Goal: Information Seeking & Learning: Learn about a topic

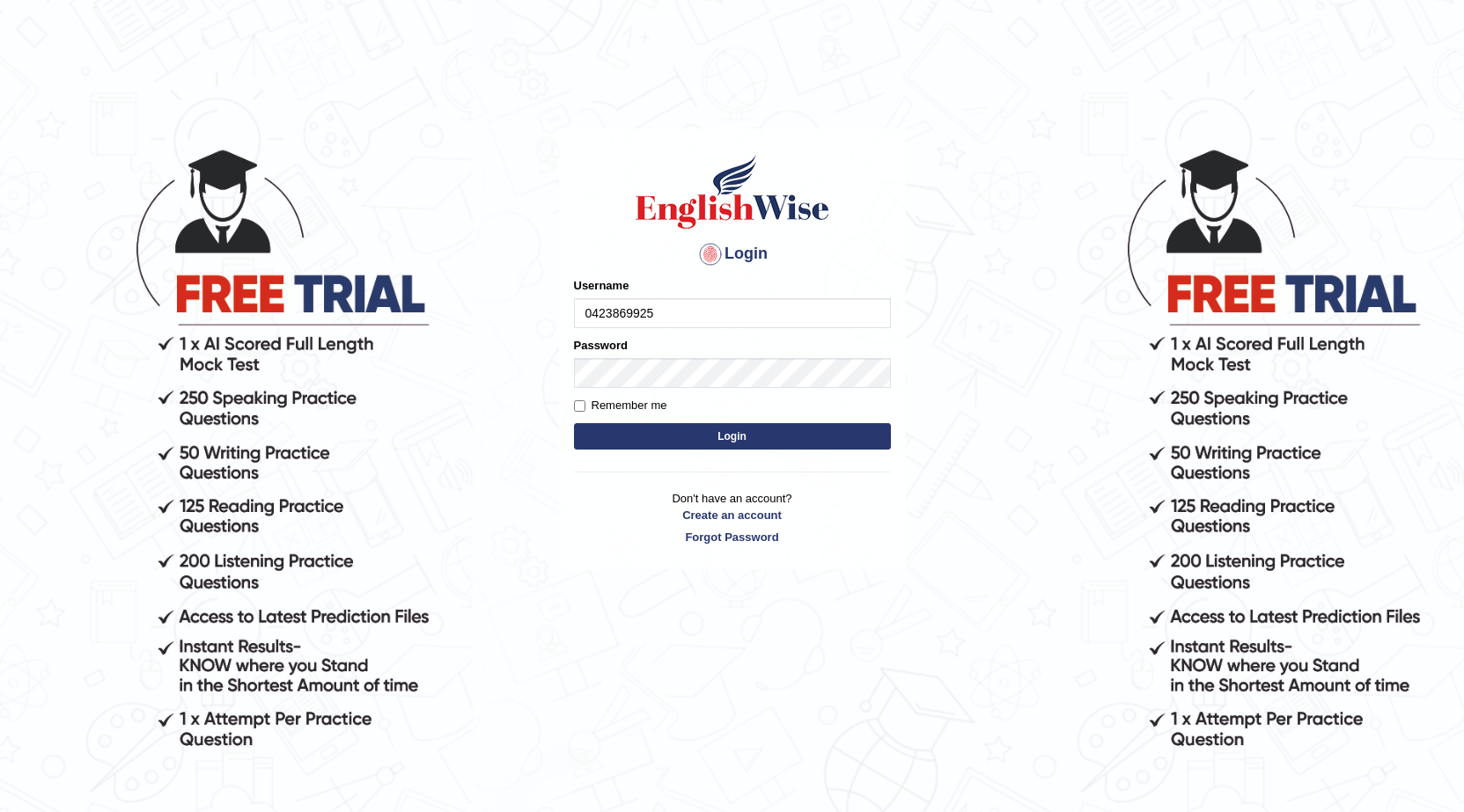
type input "0423869925"
click at [732, 442] on button "Login" at bounding box center [732, 436] width 317 height 26
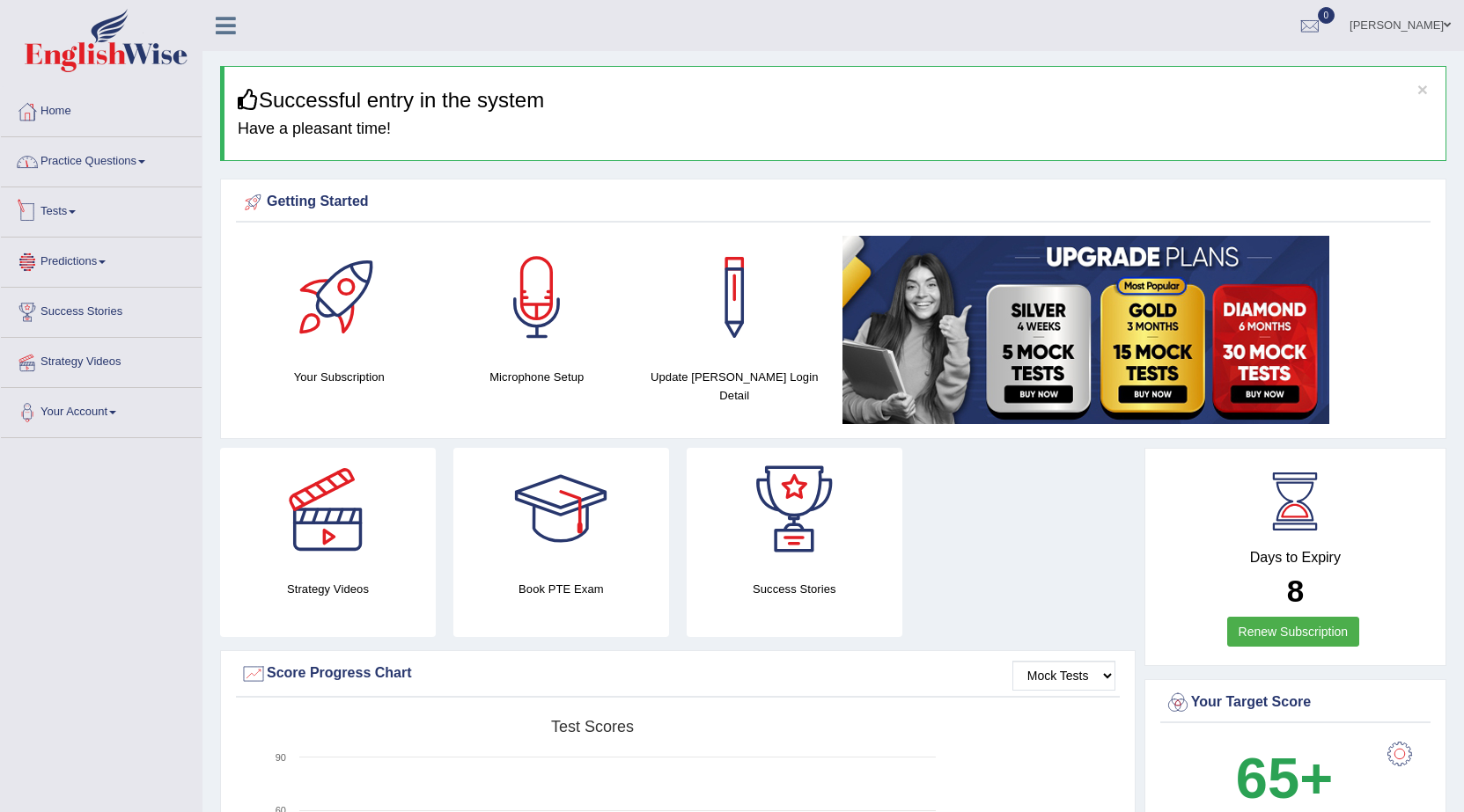
click at [71, 172] on link "Practice Questions" at bounding box center [101, 159] width 201 height 44
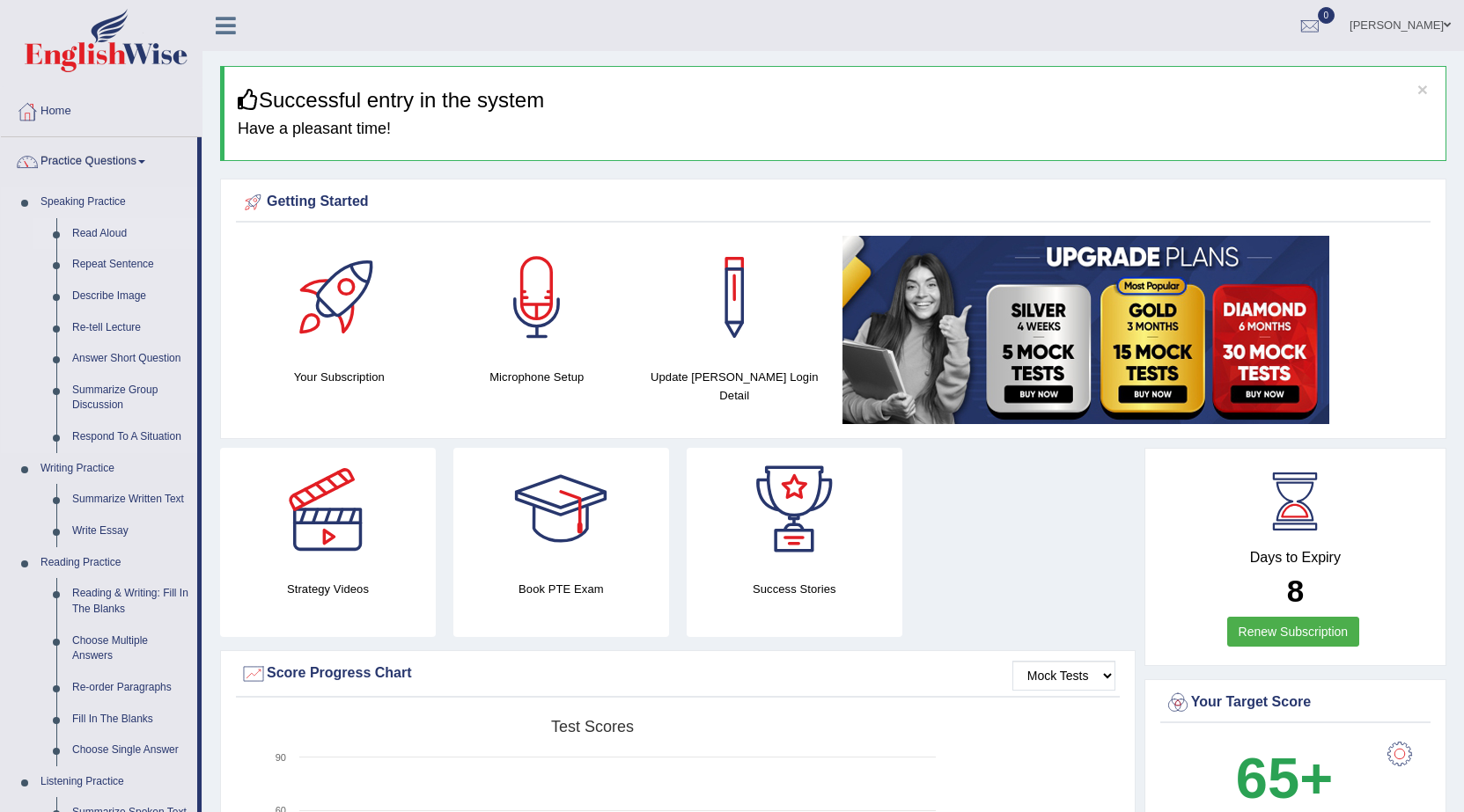
click at [95, 235] on link "Read Aloud" at bounding box center [130, 234] width 133 height 32
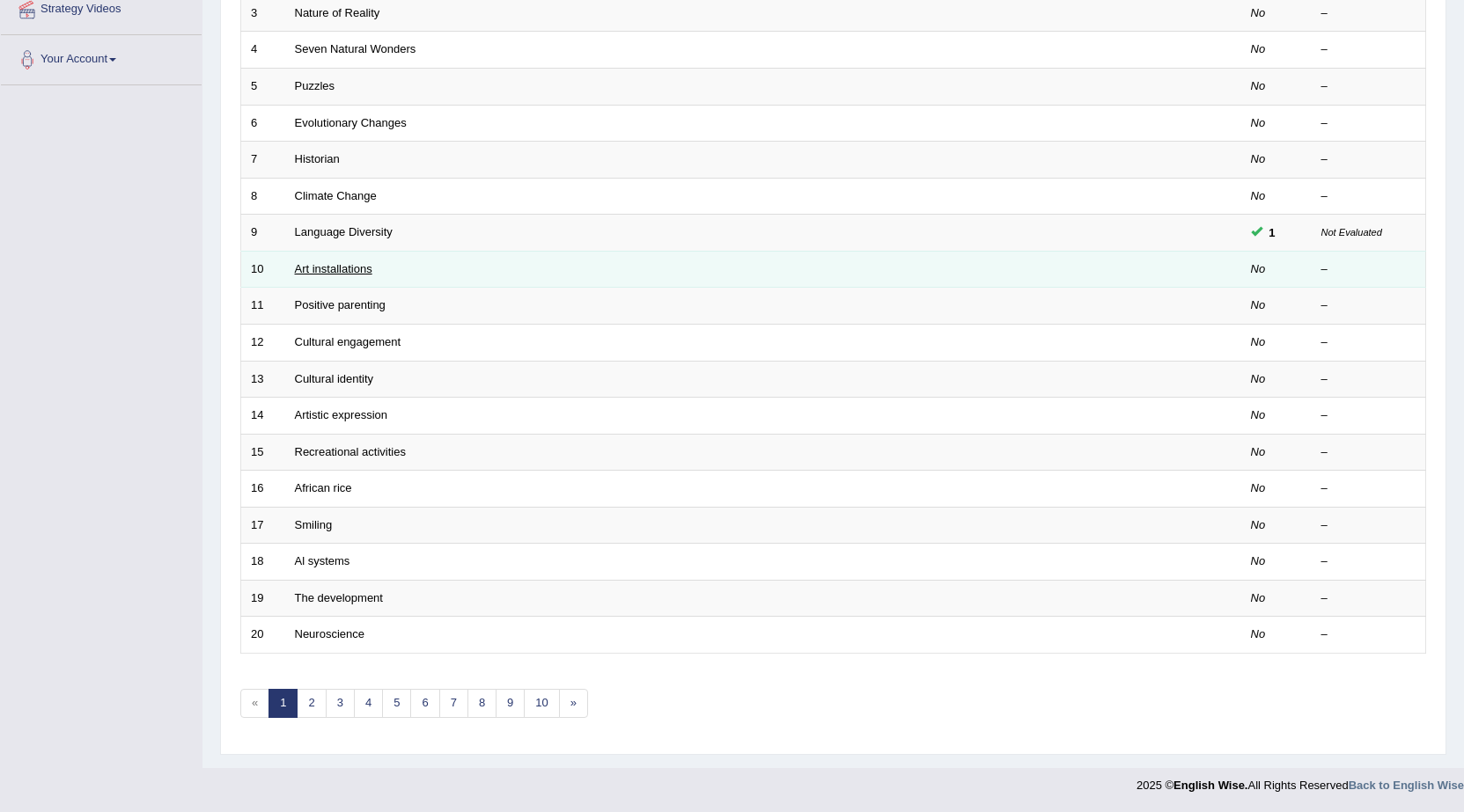
click at [348, 270] on link "Art installations" at bounding box center [334, 269] width 78 height 14
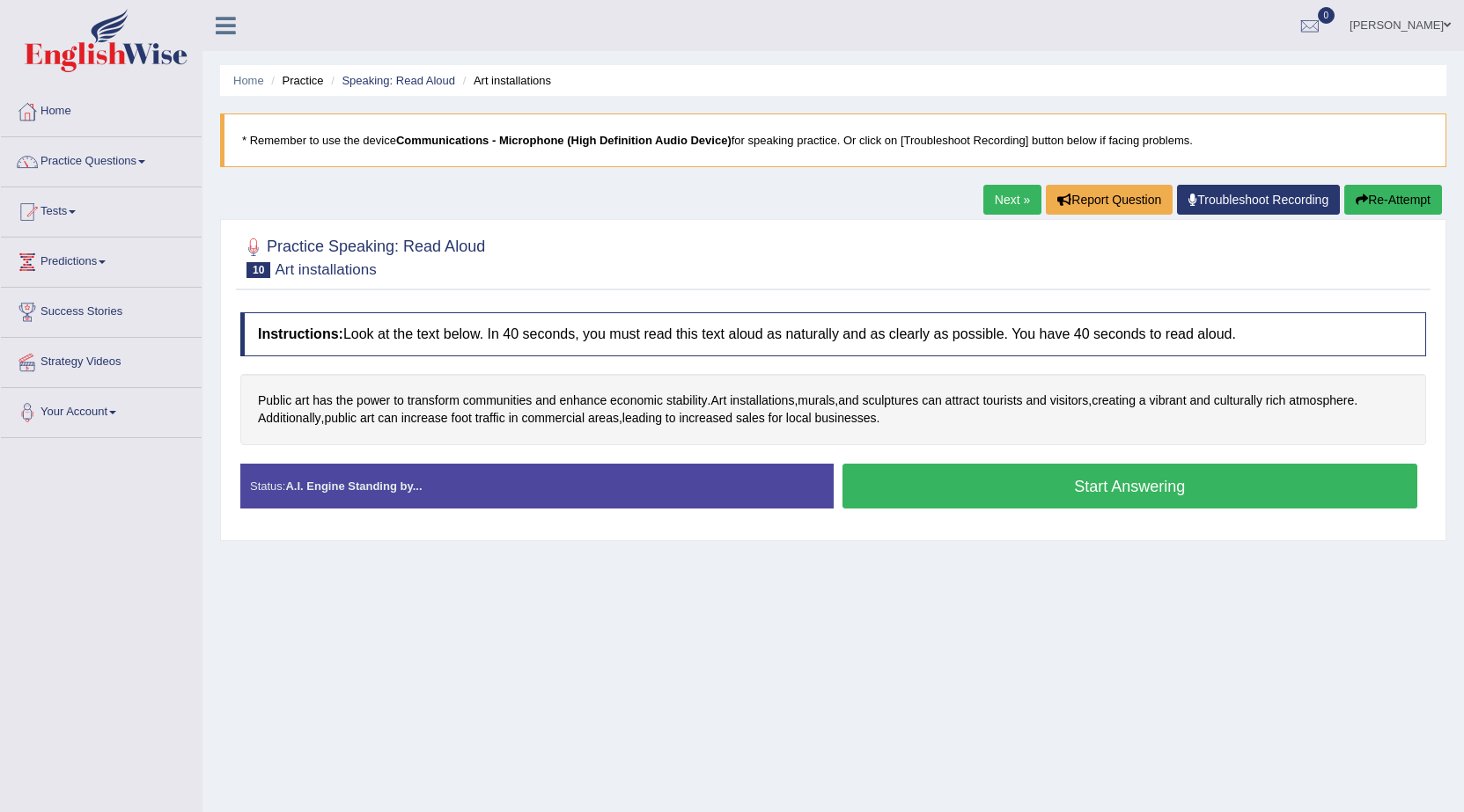
click at [999, 206] on link "Next »" at bounding box center [1013, 200] width 58 height 30
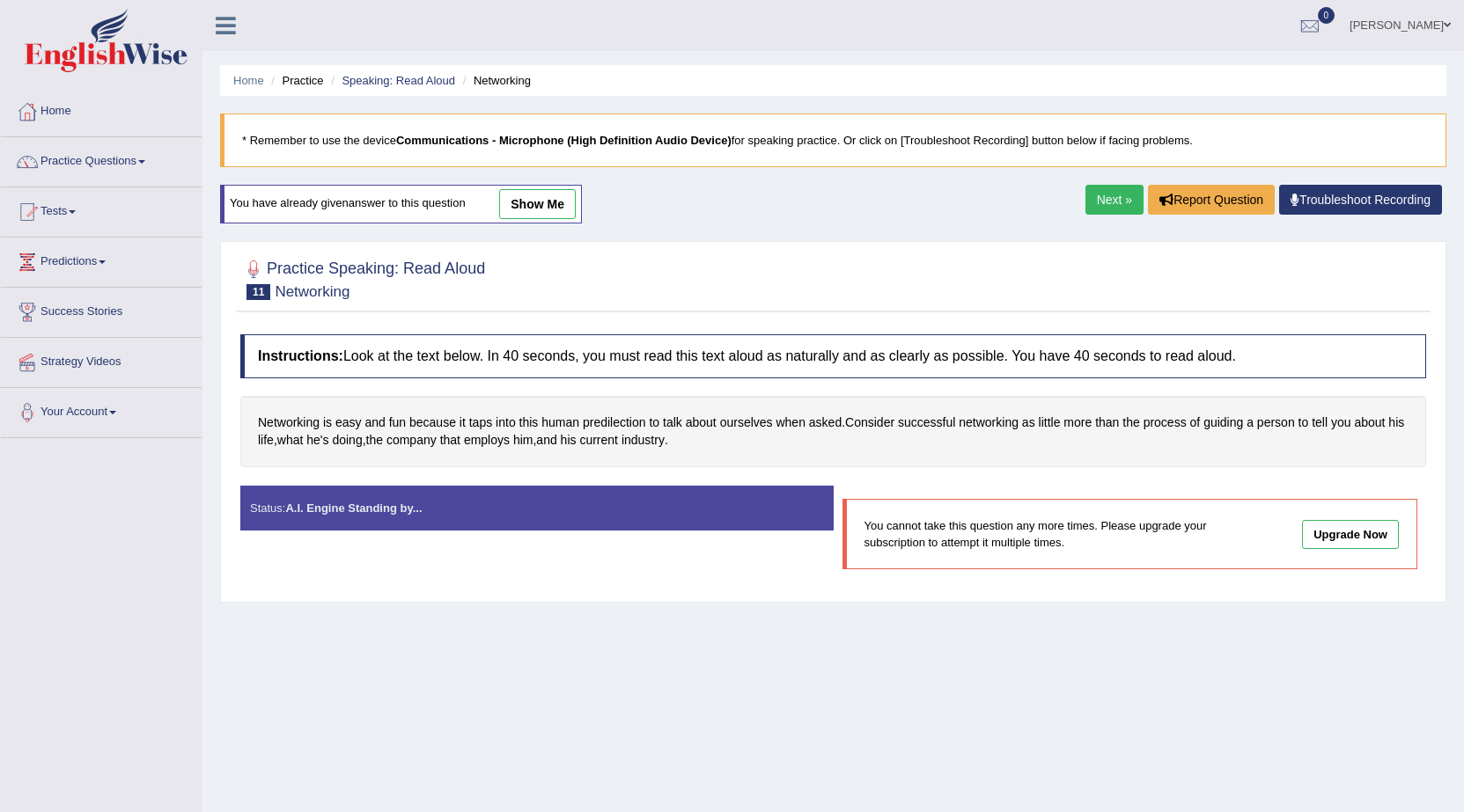
click at [1095, 213] on link "Next »" at bounding box center [1115, 200] width 58 height 30
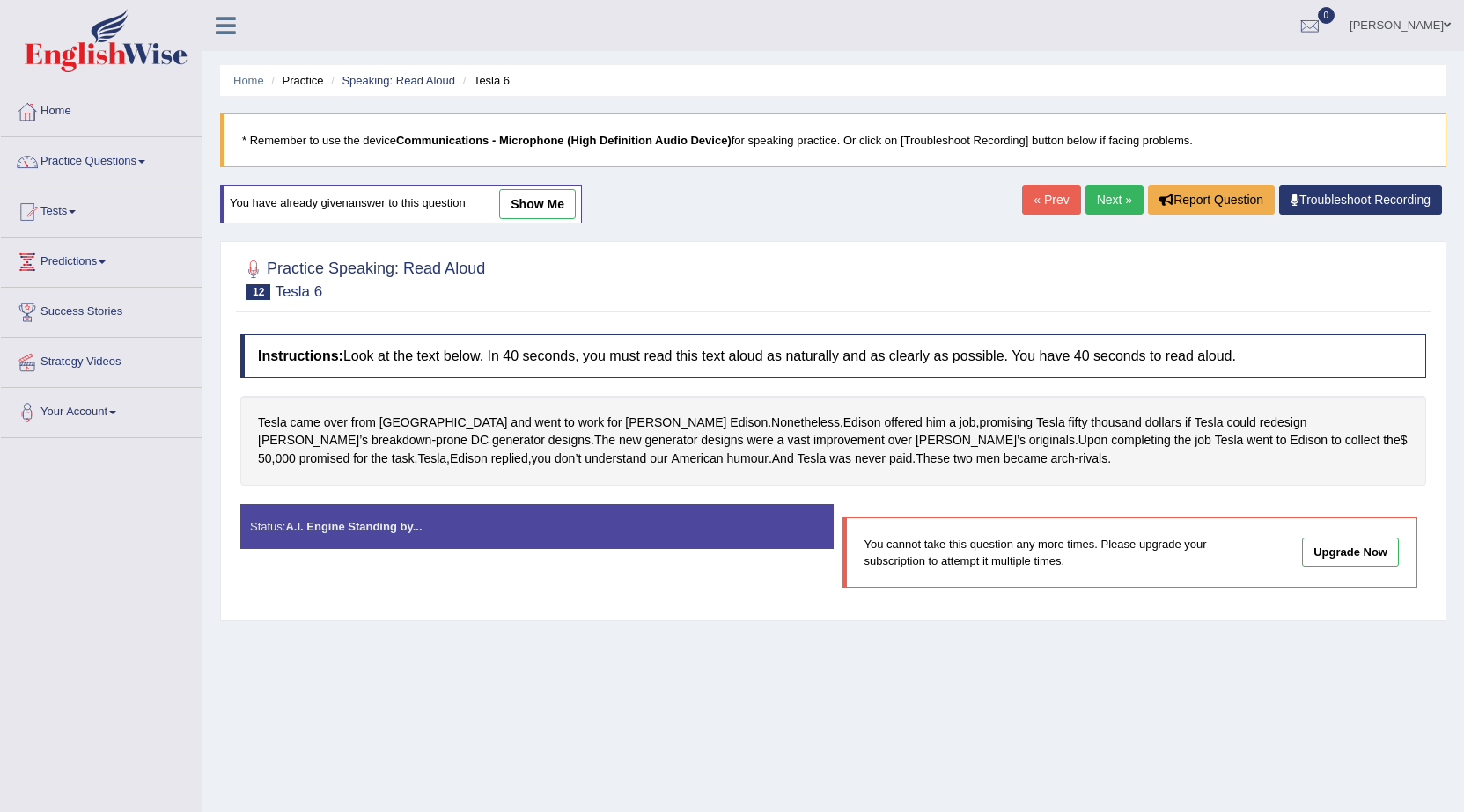
click at [1095, 213] on link "Next »" at bounding box center [1115, 200] width 58 height 30
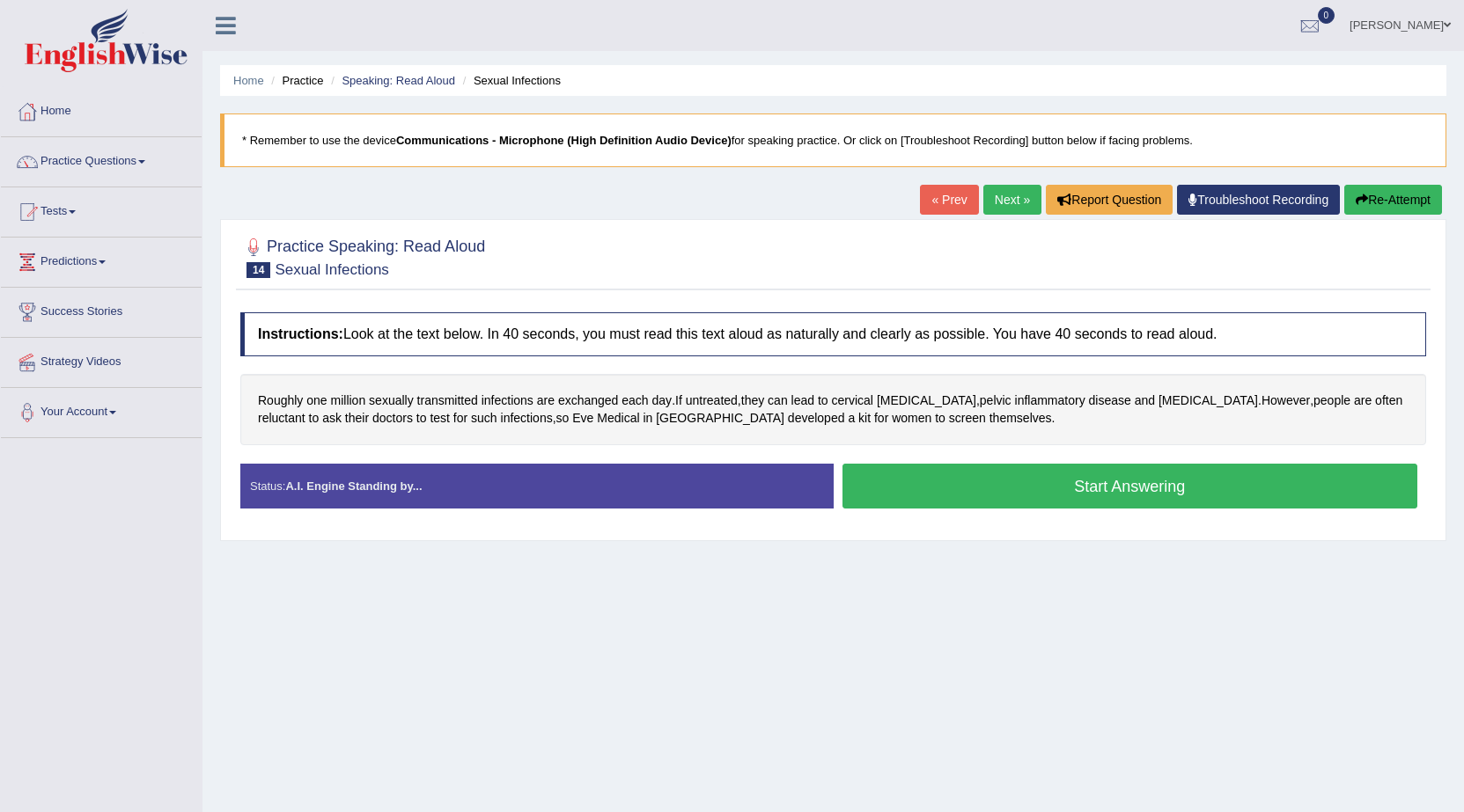
click at [987, 199] on link "Next »" at bounding box center [1013, 200] width 58 height 30
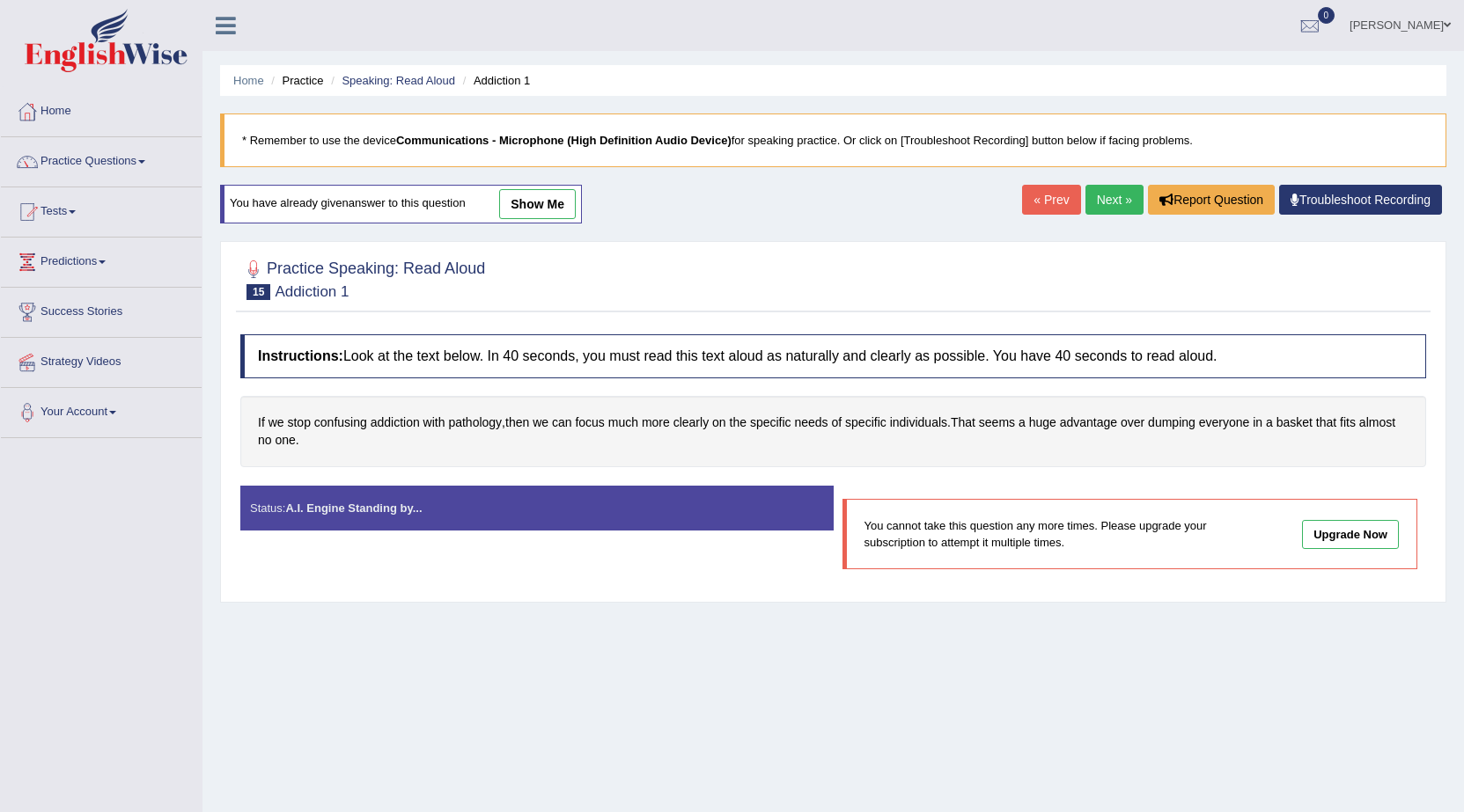
click at [1114, 209] on link "Next »" at bounding box center [1115, 200] width 58 height 30
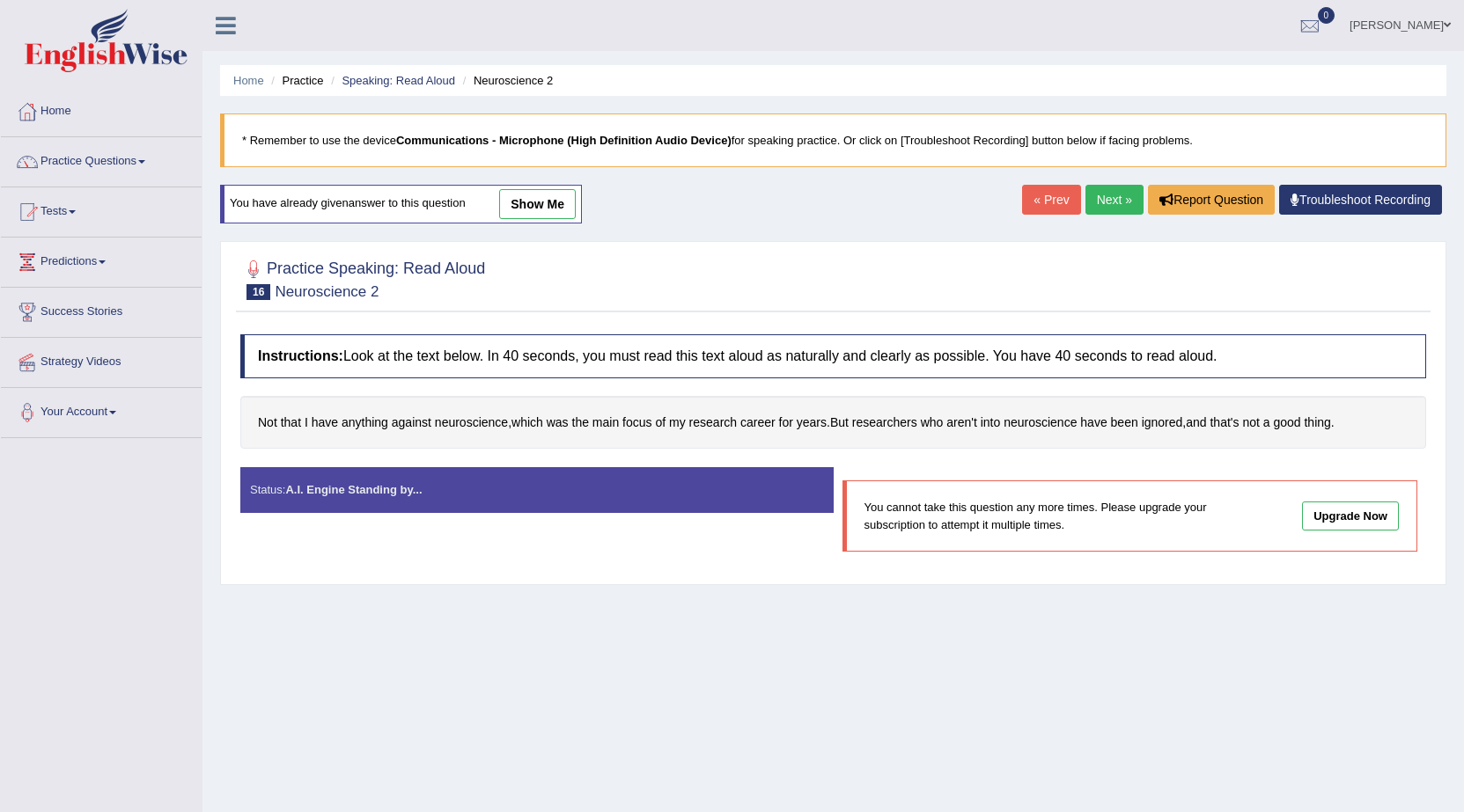
click at [1114, 209] on link "Next »" at bounding box center [1115, 200] width 58 height 30
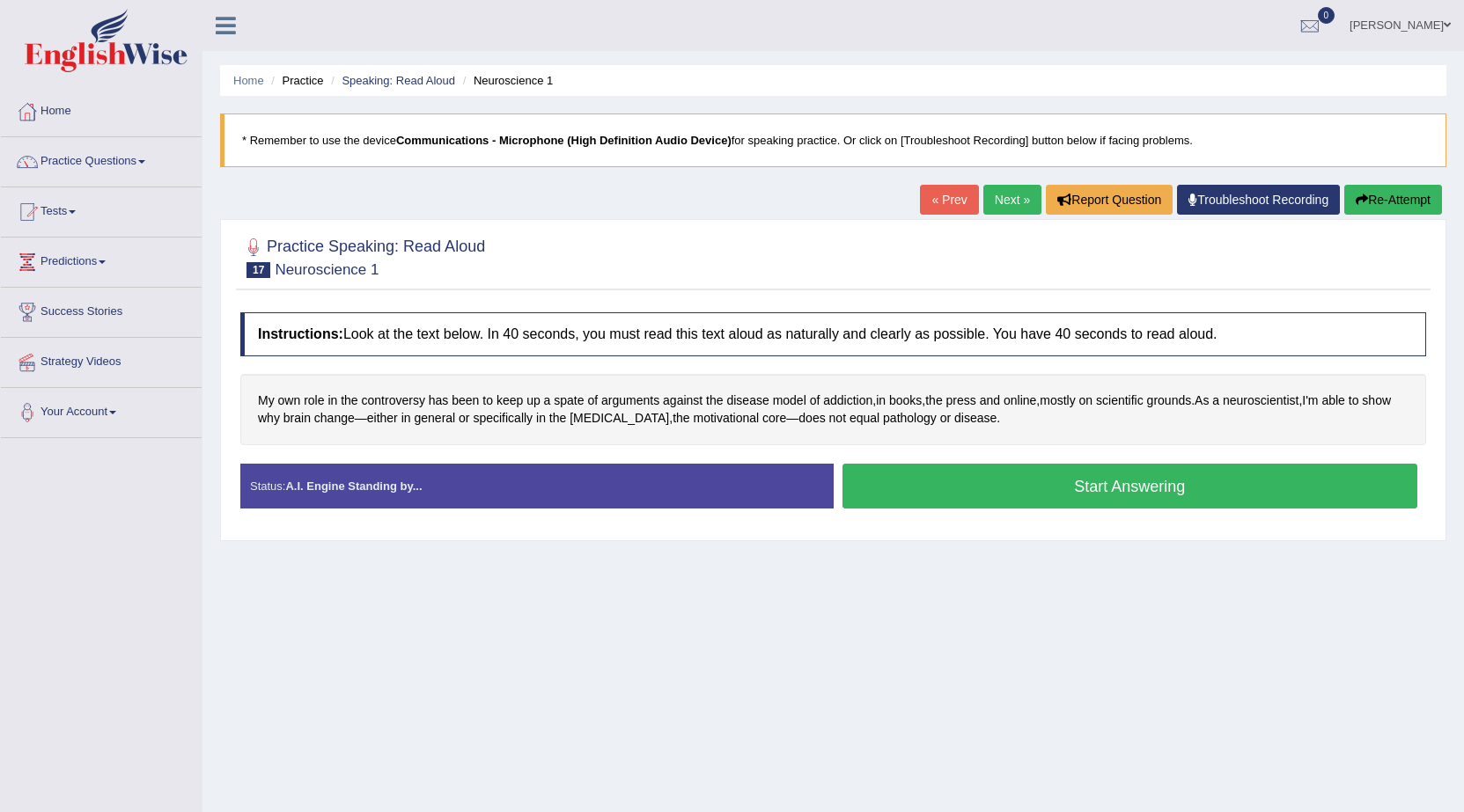
click at [1000, 200] on link "Next »" at bounding box center [1013, 200] width 58 height 30
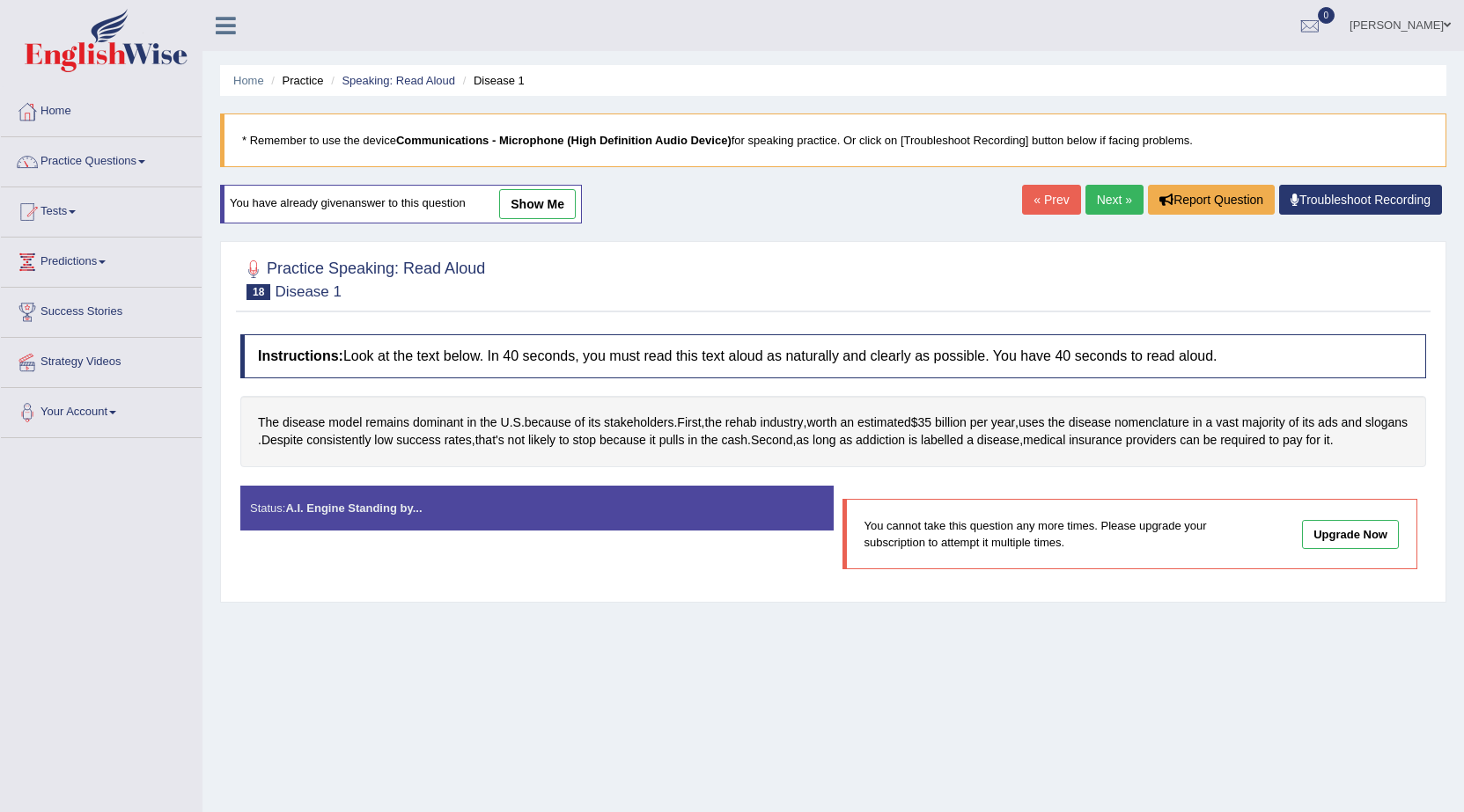
click at [1098, 201] on link "Next »" at bounding box center [1115, 200] width 58 height 30
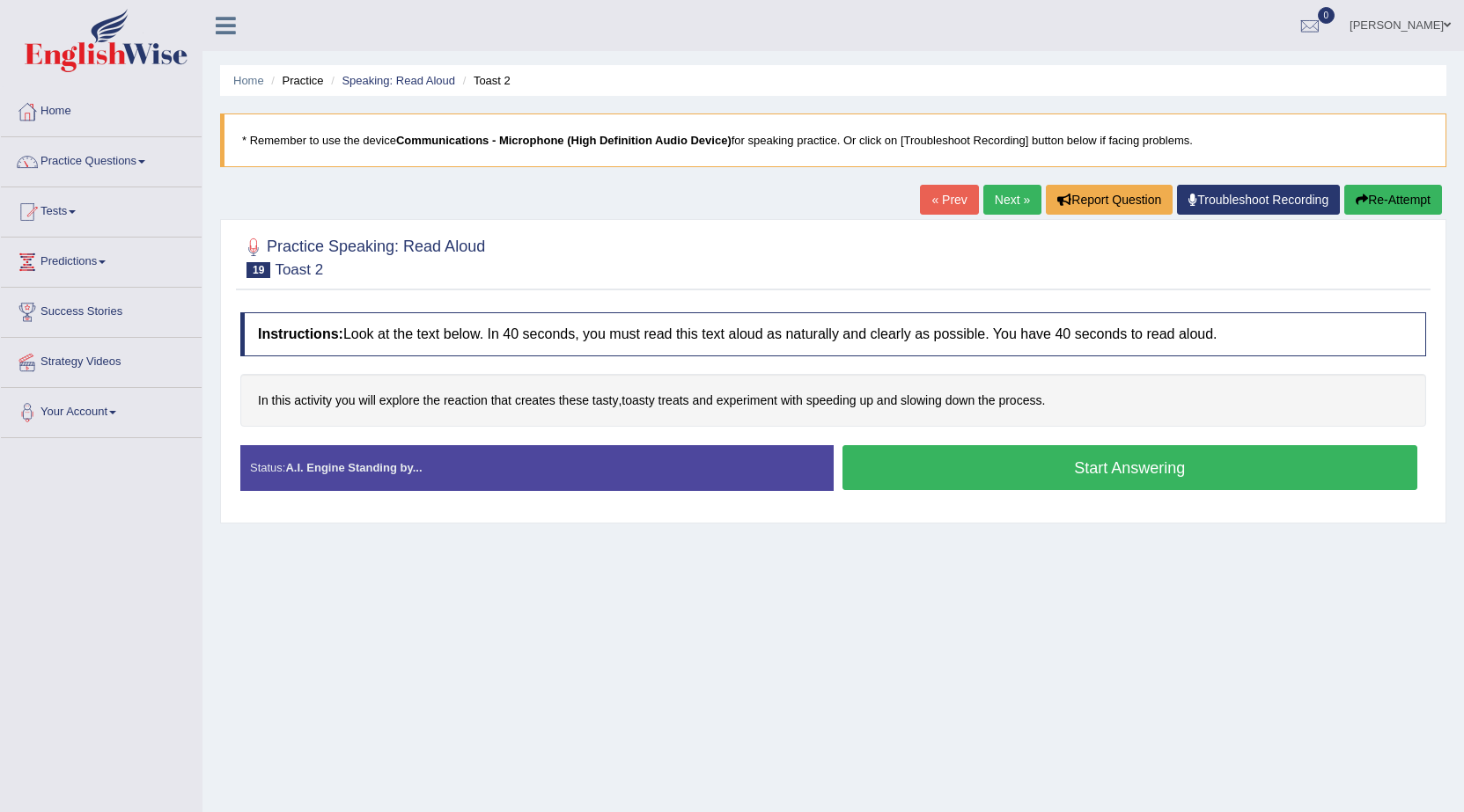
click at [985, 197] on link "Next »" at bounding box center [1013, 200] width 58 height 30
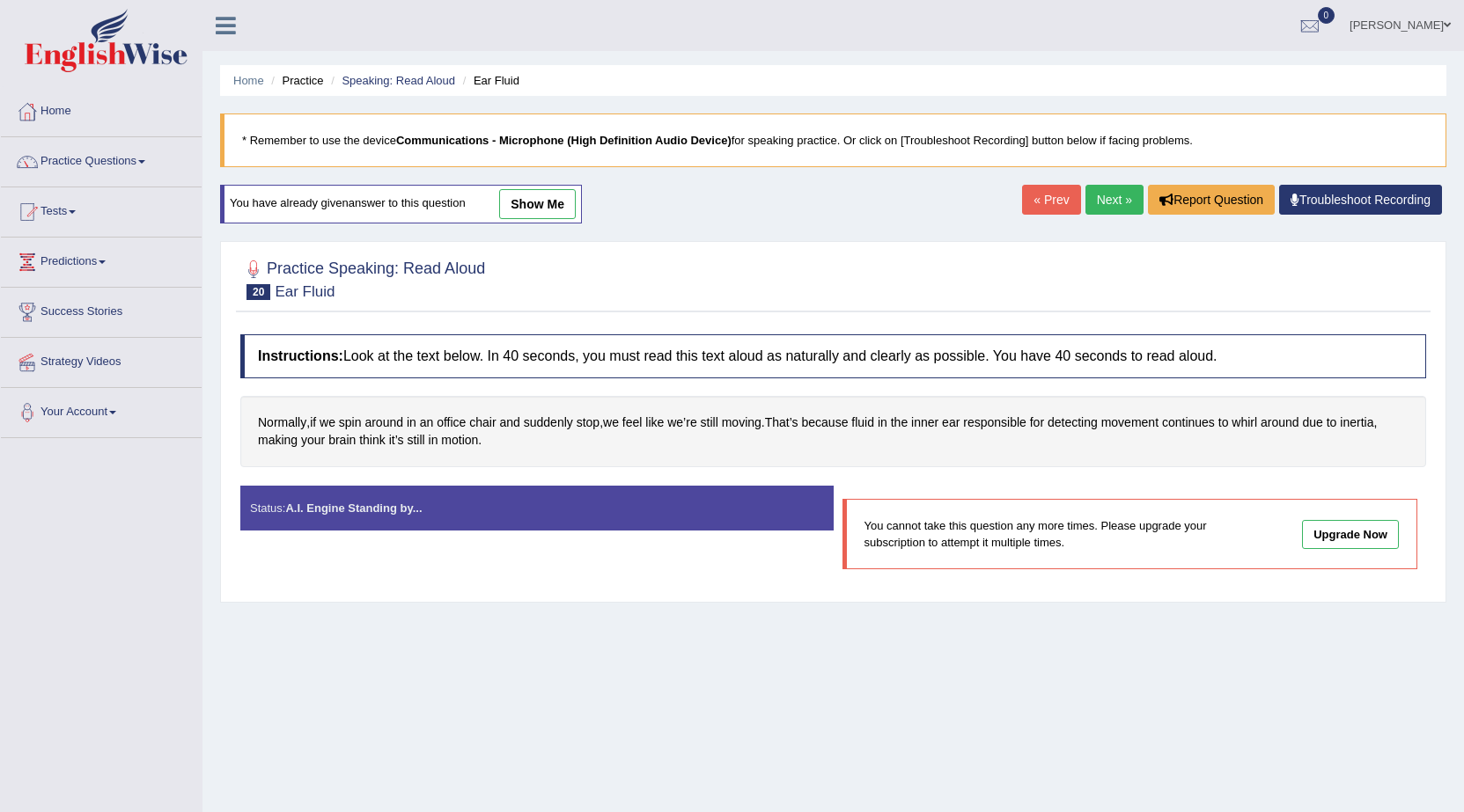
click at [1100, 205] on link "Next »" at bounding box center [1115, 200] width 58 height 30
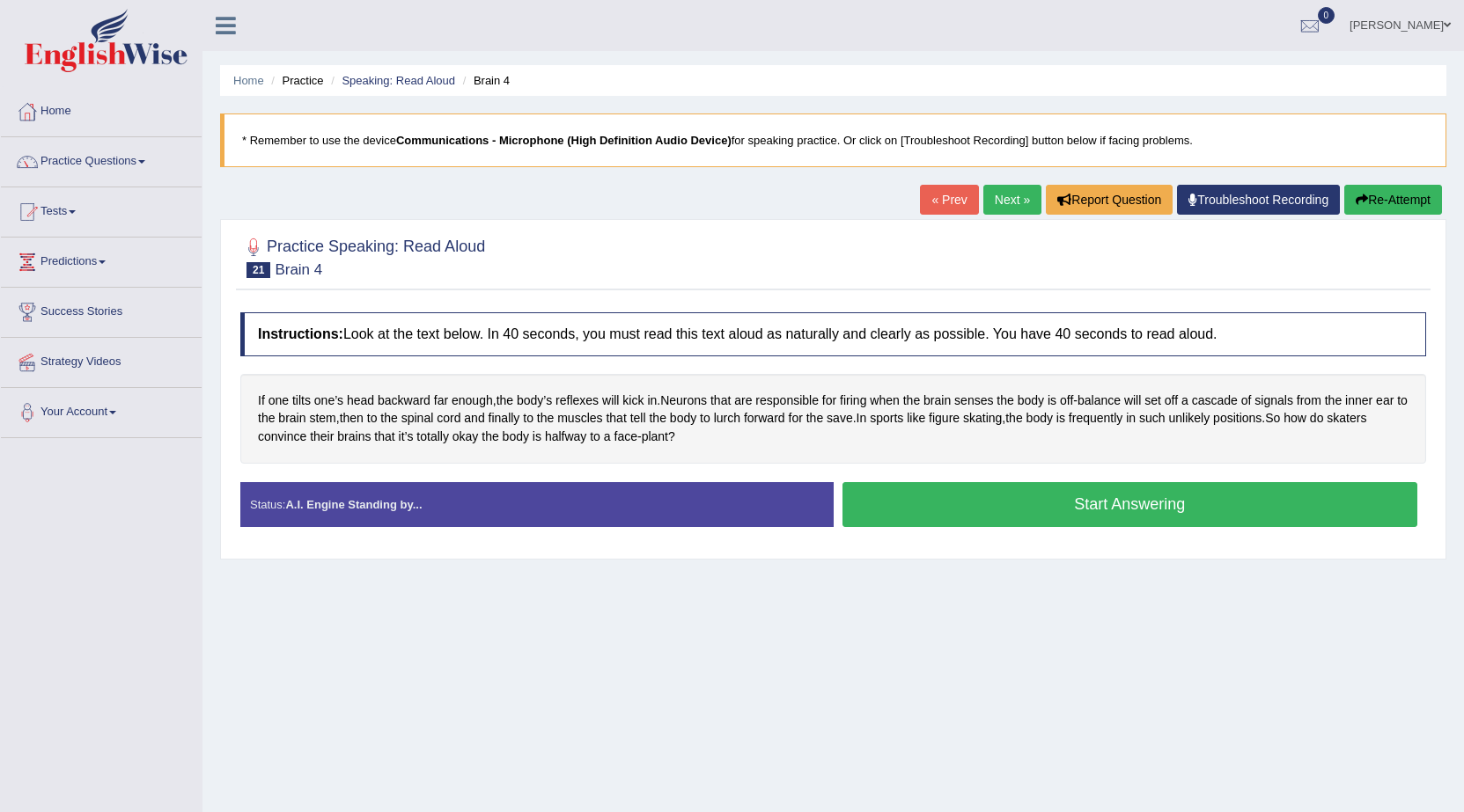
click at [1205, 516] on button "Start Answering" at bounding box center [1130, 505] width 576 height 45
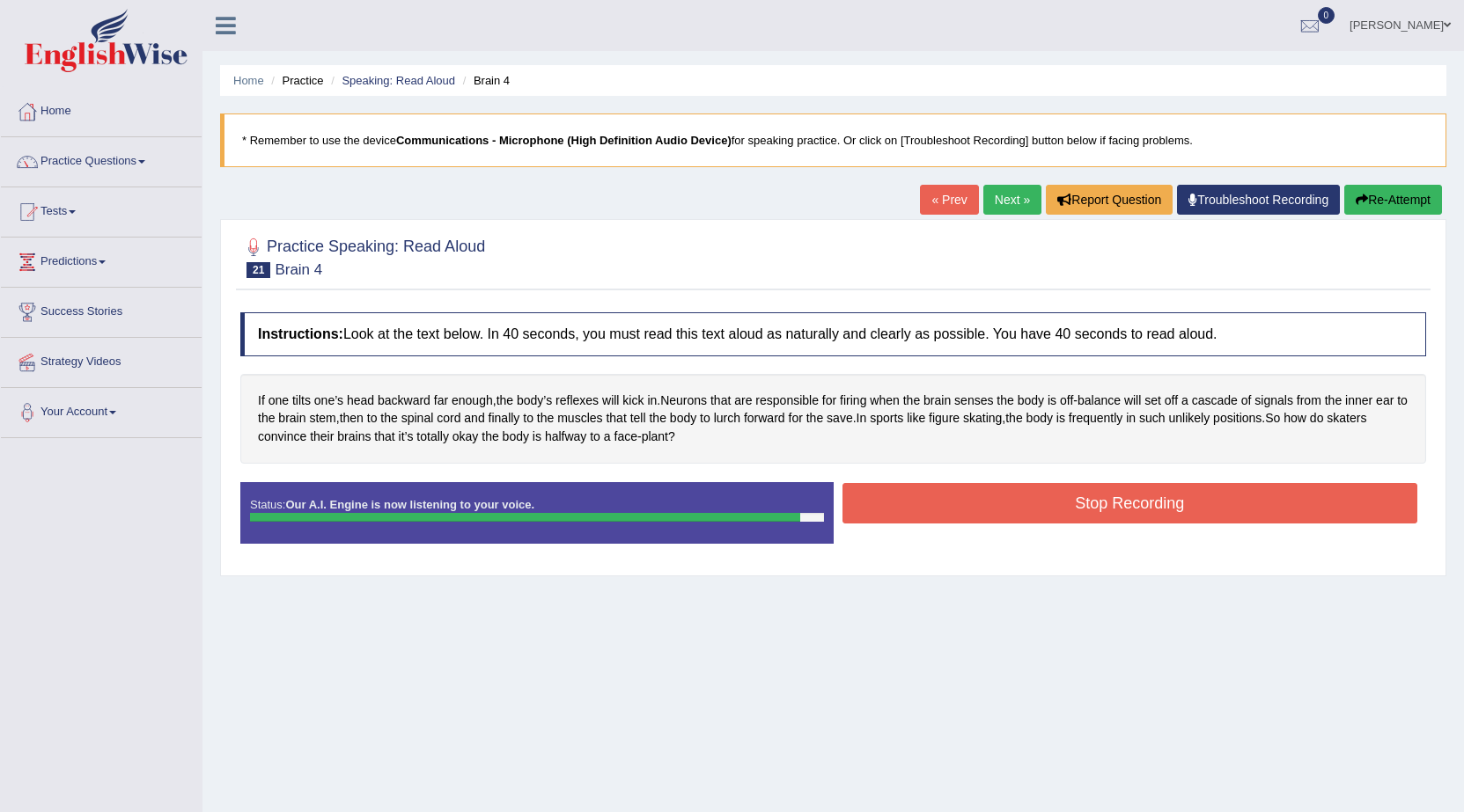
click at [1205, 515] on button "Stop Recording" at bounding box center [1130, 504] width 576 height 41
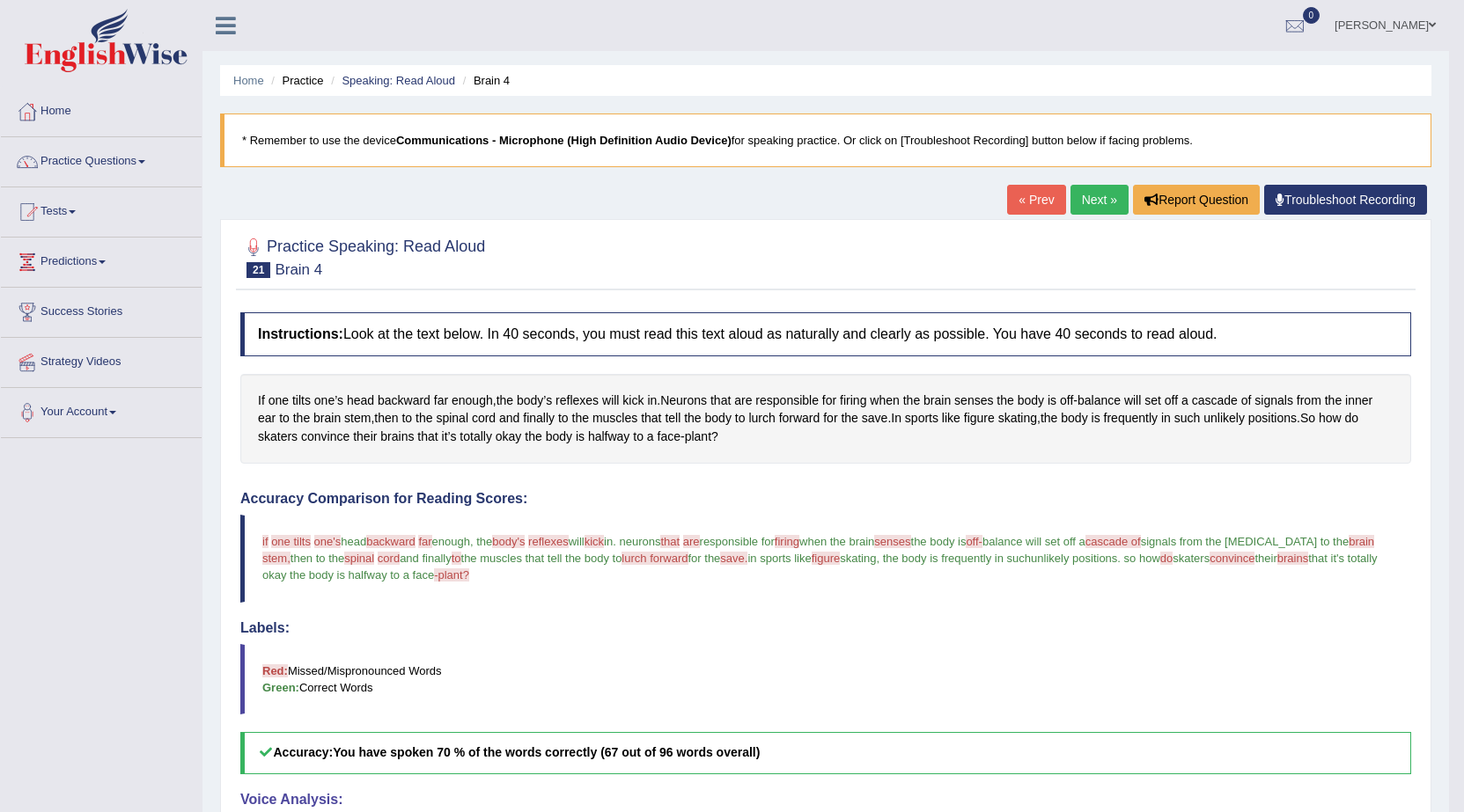
click at [1086, 197] on link "Next »" at bounding box center [1099, 200] width 58 height 30
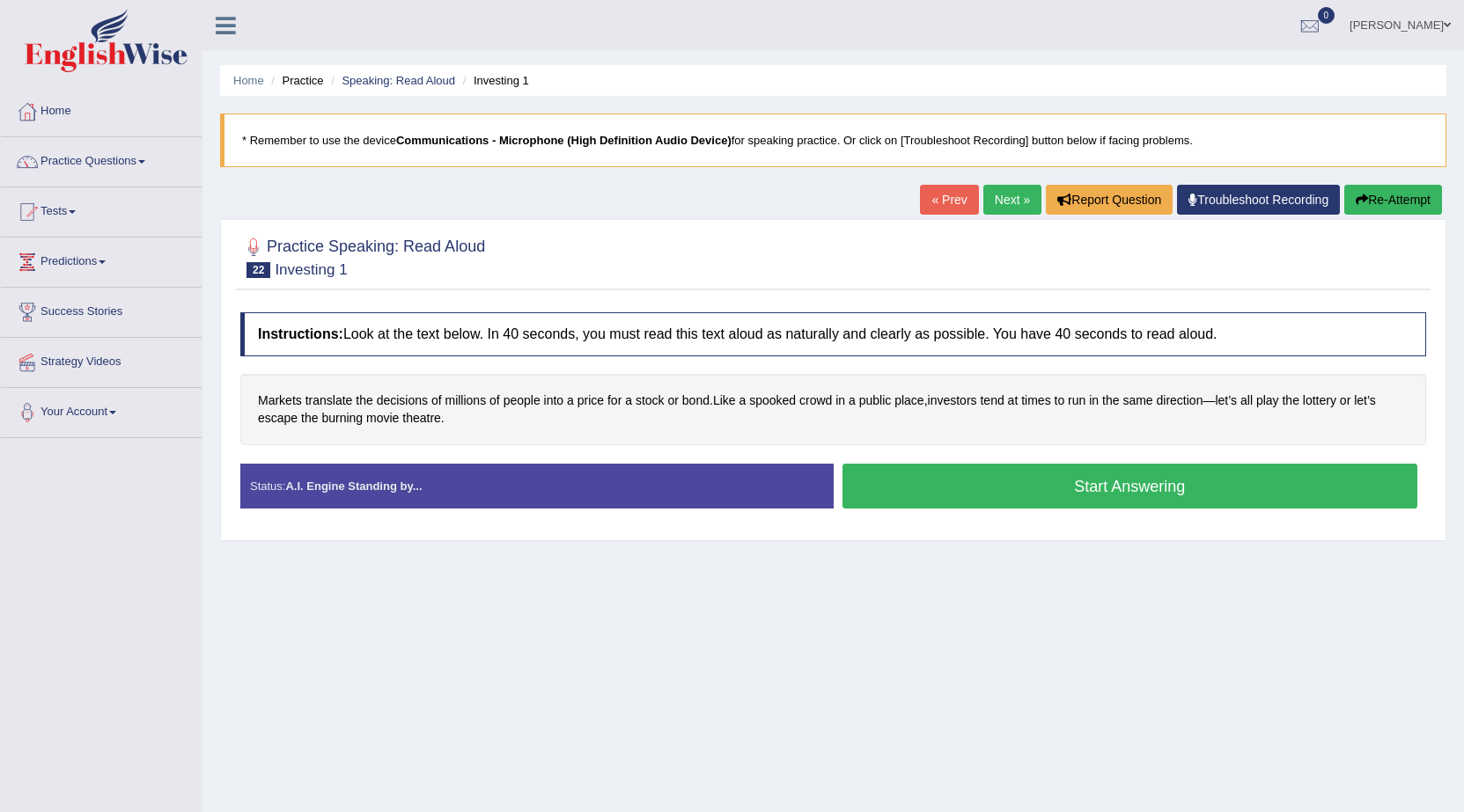
click at [1073, 475] on button "Start Answering" at bounding box center [1130, 486] width 576 height 45
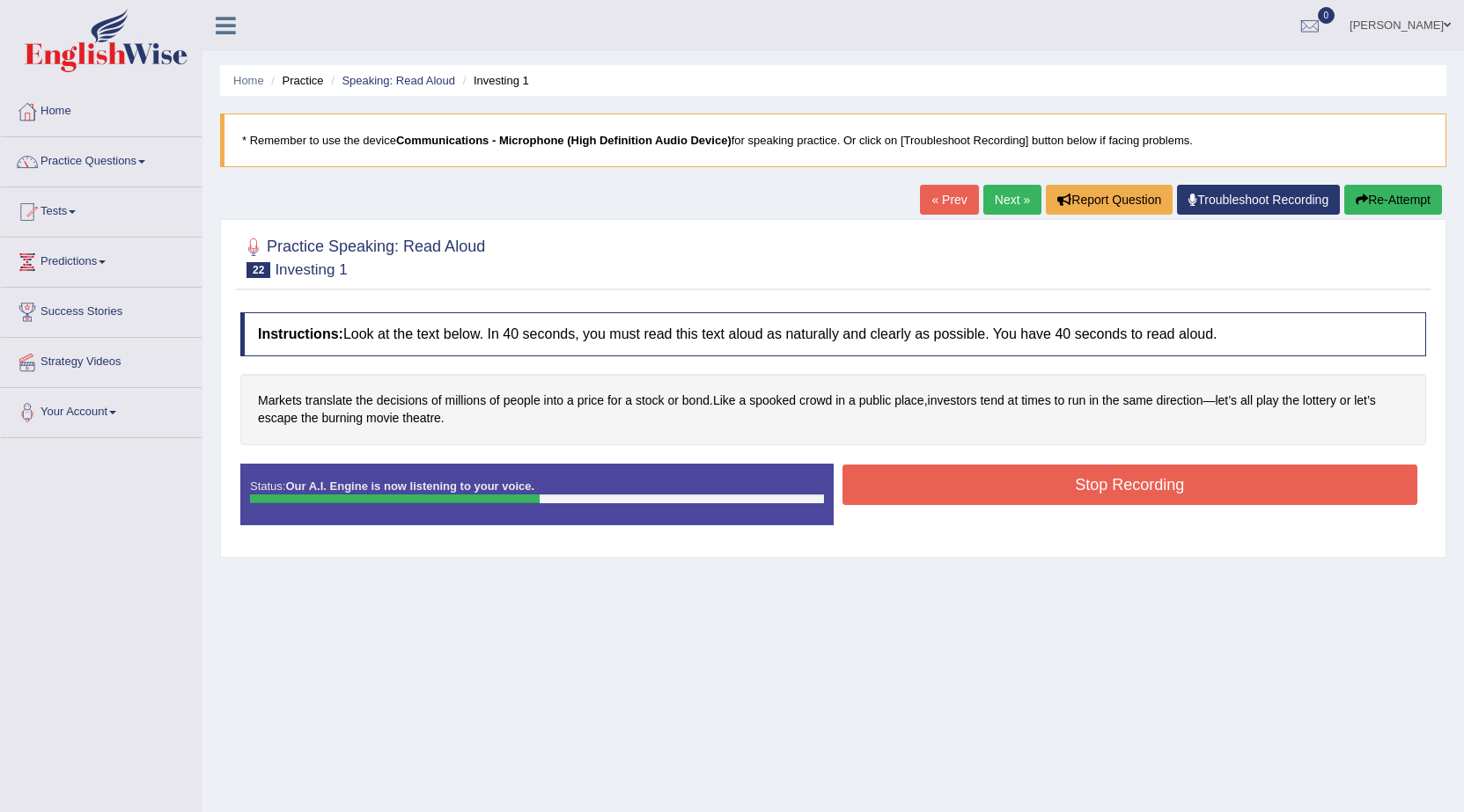
click at [1087, 498] on button "Stop Recording" at bounding box center [1130, 485] width 576 height 41
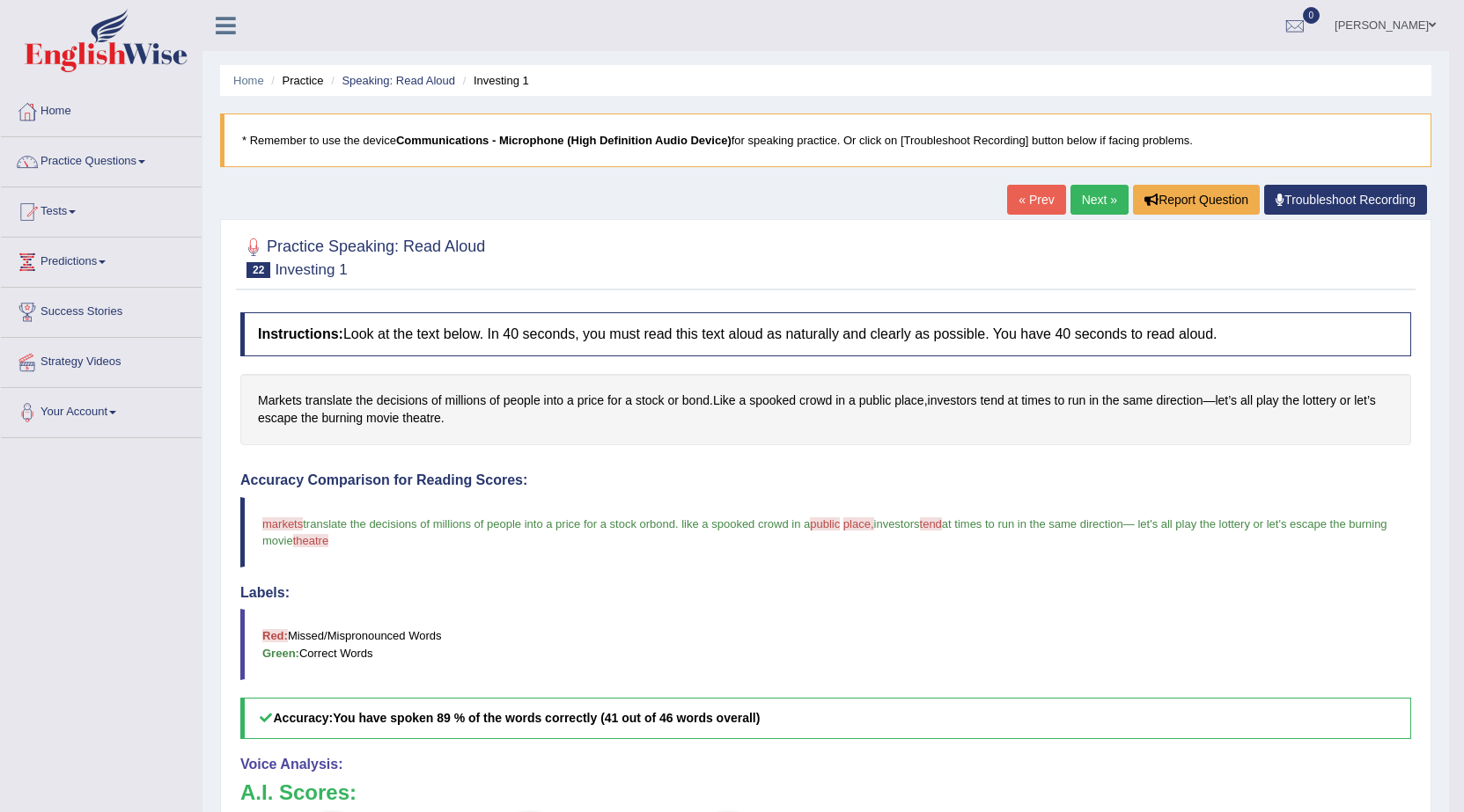
click at [1103, 198] on link "Next »" at bounding box center [1099, 200] width 58 height 30
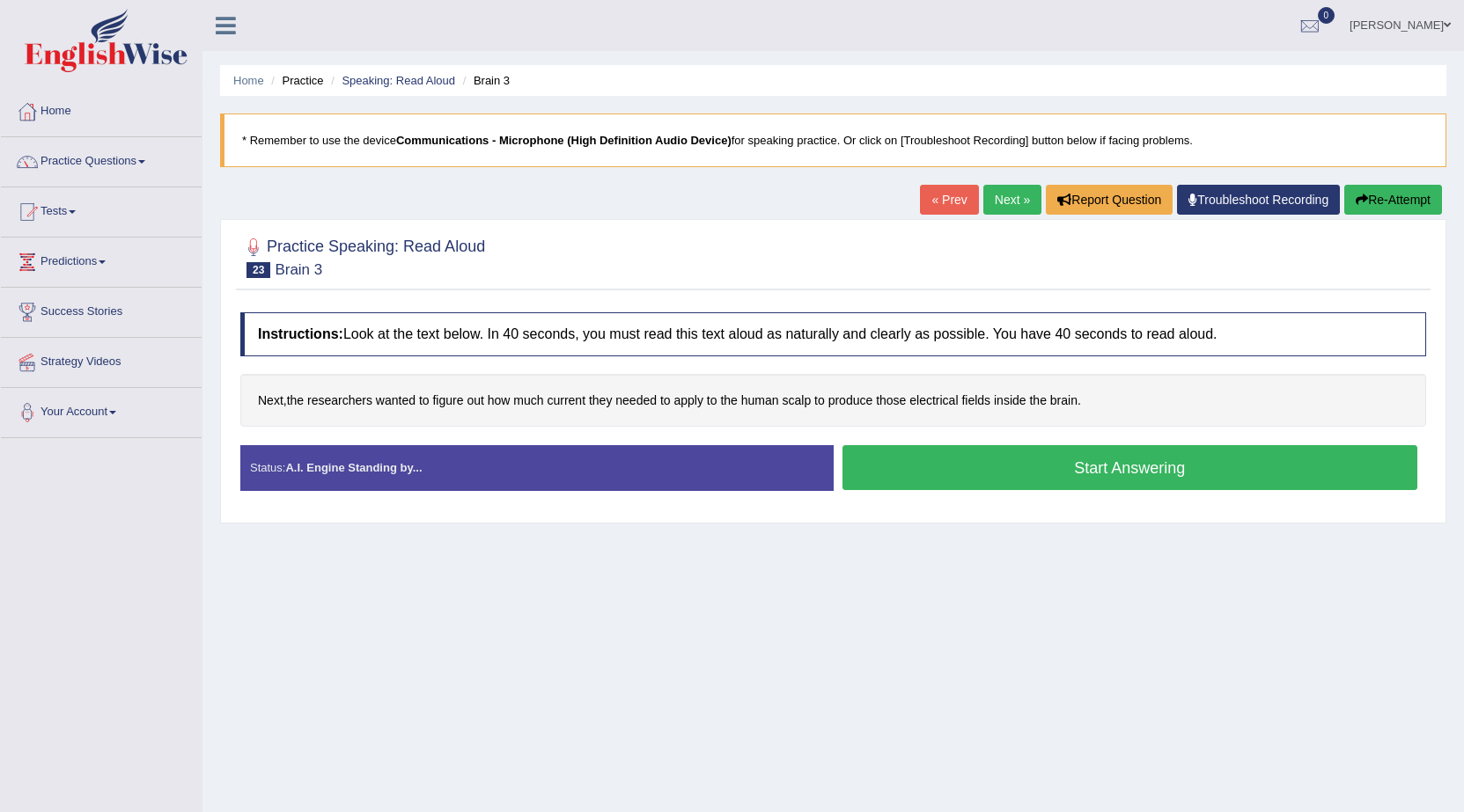
click at [1035, 477] on button "Start Answering" at bounding box center [1130, 468] width 576 height 45
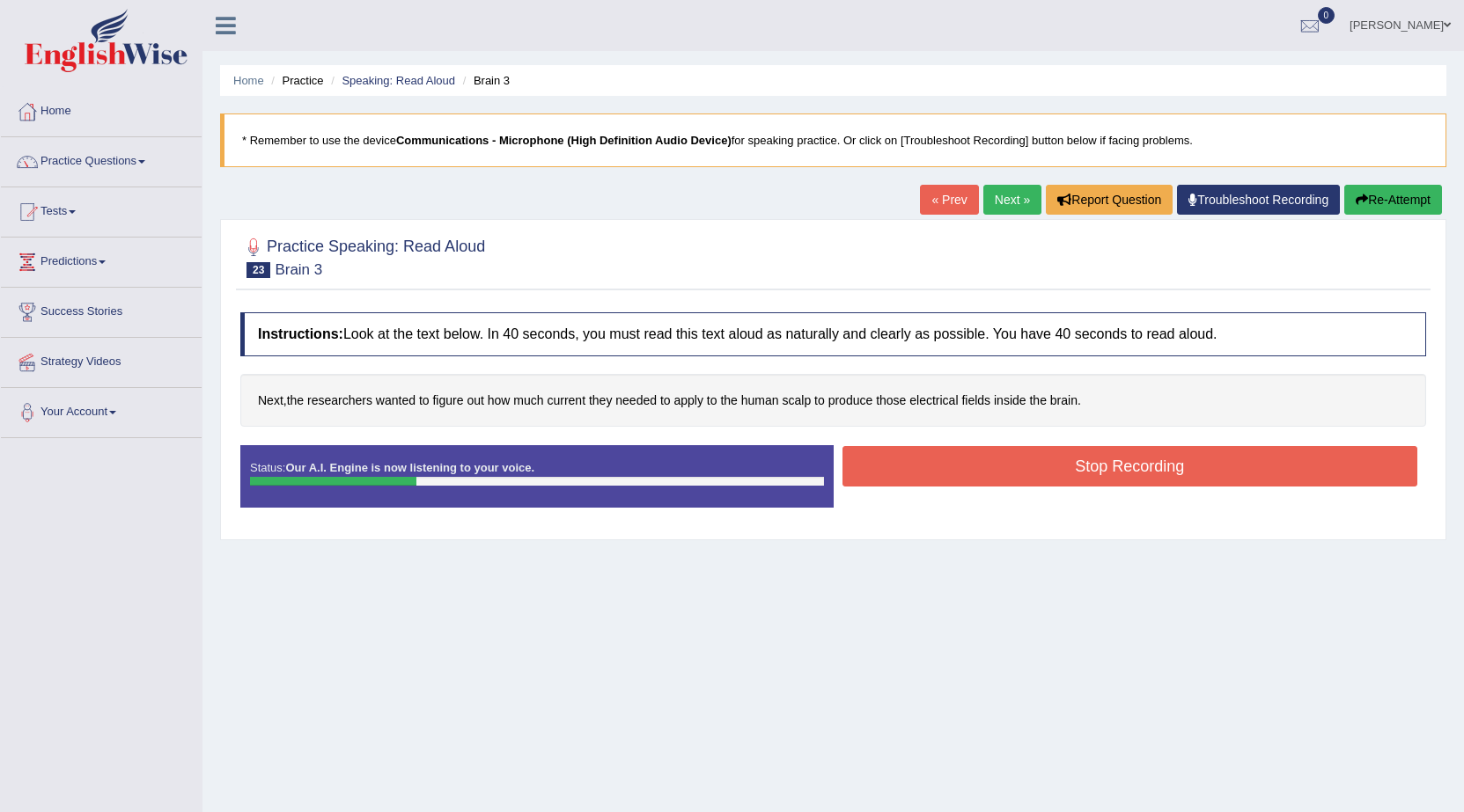
click at [1035, 476] on button "Stop Recording" at bounding box center [1130, 466] width 576 height 41
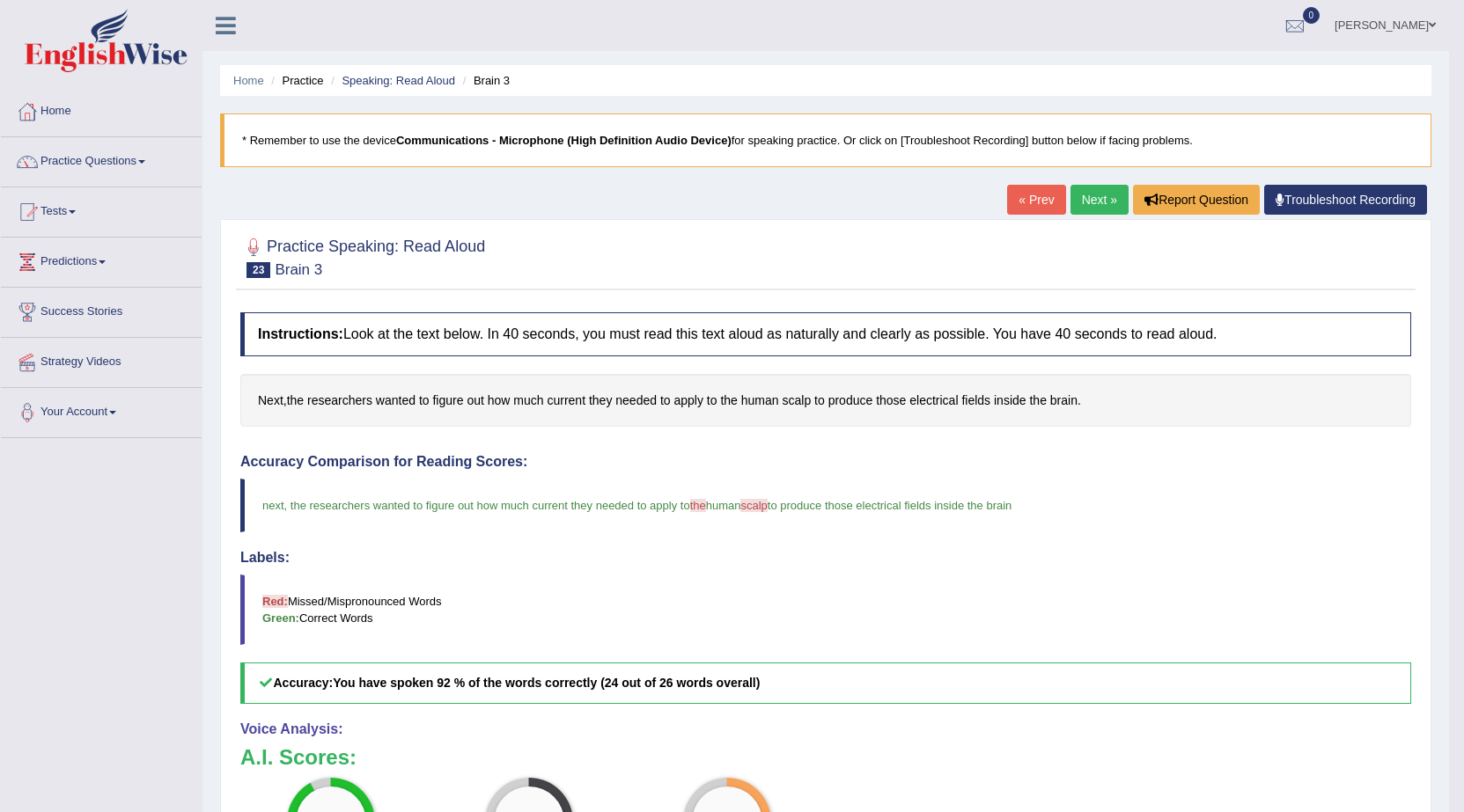
click at [1107, 212] on link "Next »" at bounding box center [1099, 200] width 58 height 30
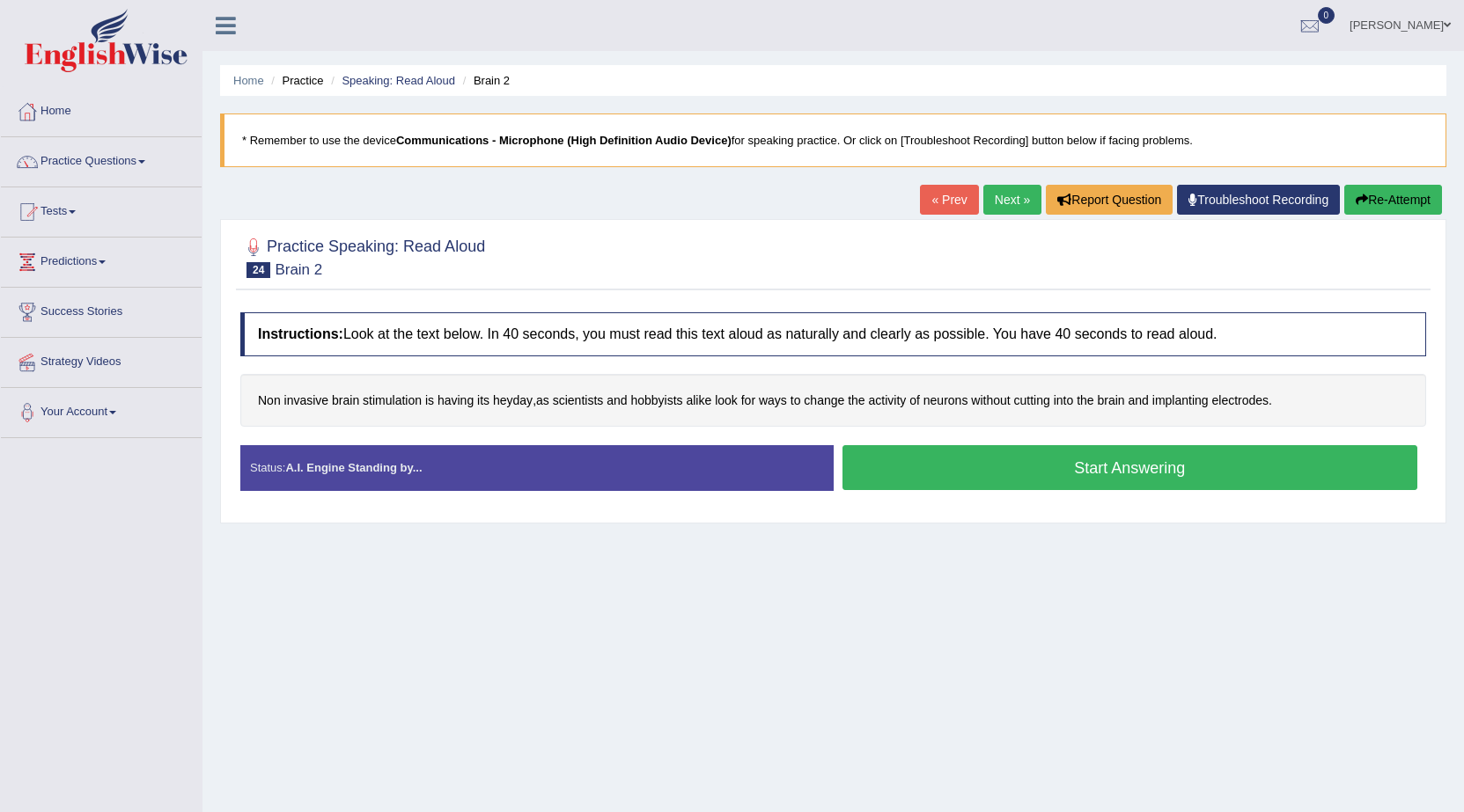
click at [1119, 451] on button "Start Answering" at bounding box center [1130, 468] width 576 height 45
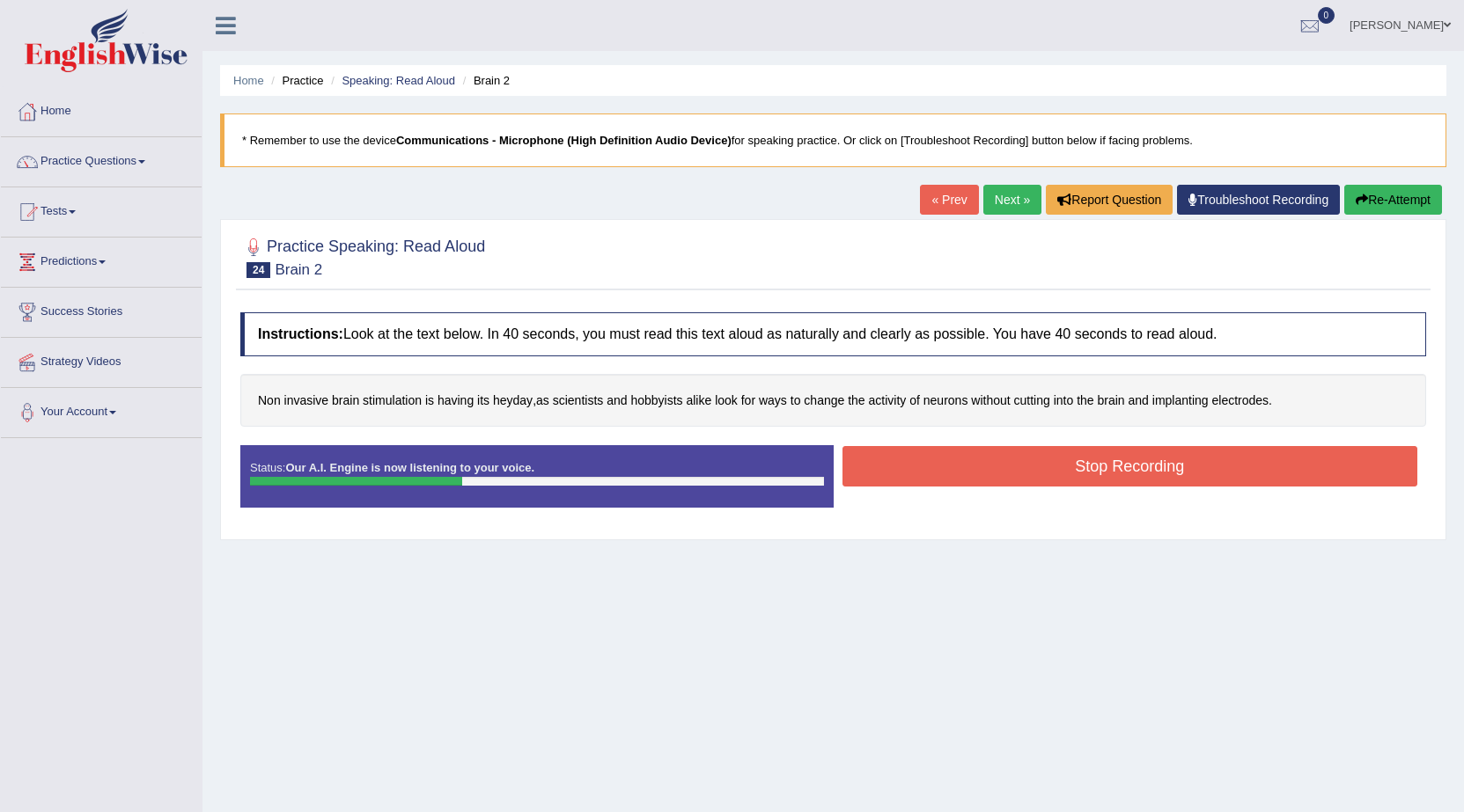
click at [1125, 448] on button "Stop Recording" at bounding box center [1130, 466] width 576 height 41
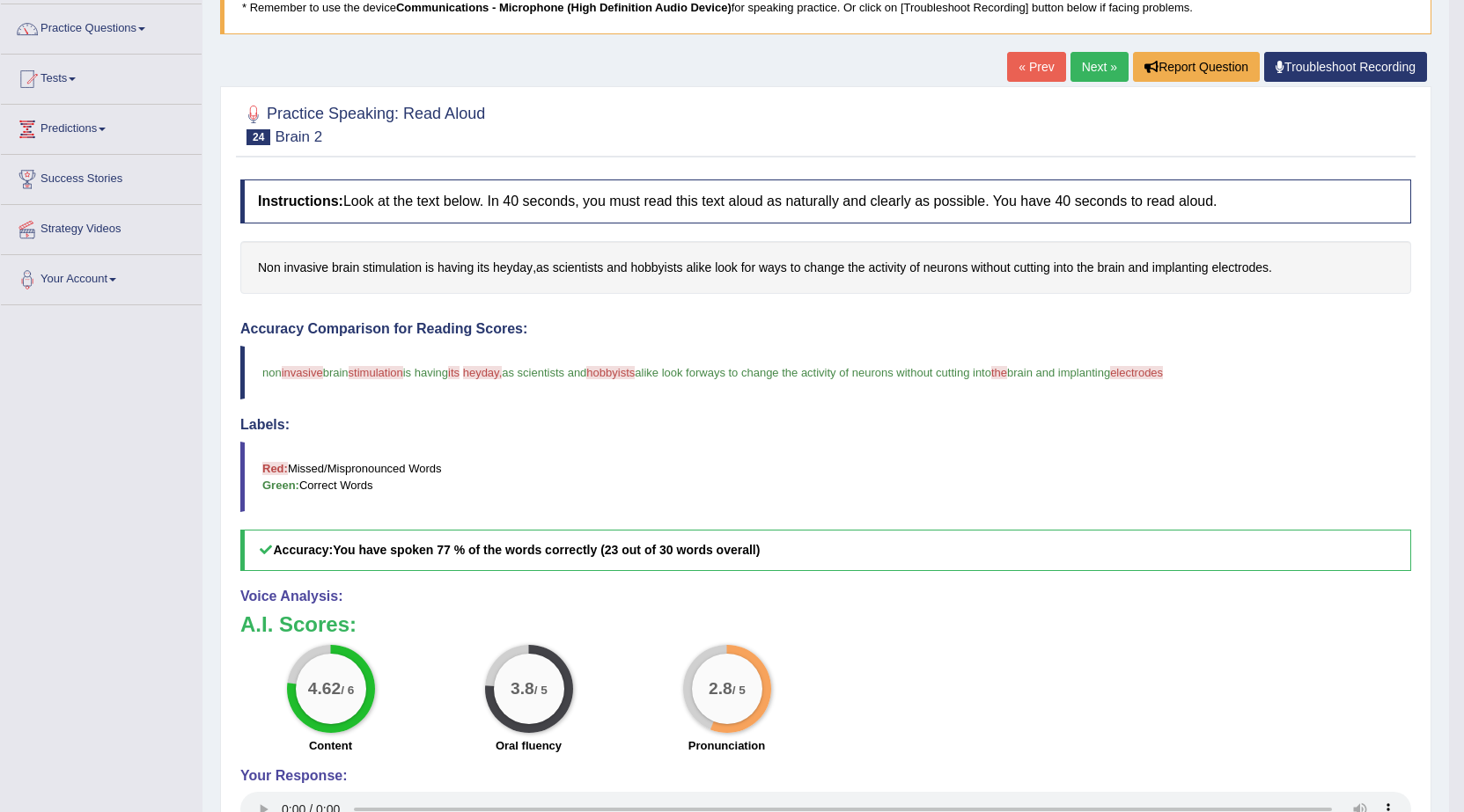
scroll to position [88, 0]
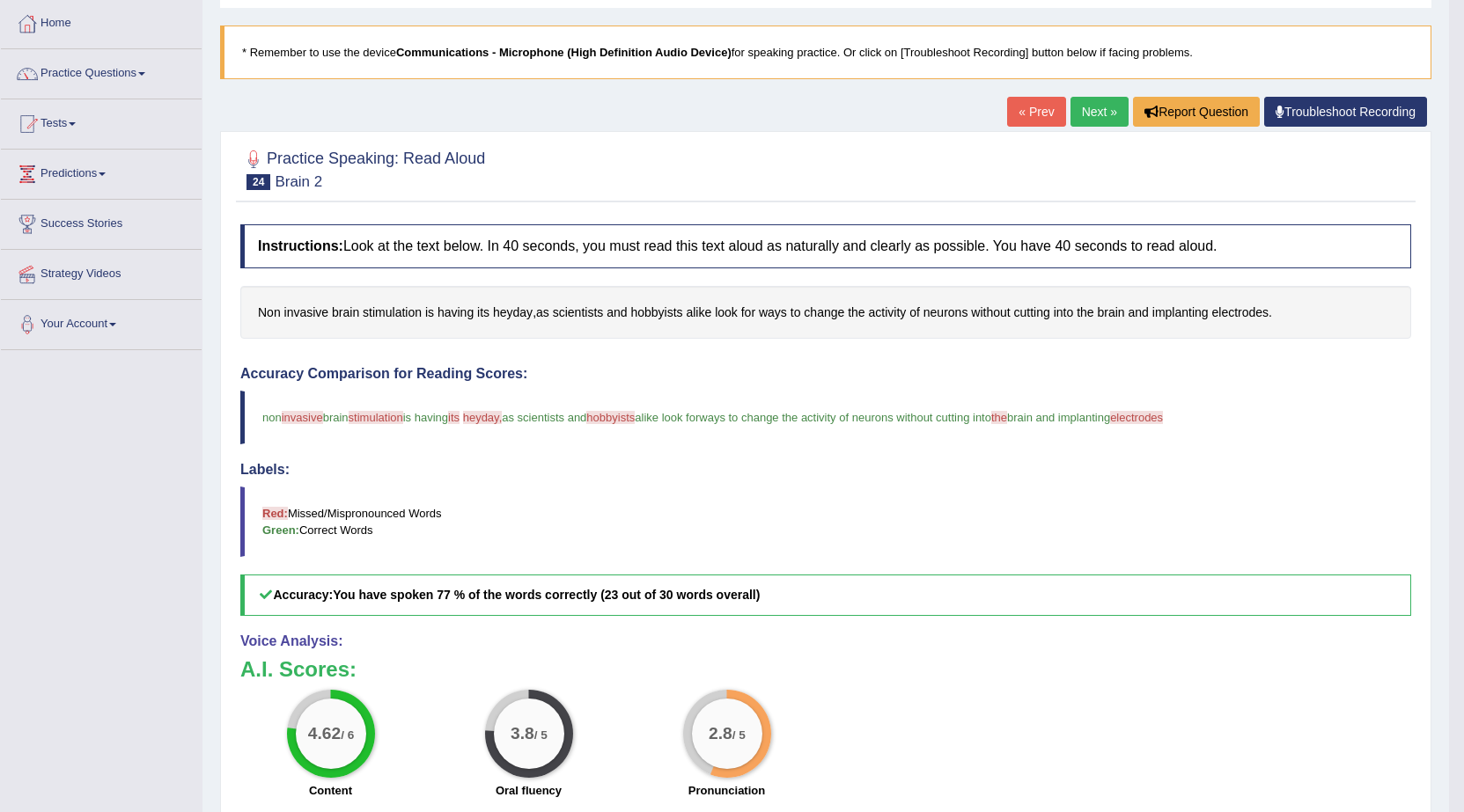
click at [1092, 116] on link "Next »" at bounding box center [1099, 111] width 58 height 30
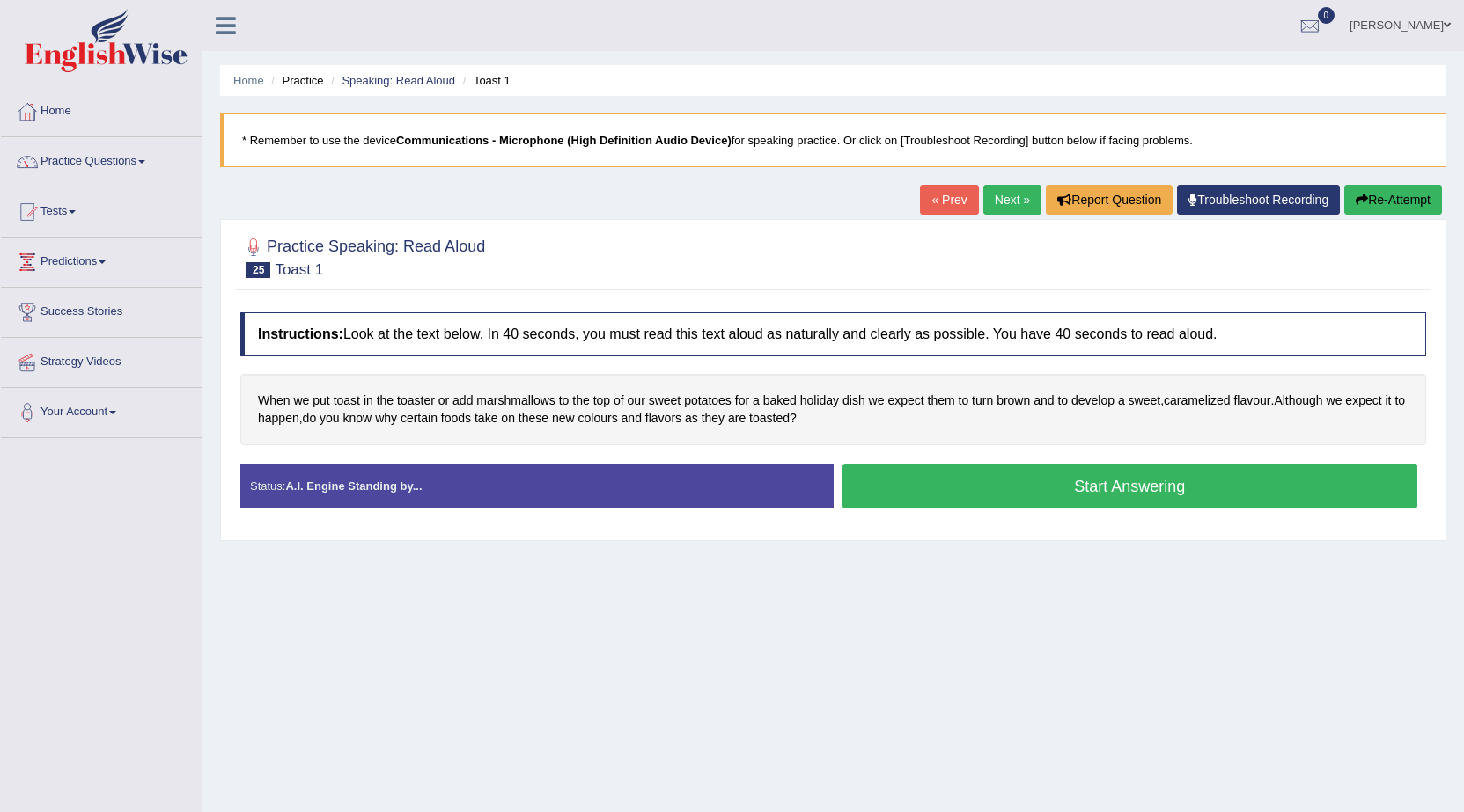
click at [993, 204] on link "Next »" at bounding box center [1013, 200] width 58 height 30
click at [1195, 487] on button "Start Answering" at bounding box center [1130, 486] width 576 height 45
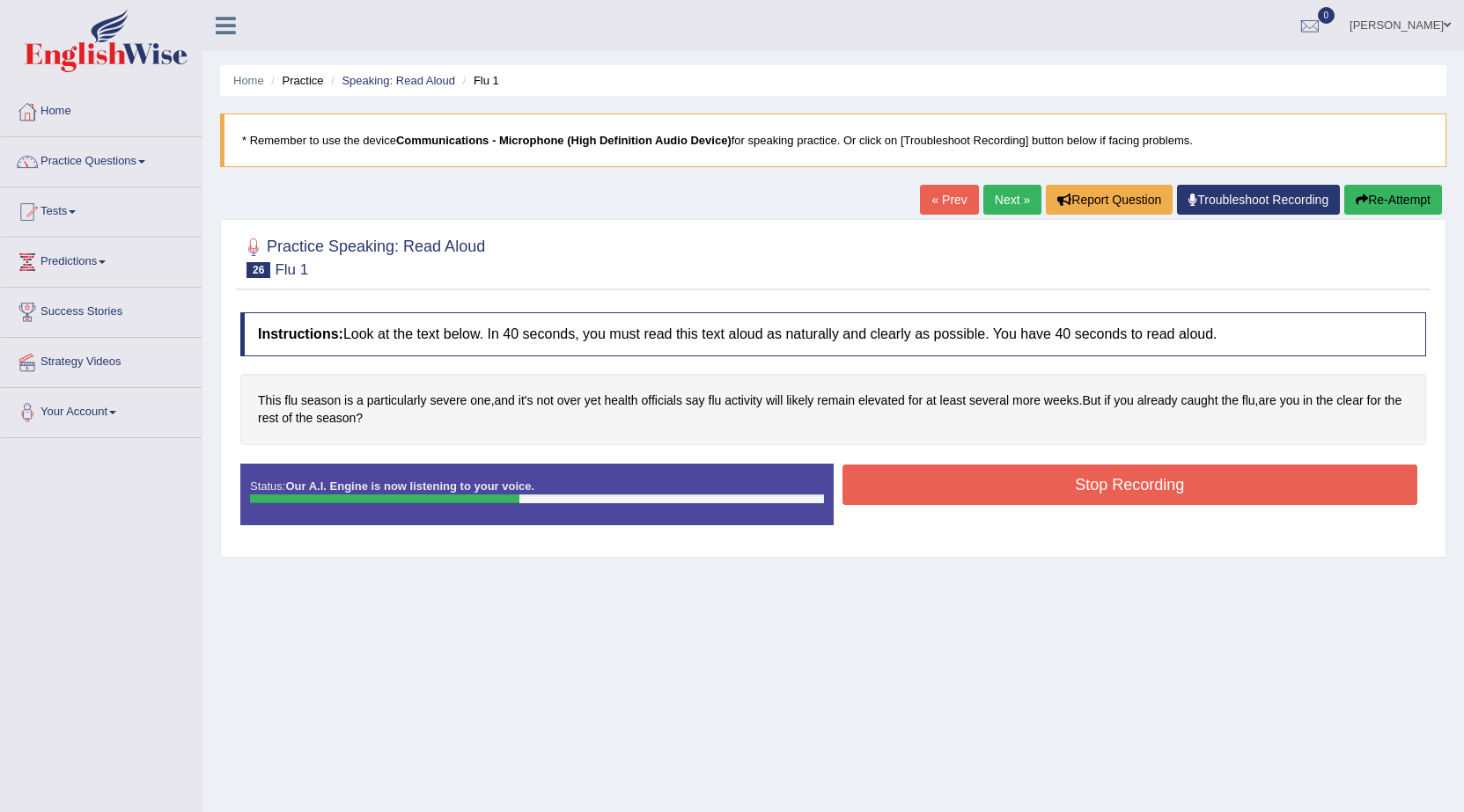
click at [1195, 487] on button "Stop Recording" at bounding box center [1130, 485] width 576 height 41
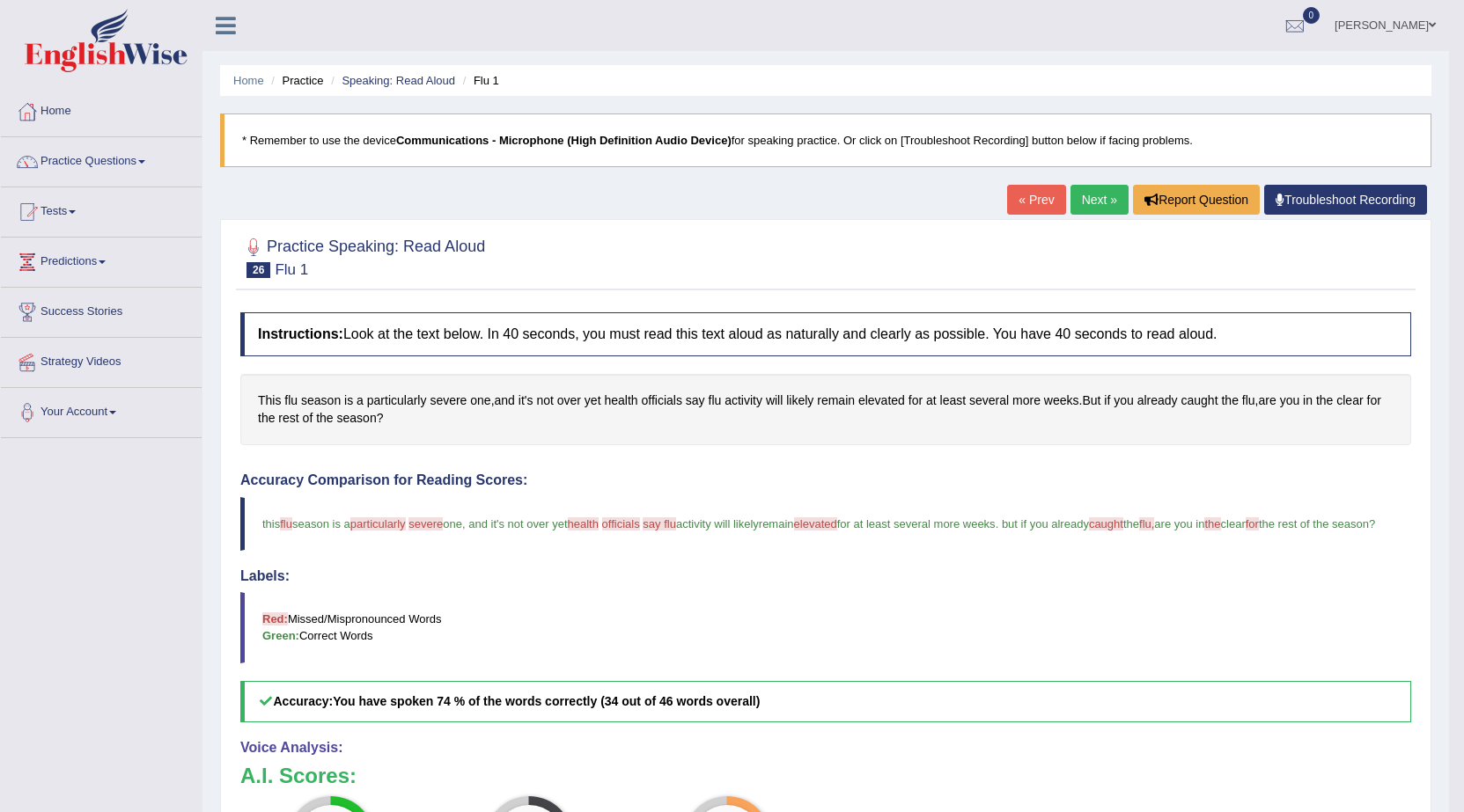
click at [1093, 196] on link "Next »" at bounding box center [1099, 200] width 58 height 30
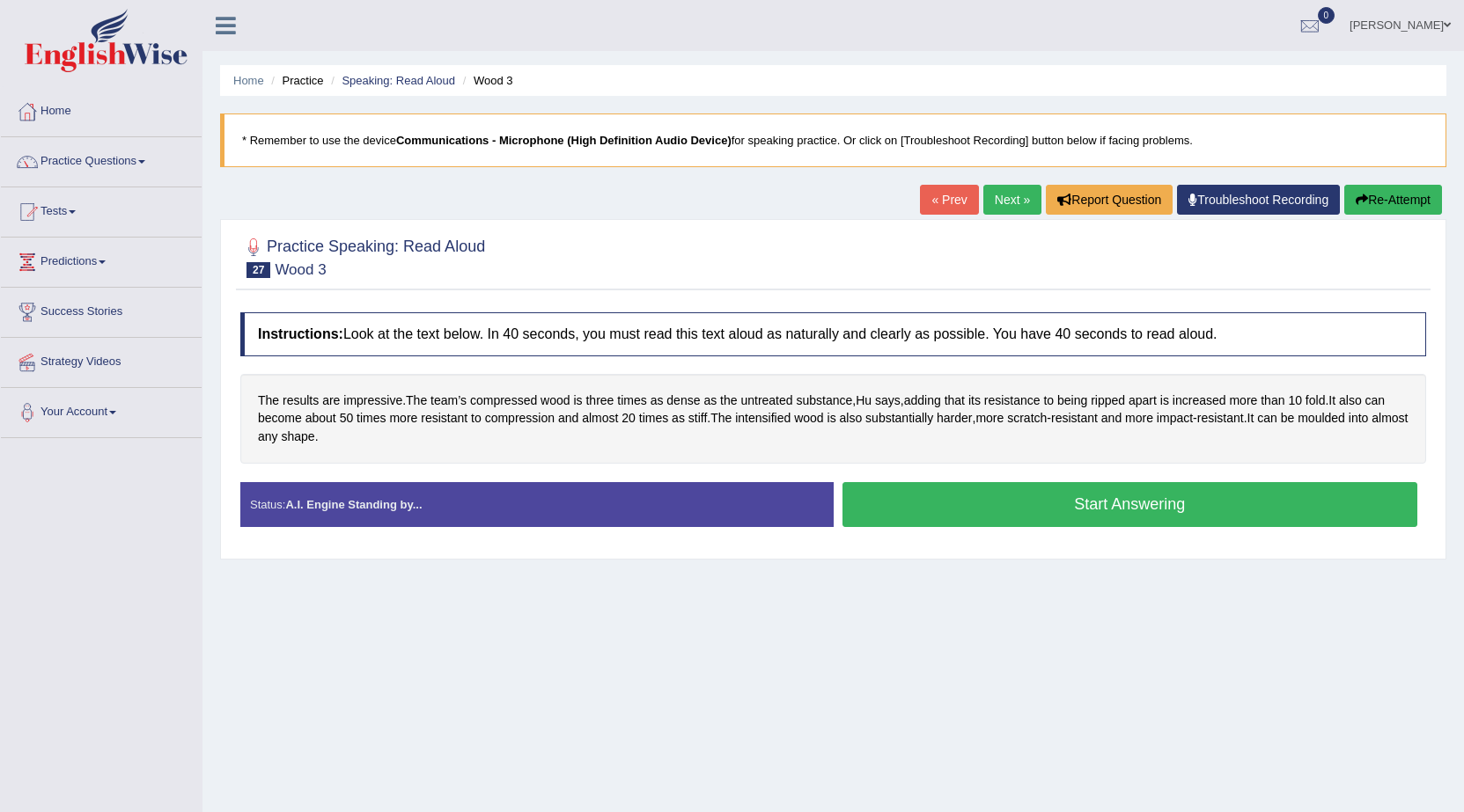
click at [1044, 489] on button "Start Answering" at bounding box center [1130, 505] width 576 height 45
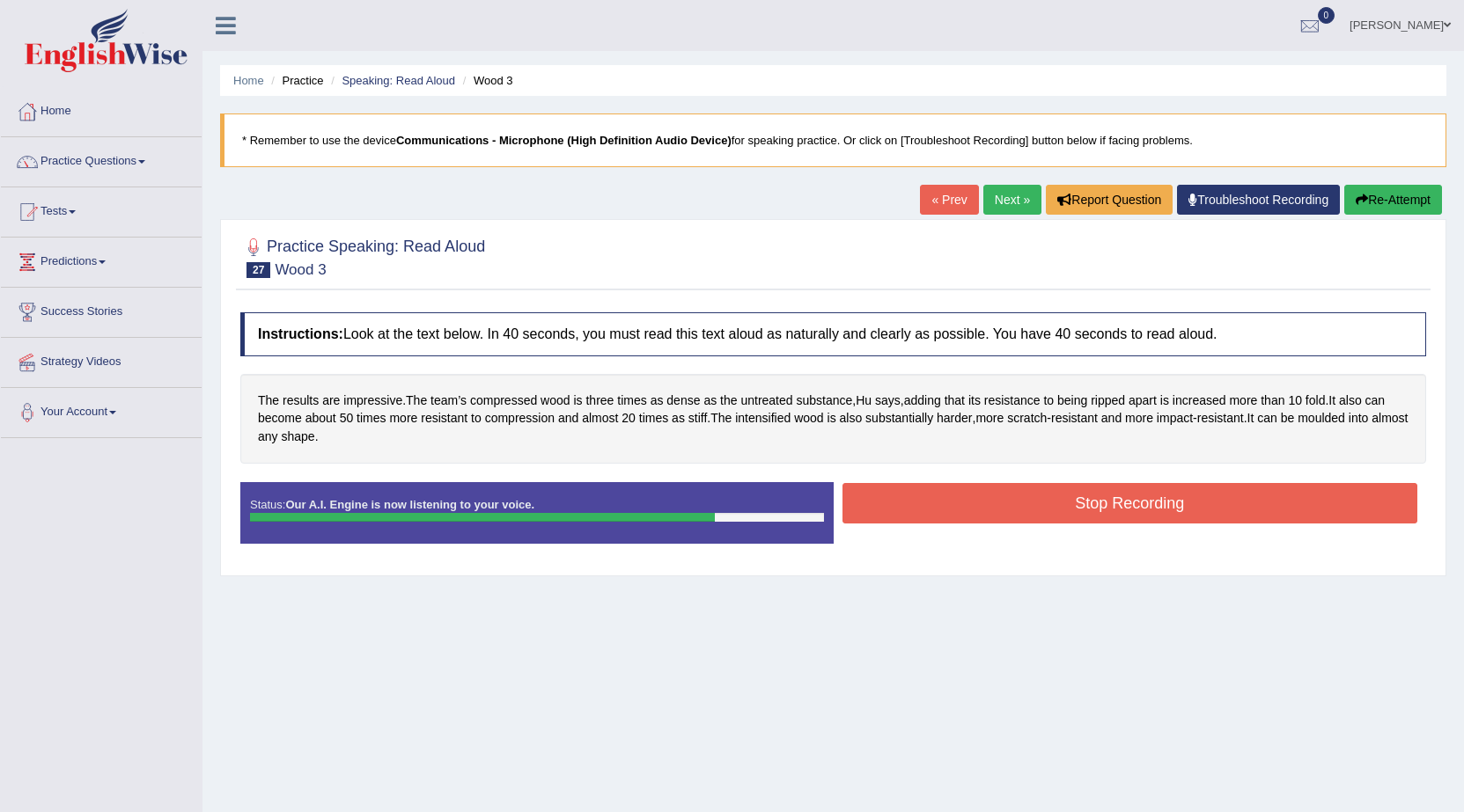
click at [1043, 489] on button "Stop Recording" at bounding box center [1130, 504] width 576 height 41
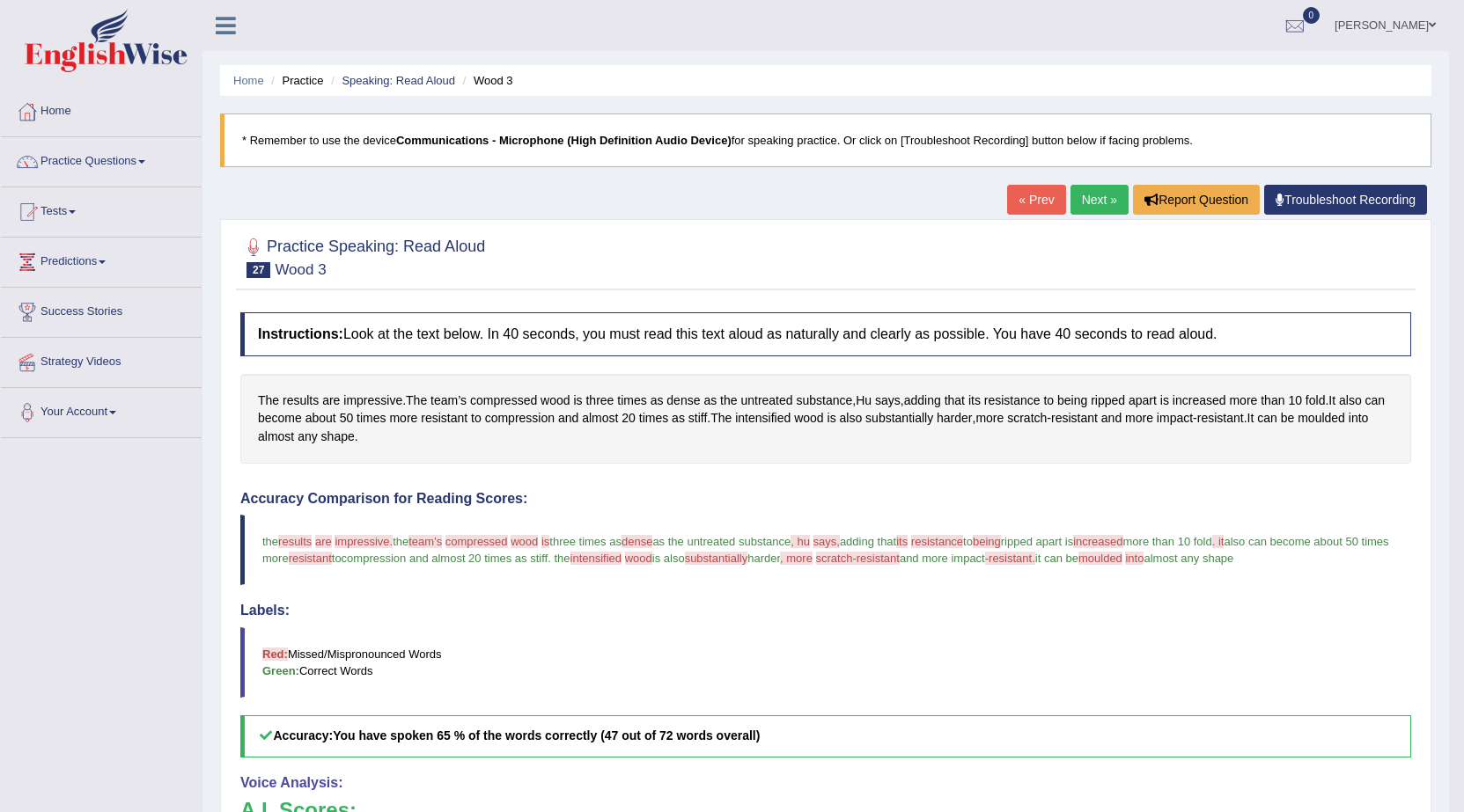
click at [1092, 201] on link "Next »" at bounding box center [1099, 200] width 58 height 30
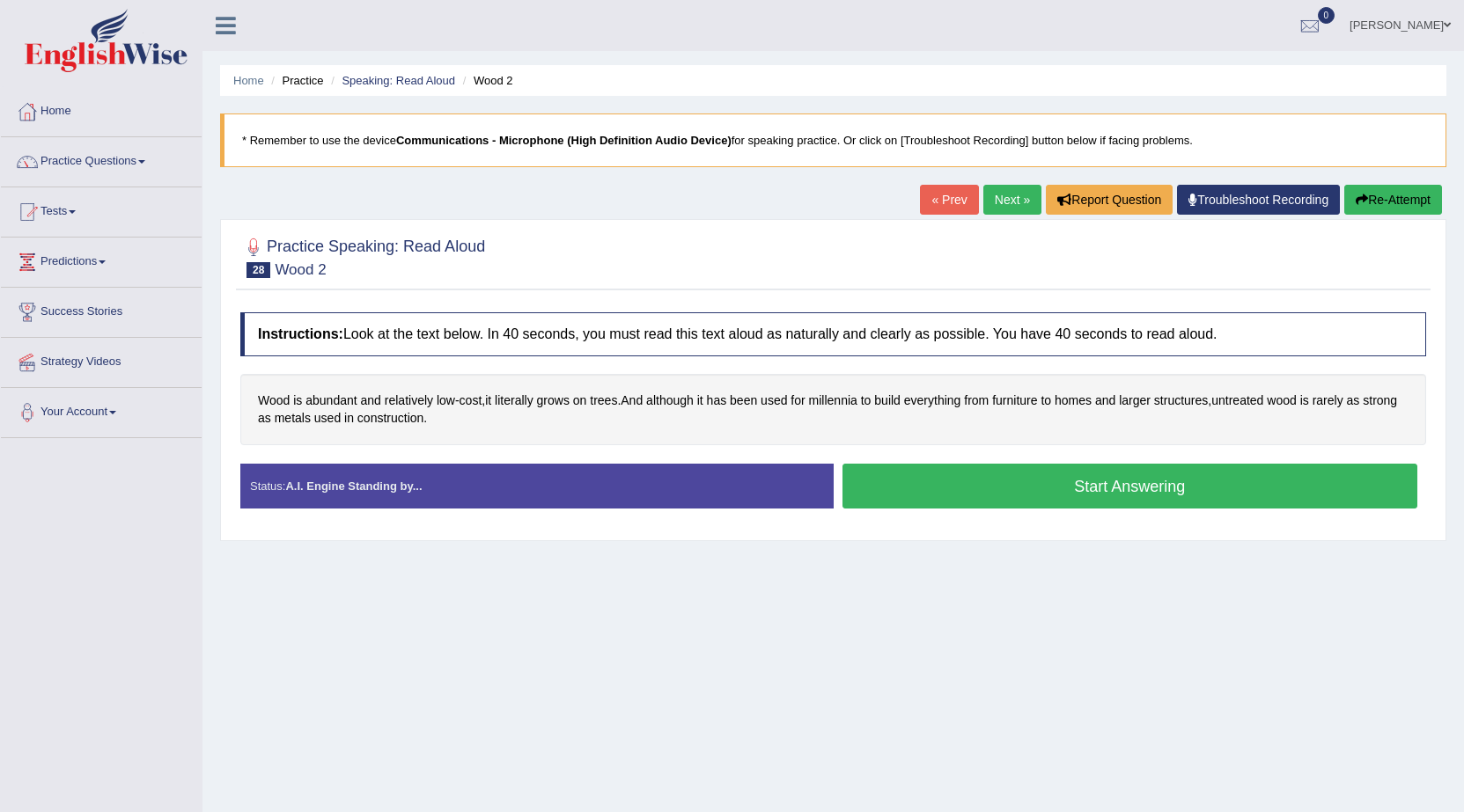
click at [1010, 199] on link "Next »" at bounding box center [1013, 200] width 58 height 30
click at [1004, 482] on button "Start Answering" at bounding box center [1130, 486] width 576 height 45
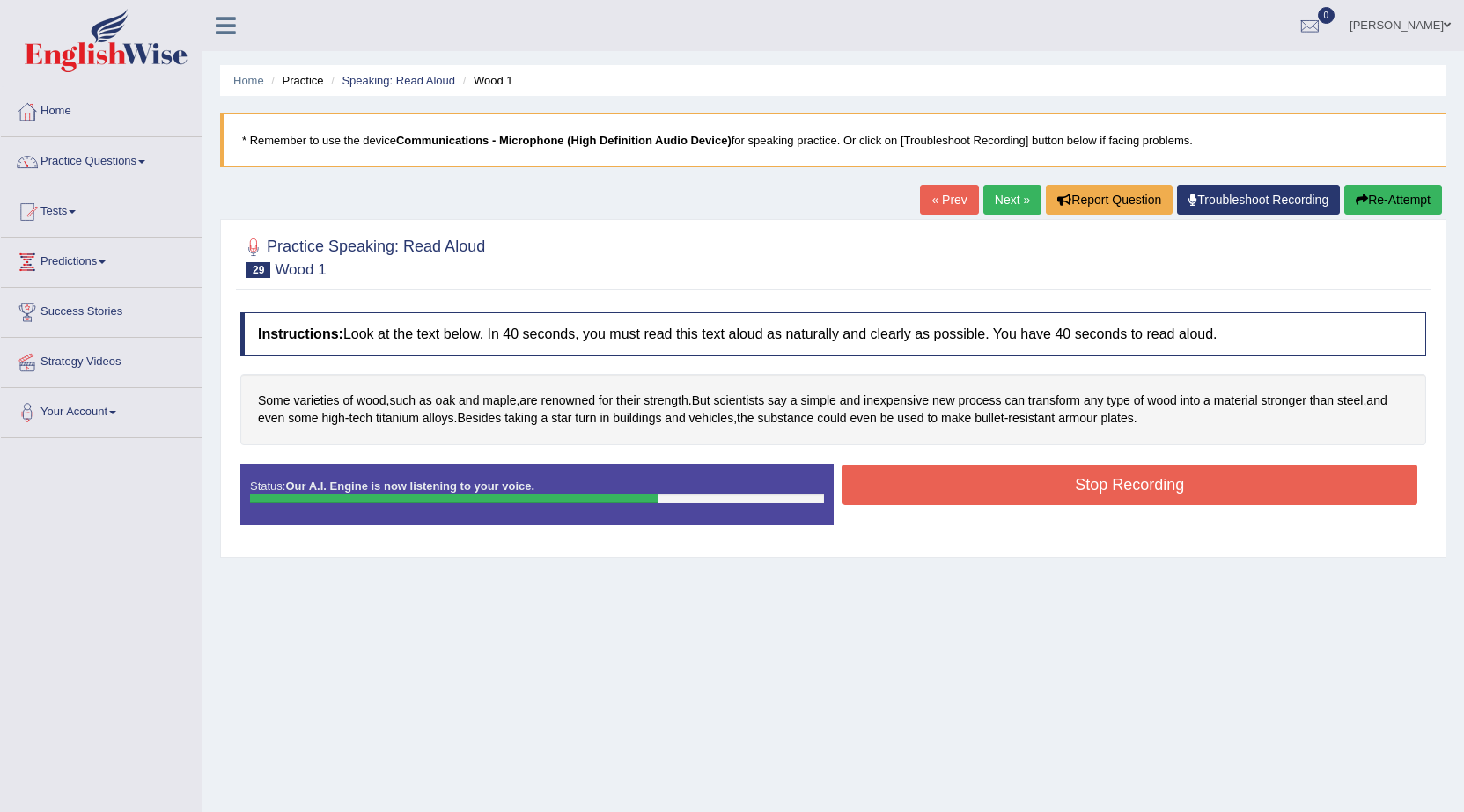
click at [1004, 482] on button "Stop Recording" at bounding box center [1130, 485] width 576 height 41
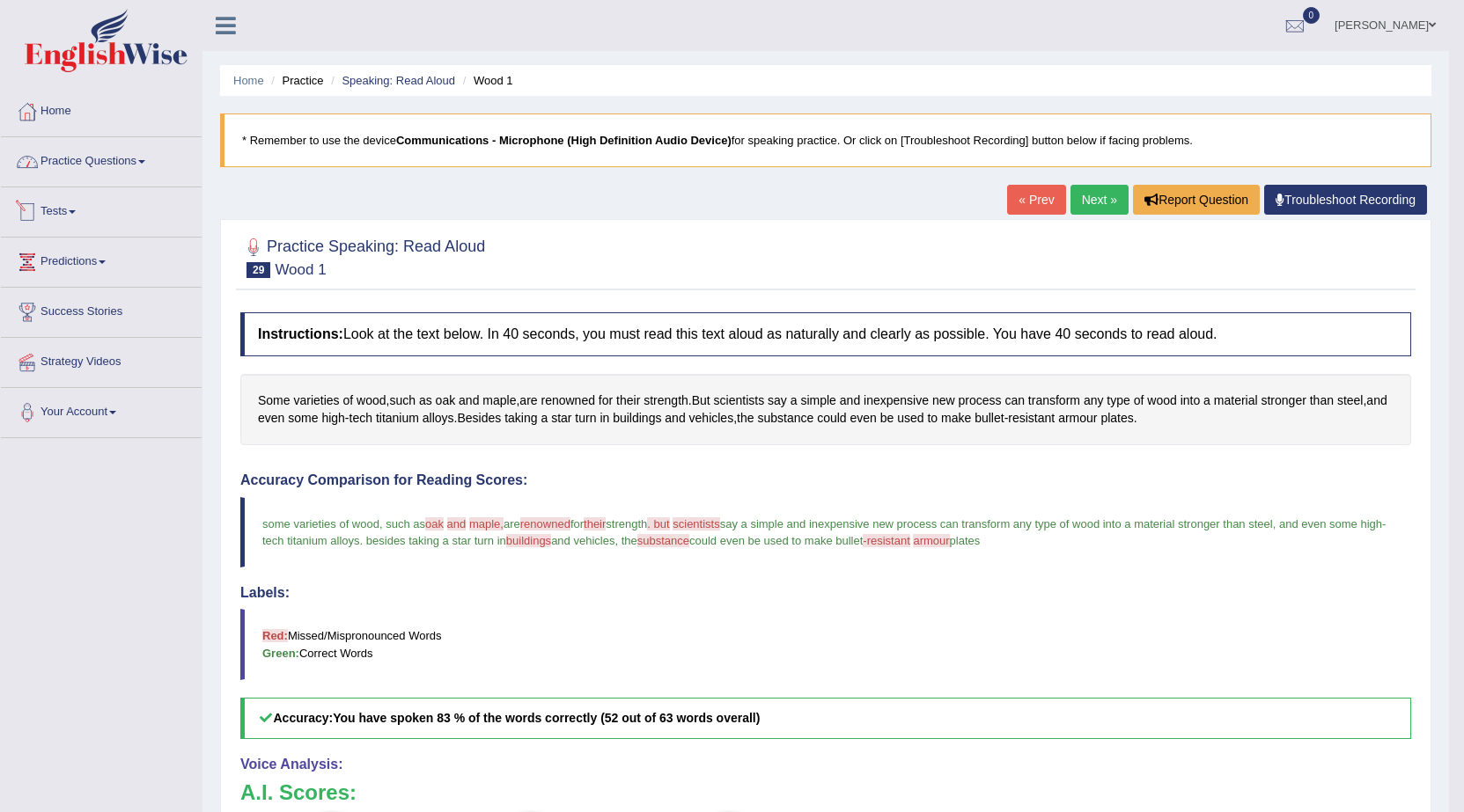
click at [110, 155] on link "Practice Questions" at bounding box center [101, 159] width 201 height 44
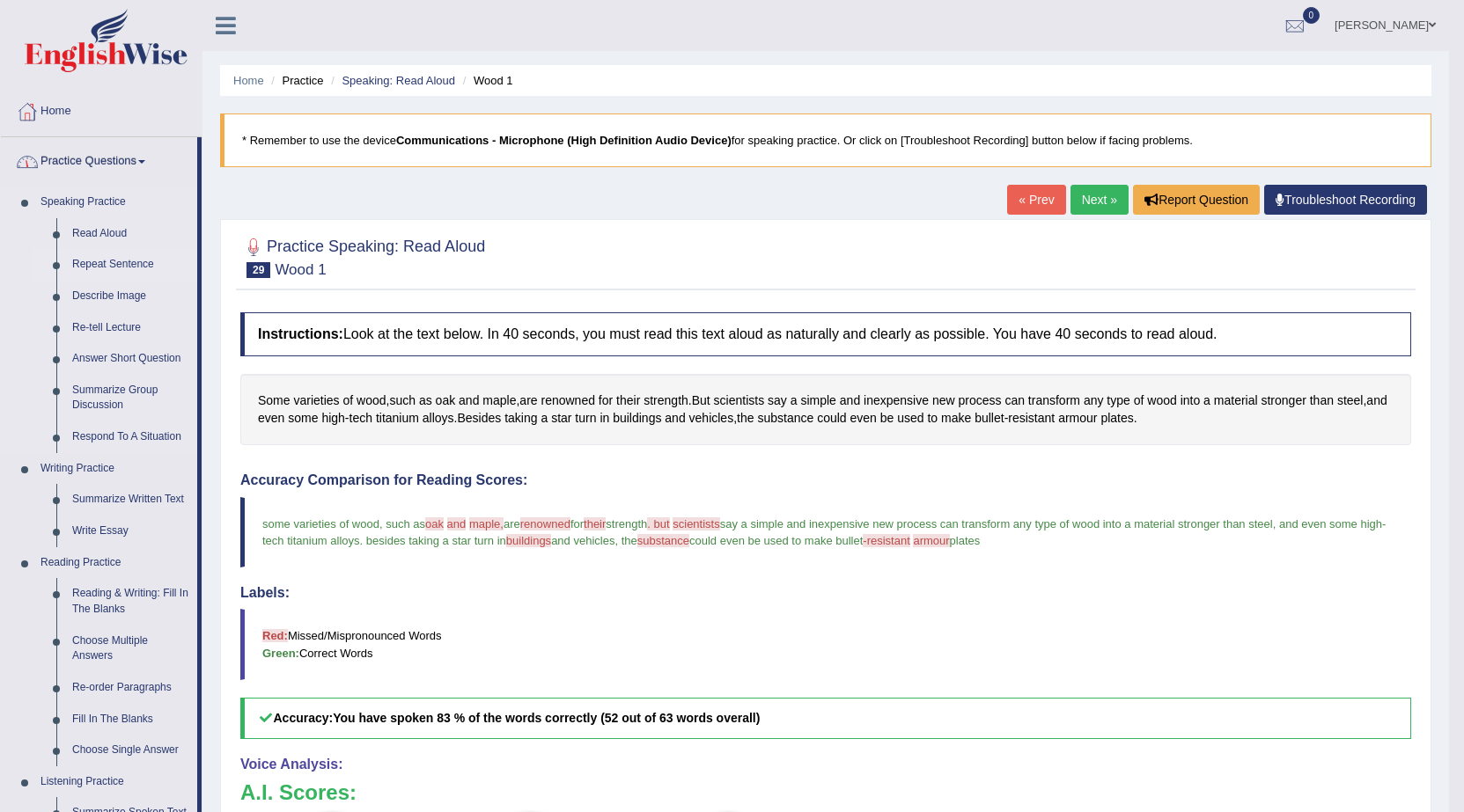
click at [110, 261] on link "Repeat Sentence" at bounding box center [130, 265] width 133 height 32
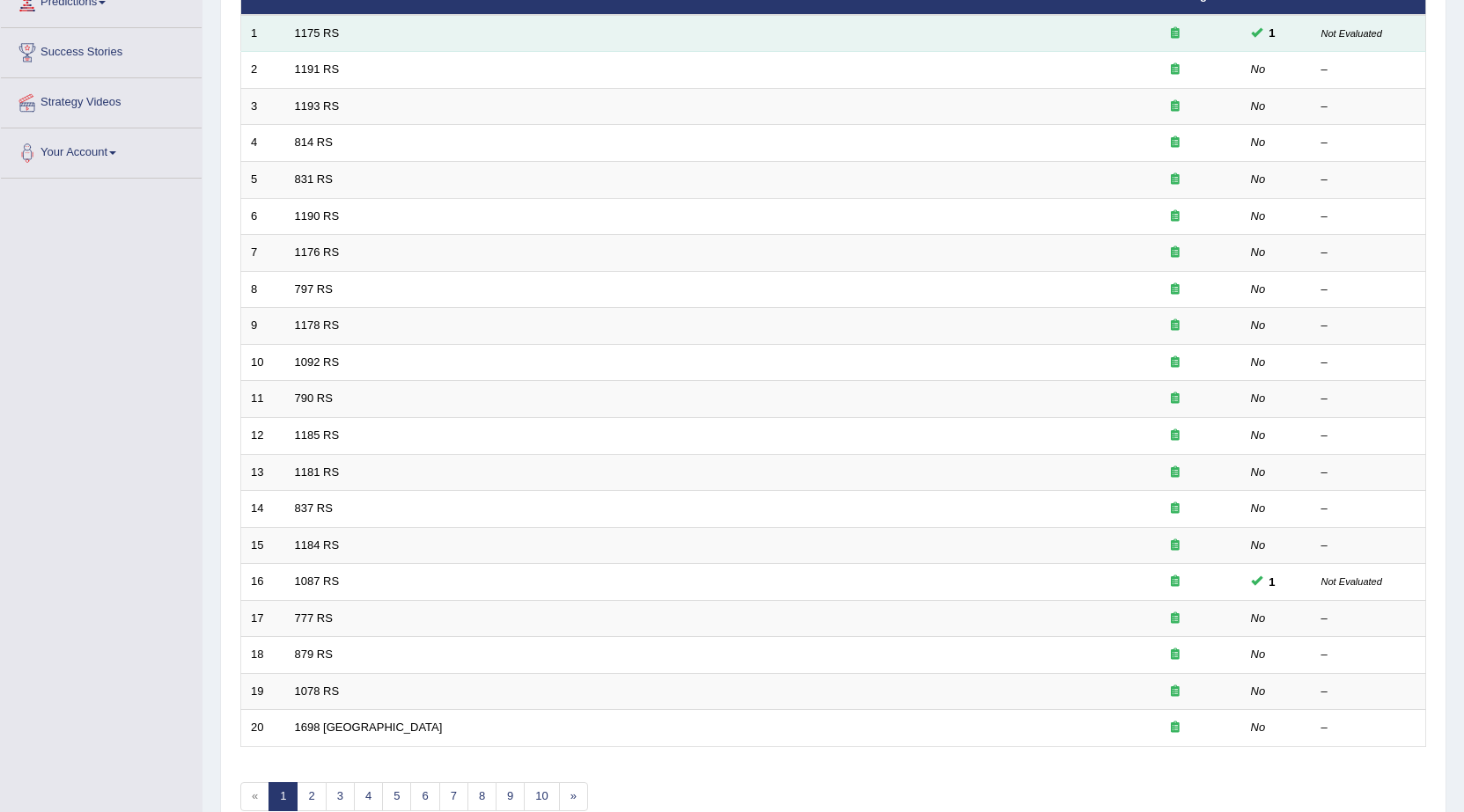
scroll to position [1, 0]
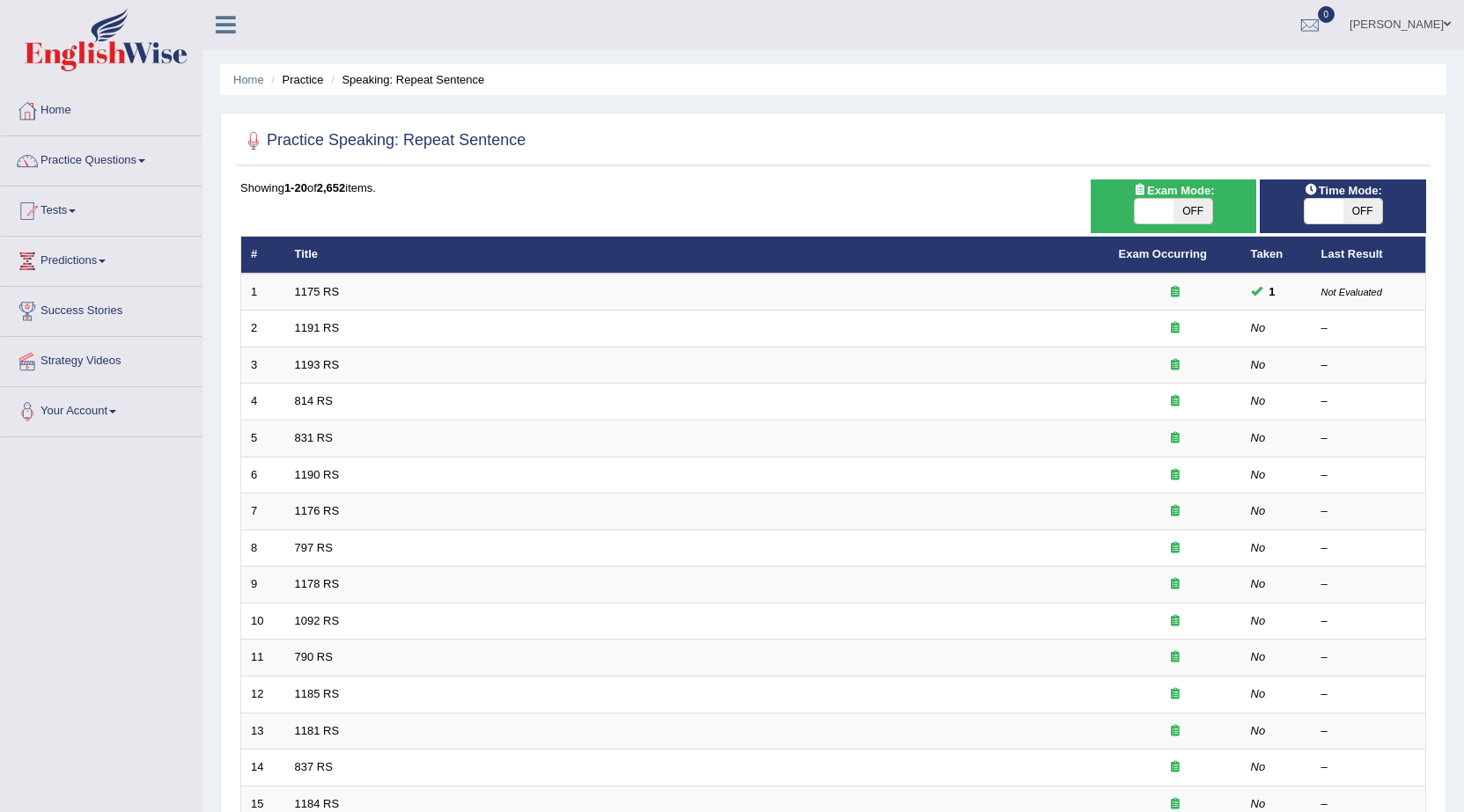
click at [1321, 203] on span at bounding box center [1324, 210] width 39 height 24
click at [1356, 209] on span "OFF" at bounding box center [1363, 210] width 39 height 24
checkbox input "true"
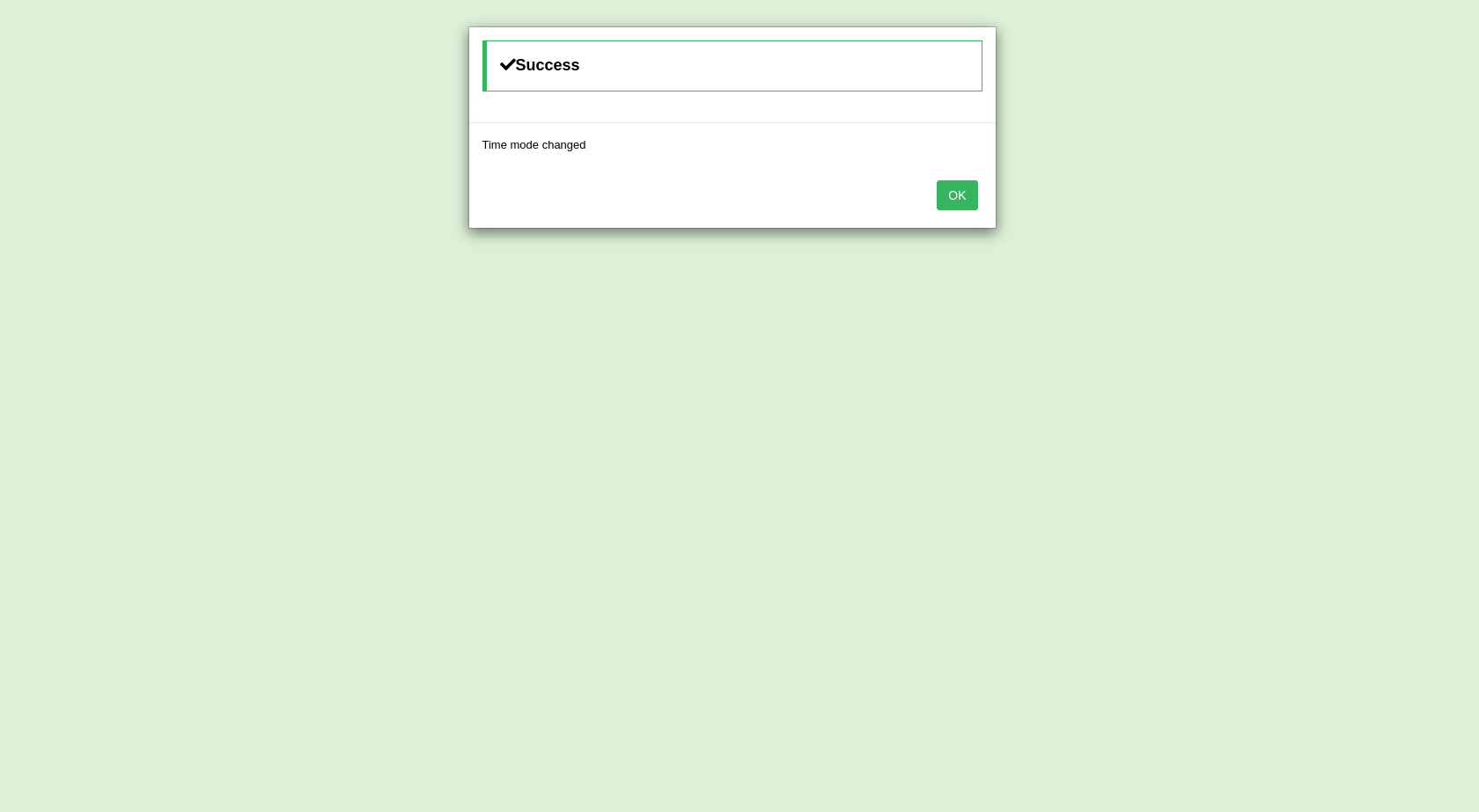
click at [954, 197] on button "OK" at bounding box center [957, 195] width 41 height 30
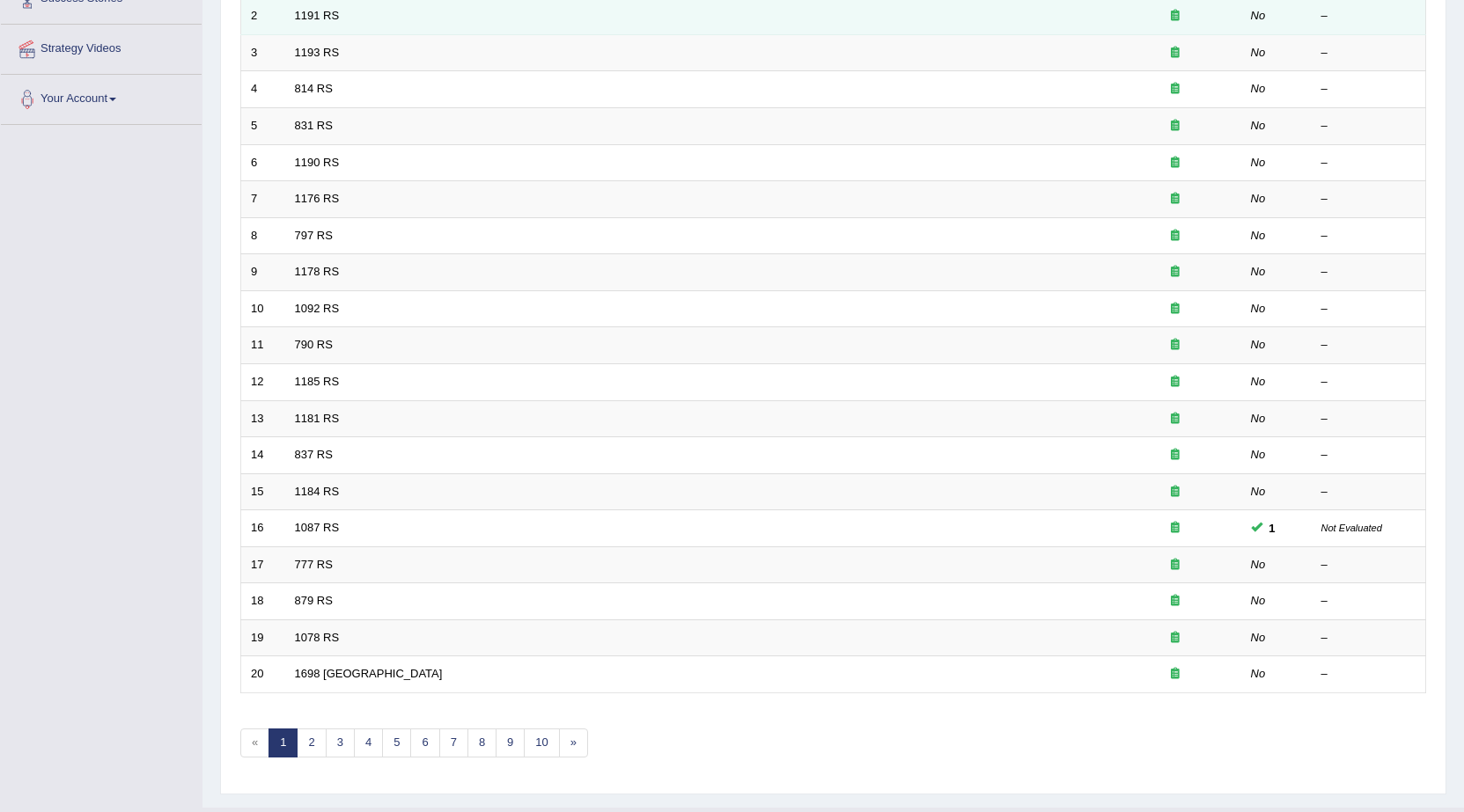
scroll to position [353, 0]
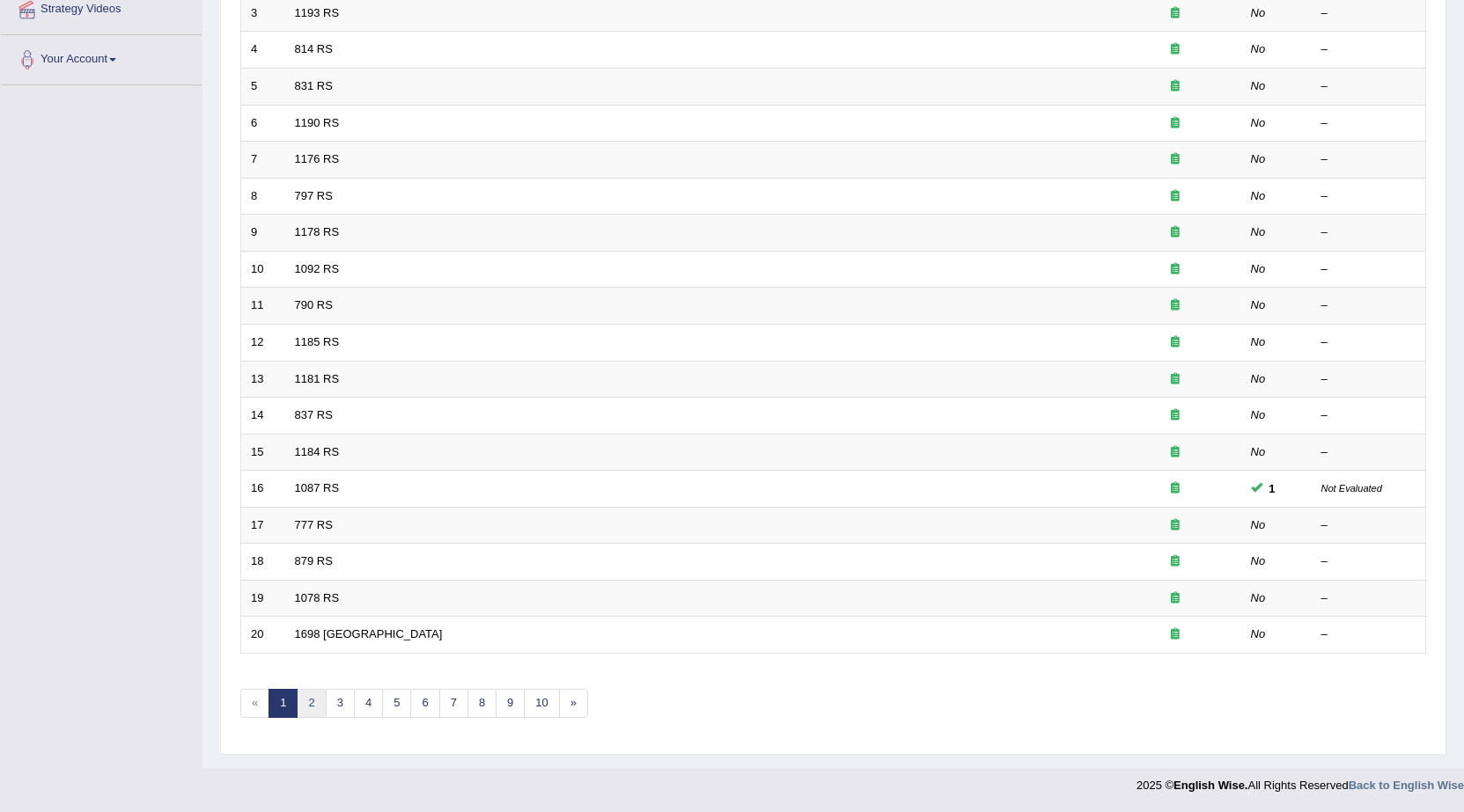
click at [304, 703] on link "2" at bounding box center [311, 703] width 29 height 29
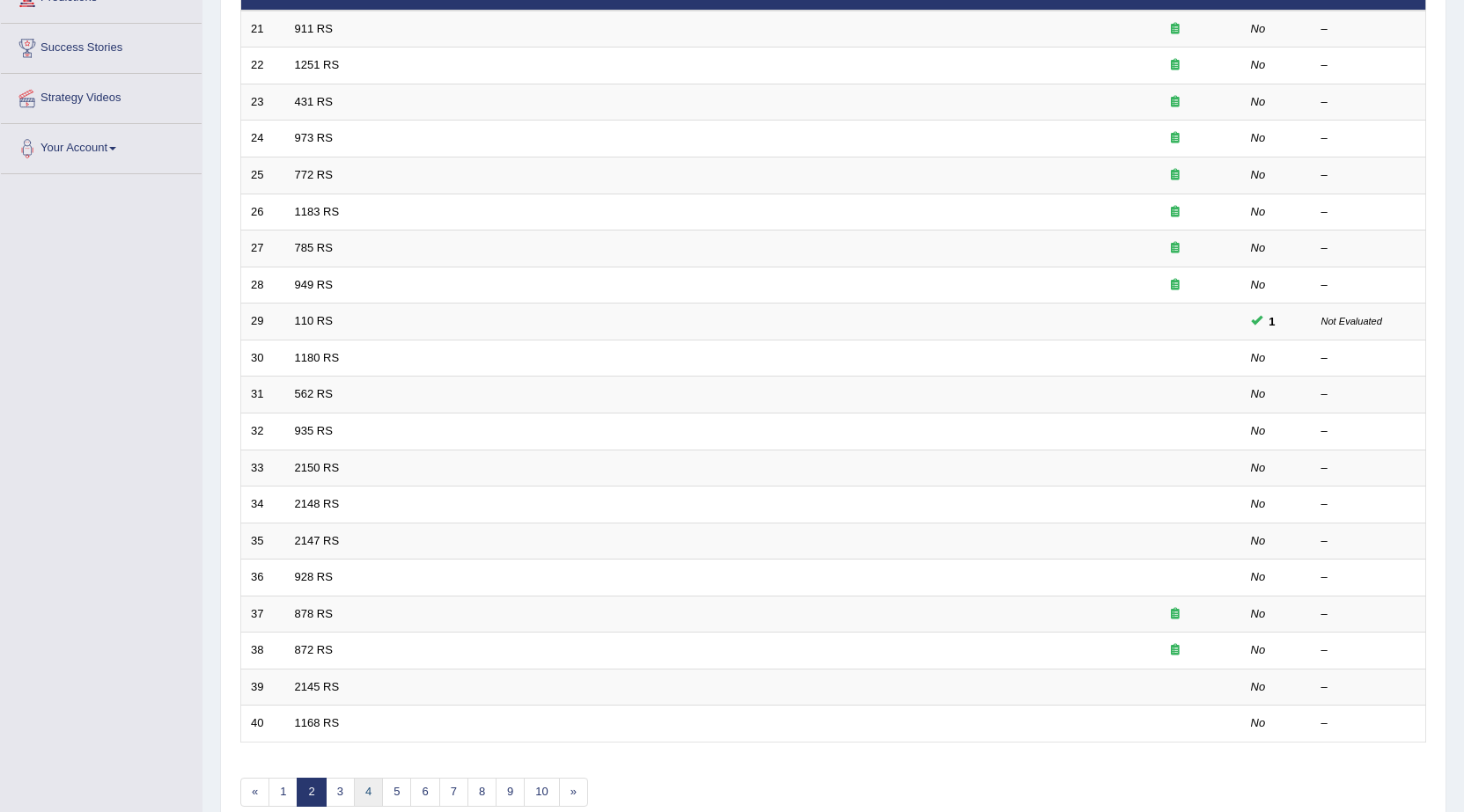
click at [367, 788] on link "4" at bounding box center [368, 793] width 29 height 29
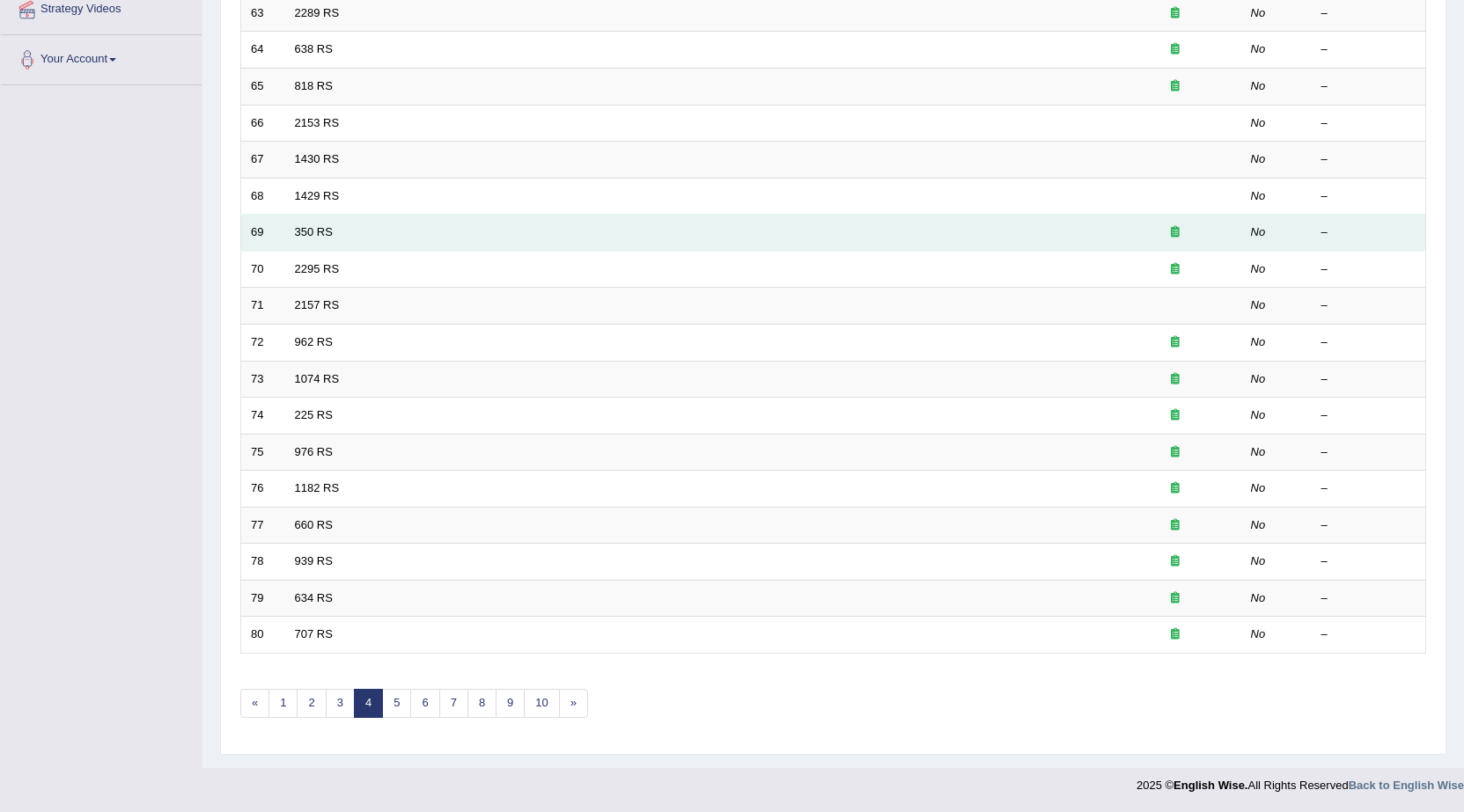
click at [307, 240] on td "350 RS" at bounding box center [697, 234] width 824 height 37
click at [313, 235] on link "350 RS" at bounding box center [313, 233] width 38 height 14
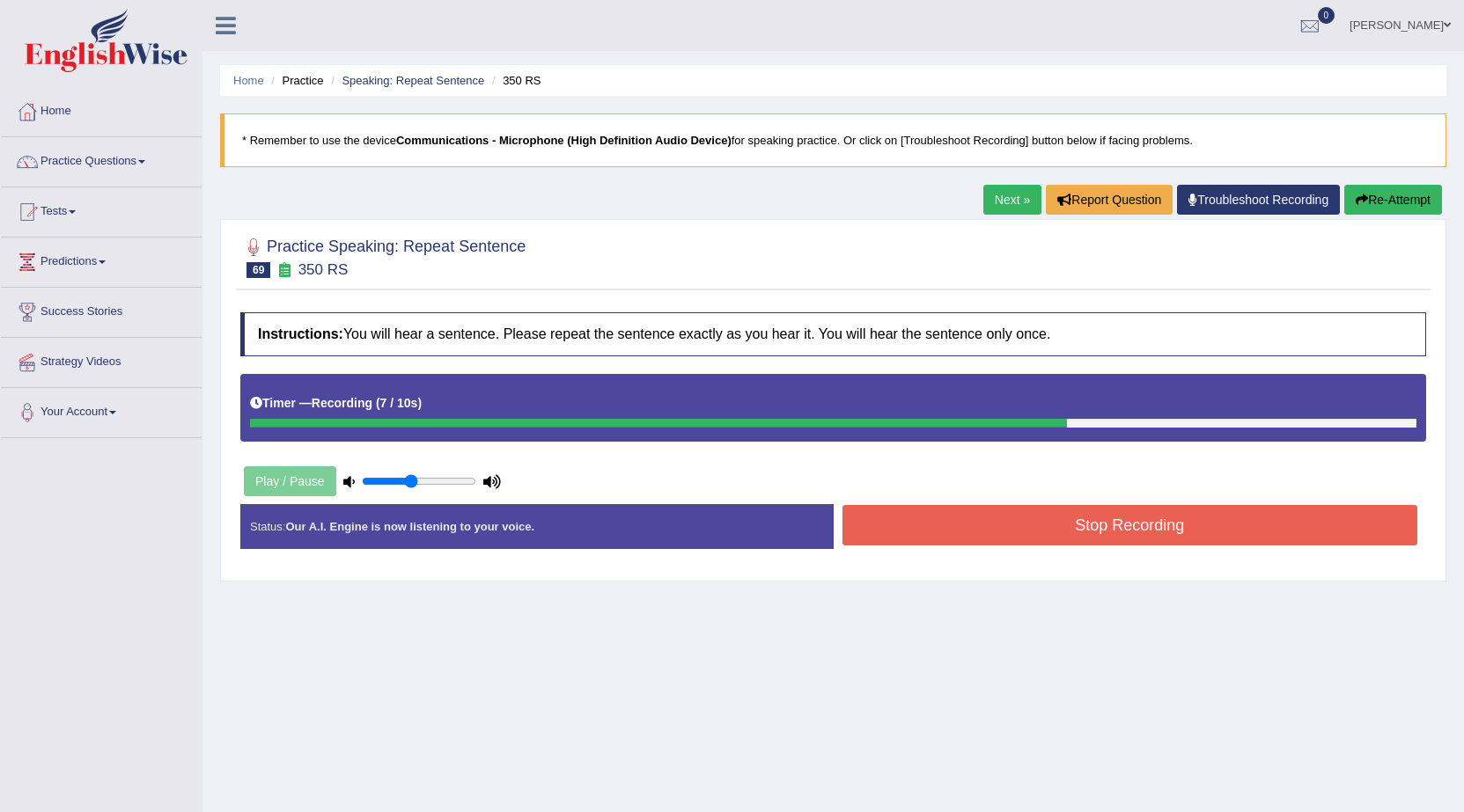
click at [965, 511] on button "Stop Recording" at bounding box center [1130, 525] width 576 height 41
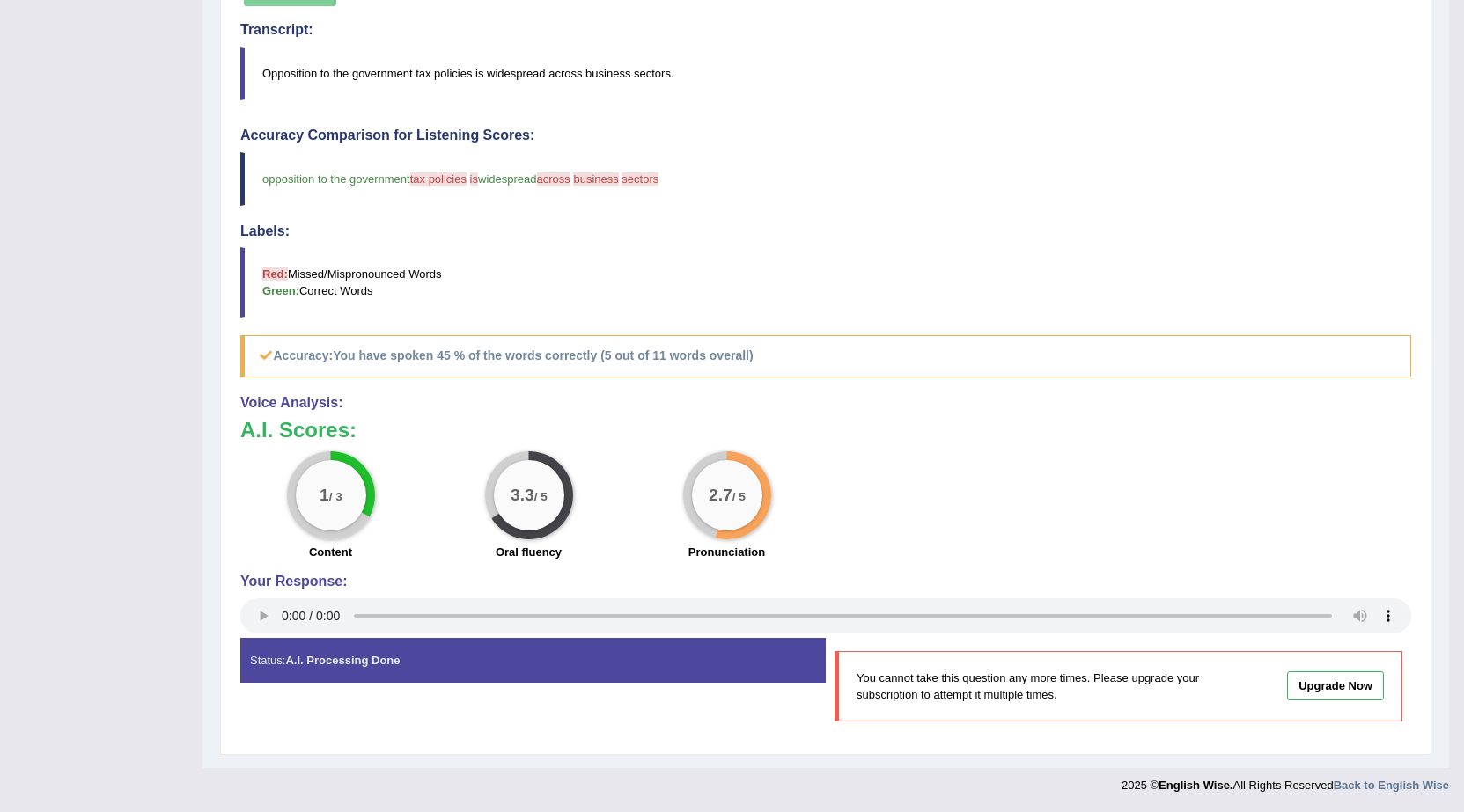
scroll to position [139, 0]
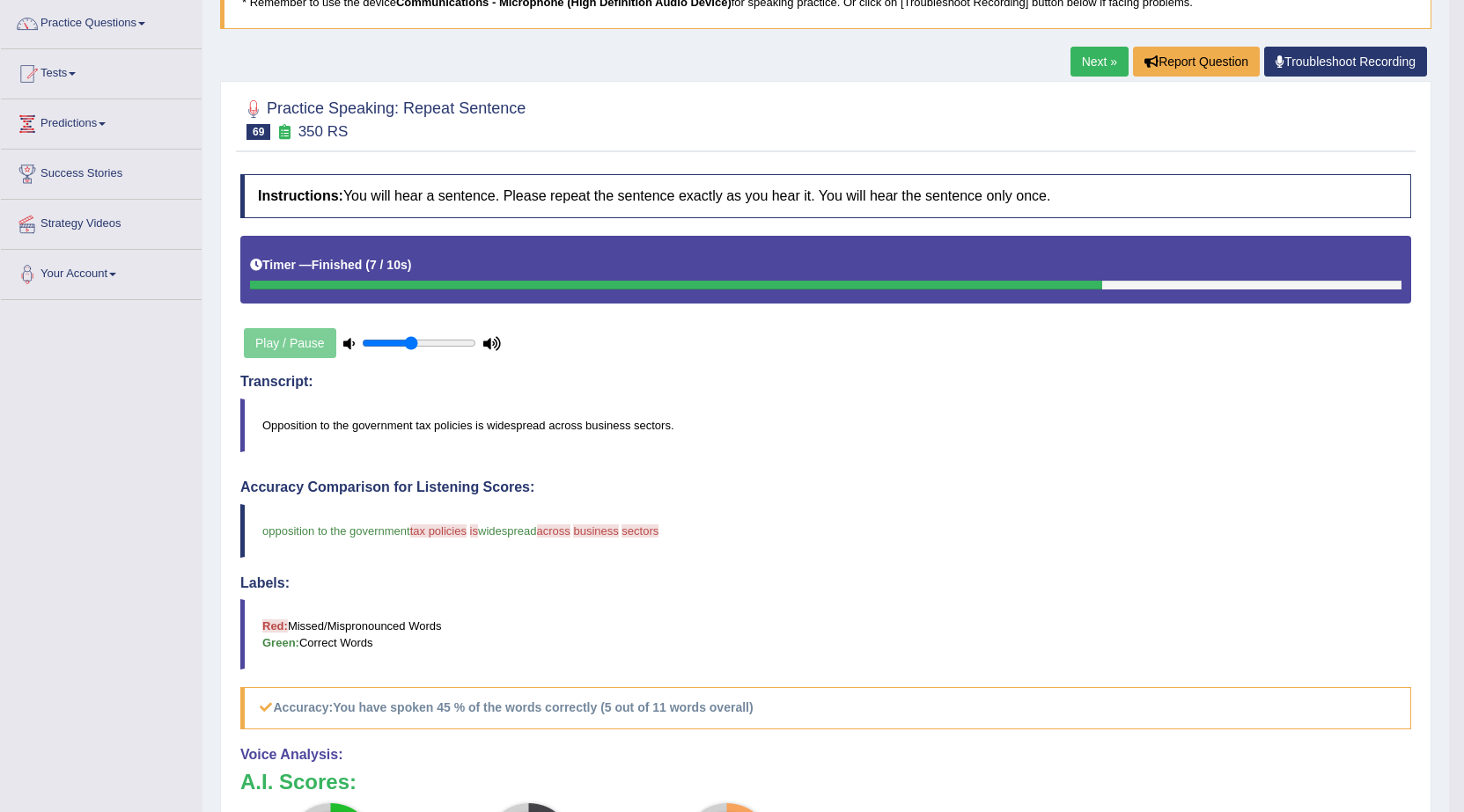
click at [1090, 62] on link "Next »" at bounding box center [1099, 61] width 58 height 30
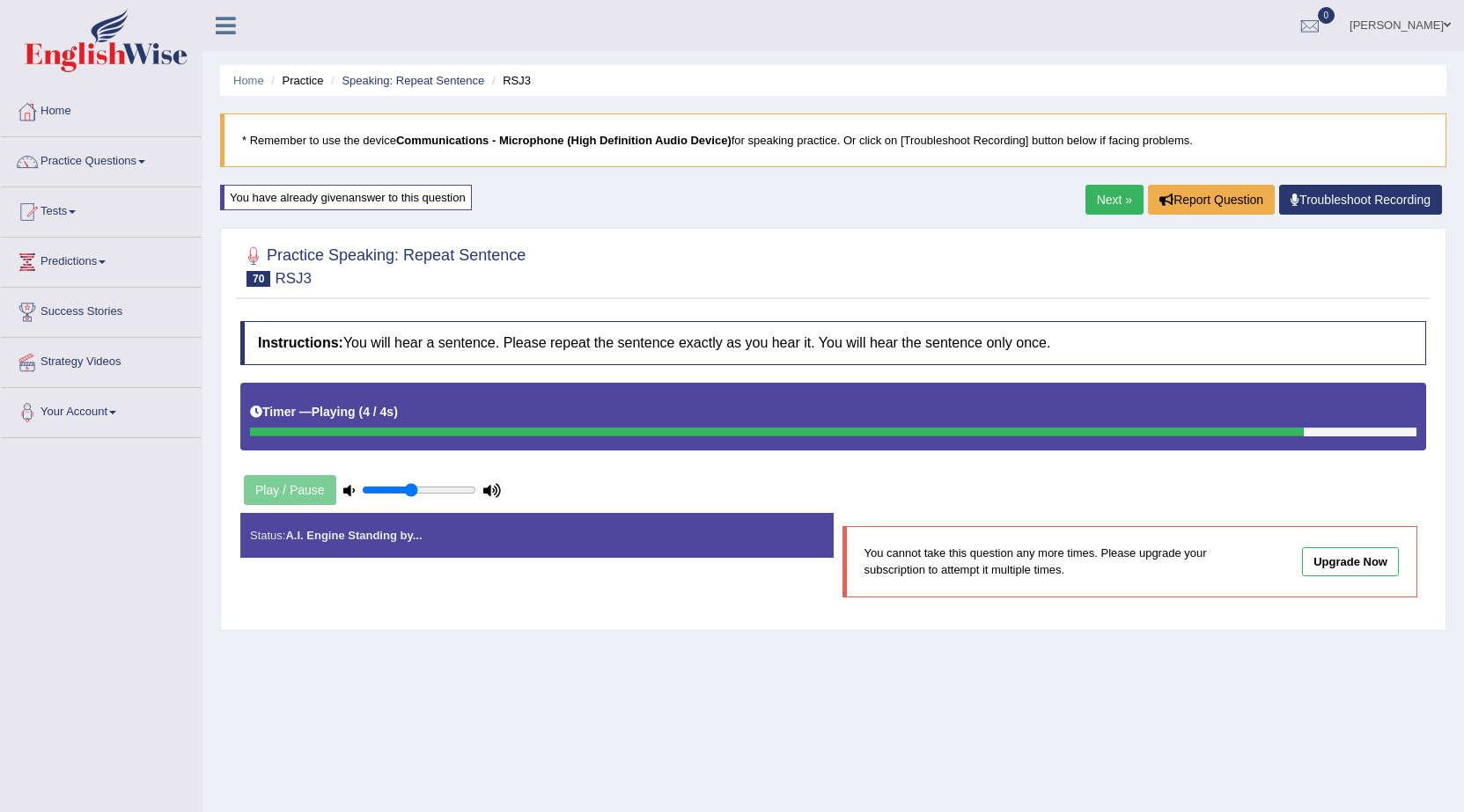
click at [1100, 205] on link "Next »" at bounding box center [1115, 200] width 58 height 30
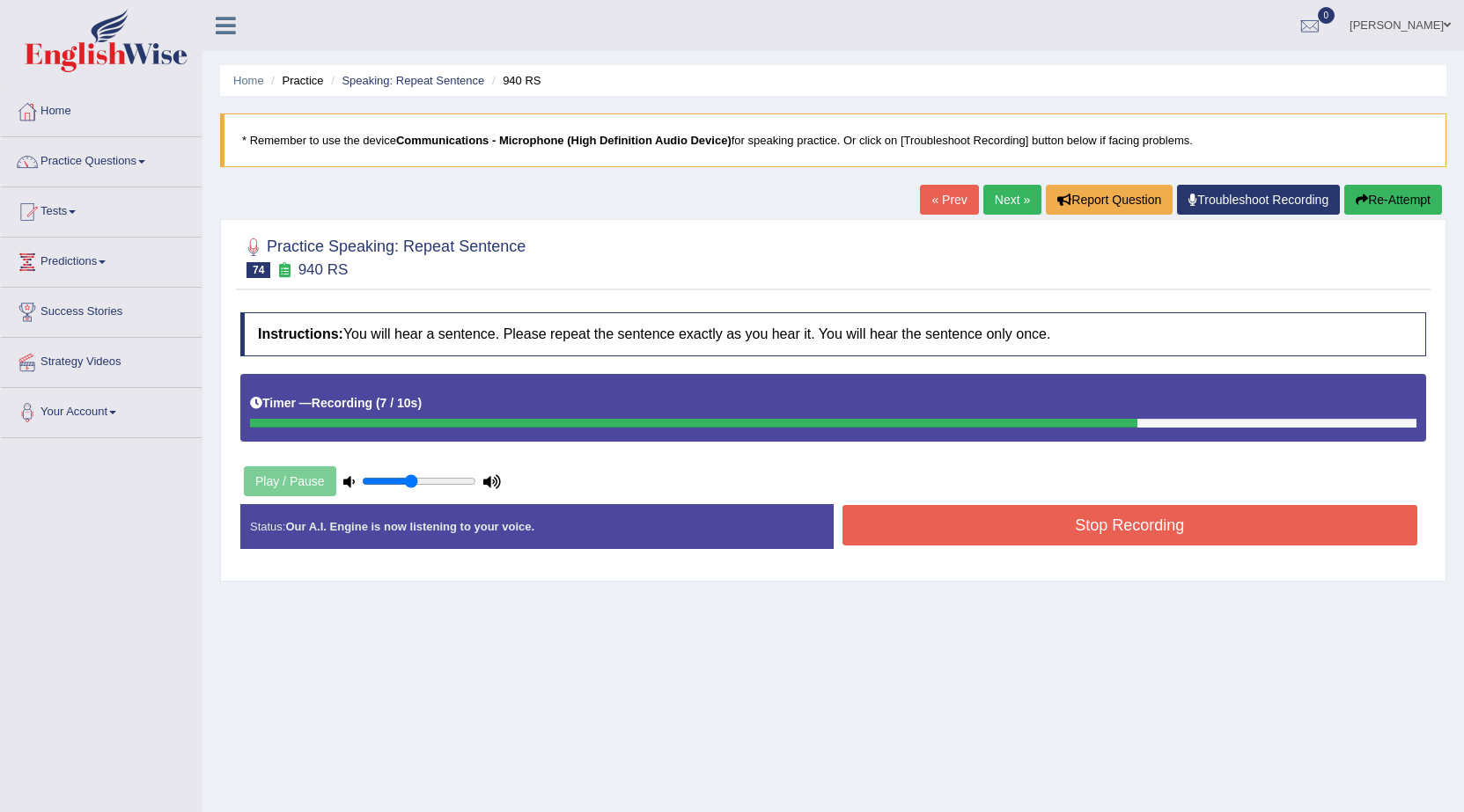
click at [1000, 542] on button "Stop Recording" at bounding box center [1130, 525] width 576 height 41
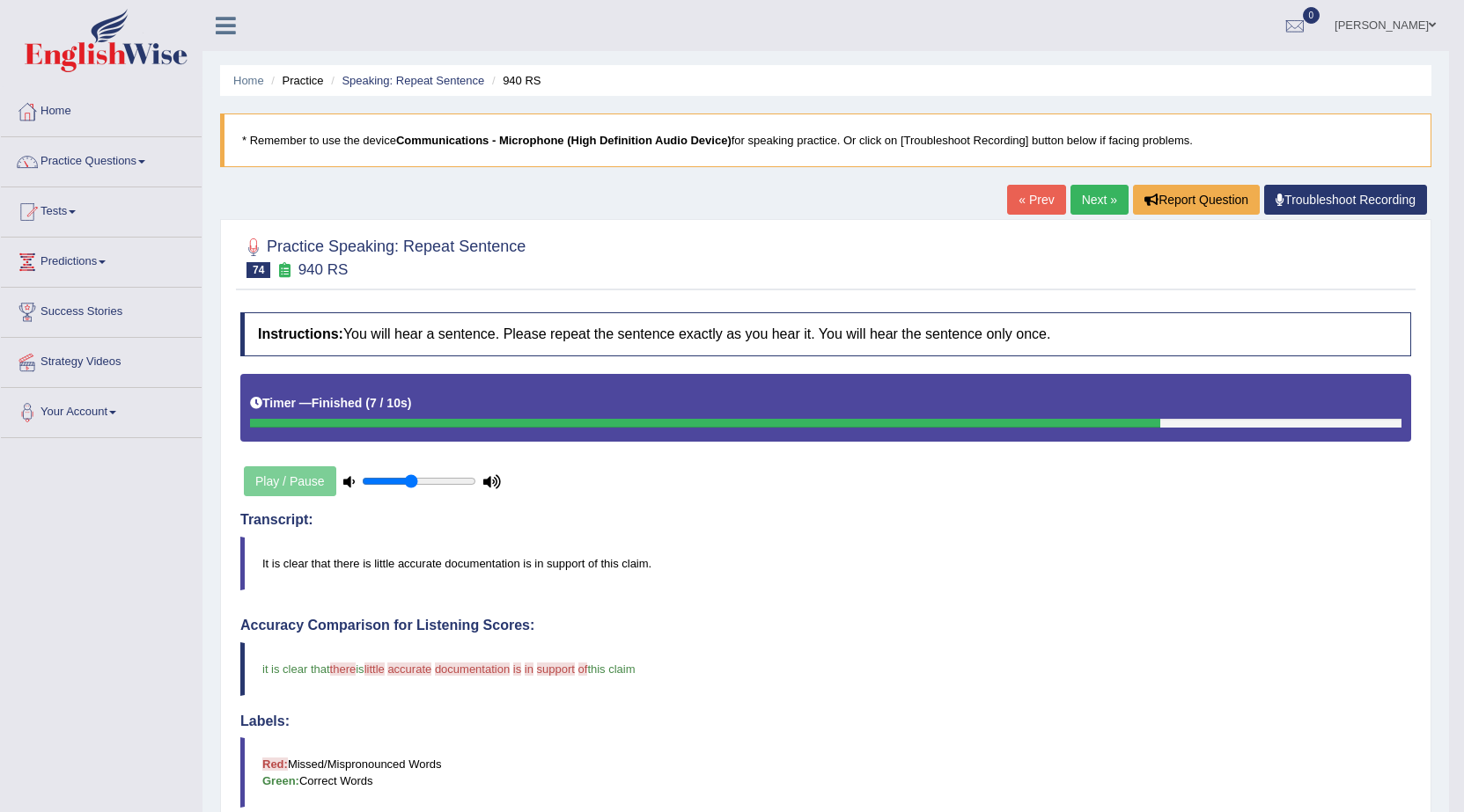
click at [1097, 197] on link "Next »" at bounding box center [1099, 200] width 58 height 30
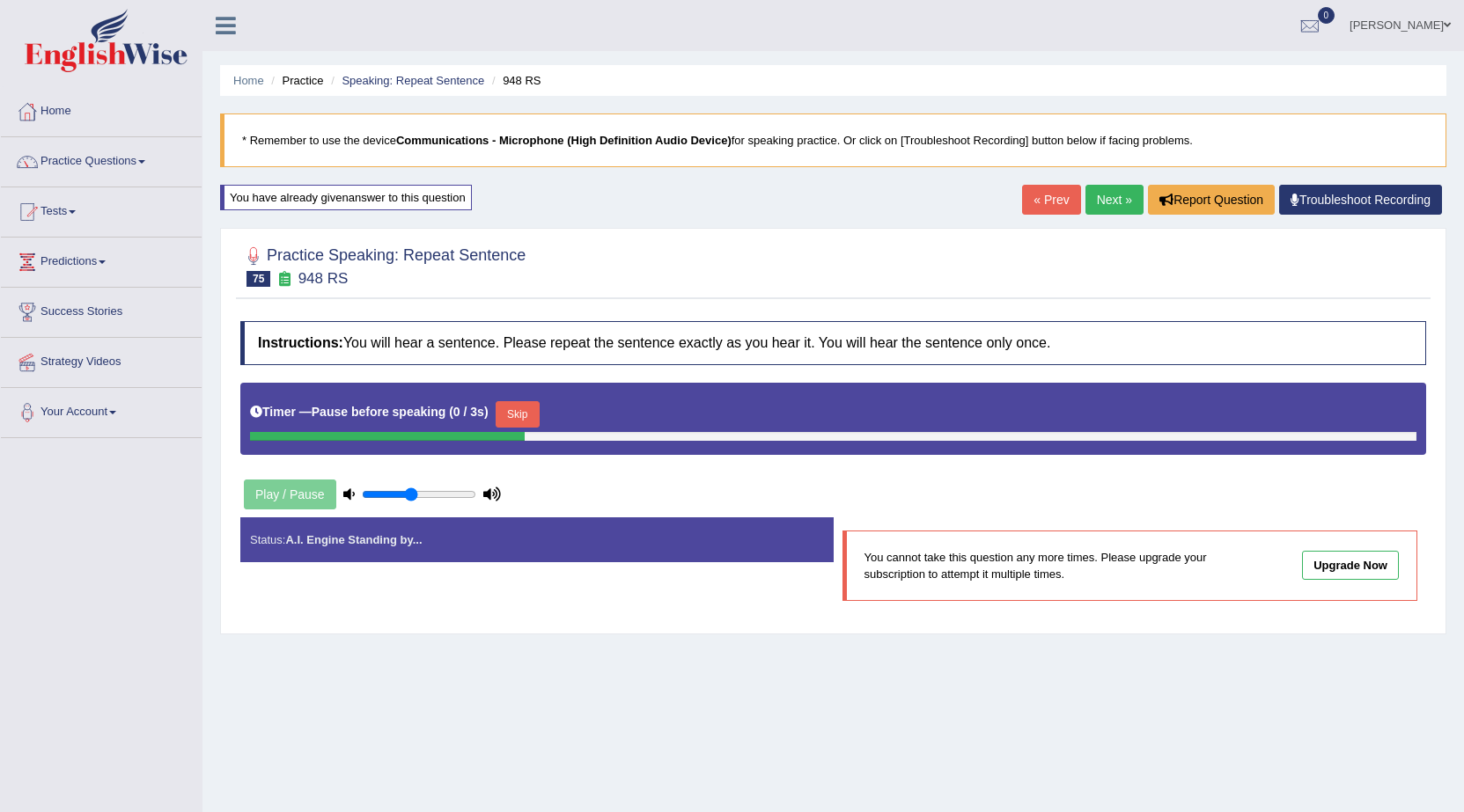
click at [1117, 206] on link "Next »" at bounding box center [1115, 200] width 58 height 30
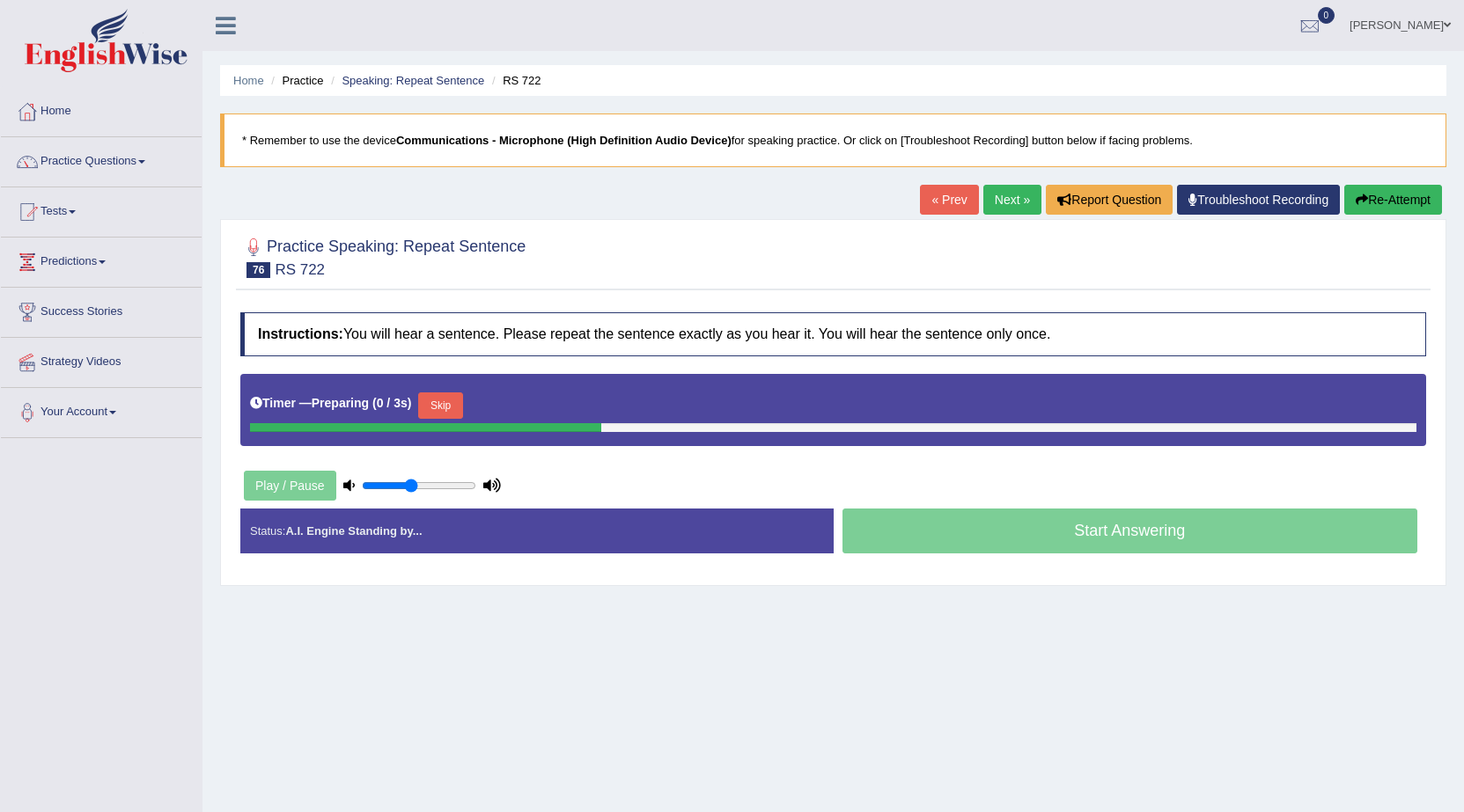
click at [411, 411] on div "Timer — Preparing ( 0 / 3s ) Skip" at bounding box center [833, 406] width 1166 height 35
click at [428, 404] on button "Skip" at bounding box center [439, 405] width 44 height 26
click at [537, 396] on button "Skip" at bounding box center [517, 405] width 44 height 26
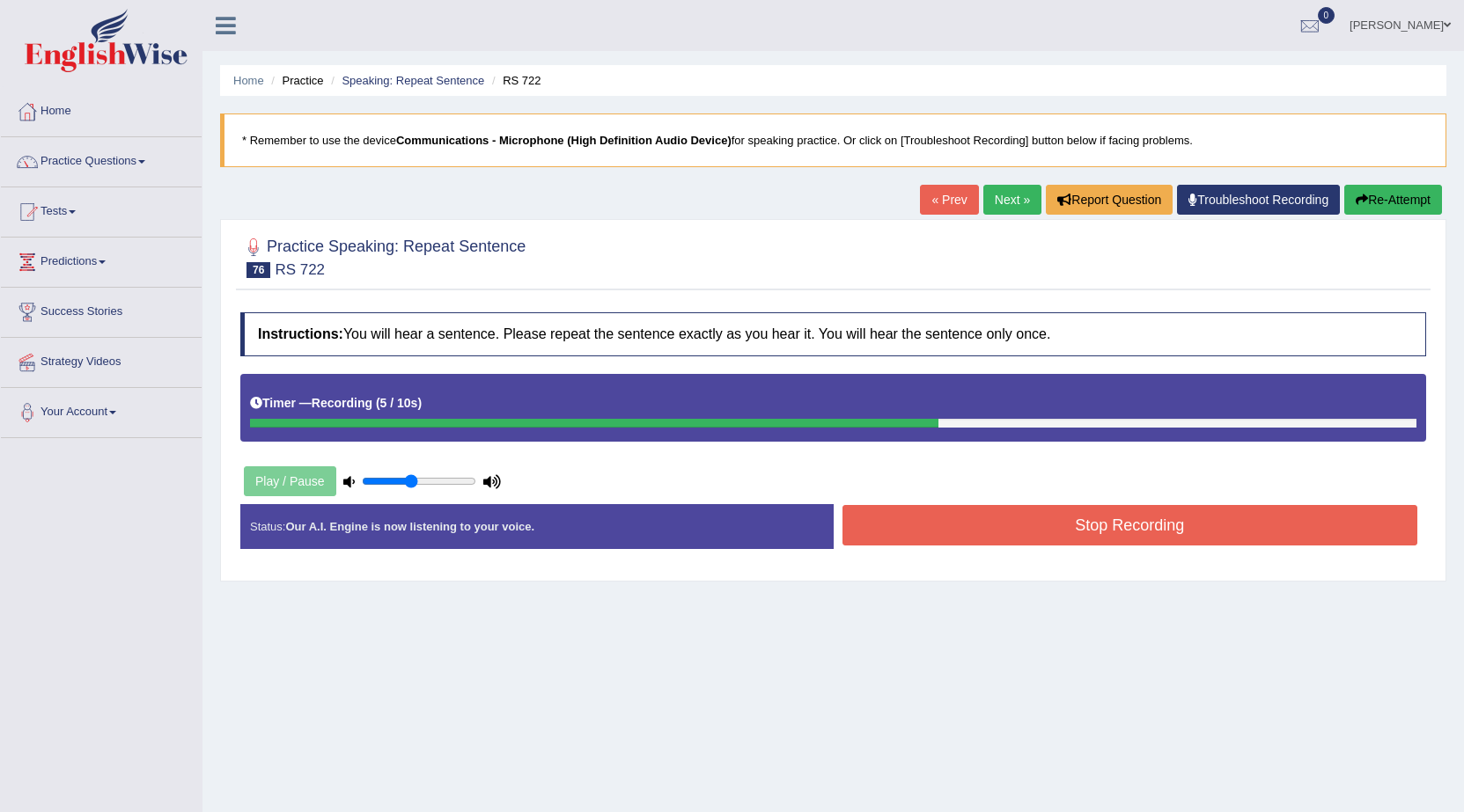
click at [1013, 197] on link "Next »" at bounding box center [1013, 200] width 58 height 30
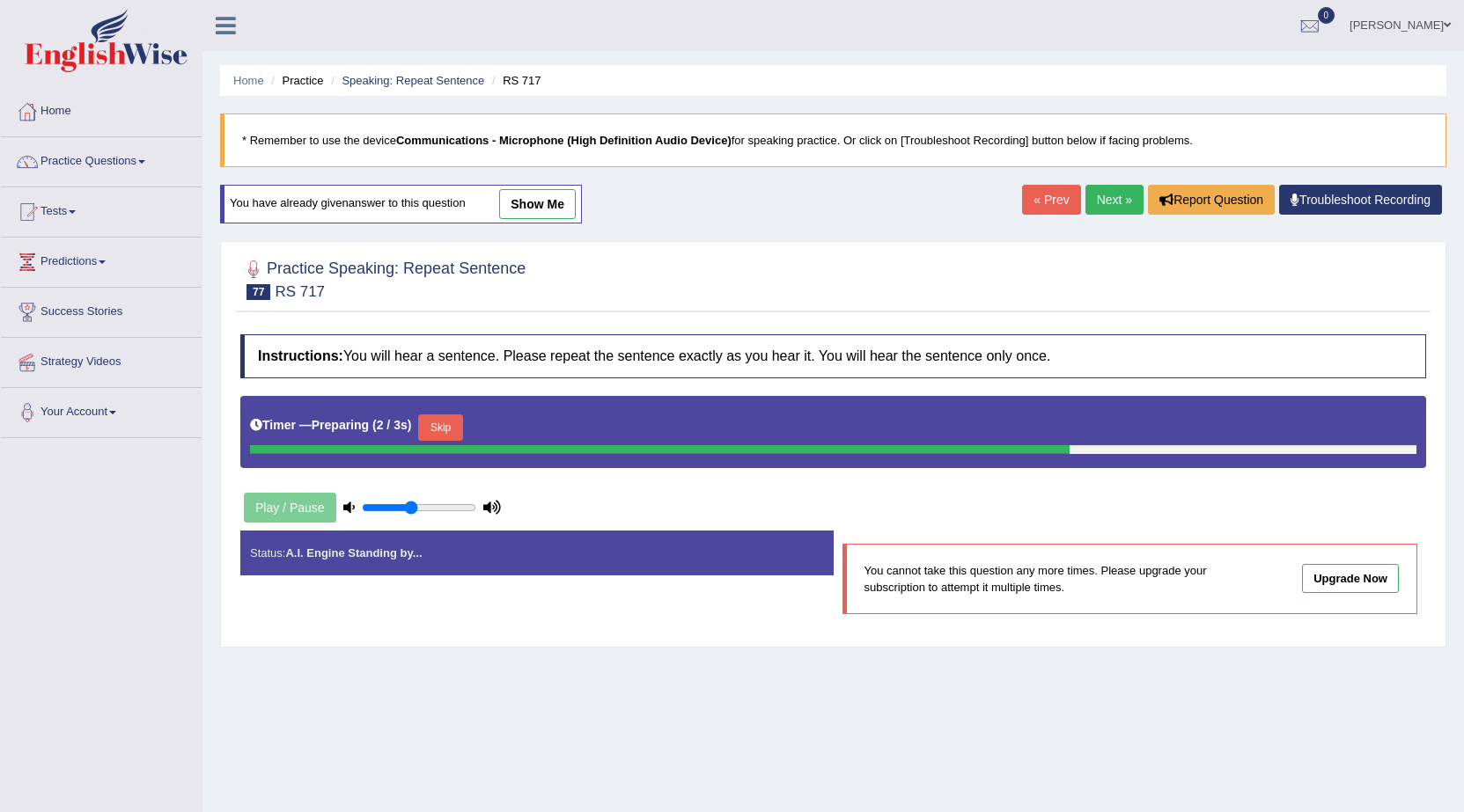
click at [1113, 197] on link "Next »" at bounding box center [1115, 200] width 58 height 30
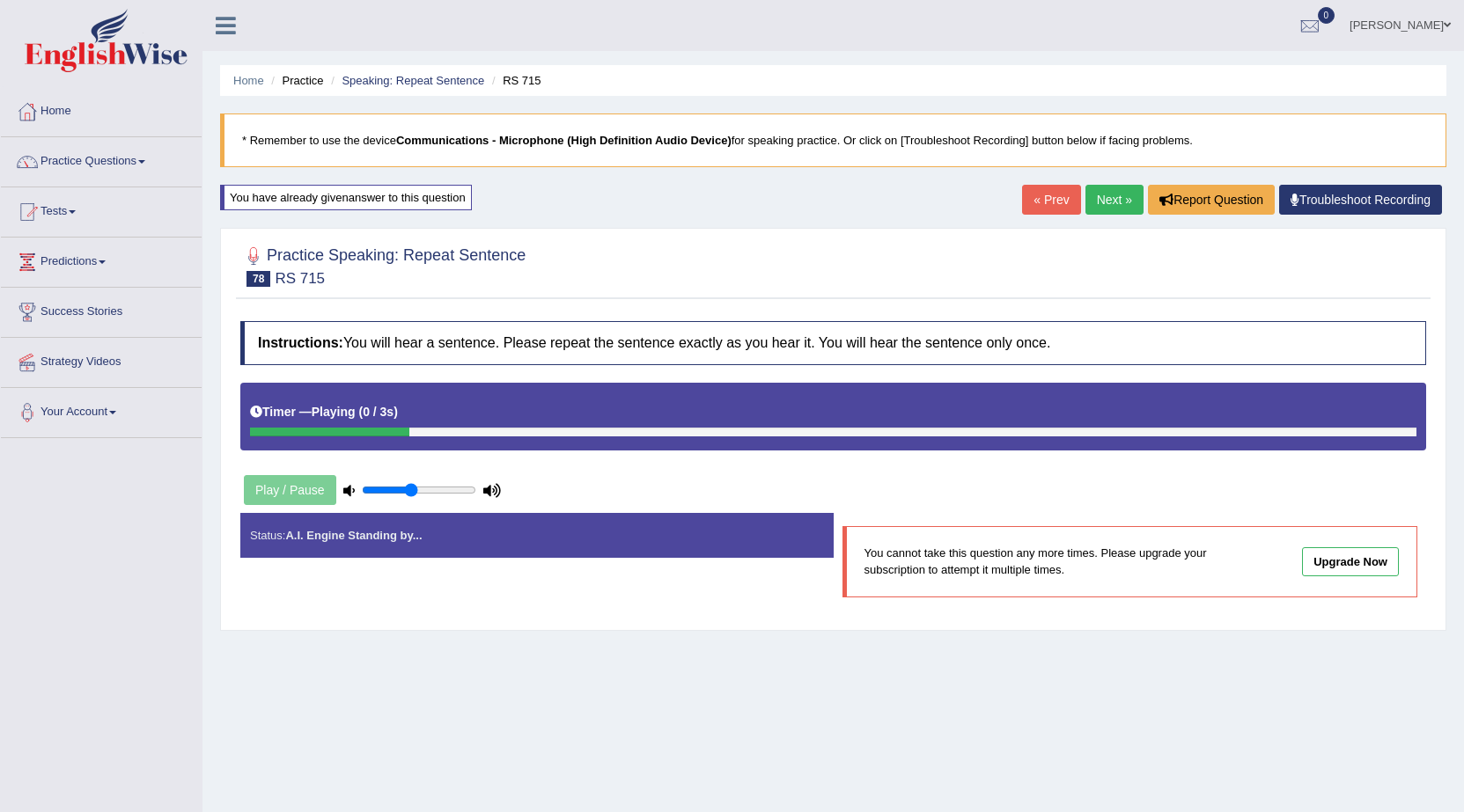
drag, startPoint x: 0, startPoint y: 0, endPoint x: 1112, endPoint y: 197, distance: 1129.3
click at [1112, 197] on link "Next »" at bounding box center [1115, 200] width 58 height 30
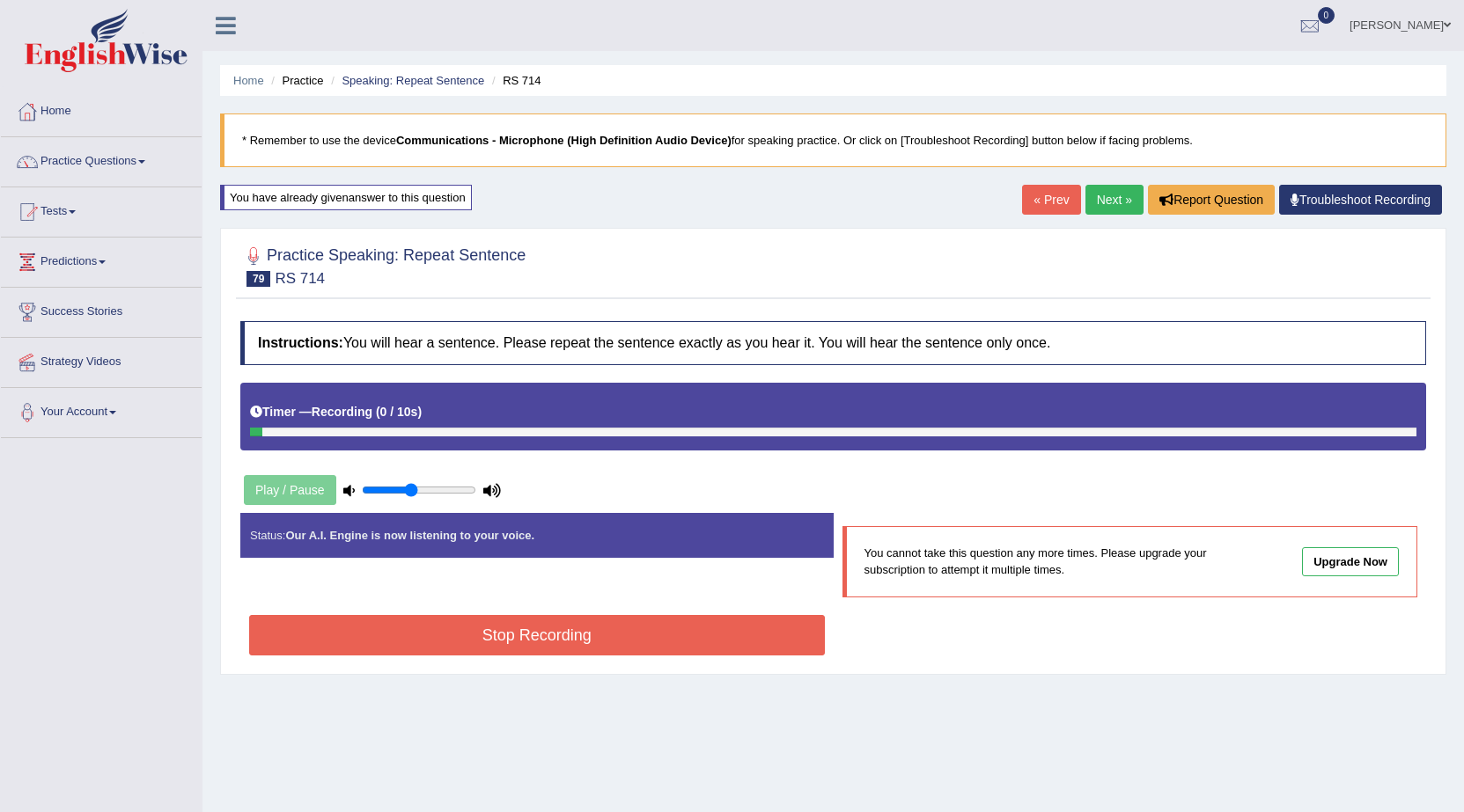
click at [1133, 187] on link "Next »" at bounding box center [1115, 200] width 58 height 30
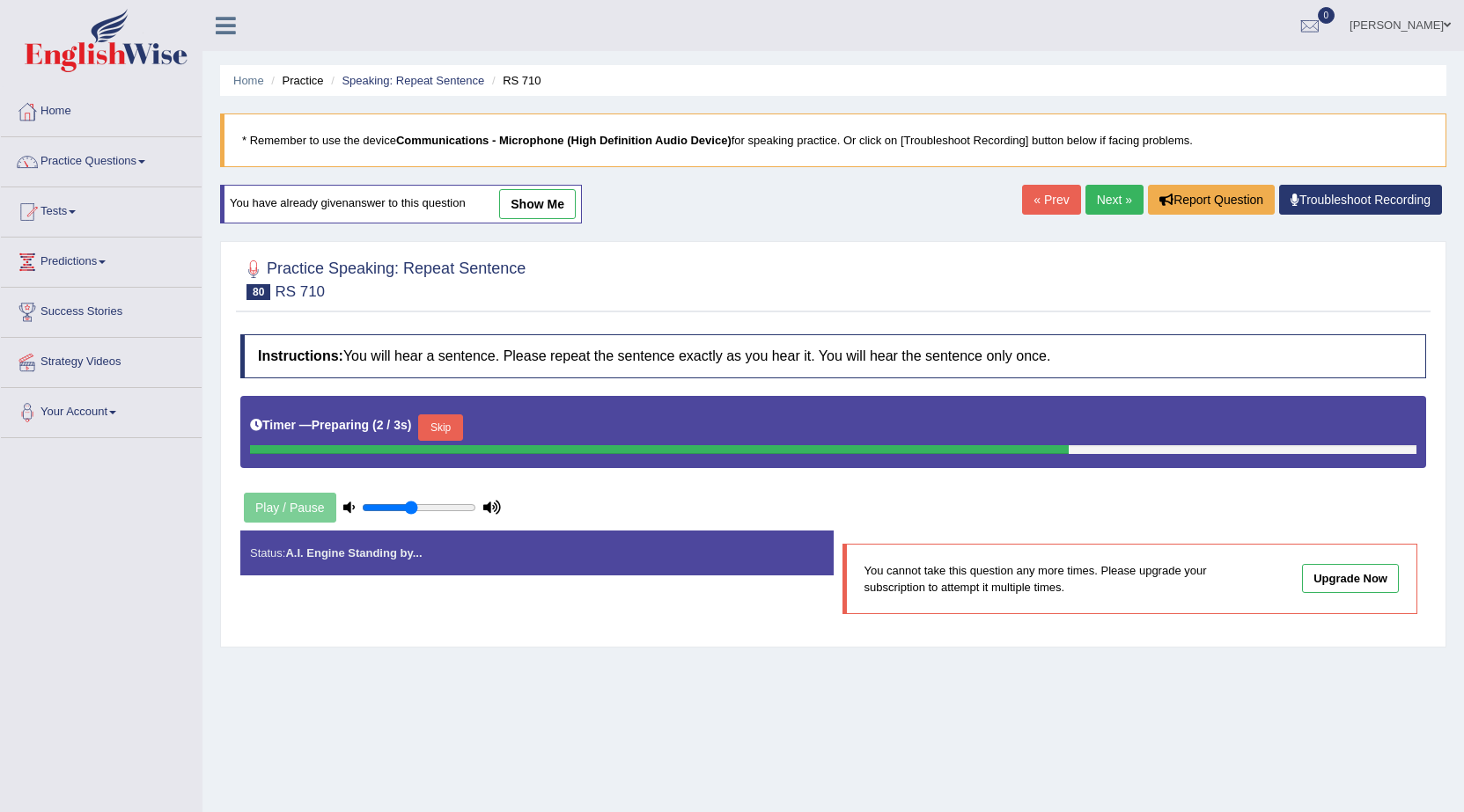
click at [1094, 206] on link "Next »" at bounding box center [1115, 200] width 58 height 30
drag, startPoint x: 0, startPoint y: 0, endPoint x: 1094, endPoint y: 206, distance: 1113.2
click at [1094, 206] on link "Next »" at bounding box center [1115, 200] width 58 height 30
drag, startPoint x: 0, startPoint y: 0, endPoint x: 1094, endPoint y: 206, distance: 1113.2
click at [1094, 206] on link "Next »" at bounding box center [1115, 200] width 58 height 30
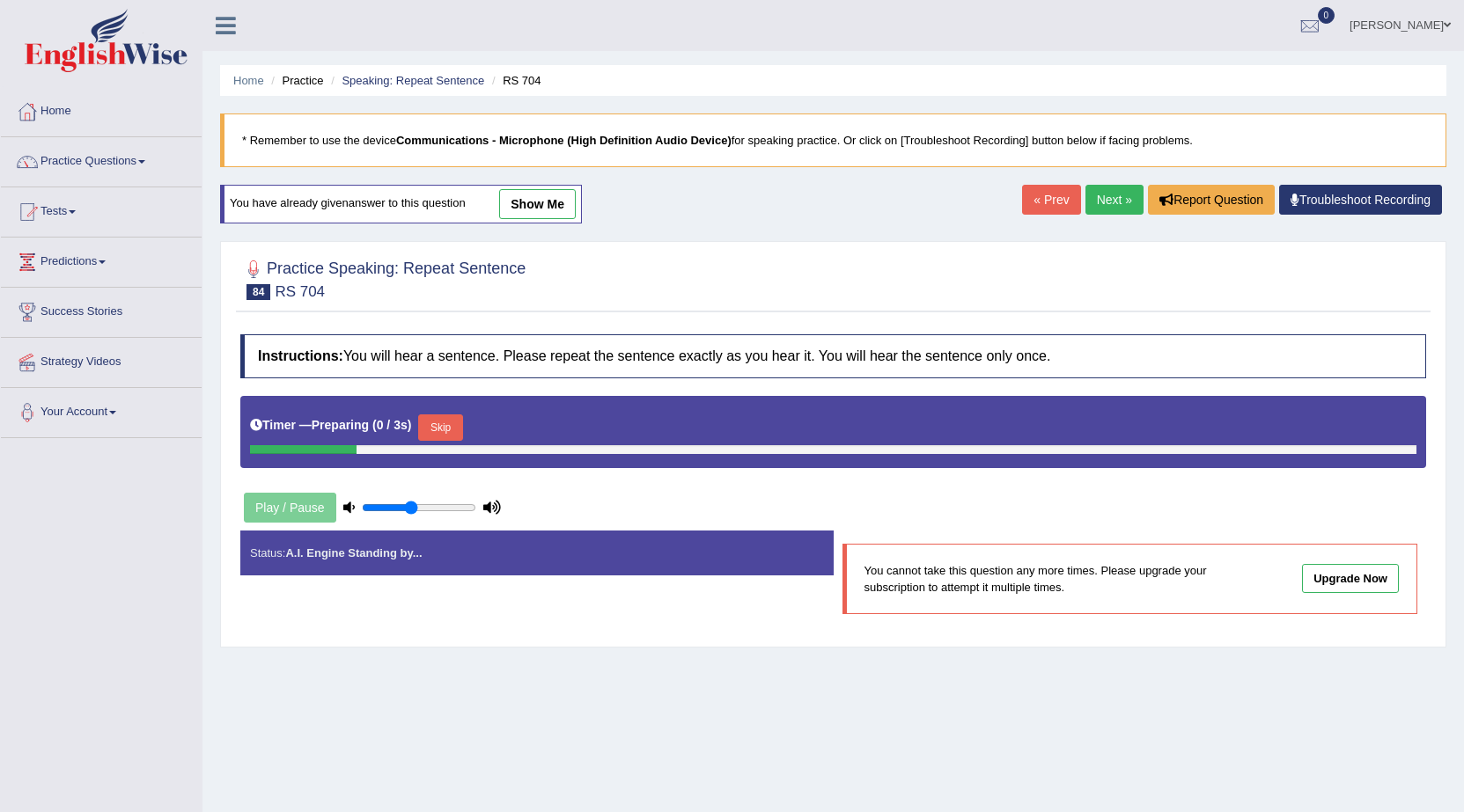
drag, startPoint x: 0, startPoint y: 0, endPoint x: 1094, endPoint y: 206, distance: 1113.2
click at [1094, 206] on link "Next »" at bounding box center [1115, 200] width 58 height 30
drag, startPoint x: 0, startPoint y: 0, endPoint x: 1094, endPoint y: 206, distance: 1113.2
click at [1094, 206] on link "Next »" at bounding box center [1115, 200] width 58 height 30
type input "0.45"
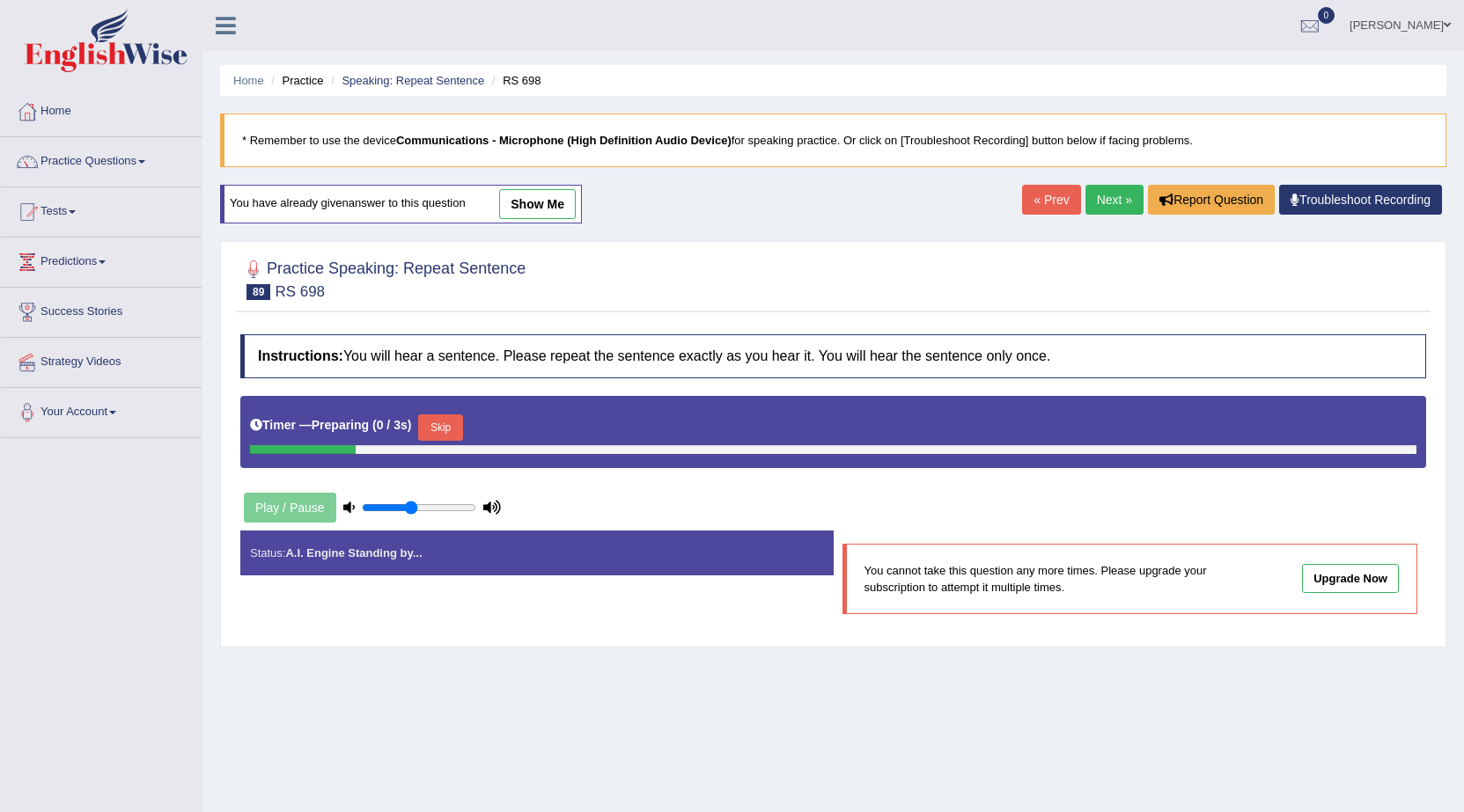
drag, startPoint x: 0, startPoint y: 0, endPoint x: 1094, endPoint y: 206, distance: 1113.2
click at [1094, 206] on link "Next »" at bounding box center [1115, 200] width 58 height 30
drag, startPoint x: 0, startPoint y: 0, endPoint x: 1094, endPoint y: 206, distance: 1113.2
click at [1094, 206] on link "Next »" at bounding box center [1115, 200] width 58 height 30
drag, startPoint x: 0, startPoint y: 0, endPoint x: 1094, endPoint y: 206, distance: 1113.2
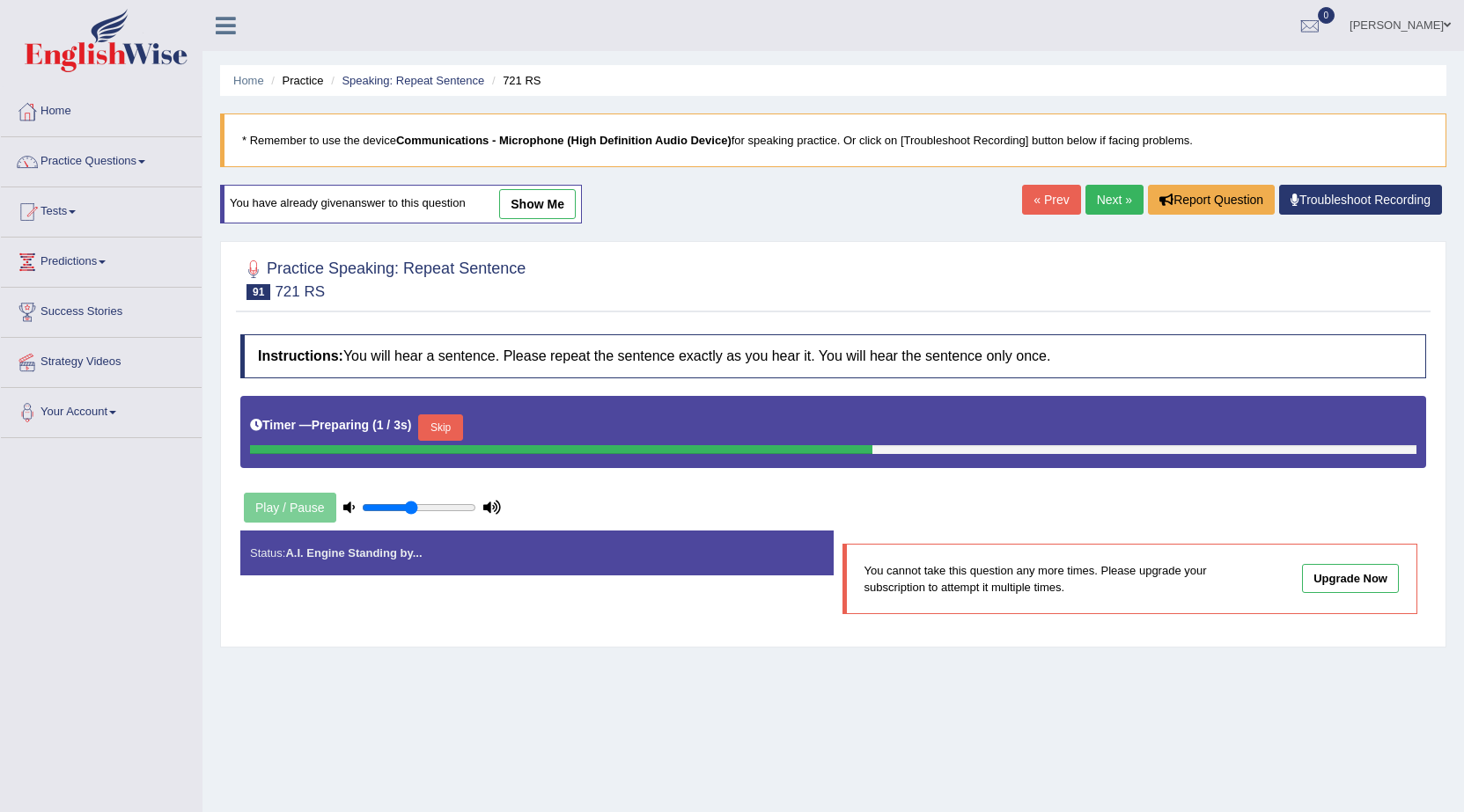
click at [1094, 206] on link "Next »" at bounding box center [1115, 200] width 58 height 30
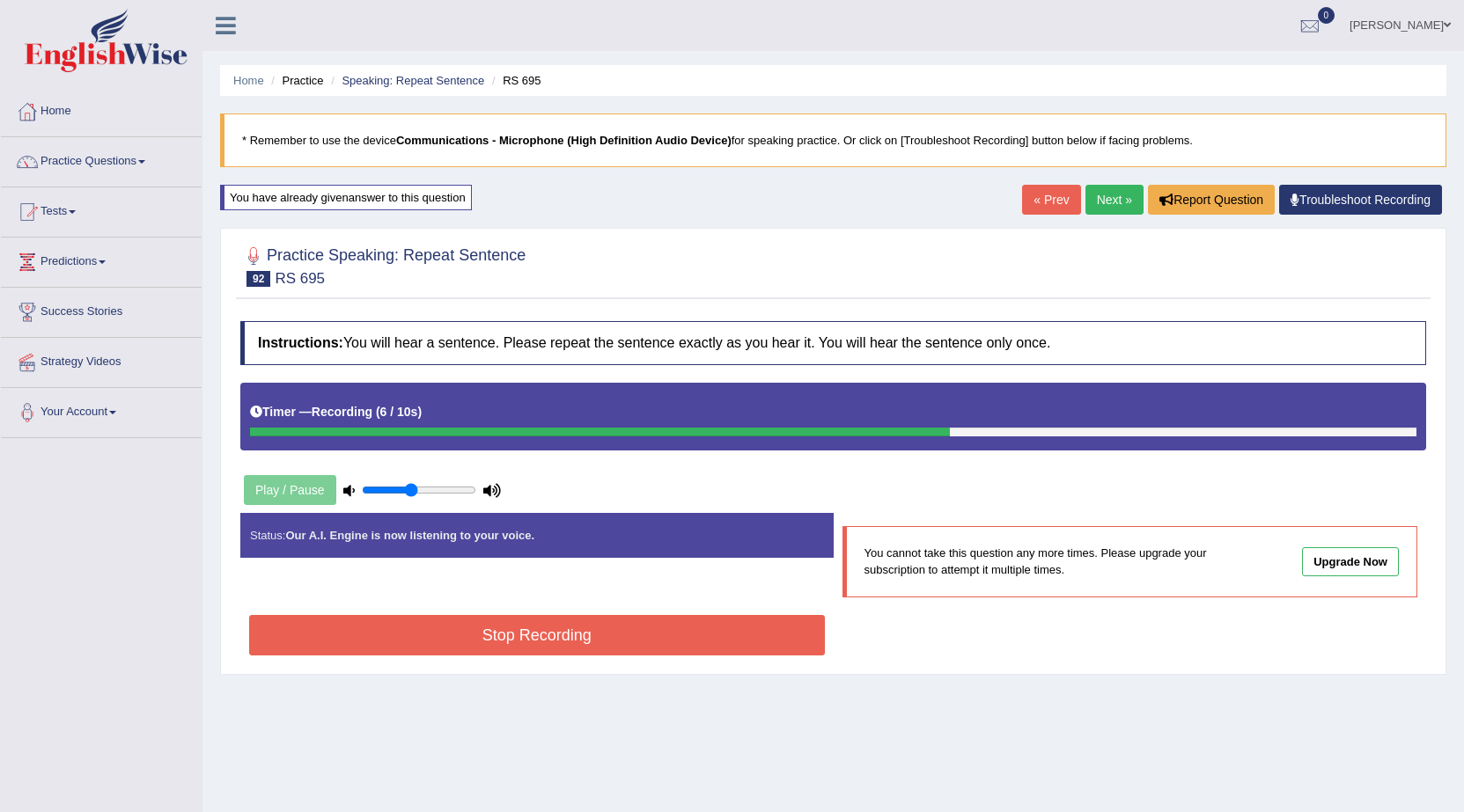
click at [503, 619] on button "Stop Recording" at bounding box center [537, 636] width 576 height 41
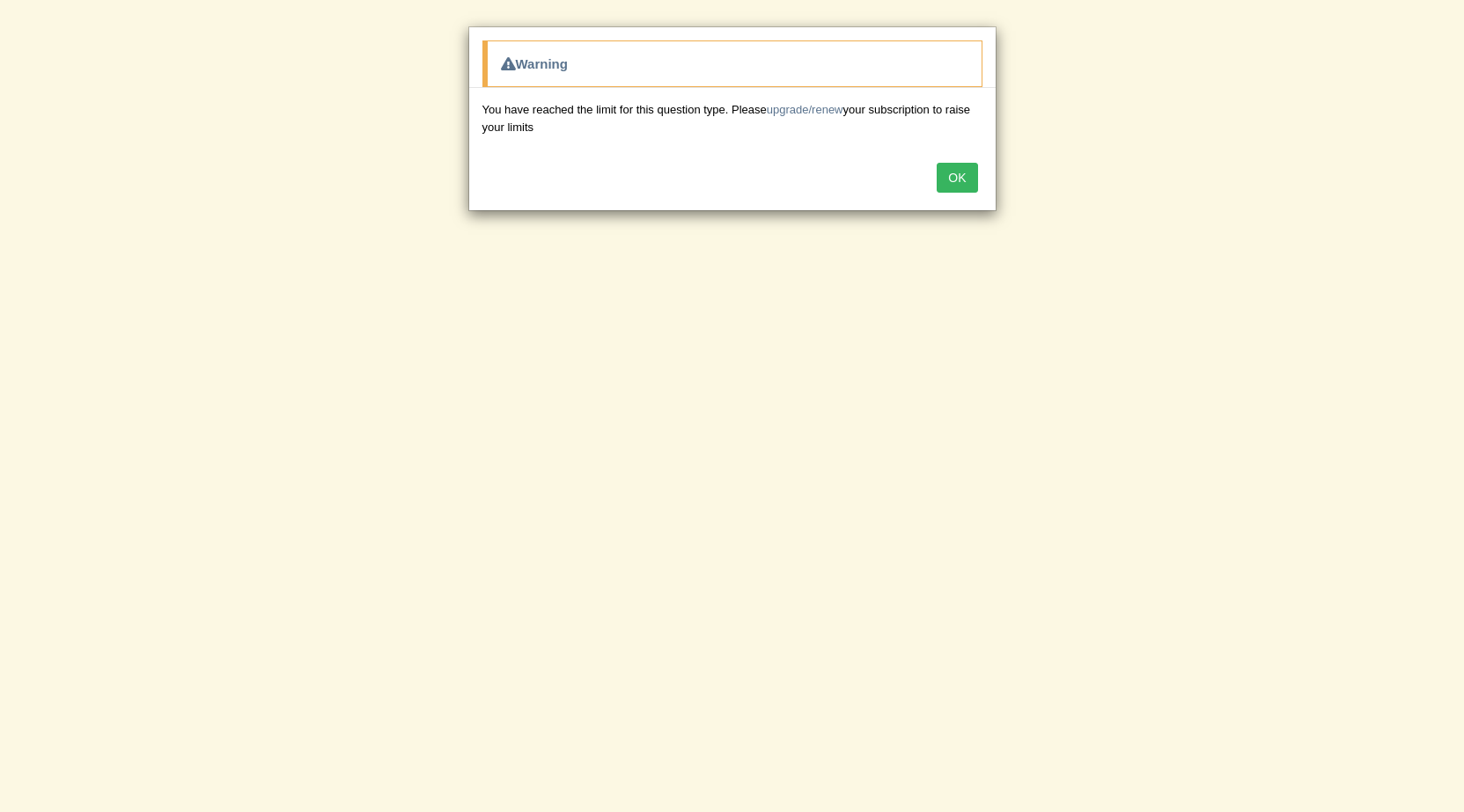
click at [962, 184] on button "OK" at bounding box center [957, 177] width 41 height 30
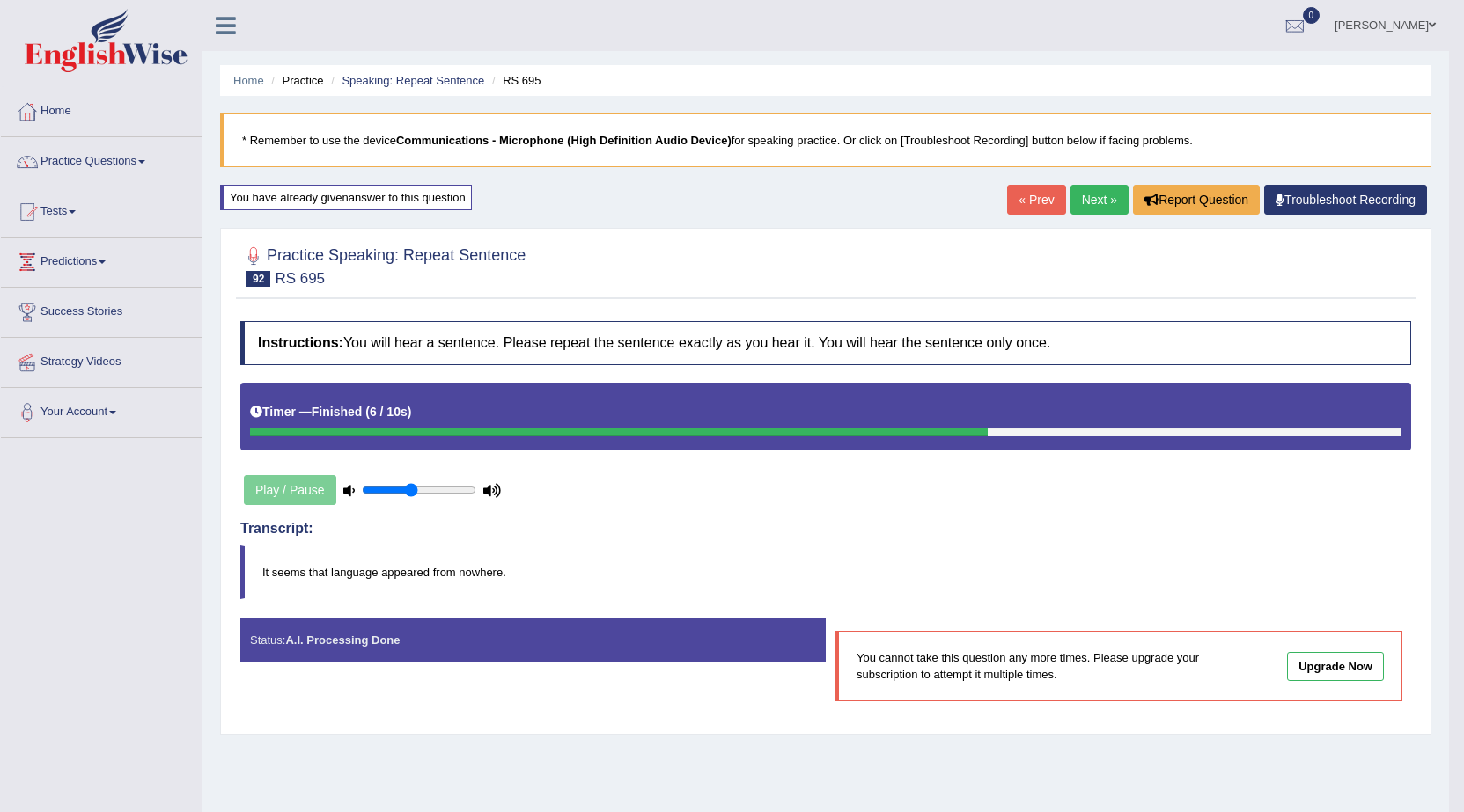
click at [1076, 207] on link "Next »" at bounding box center [1099, 200] width 58 height 30
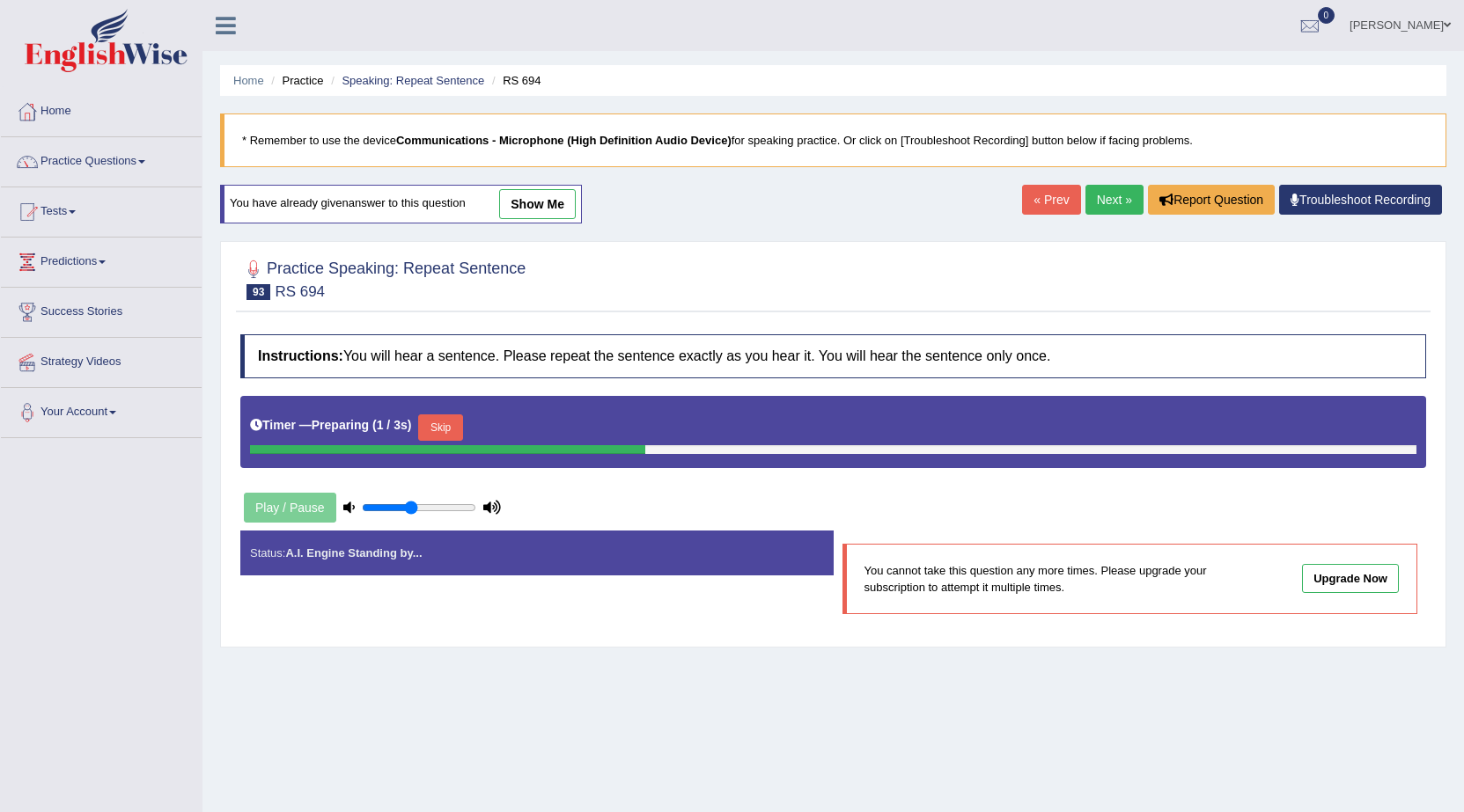
click at [1090, 206] on link "Next »" at bounding box center [1115, 200] width 58 height 30
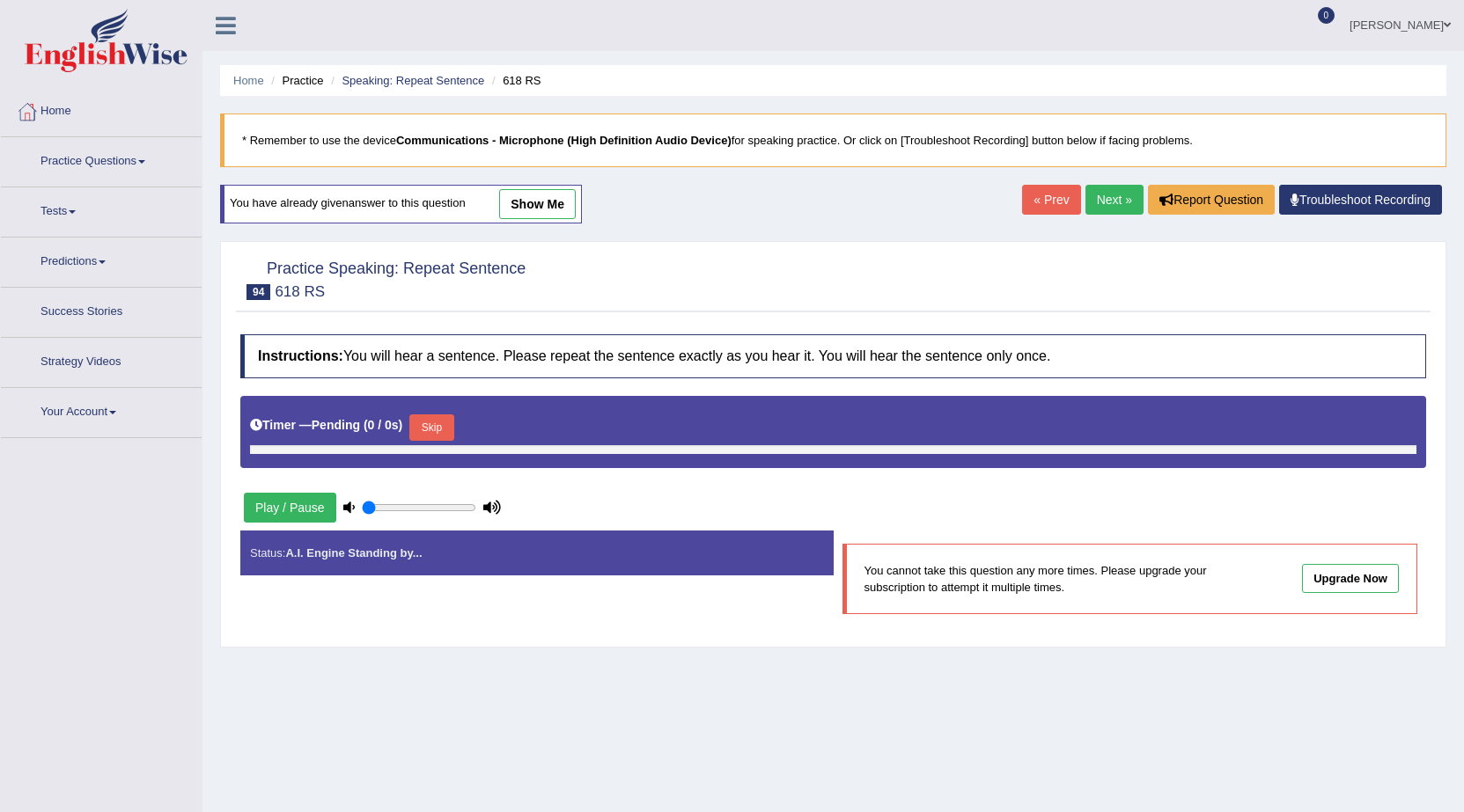
type input "0.45"
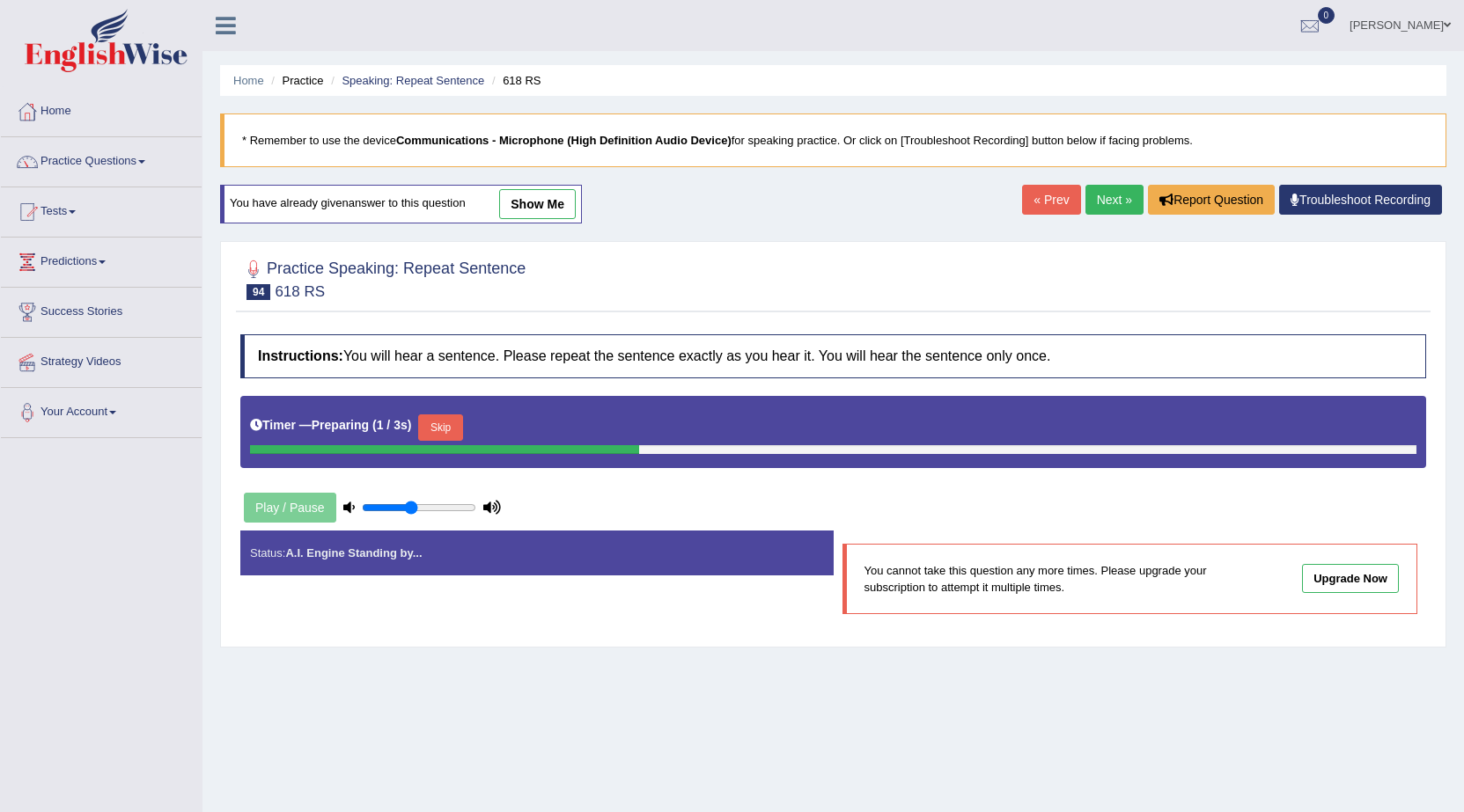
drag, startPoint x: 0, startPoint y: 0, endPoint x: 1090, endPoint y: 206, distance: 1109.3
click at [1090, 206] on link "Next »" at bounding box center [1115, 200] width 58 height 30
drag, startPoint x: 0, startPoint y: 0, endPoint x: 1090, endPoint y: 206, distance: 1109.3
click at [1090, 206] on link "Next »" at bounding box center [1115, 200] width 58 height 30
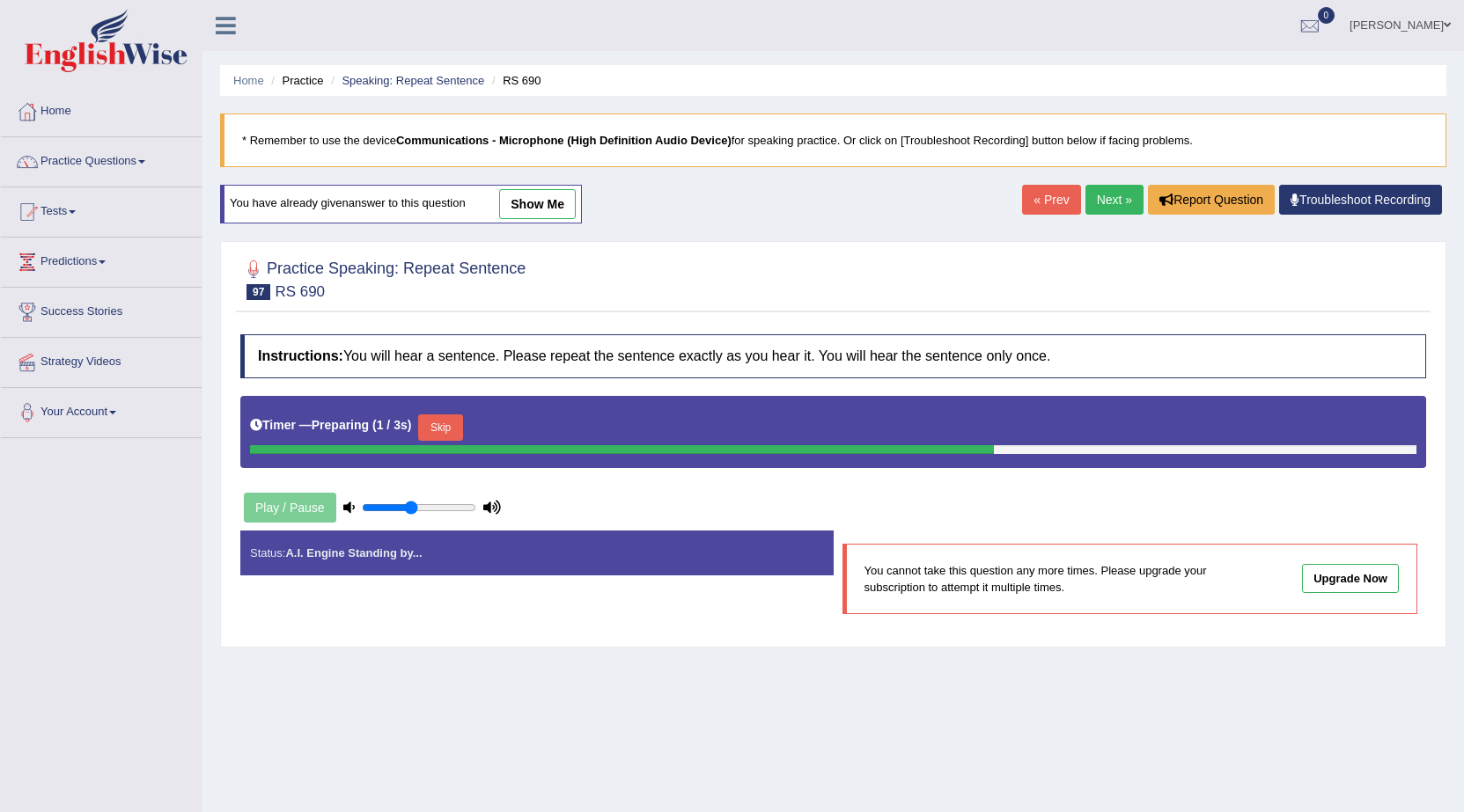
click at [1092, 205] on link "Next »" at bounding box center [1115, 200] width 58 height 30
click at [1093, 205] on link "Next »" at bounding box center [1115, 200] width 58 height 30
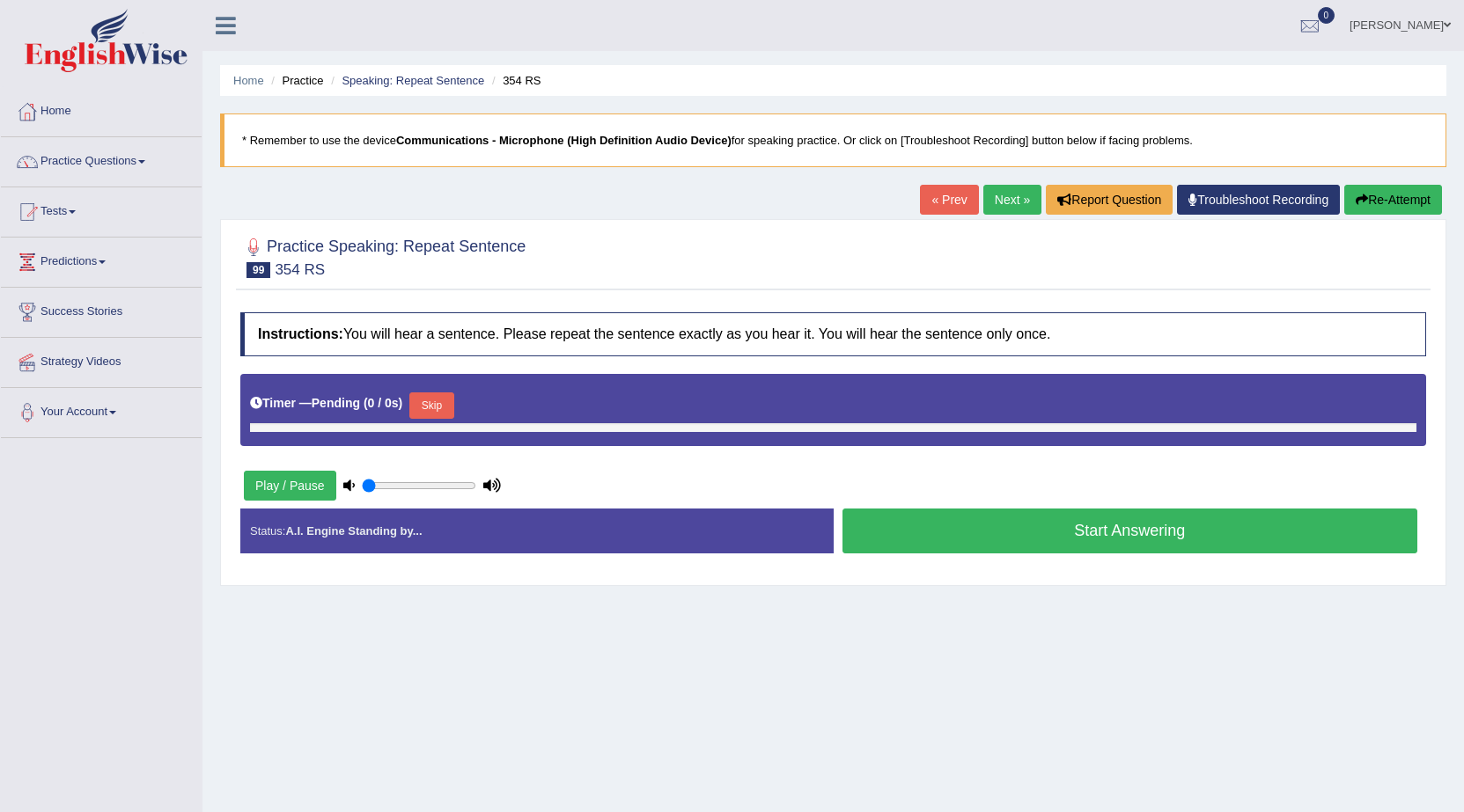
type input "0.45"
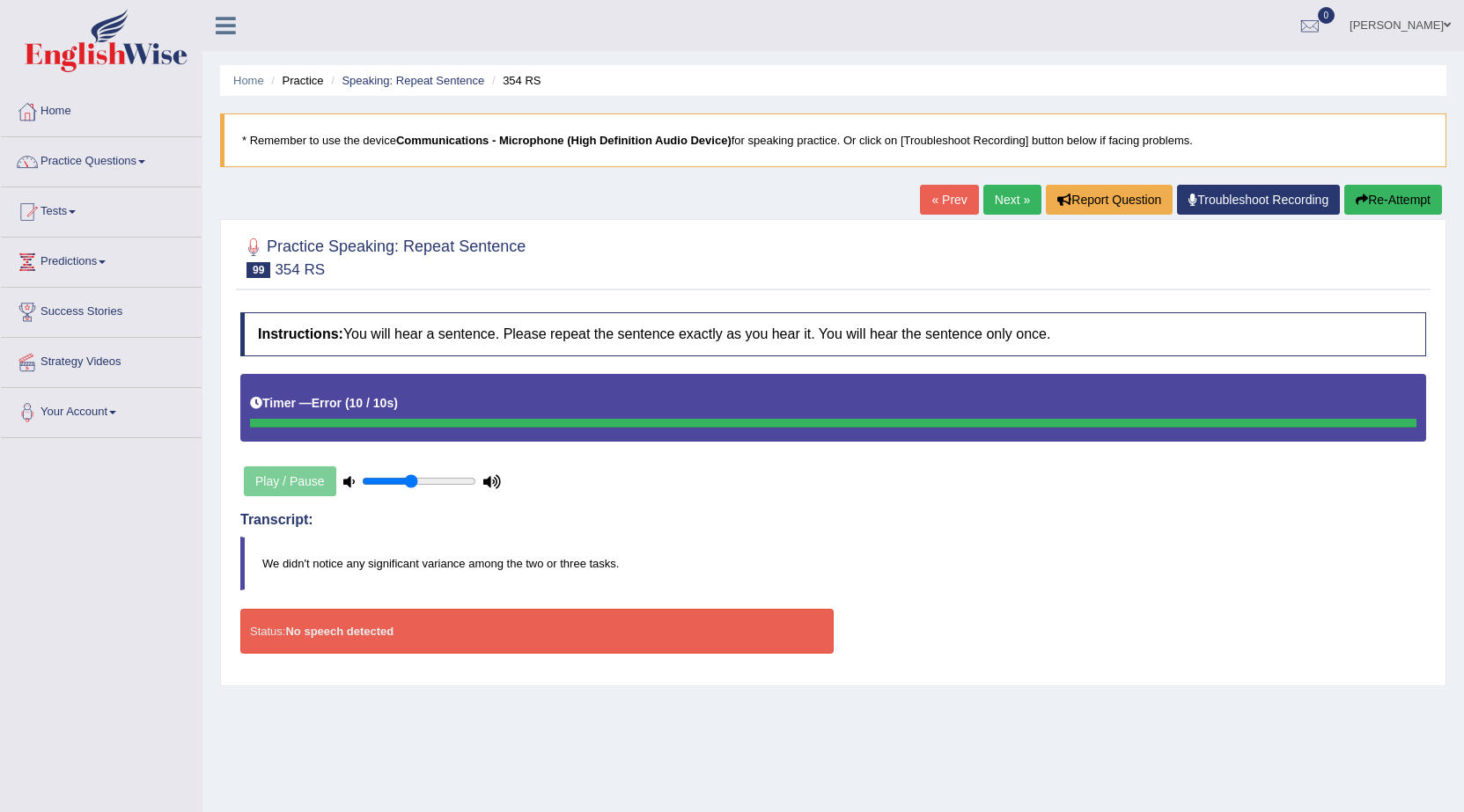
click at [1406, 207] on button "Re-Attempt" at bounding box center [1393, 200] width 98 height 30
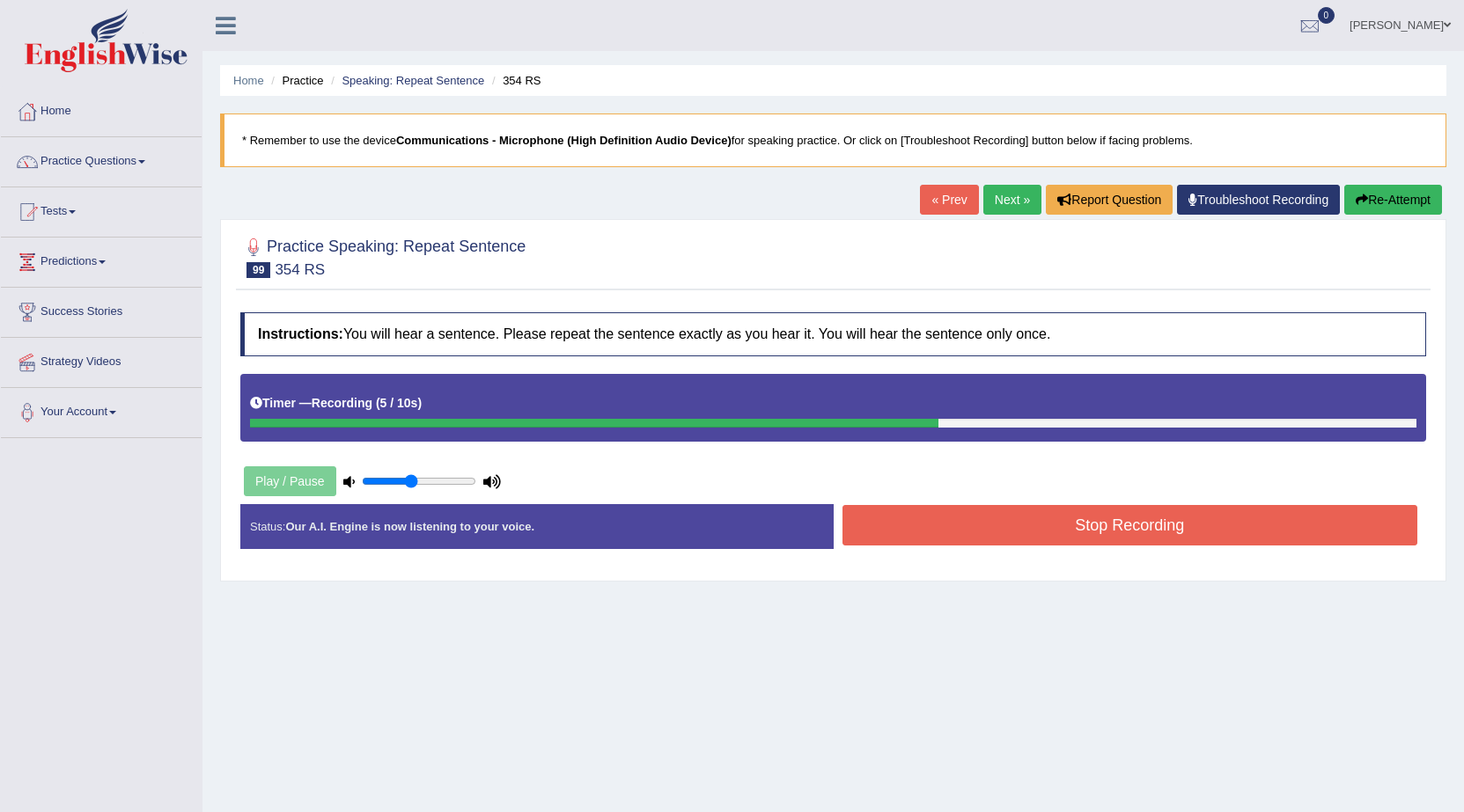
click at [1195, 518] on button "Stop Recording" at bounding box center [1130, 525] width 576 height 41
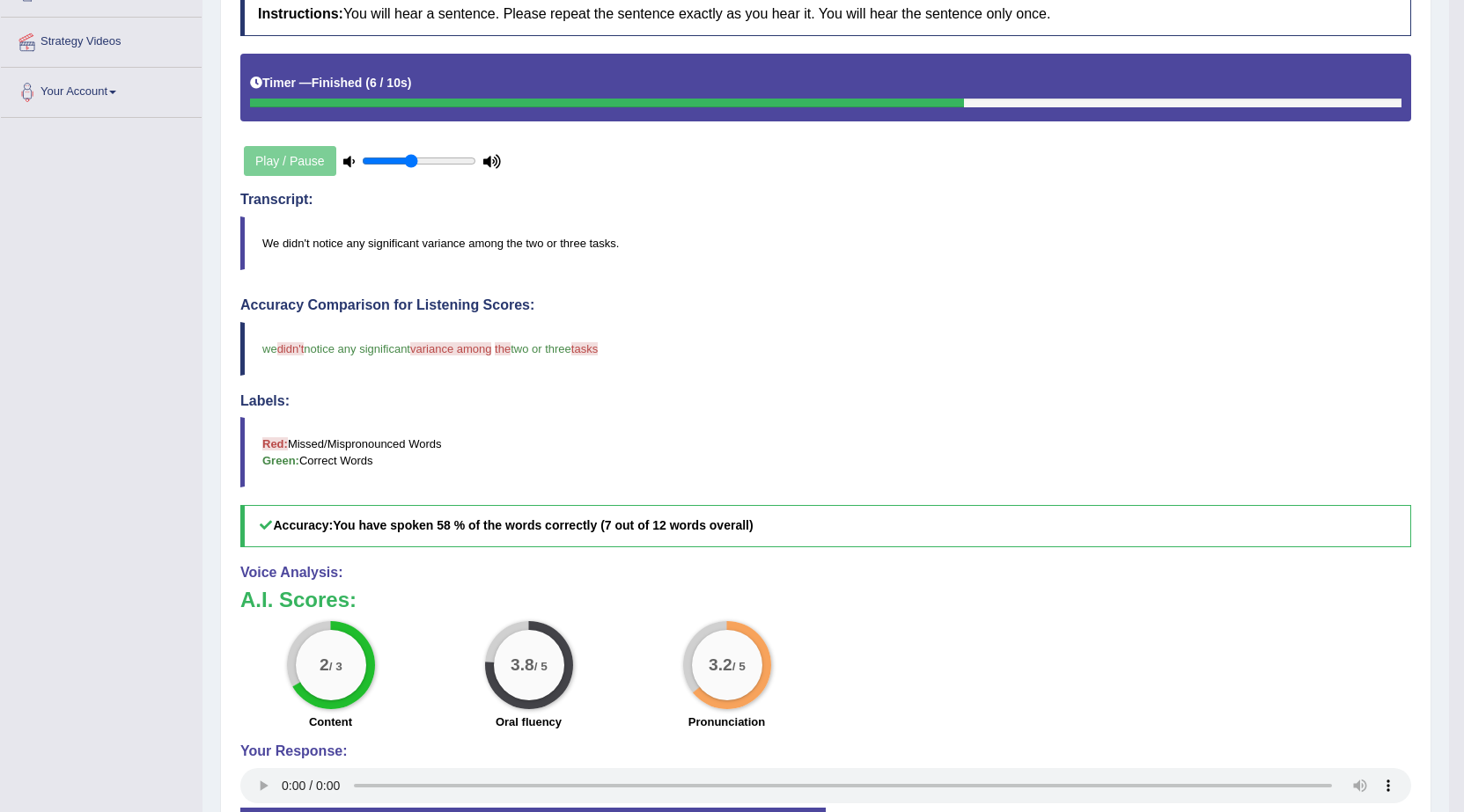
scroll to position [176, 0]
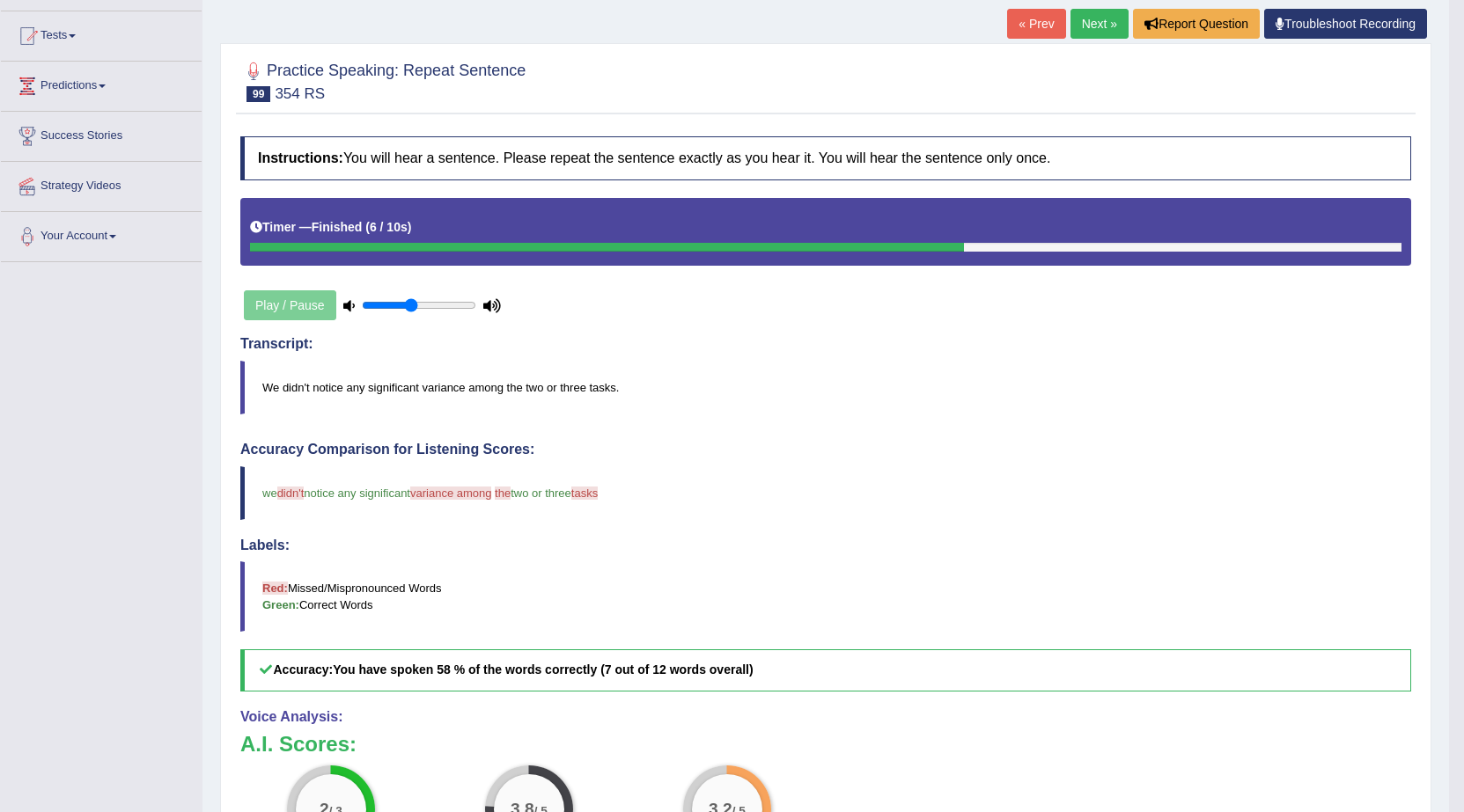
click at [1099, 34] on link "Next »" at bounding box center [1099, 23] width 58 height 30
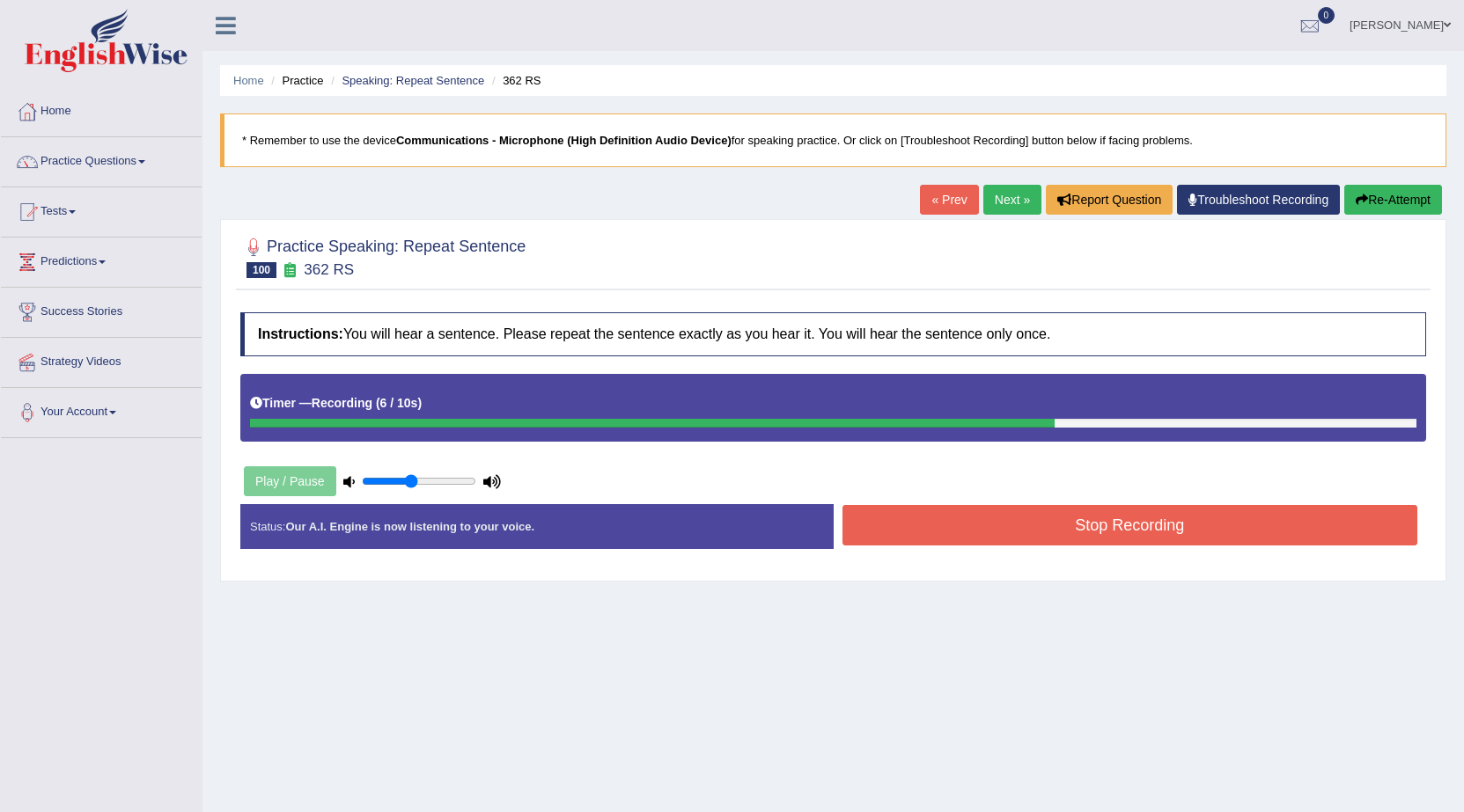
click at [1166, 538] on button "Stop Recording" at bounding box center [1130, 525] width 576 height 41
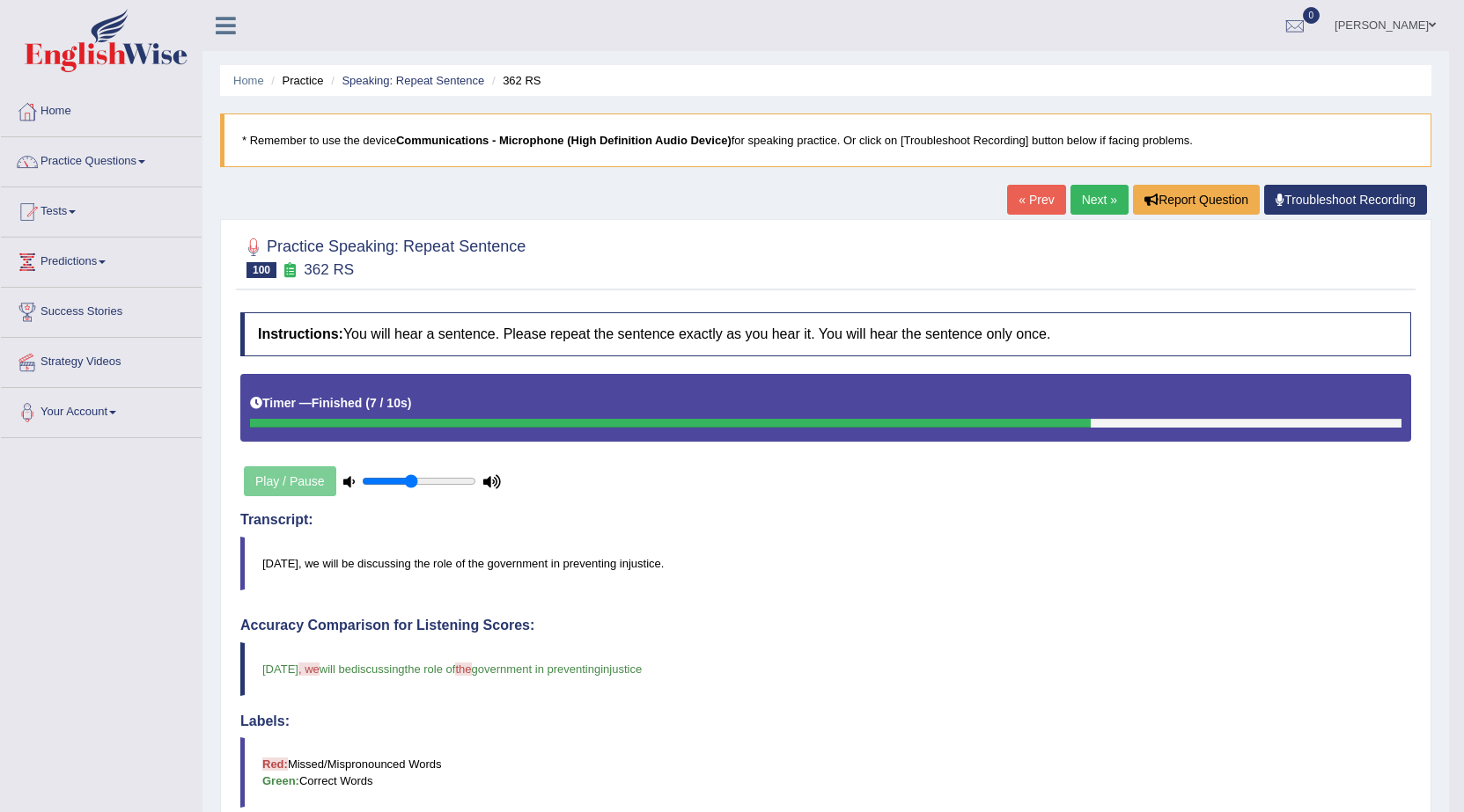
click at [1076, 197] on link "Next »" at bounding box center [1099, 200] width 58 height 30
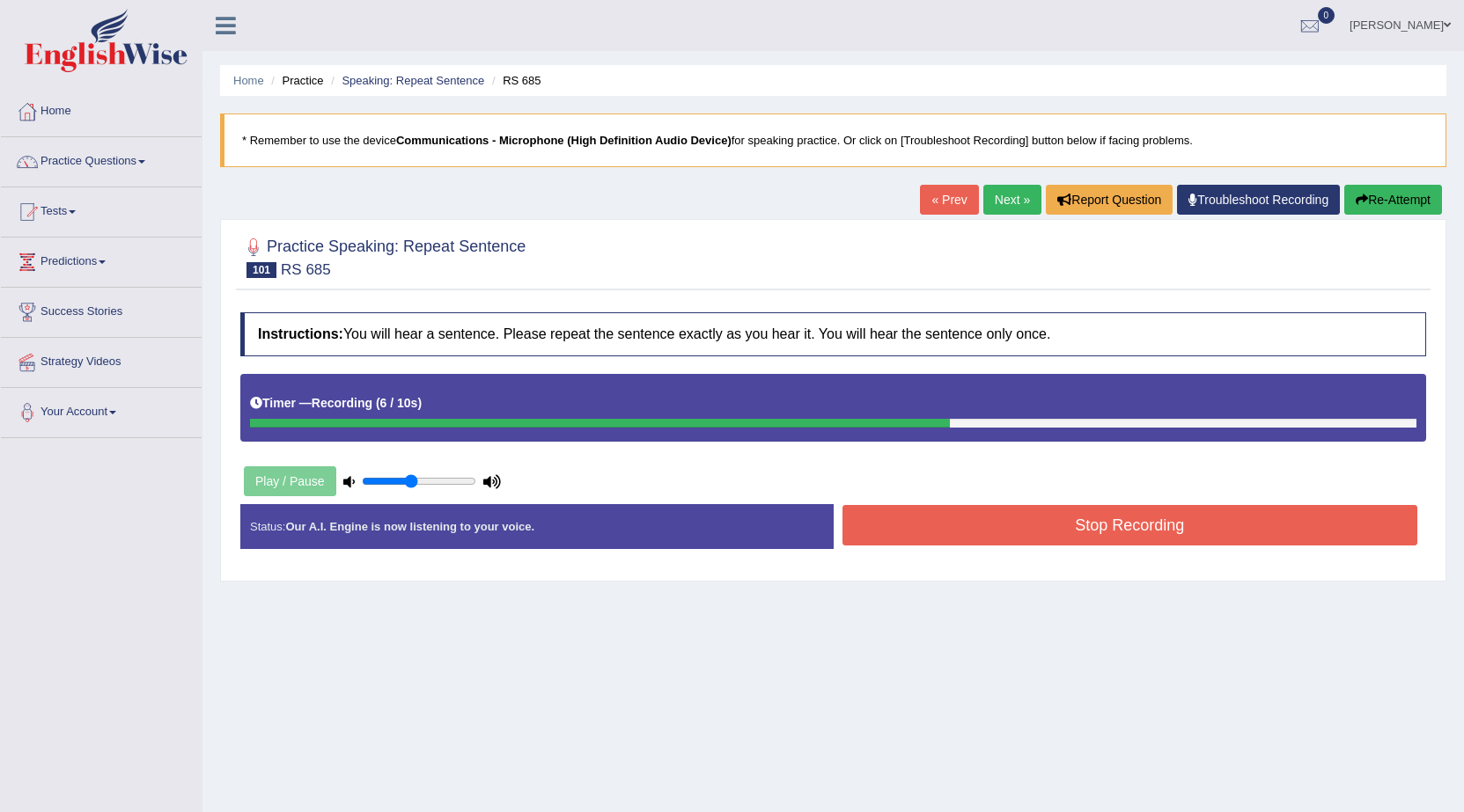
click at [1136, 528] on button "Stop Recording" at bounding box center [1130, 525] width 576 height 41
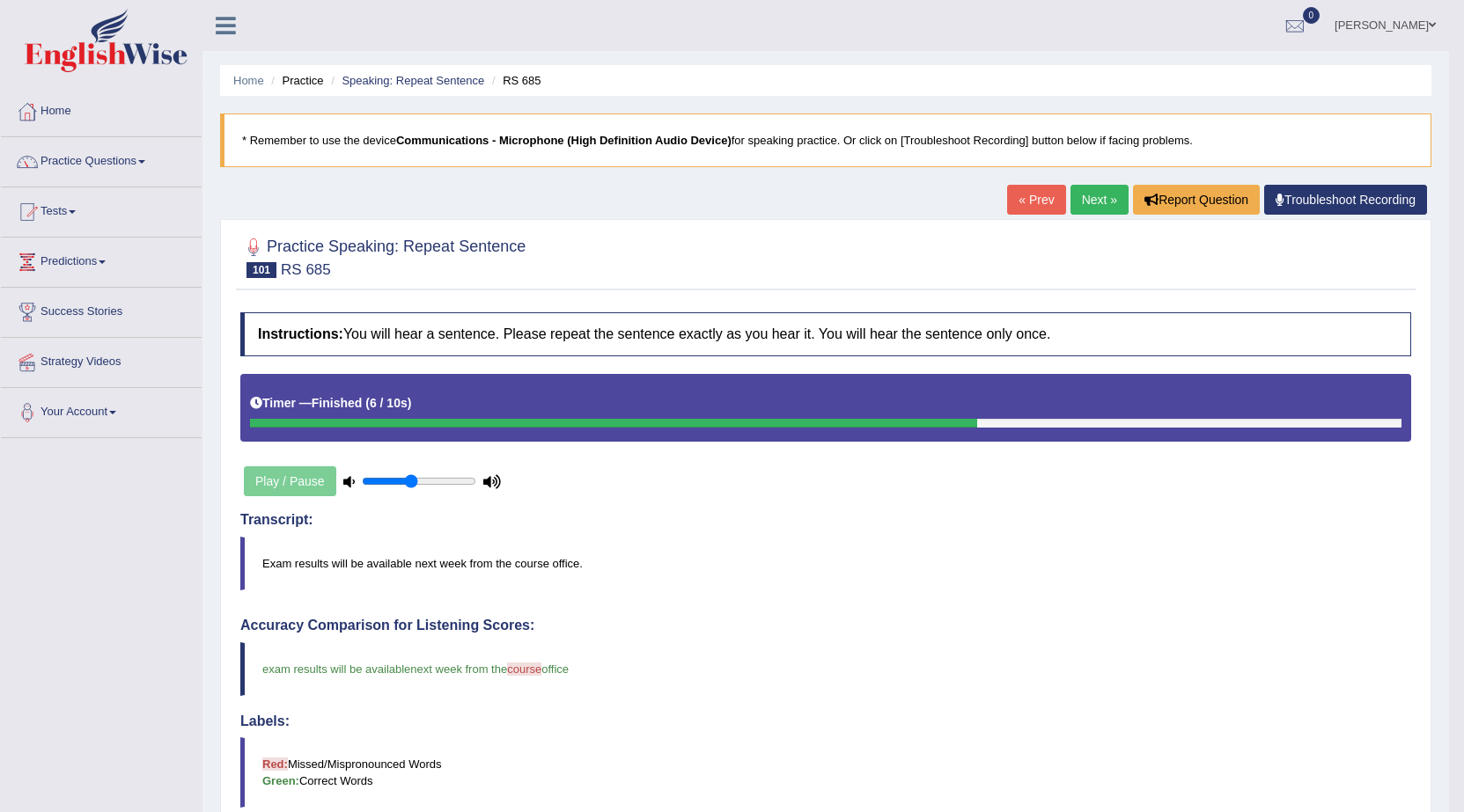
click at [1093, 189] on link "Next »" at bounding box center [1099, 200] width 58 height 30
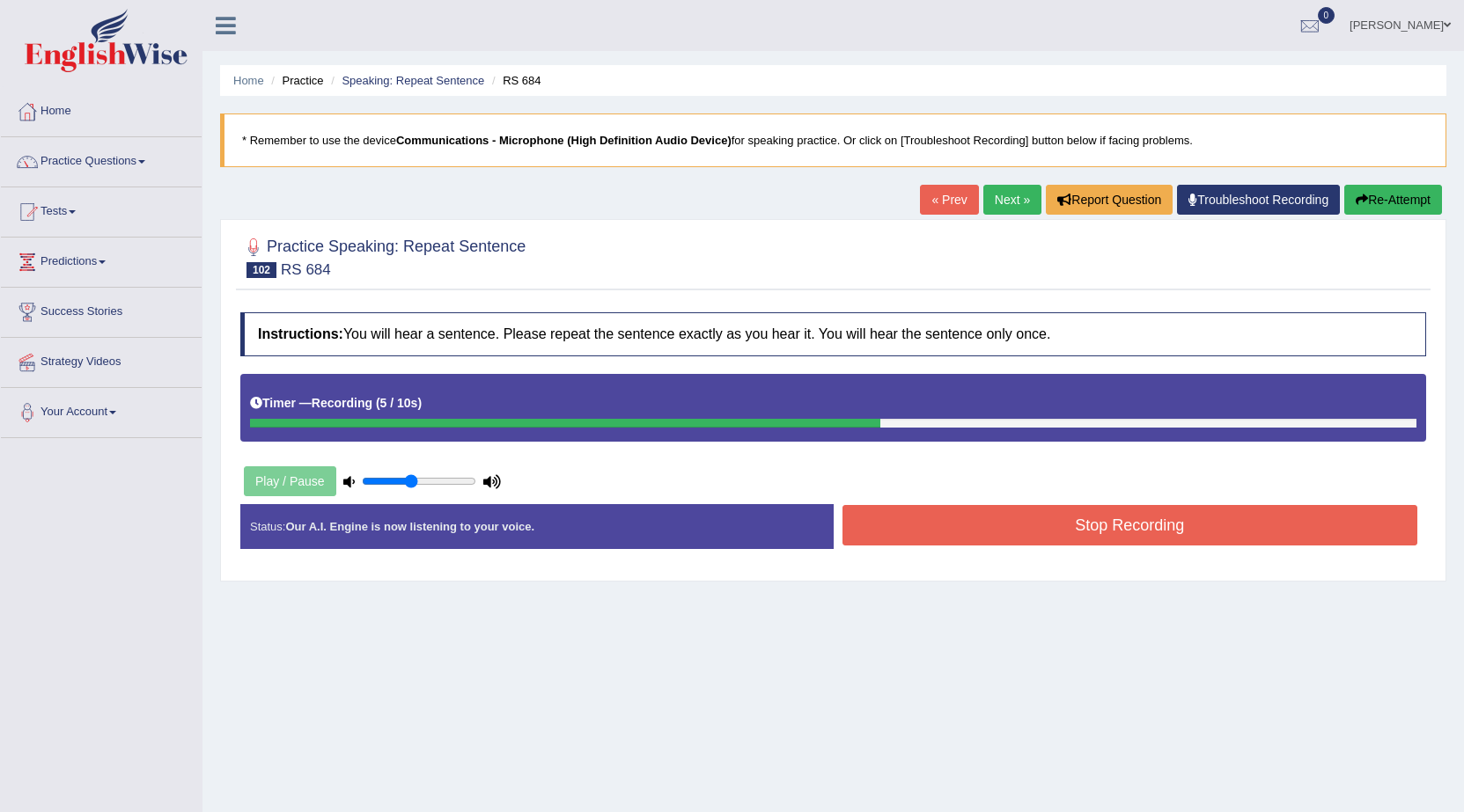
click at [1057, 526] on button "Stop Recording" at bounding box center [1130, 525] width 576 height 41
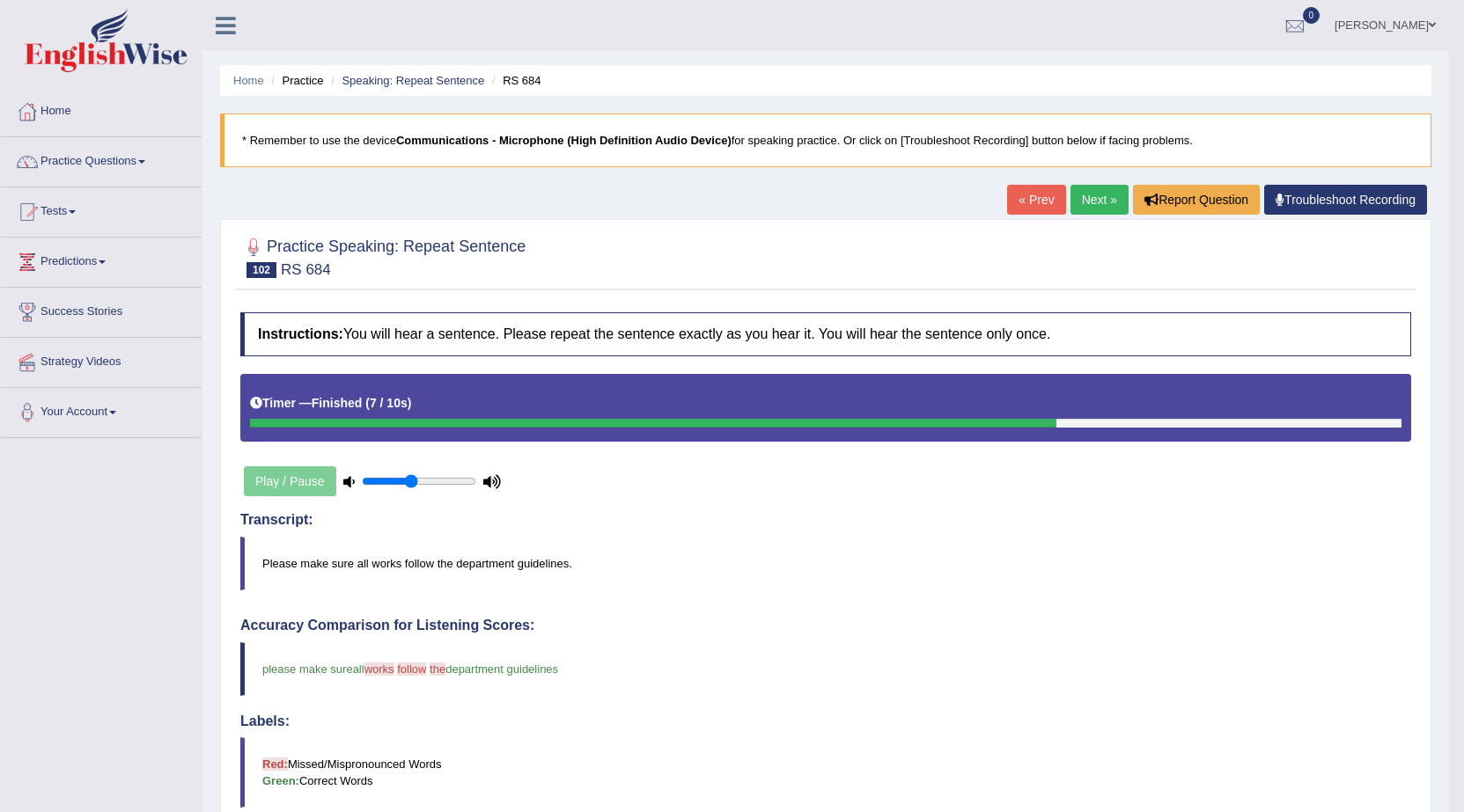
click at [1092, 209] on link "Next »" at bounding box center [1099, 200] width 58 height 30
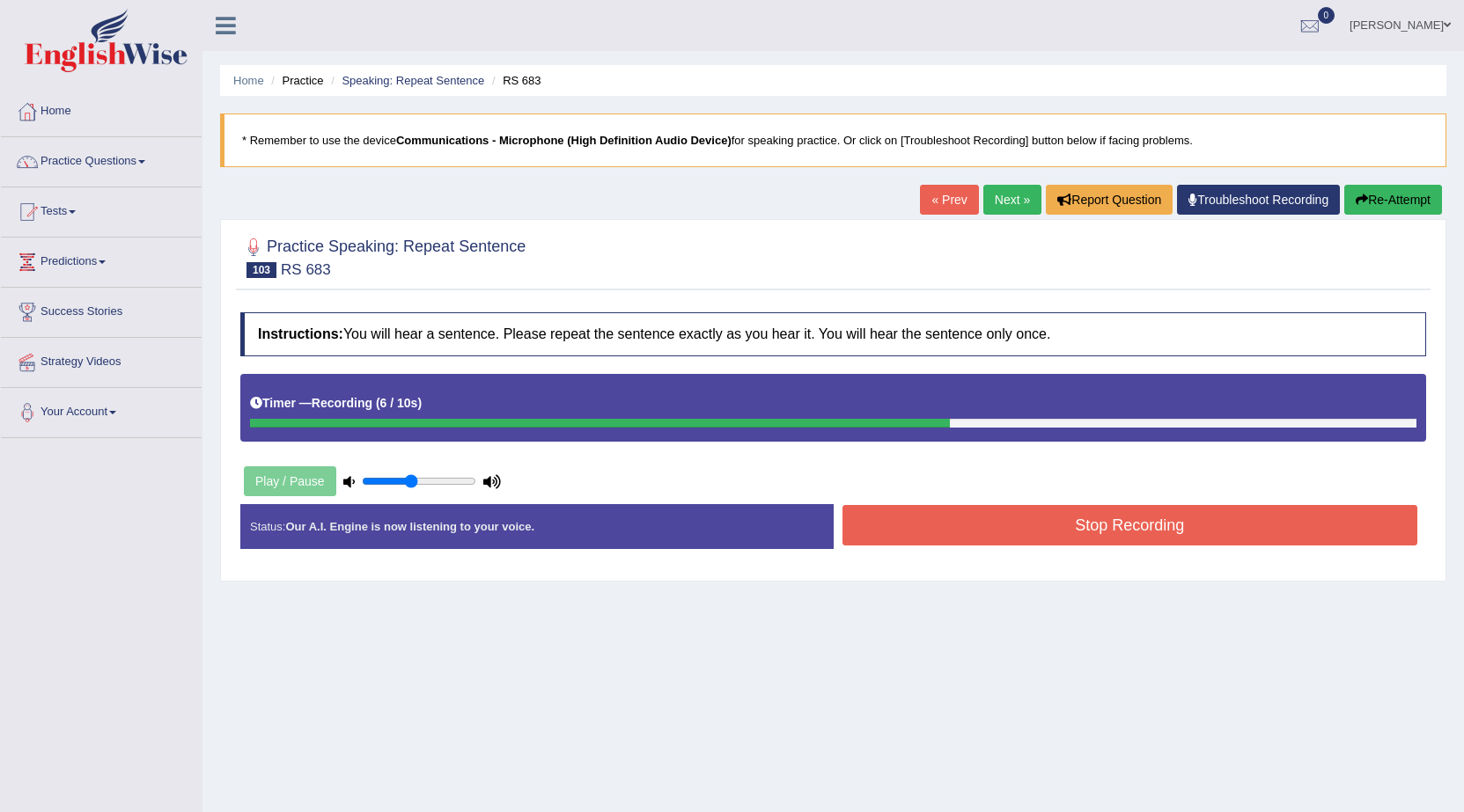
click at [1352, 199] on button "Re-Attempt" at bounding box center [1393, 200] width 98 height 30
click at [1105, 509] on button "Stop Recording" at bounding box center [1130, 525] width 576 height 41
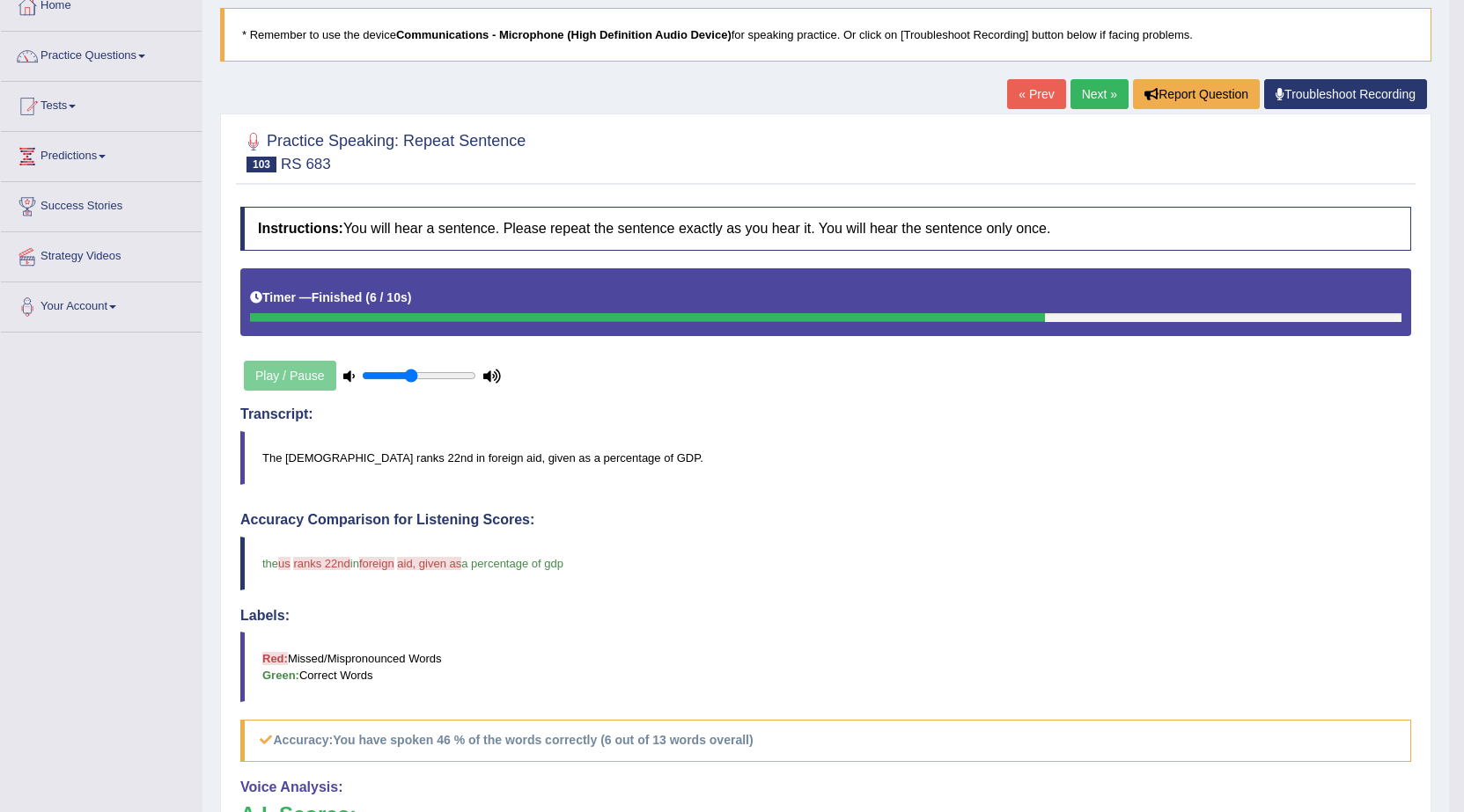
scroll to position [88, 0]
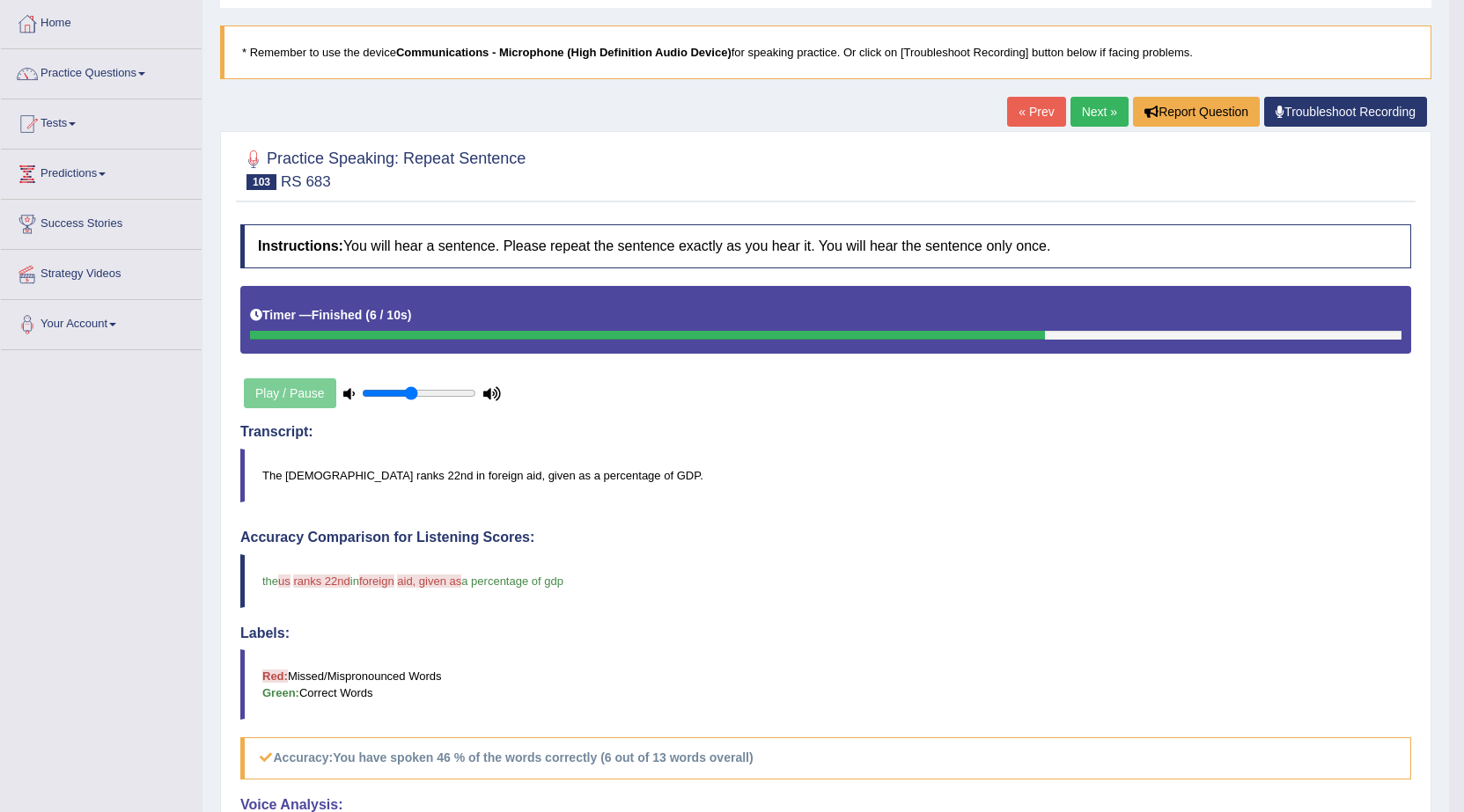
click at [1091, 108] on link "Next »" at bounding box center [1099, 111] width 58 height 30
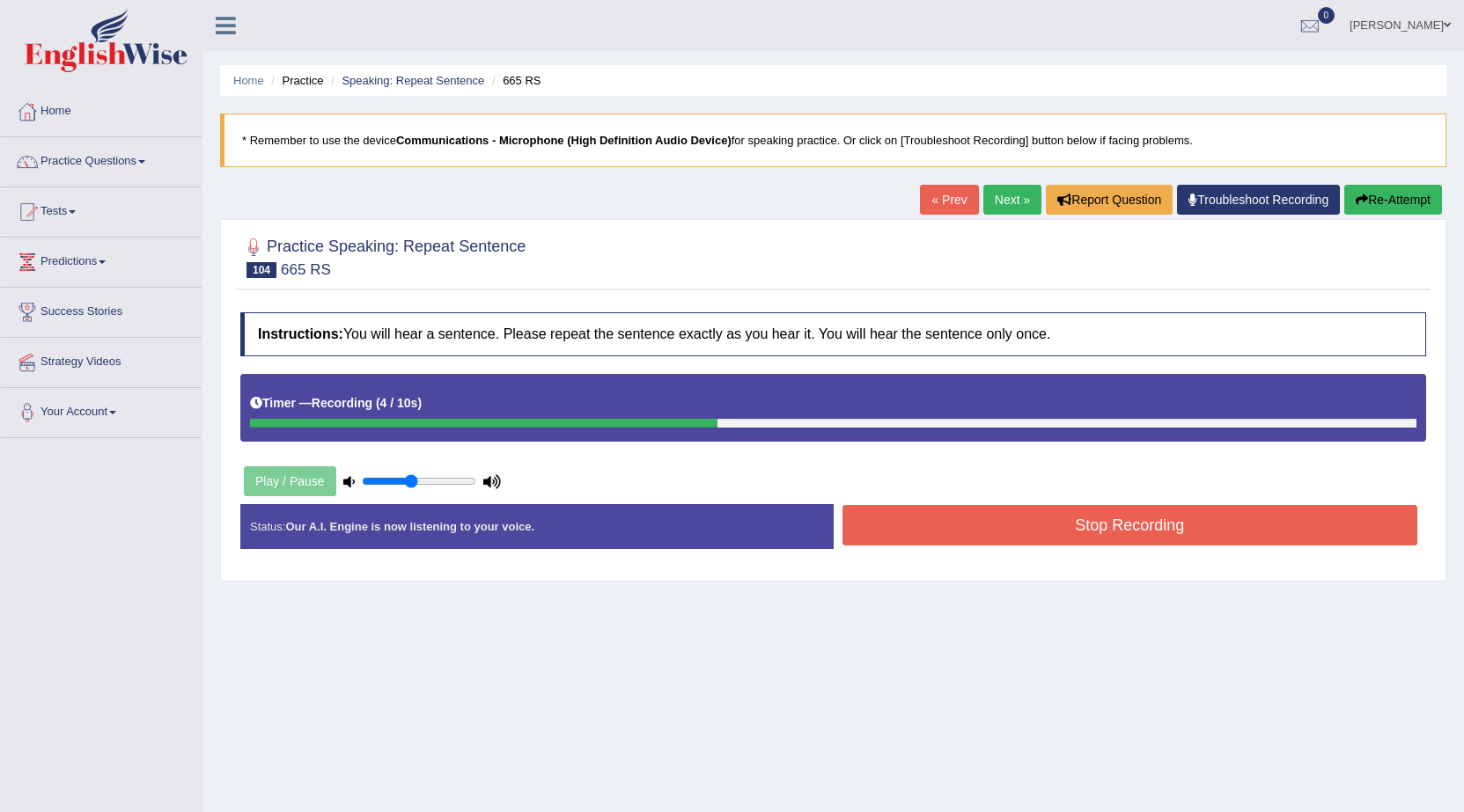
click at [914, 535] on button "Stop Recording" at bounding box center [1130, 525] width 576 height 41
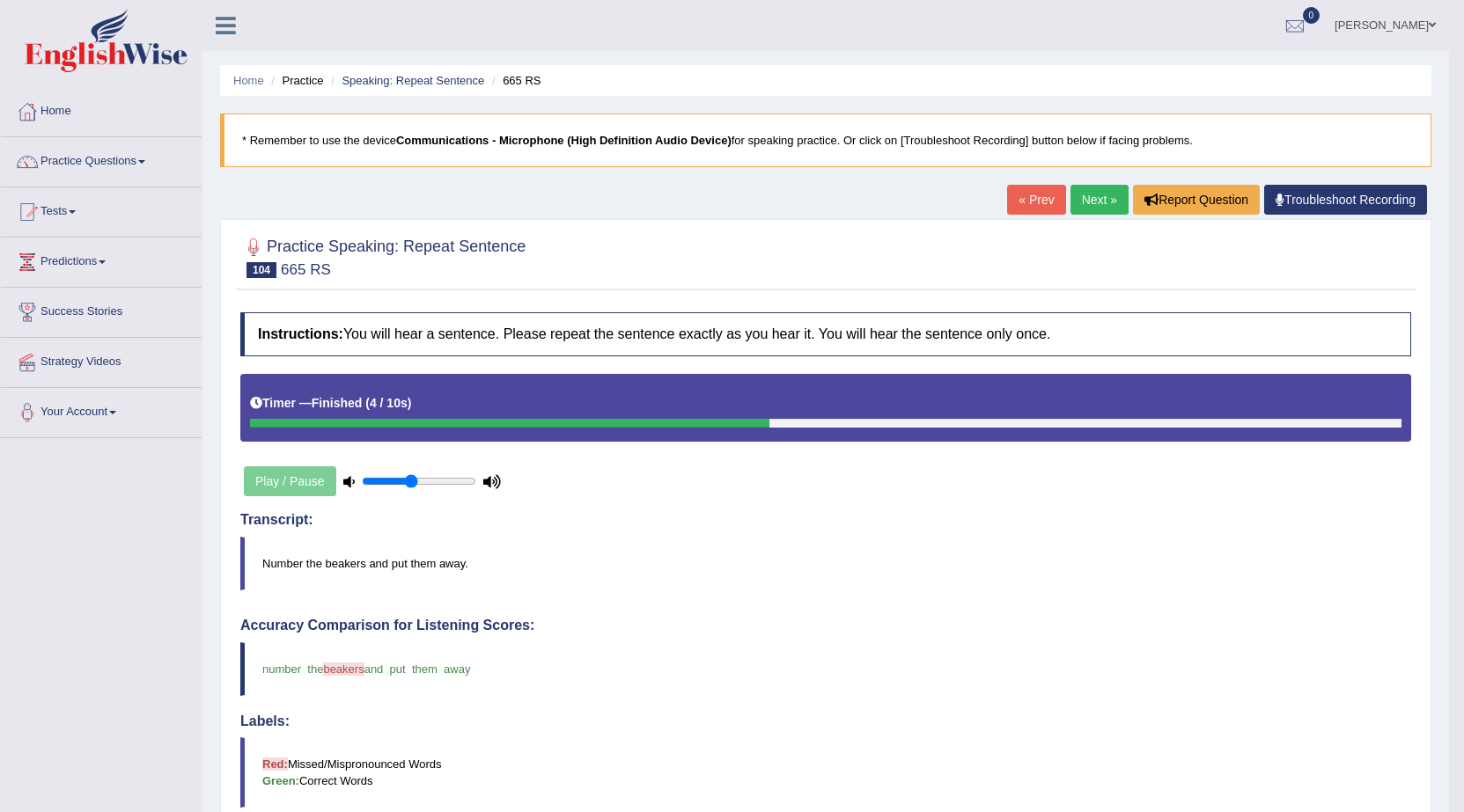
click at [1087, 211] on link "Next »" at bounding box center [1099, 200] width 58 height 30
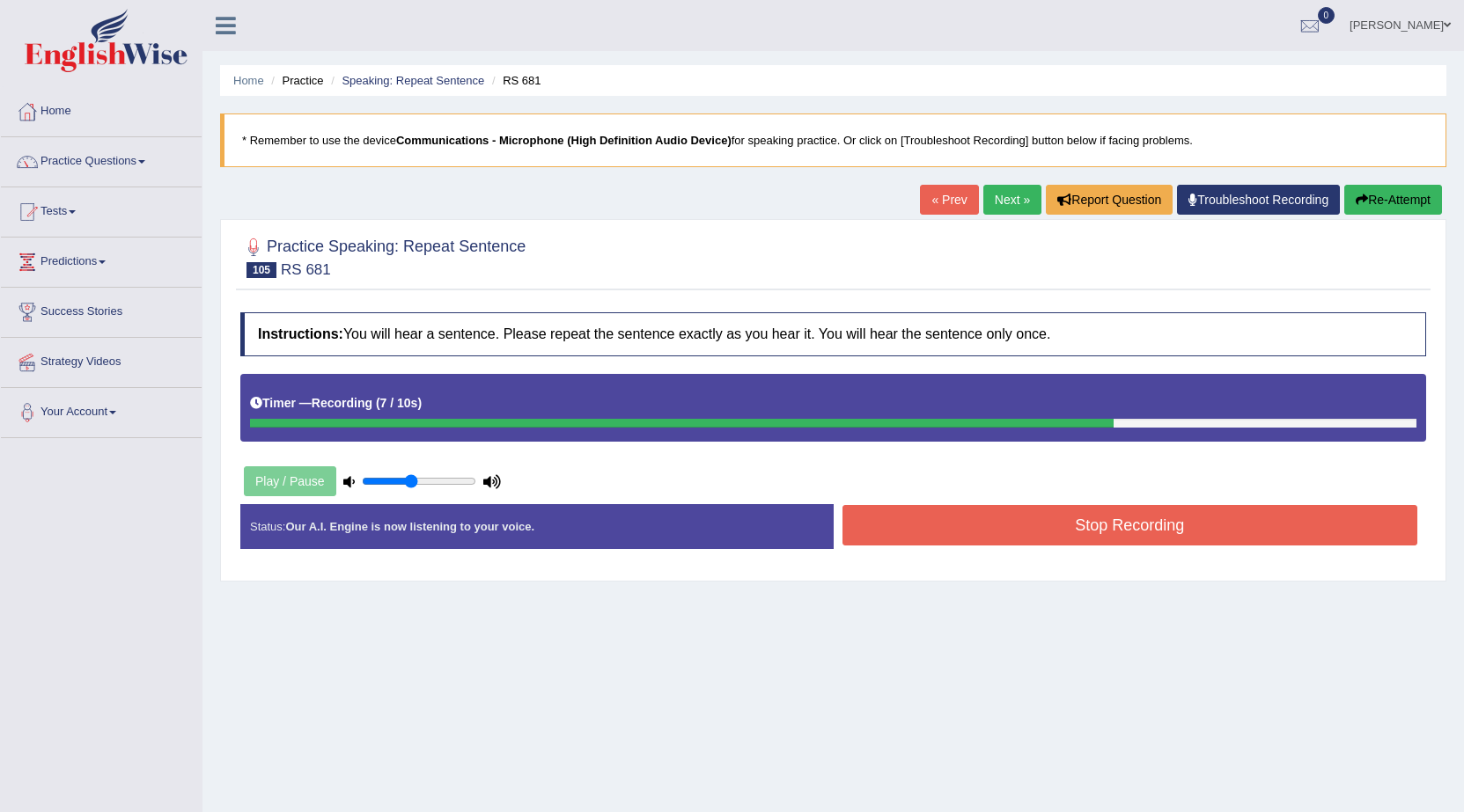
click at [1195, 523] on button "Stop Recording" at bounding box center [1130, 525] width 576 height 41
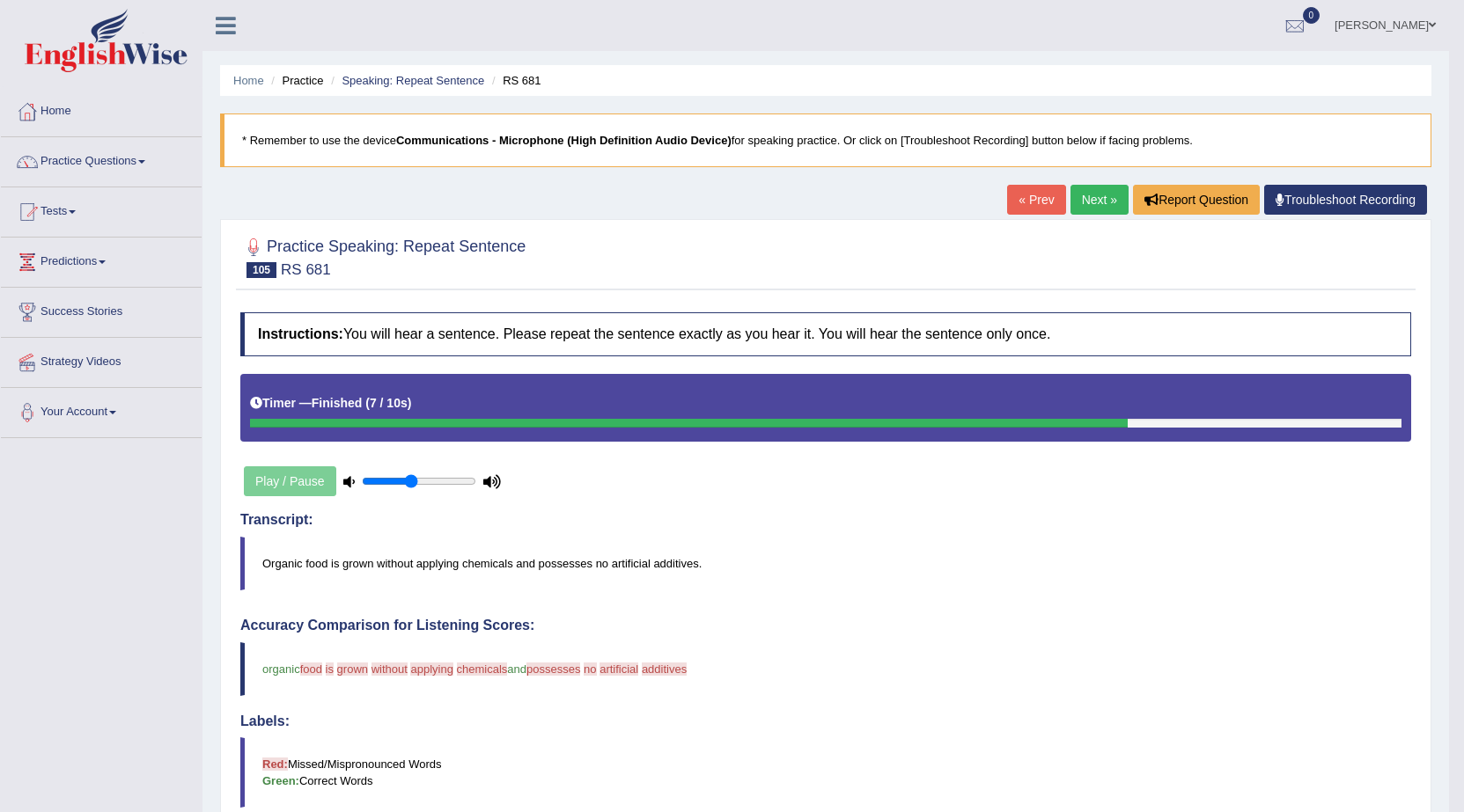
click at [1106, 211] on link "Next »" at bounding box center [1099, 200] width 58 height 30
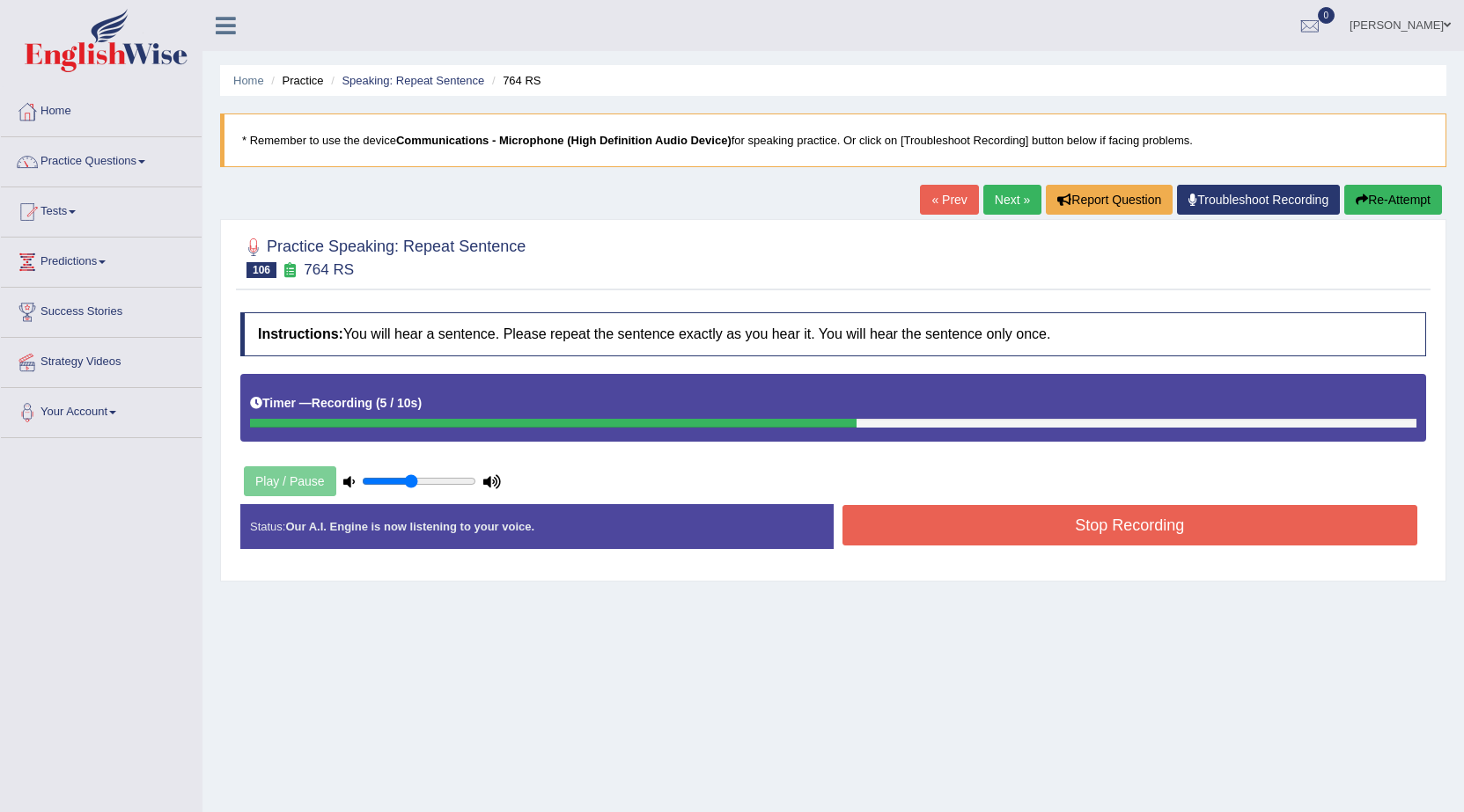
click at [981, 520] on button "Stop Recording" at bounding box center [1130, 525] width 576 height 41
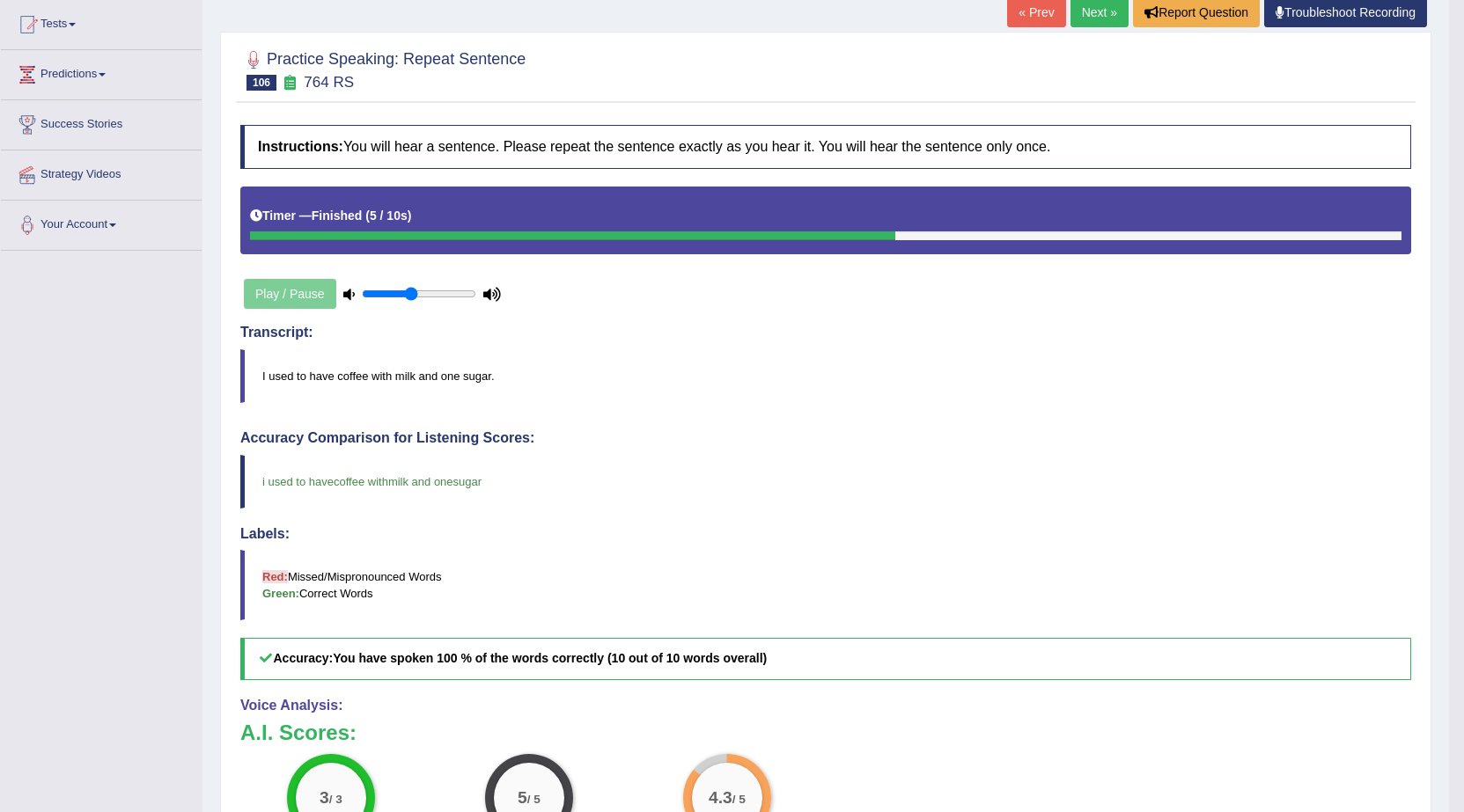
scroll to position [88, 0]
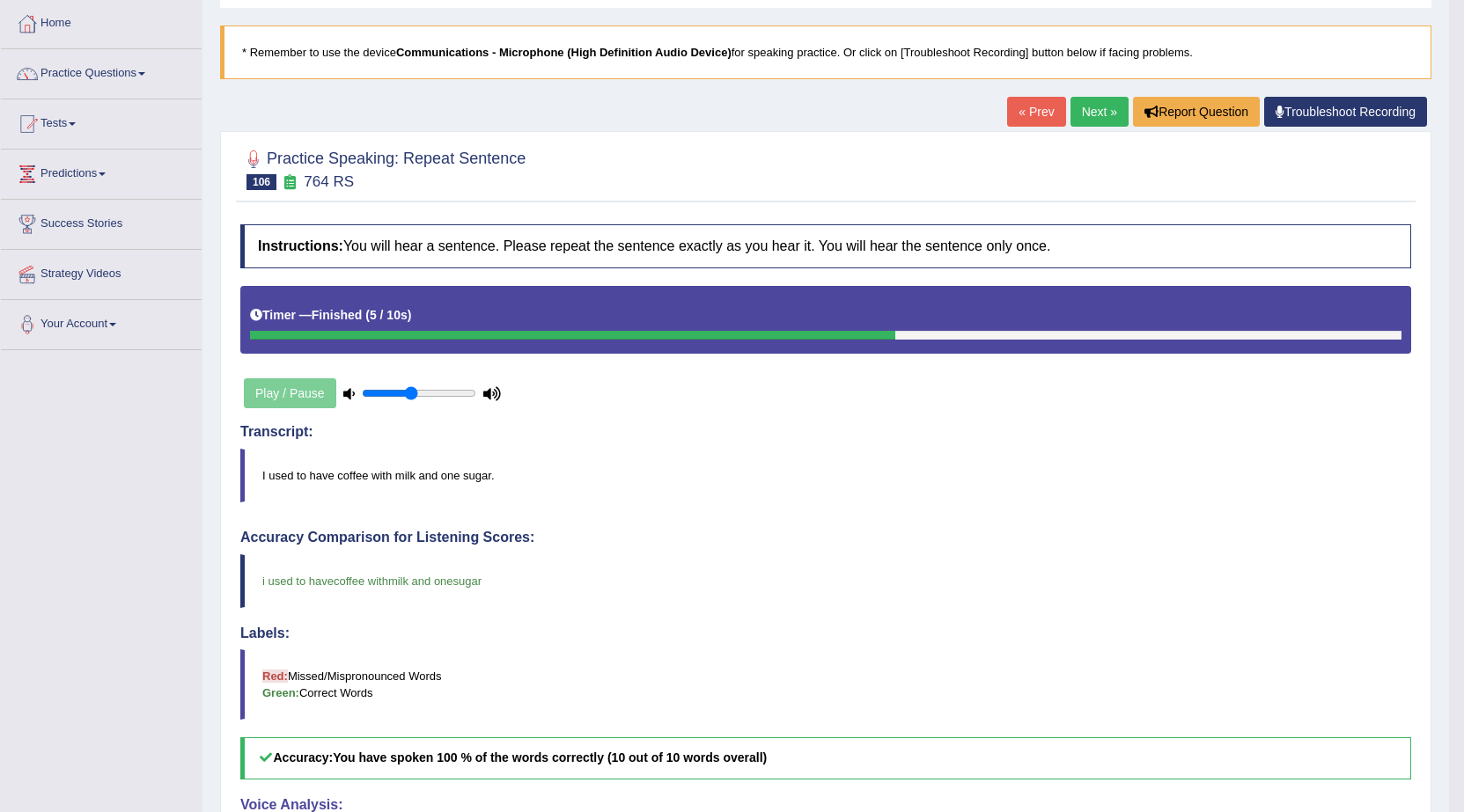
click at [1119, 105] on link "Next »" at bounding box center [1099, 111] width 58 height 30
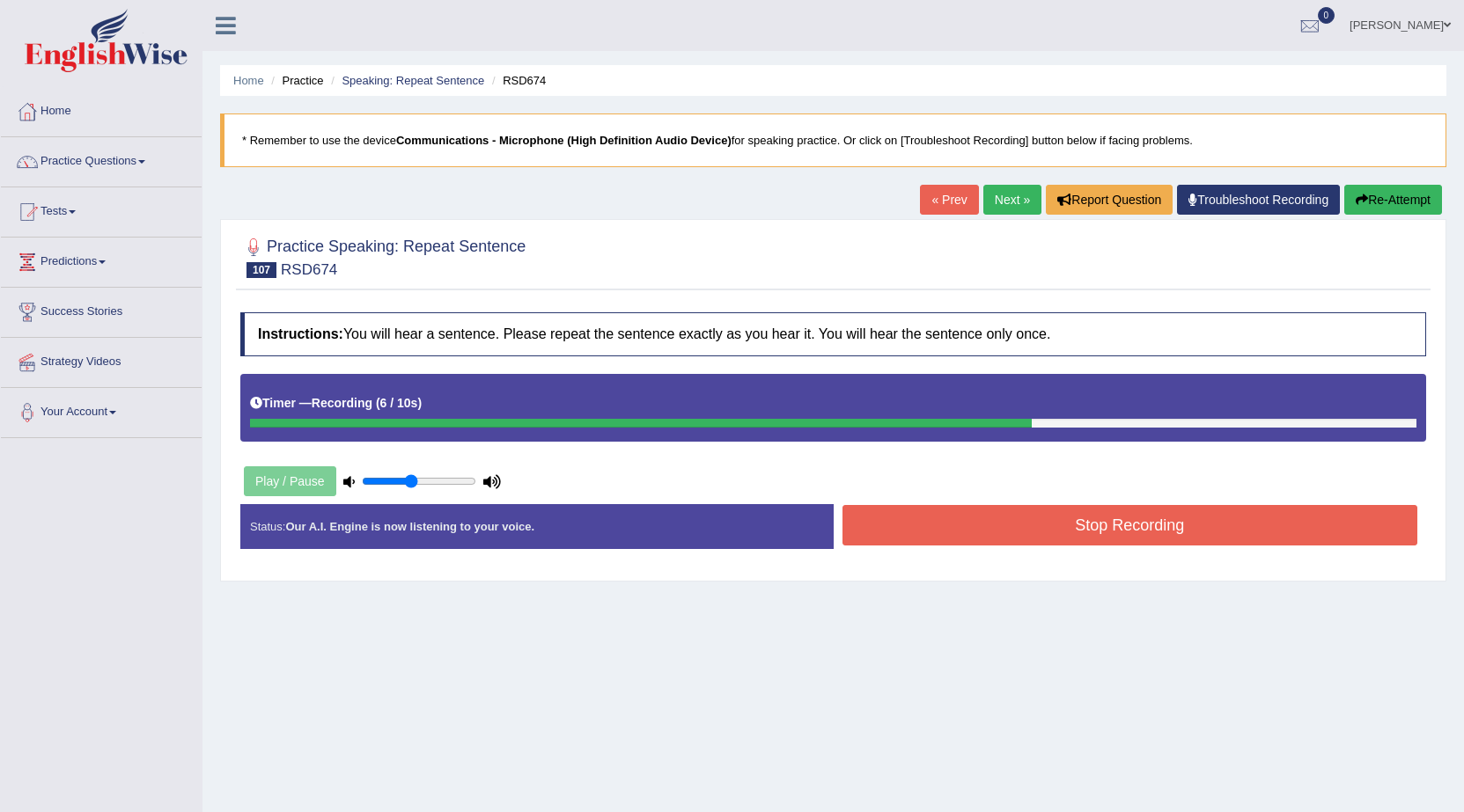
click at [994, 215] on link "Next »" at bounding box center [1013, 200] width 58 height 30
click at [1134, 529] on button "Stop Recording" at bounding box center [1130, 525] width 576 height 41
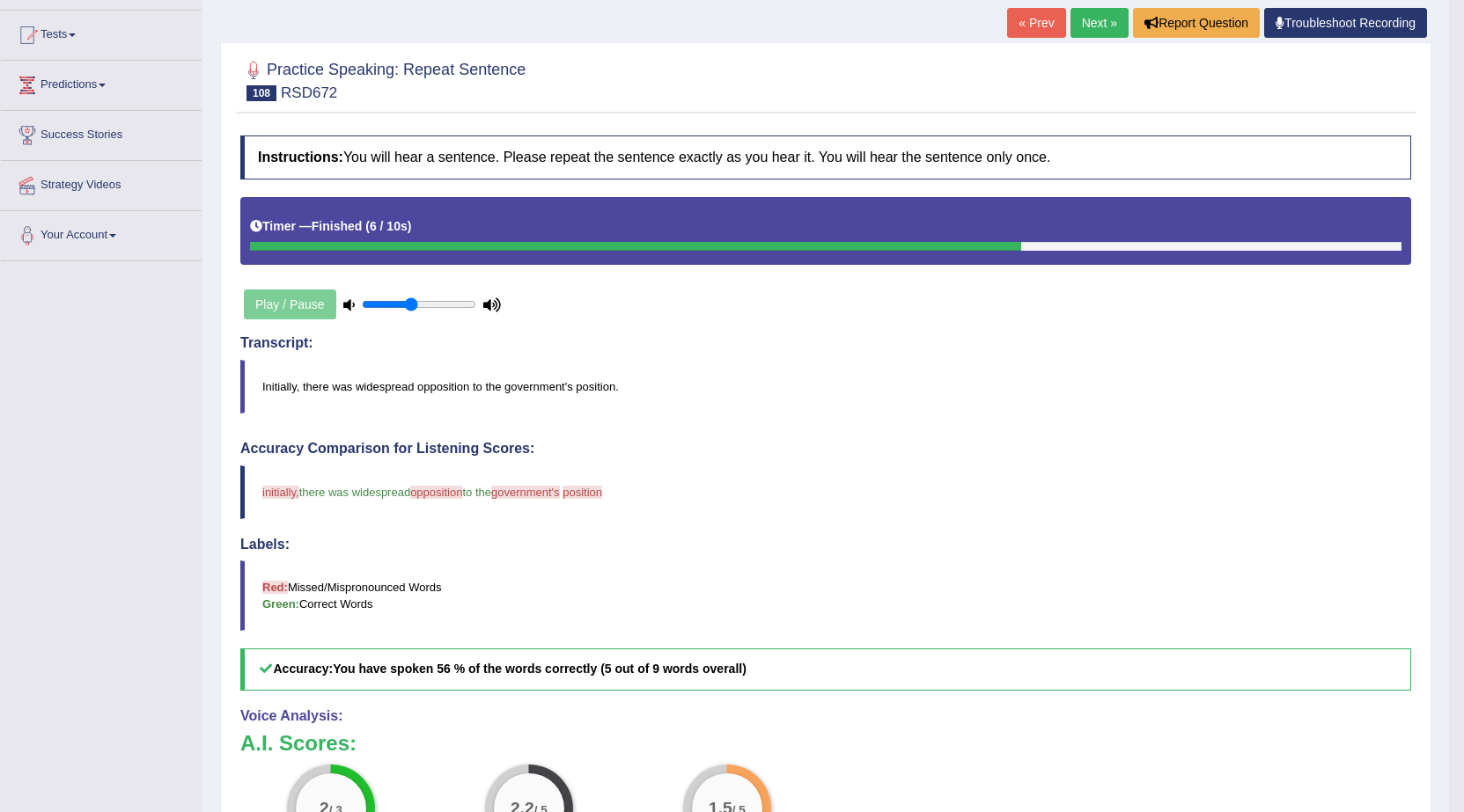
scroll to position [176, 0]
click at [1091, 24] on link "Next »" at bounding box center [1099, 23] width 58 height 30
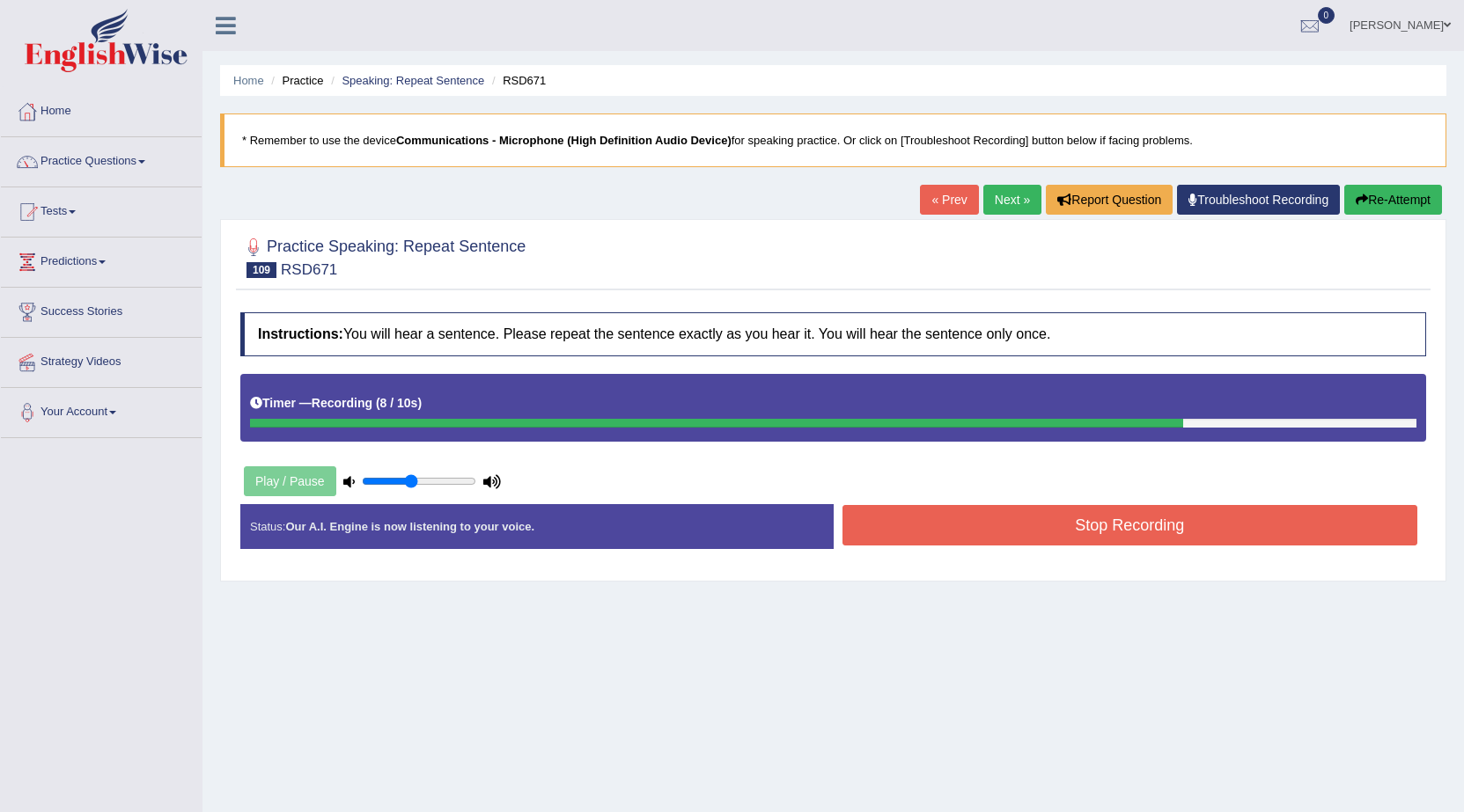
click at [1108, 528] on button "Stop Recording" at bounding box center [1130, 525] width 576 height 41
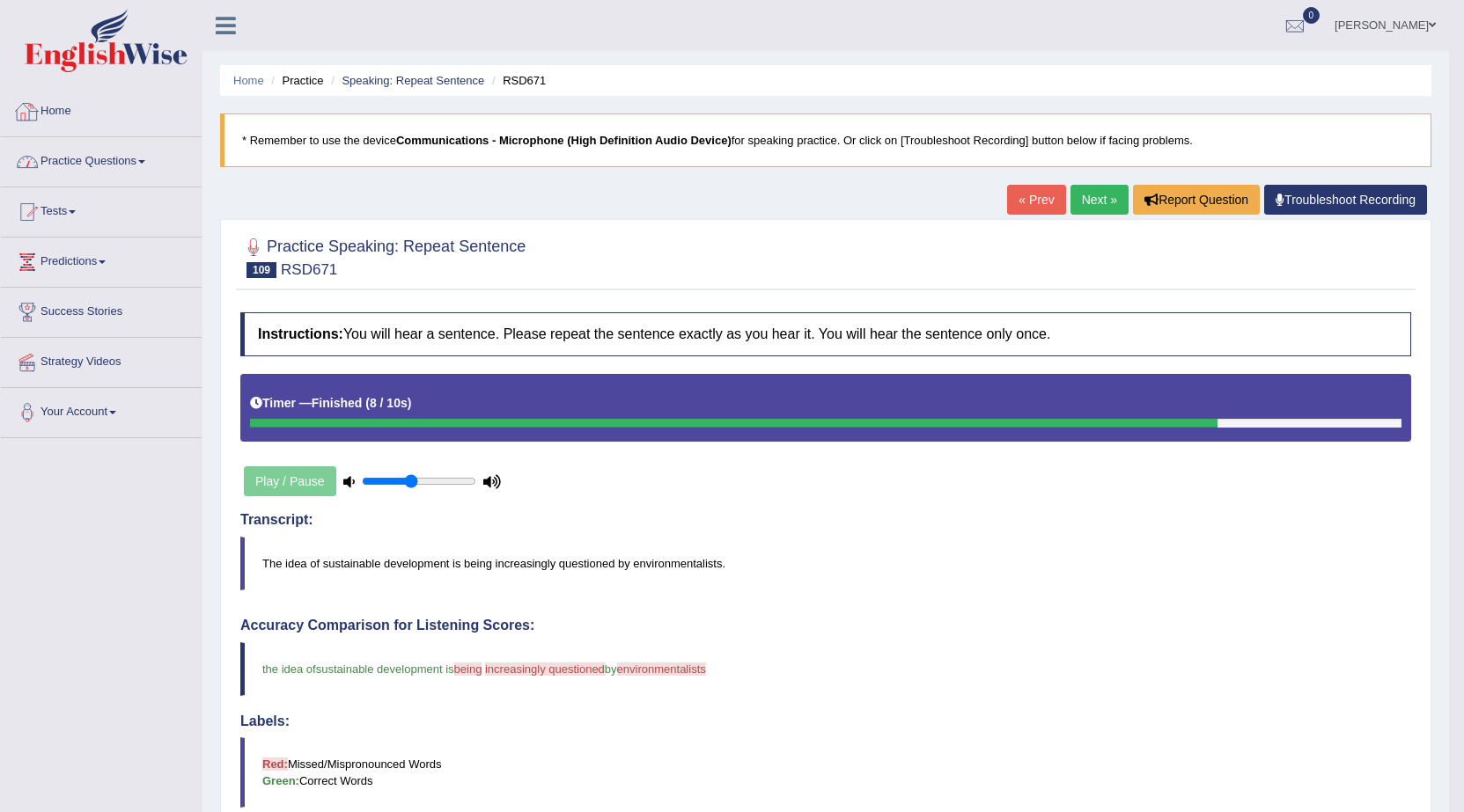
click at [60, 154] on link "Practice Questions" at bounding box center [101, 159] width 201 height 44
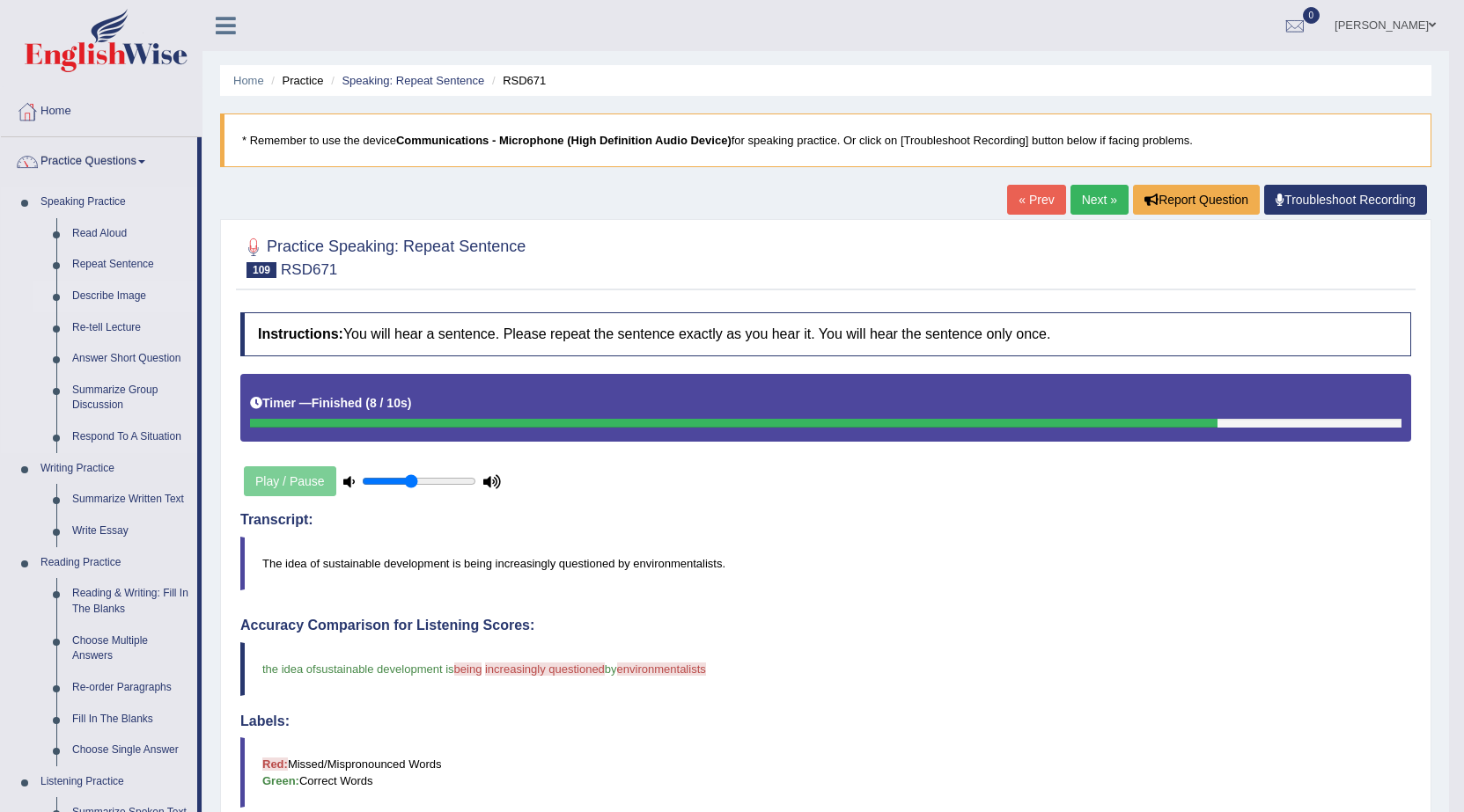
click at [111, 297] on link "Describe Image" at bounding box center [130, 297] width 133 height 32
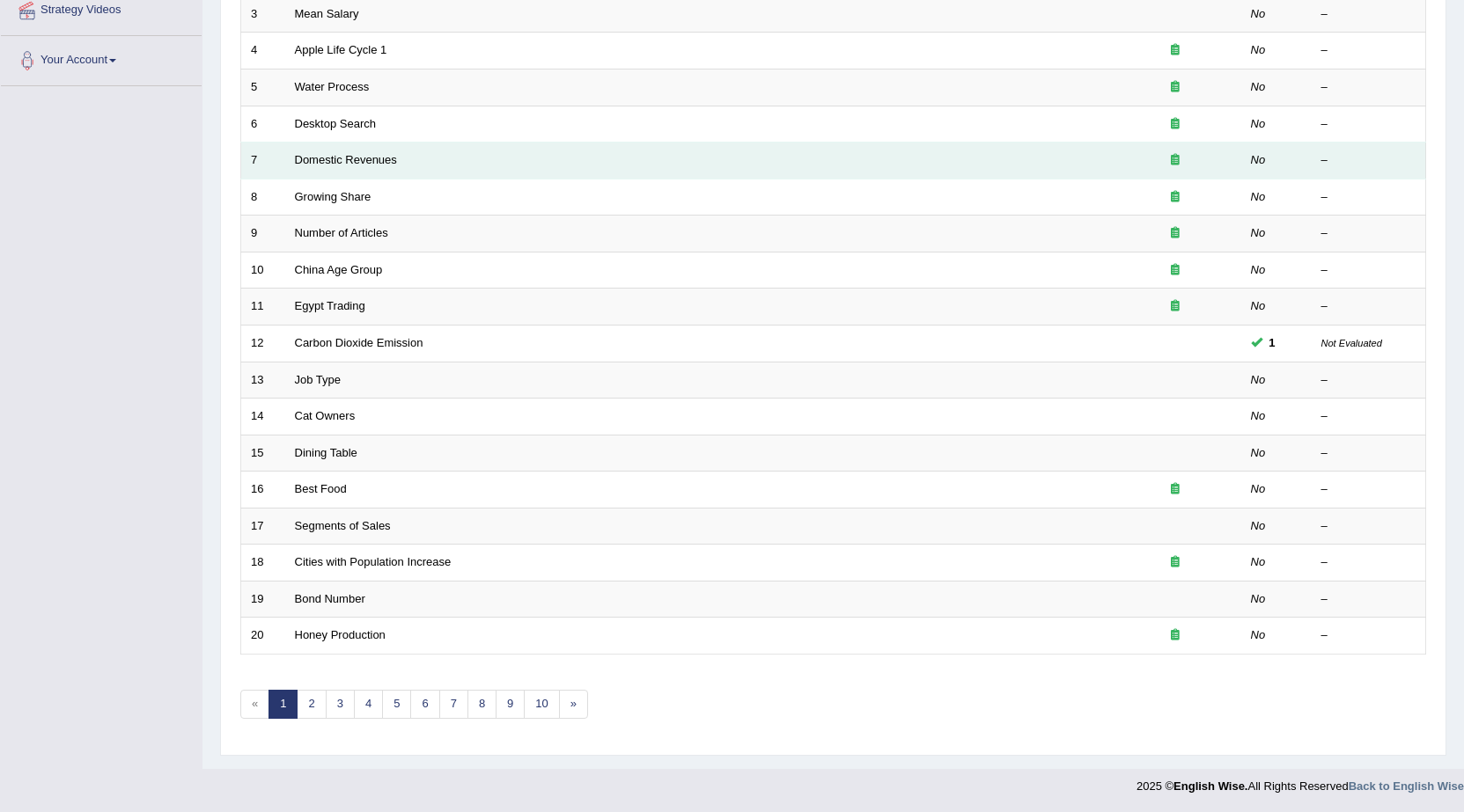
scroll to position [353, 0]
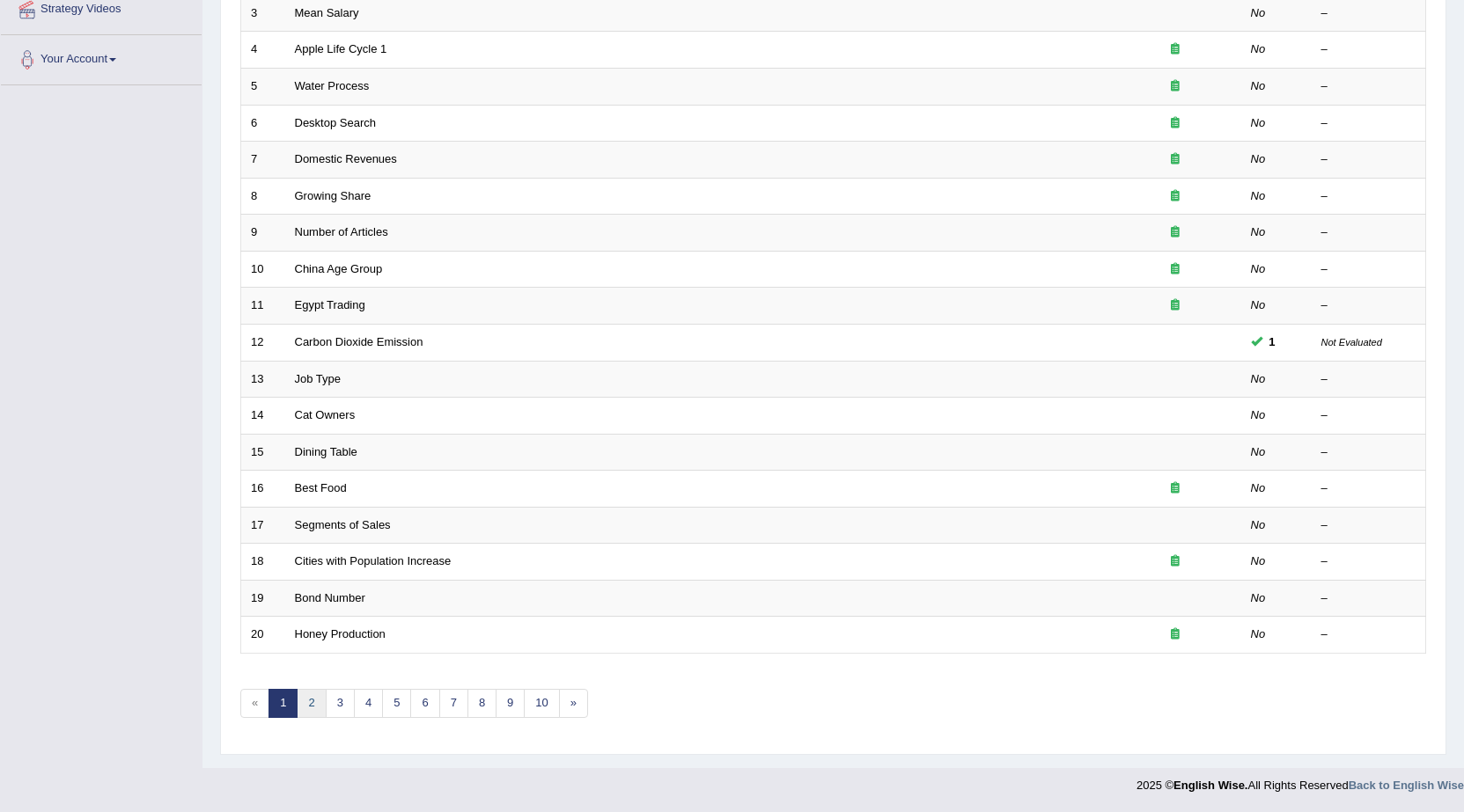
click at [313, 715] on link "2" at bounding box center [311, 703] width 29 height 29
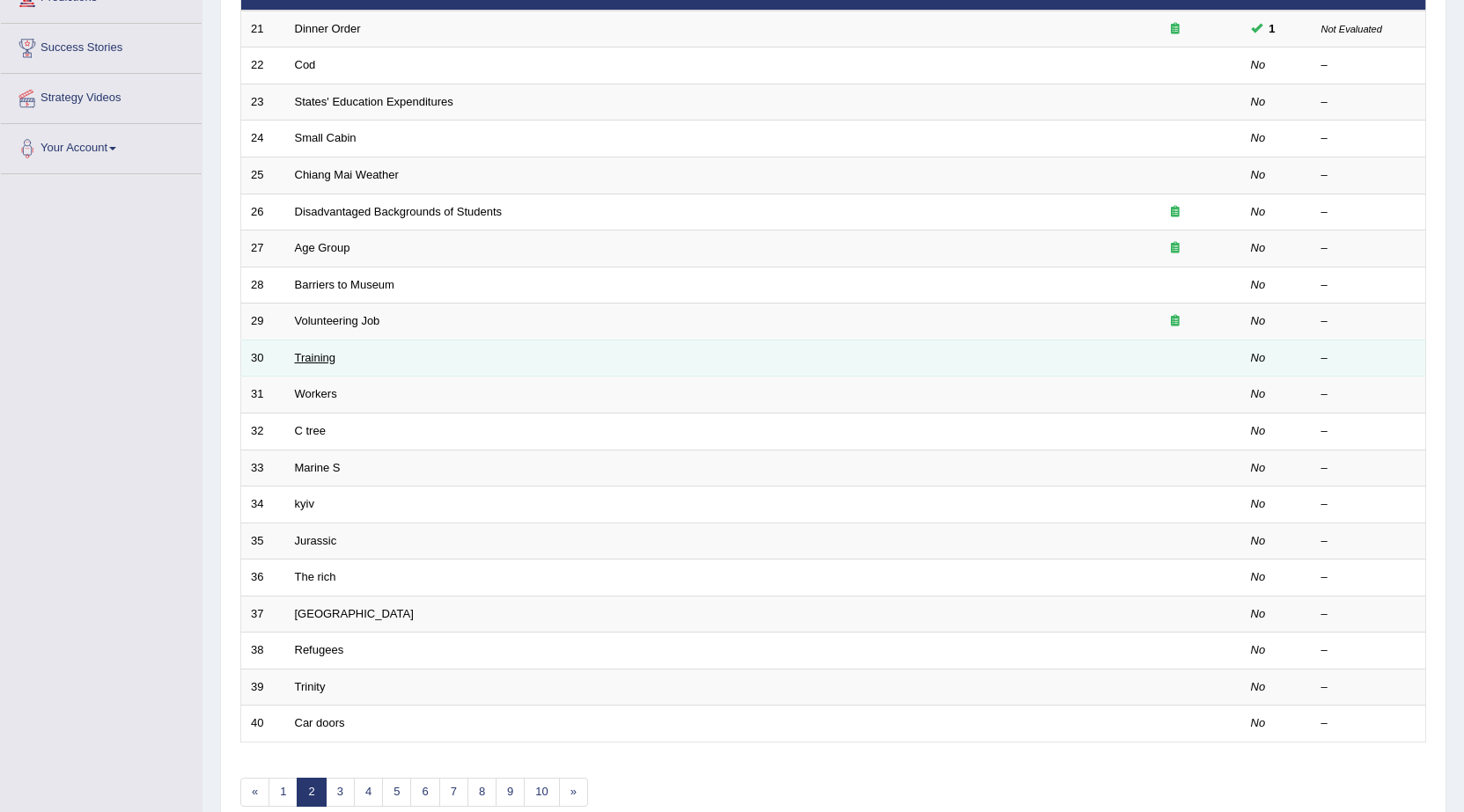
click at [297, 359] on link "Training" at bounding box center [315, 358] width 41 height 14
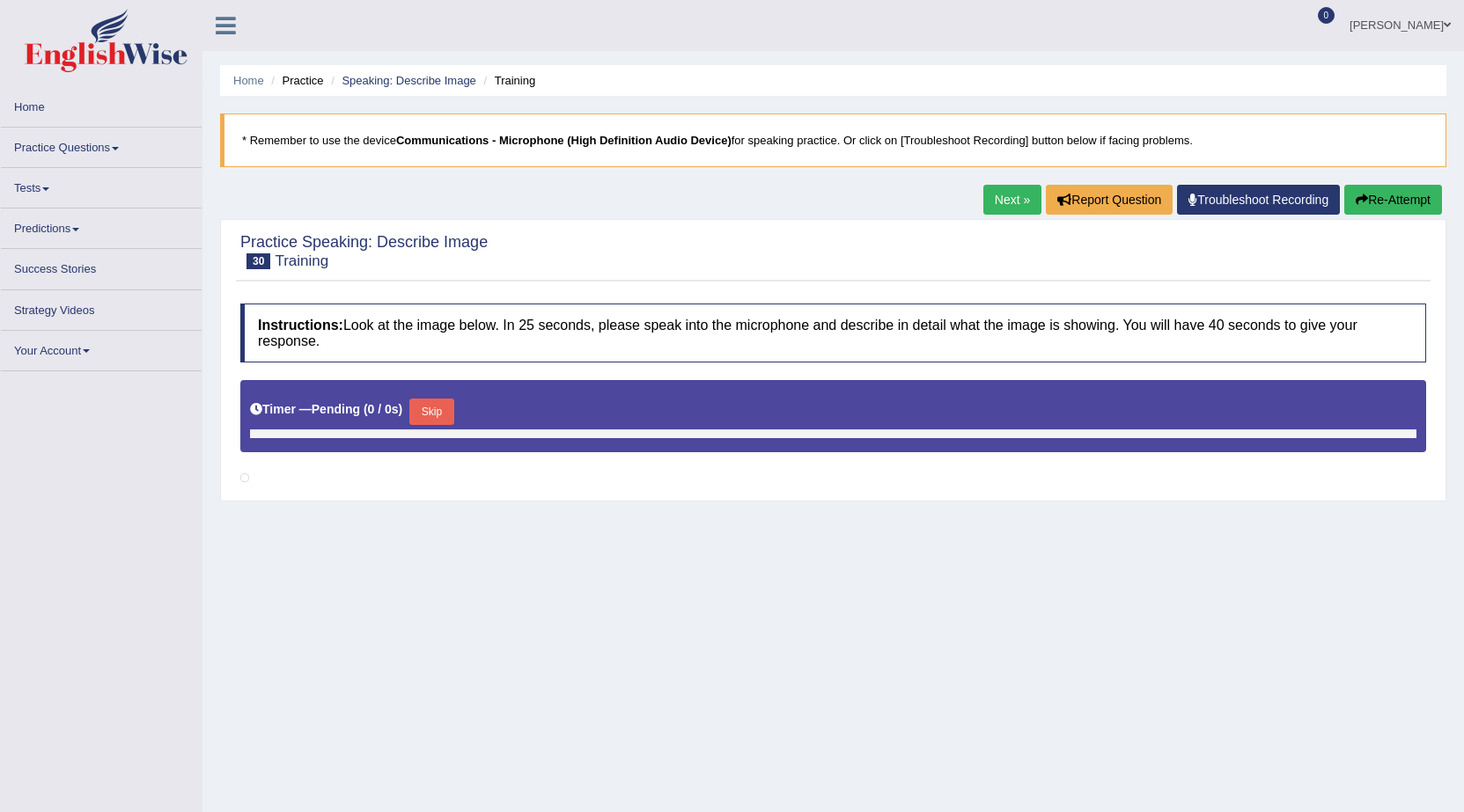
click at [1017, 197] on link "Next »" at bounding box center [1013, 200] width 58 height 30
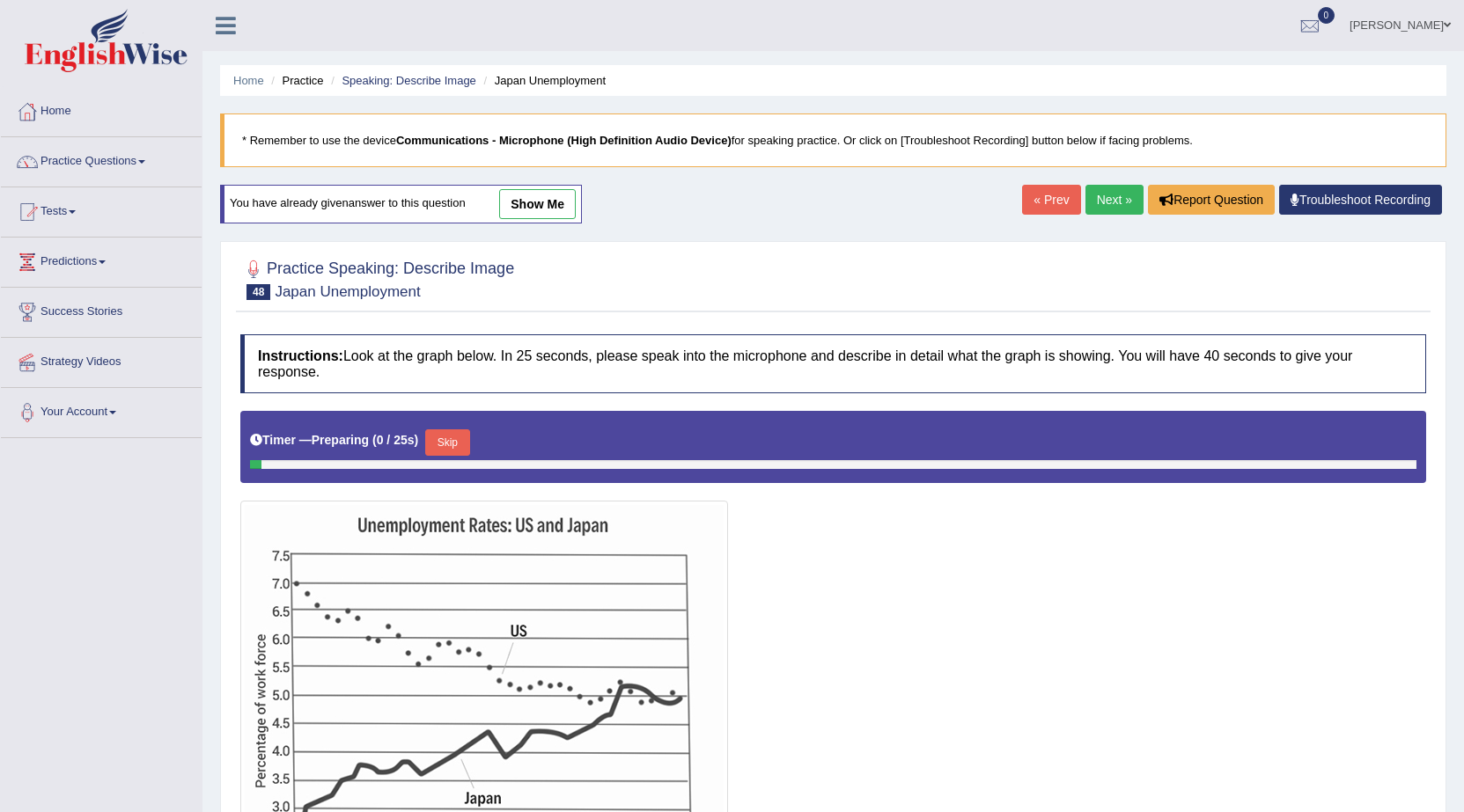
click at [1094, 206] on link "Next »" at bounding box center [1115, 200] width 58 height 30
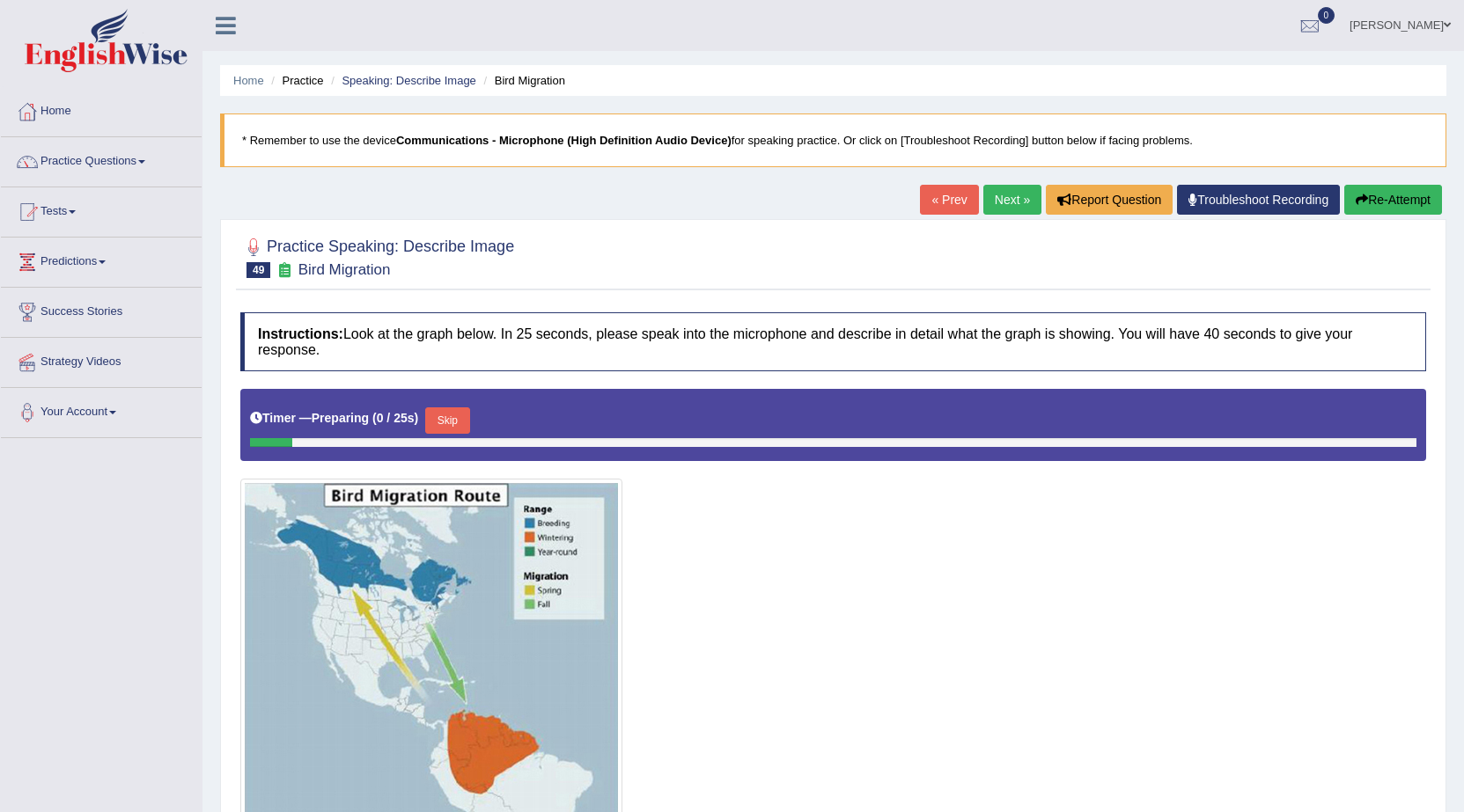
click at [1012, 203] on link "Next »" at bounding box center [1013, 200] width 58 height 30
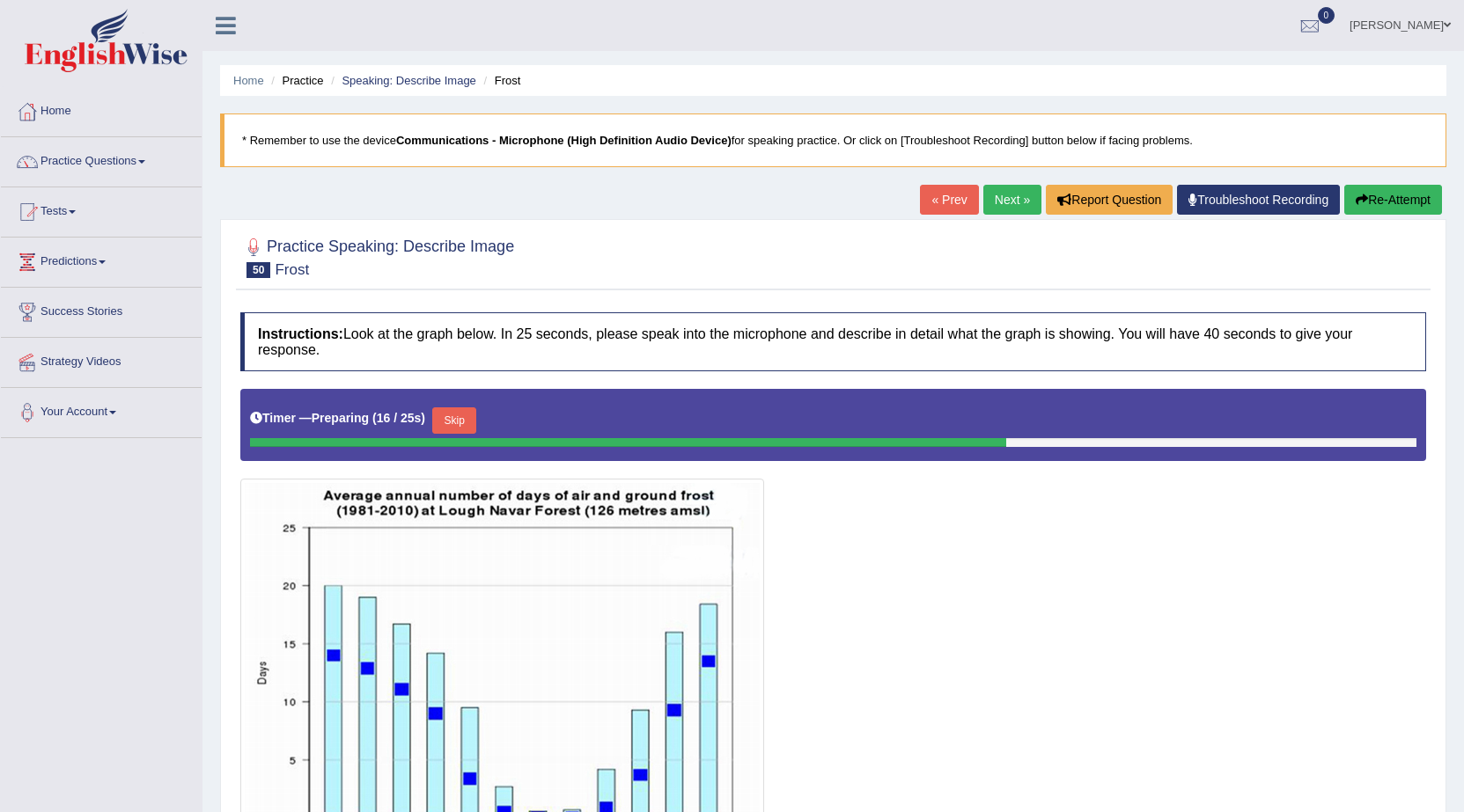
click at [1012, 206] on link "Next »" at bounding box center [1013, 200] width 58 height 30
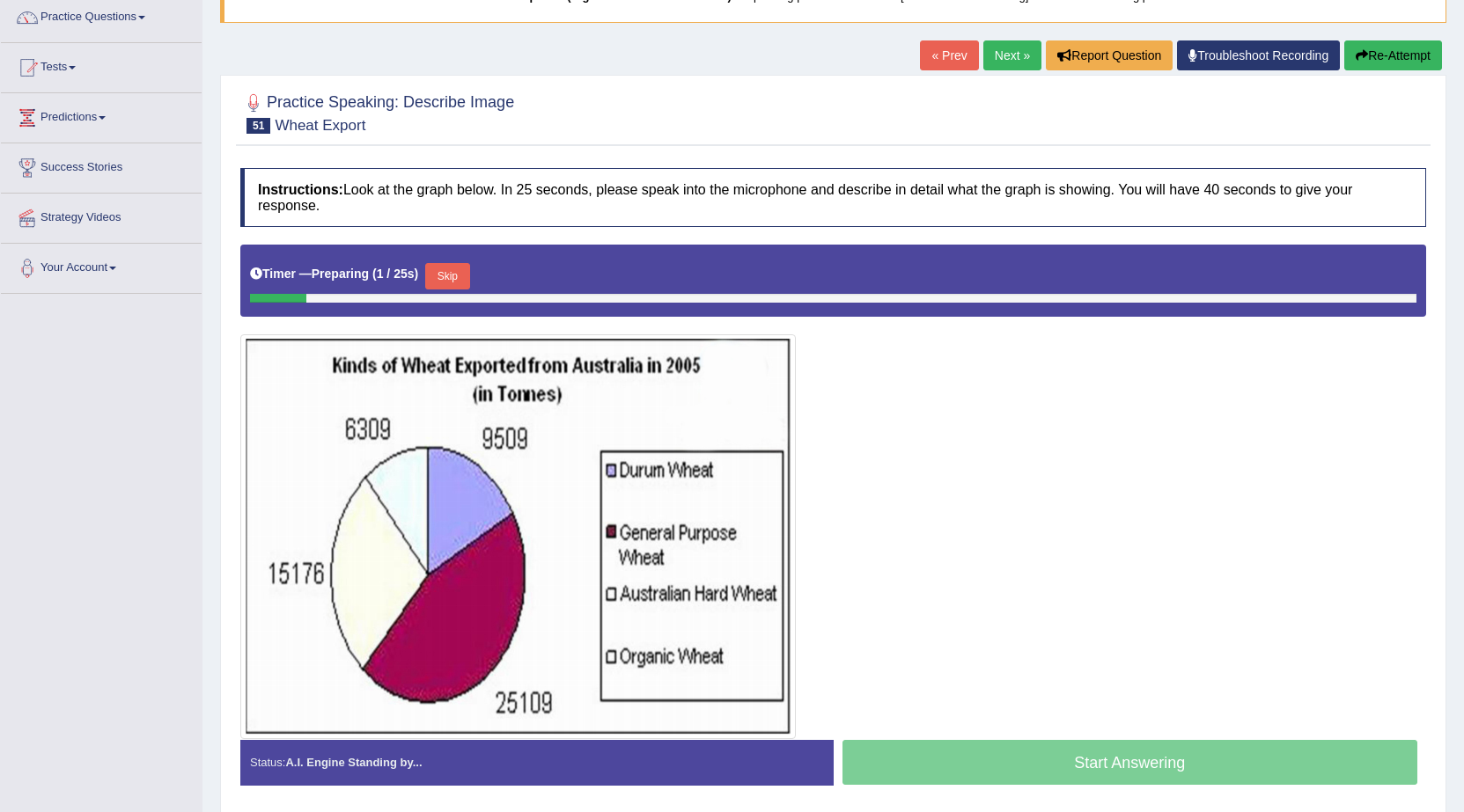
scroll to position [176, 0]
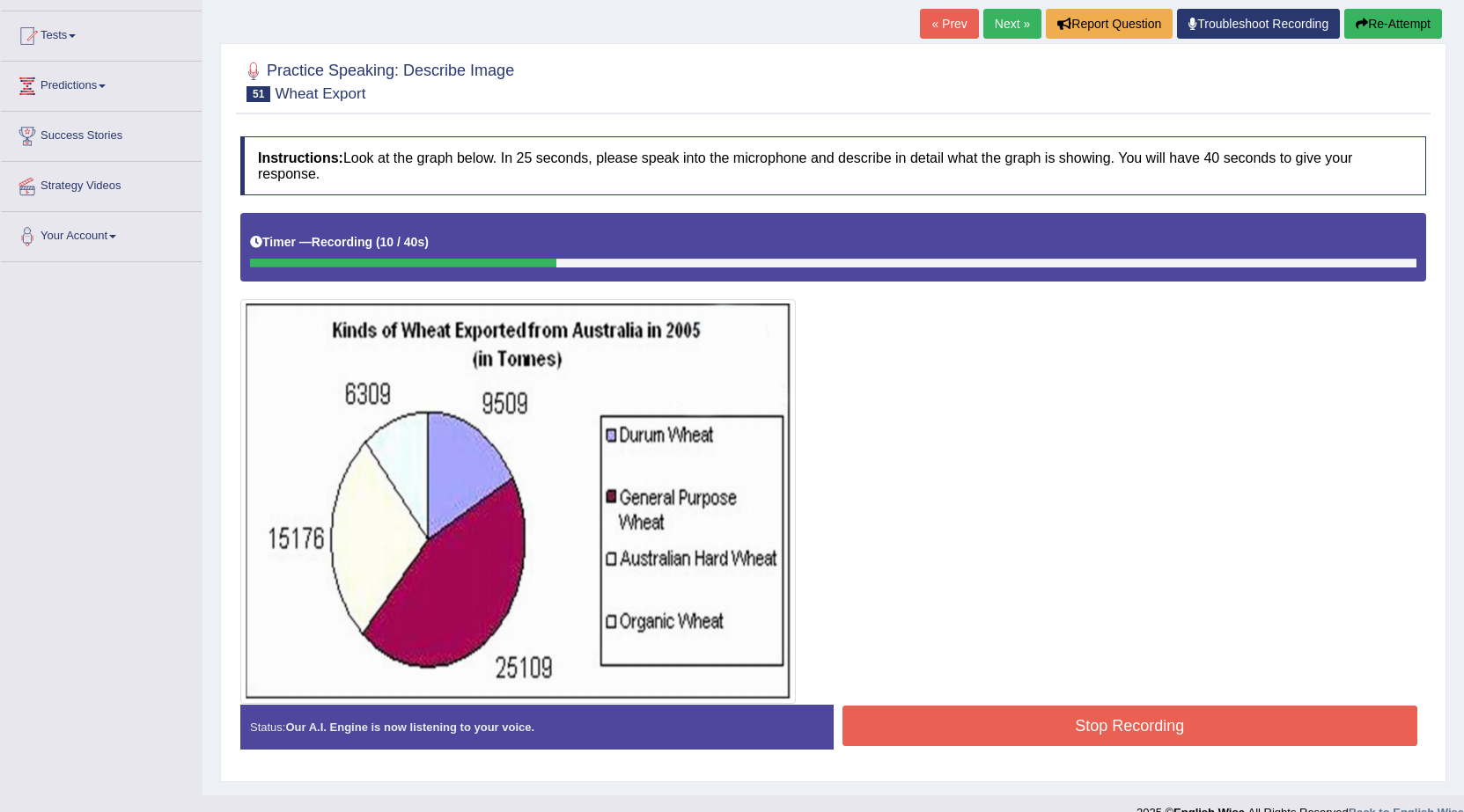
click at [1395, 24] on button "Re-Attempt" at bounding box center [1393, 23] width 98 height 30
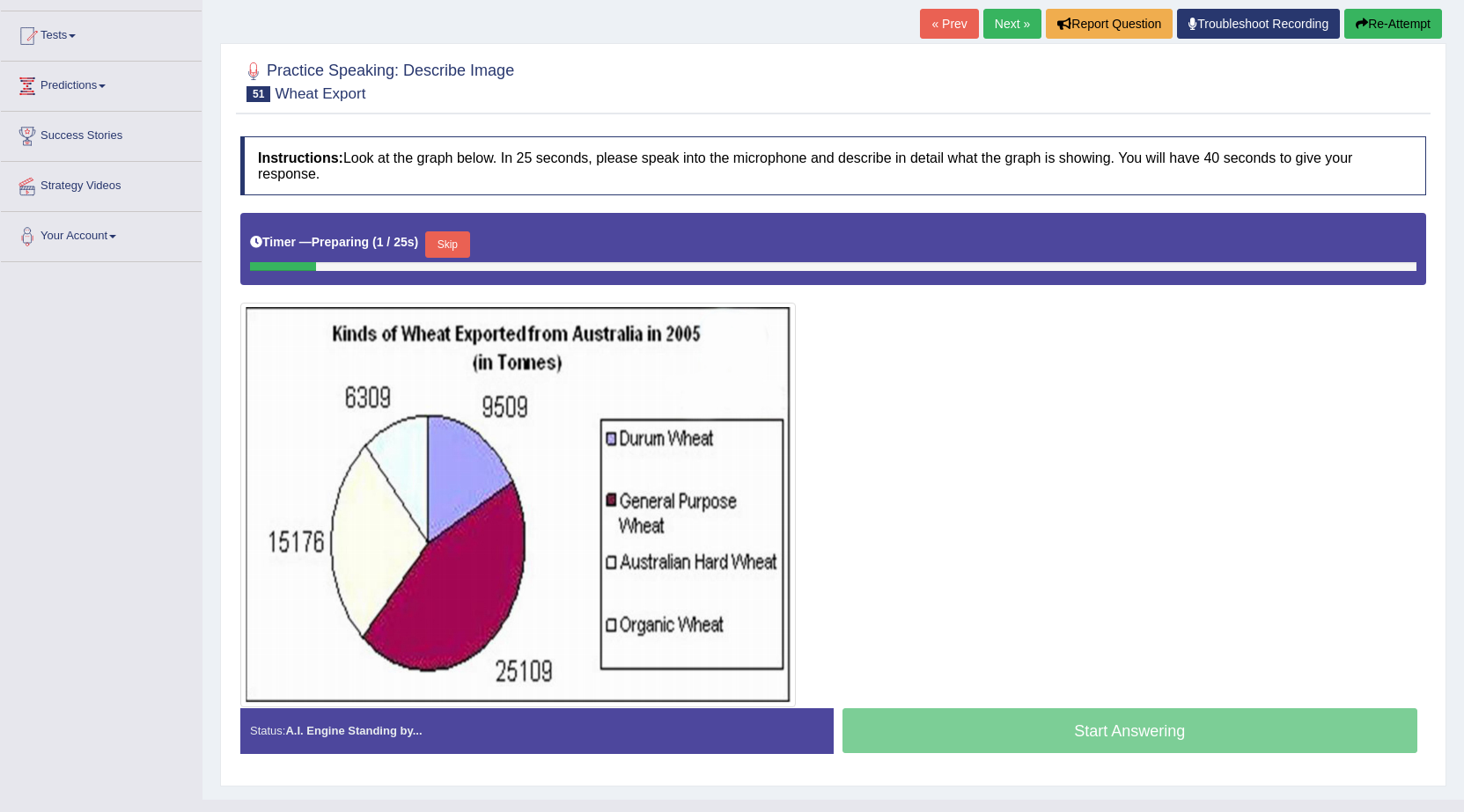
click at [461, 235] on button "Skip" at bounding box center [447, 244] width 44 height 26
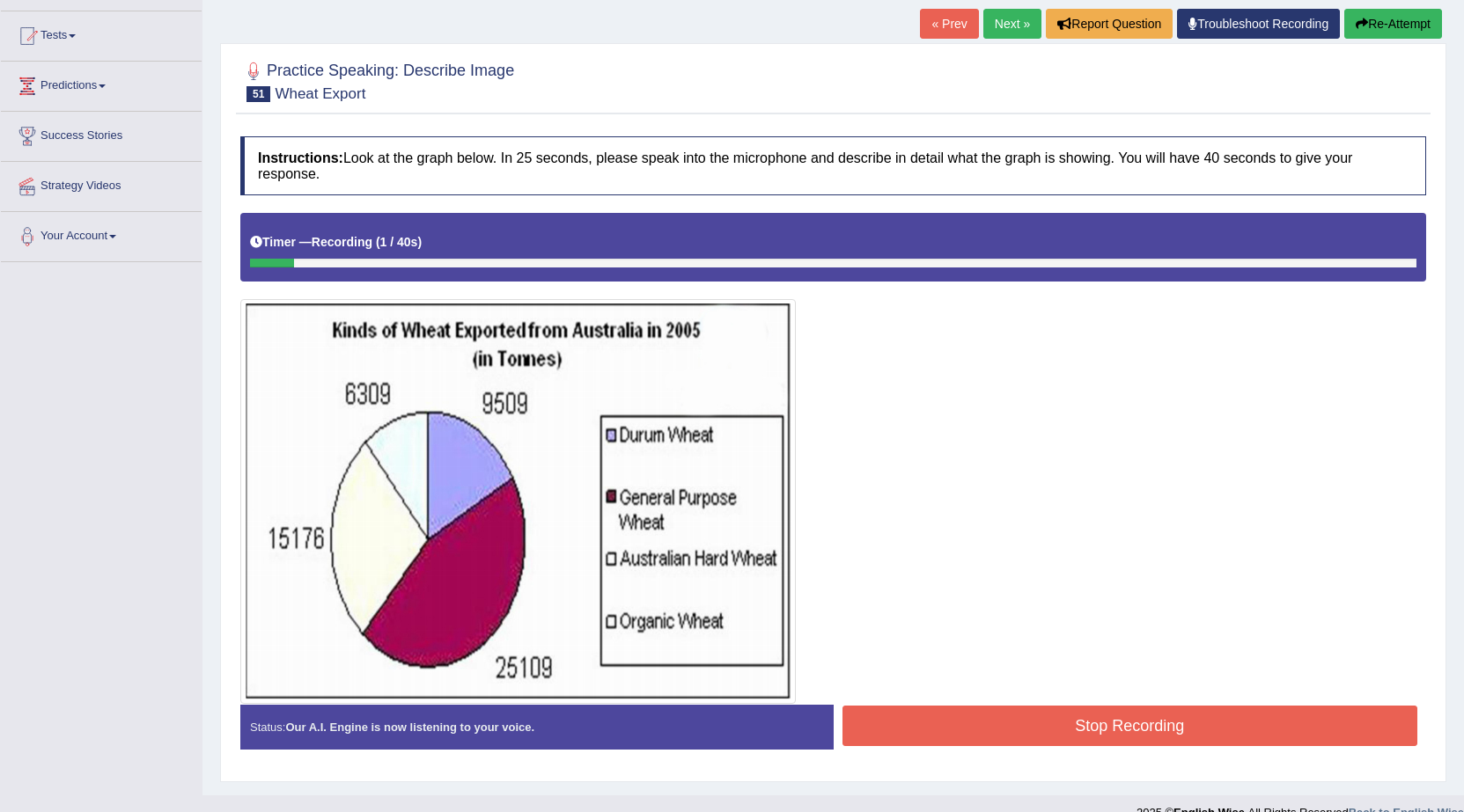
click at [948, 720] on button "Stop Recording" at bounding box center [1130, 726] width 576 height 41
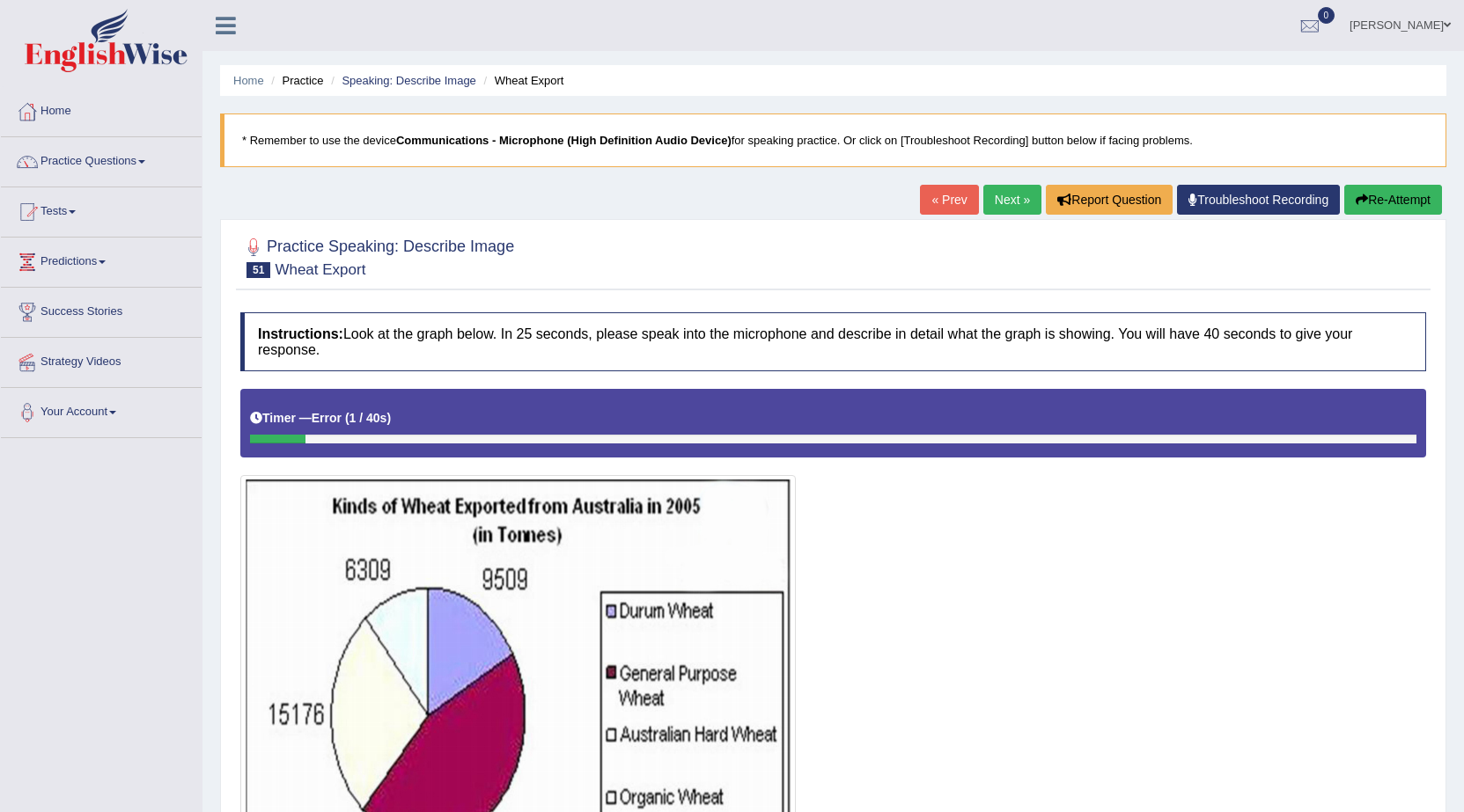
click at [1392, 206] on button "Re-Attempt" at bounding box center [1393, 200] width 98 height 30
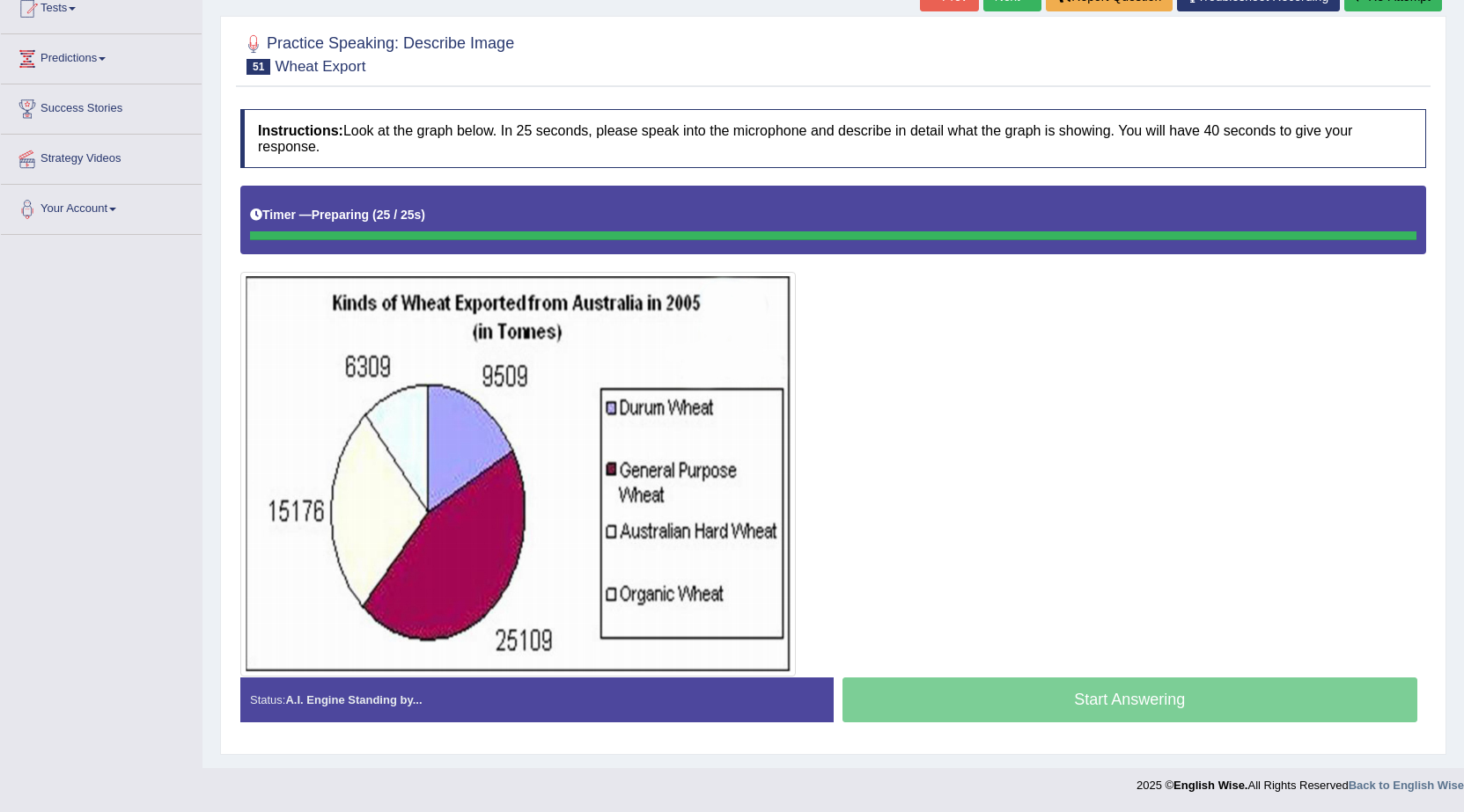
scroll to position [203, 0]
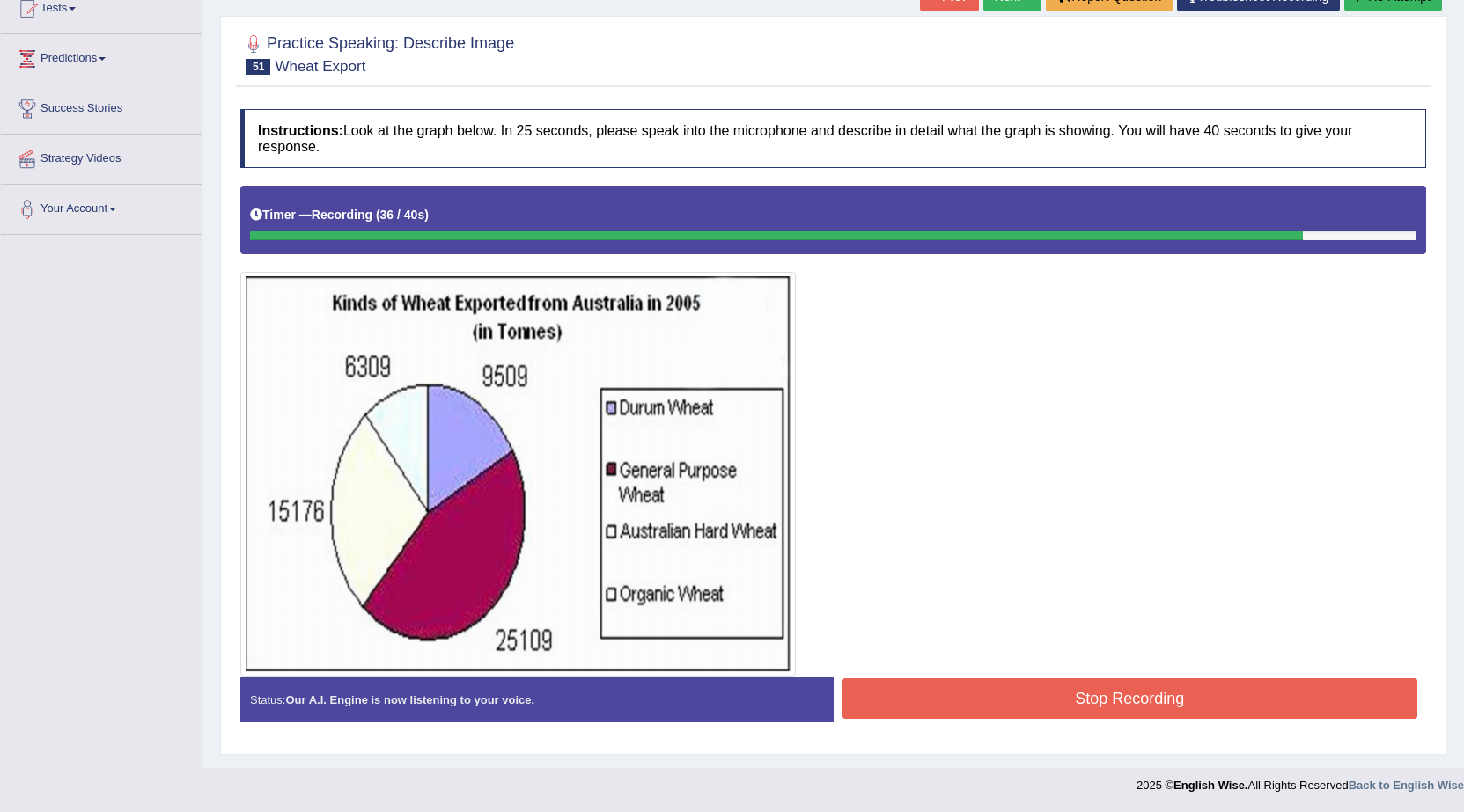
click at [1074, 698] on button "Stop Recording" at bounding box center [1130, 699] width 576 height 41
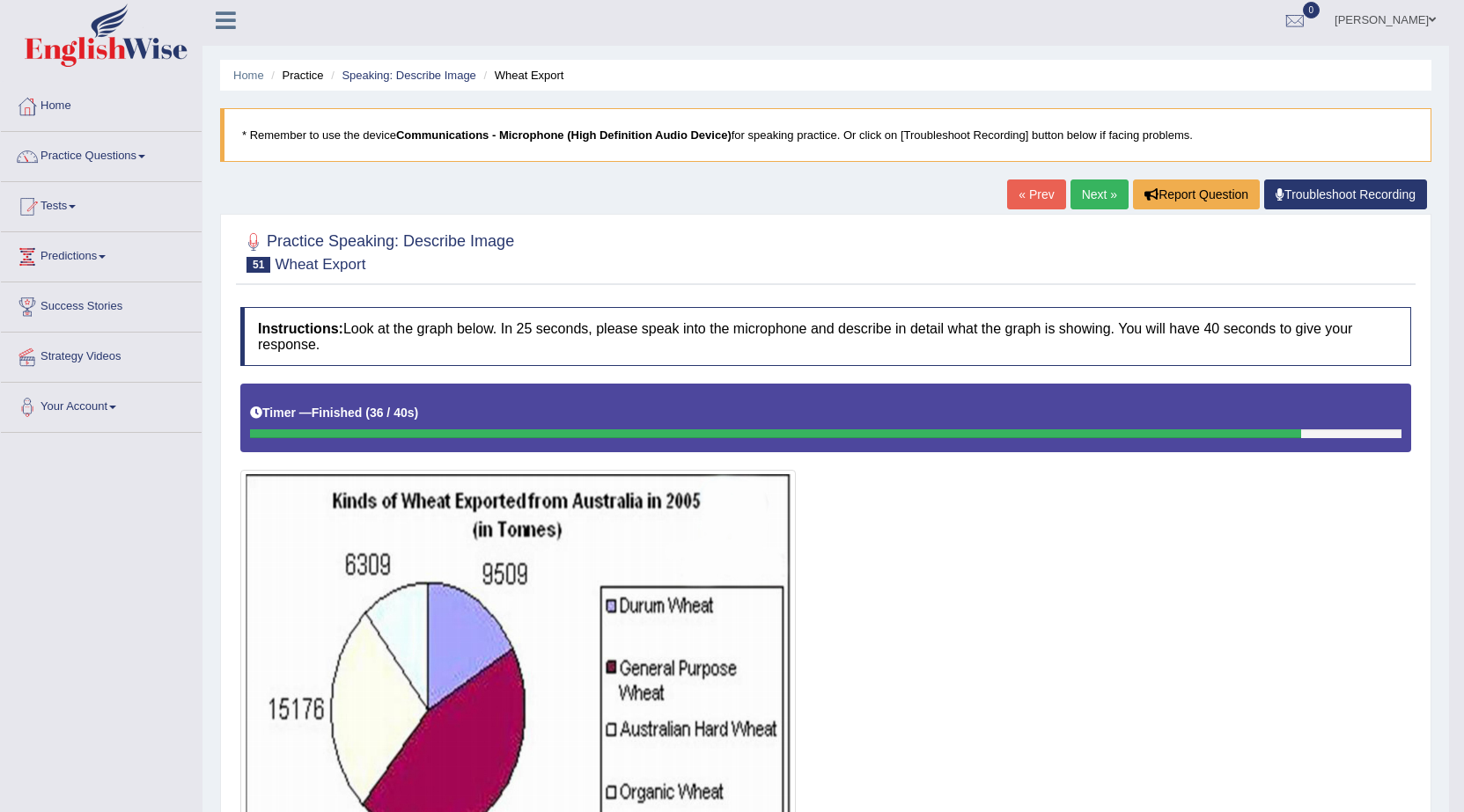
scroll to position [0, 0]
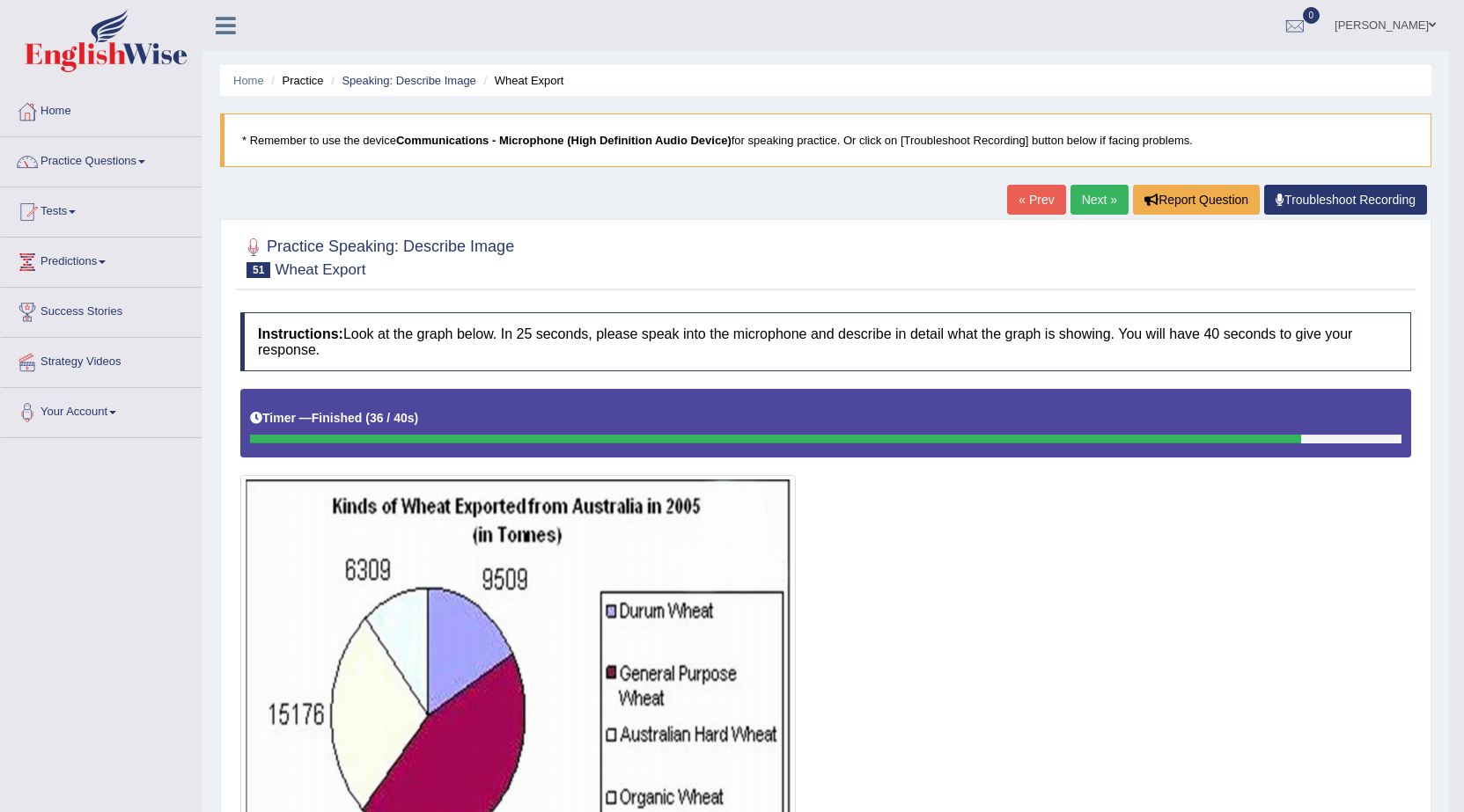
click at [1096, 208] on link "Next »" at bounding box center [1099, 200] width 58 height 30
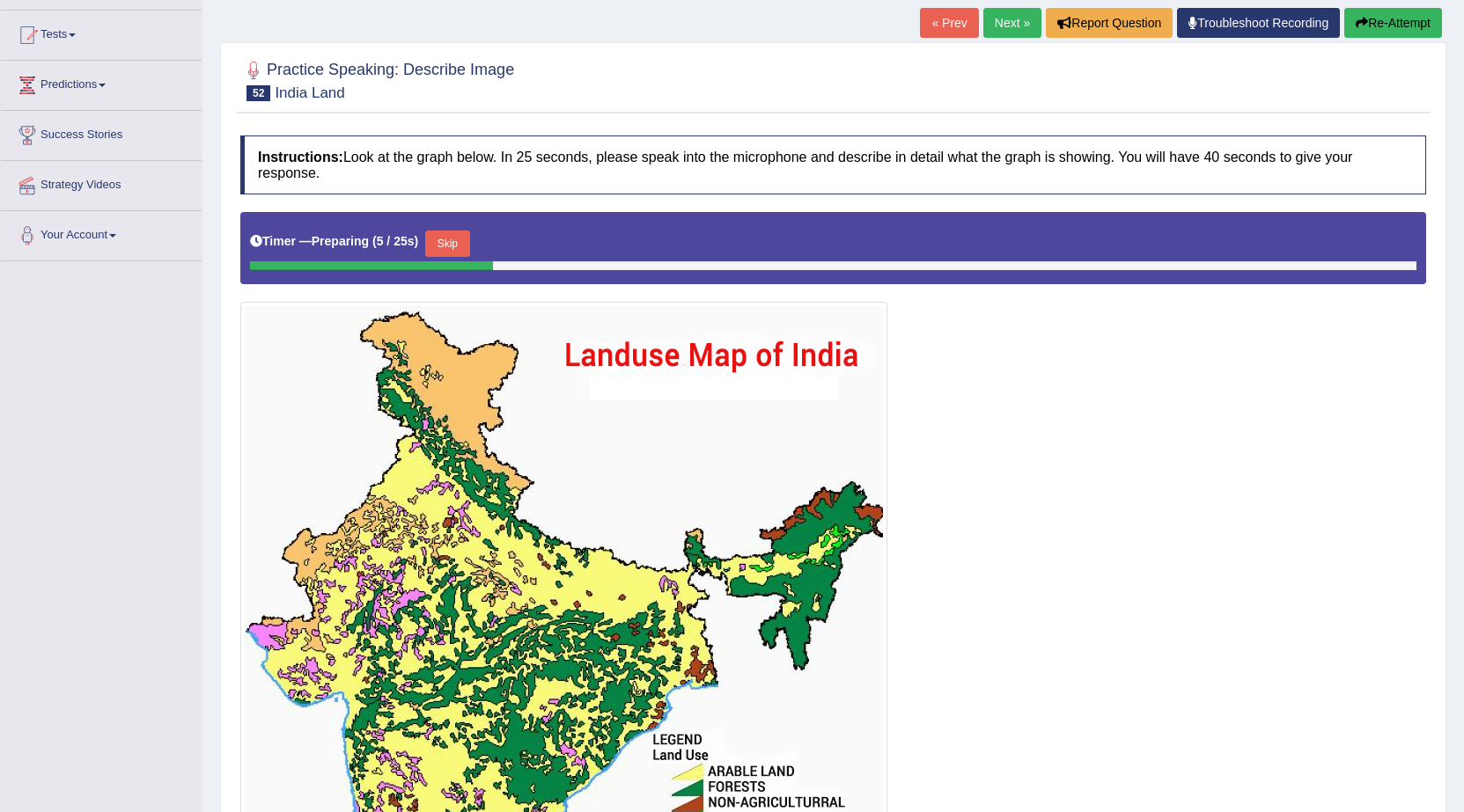
scroll to position [176, 0]
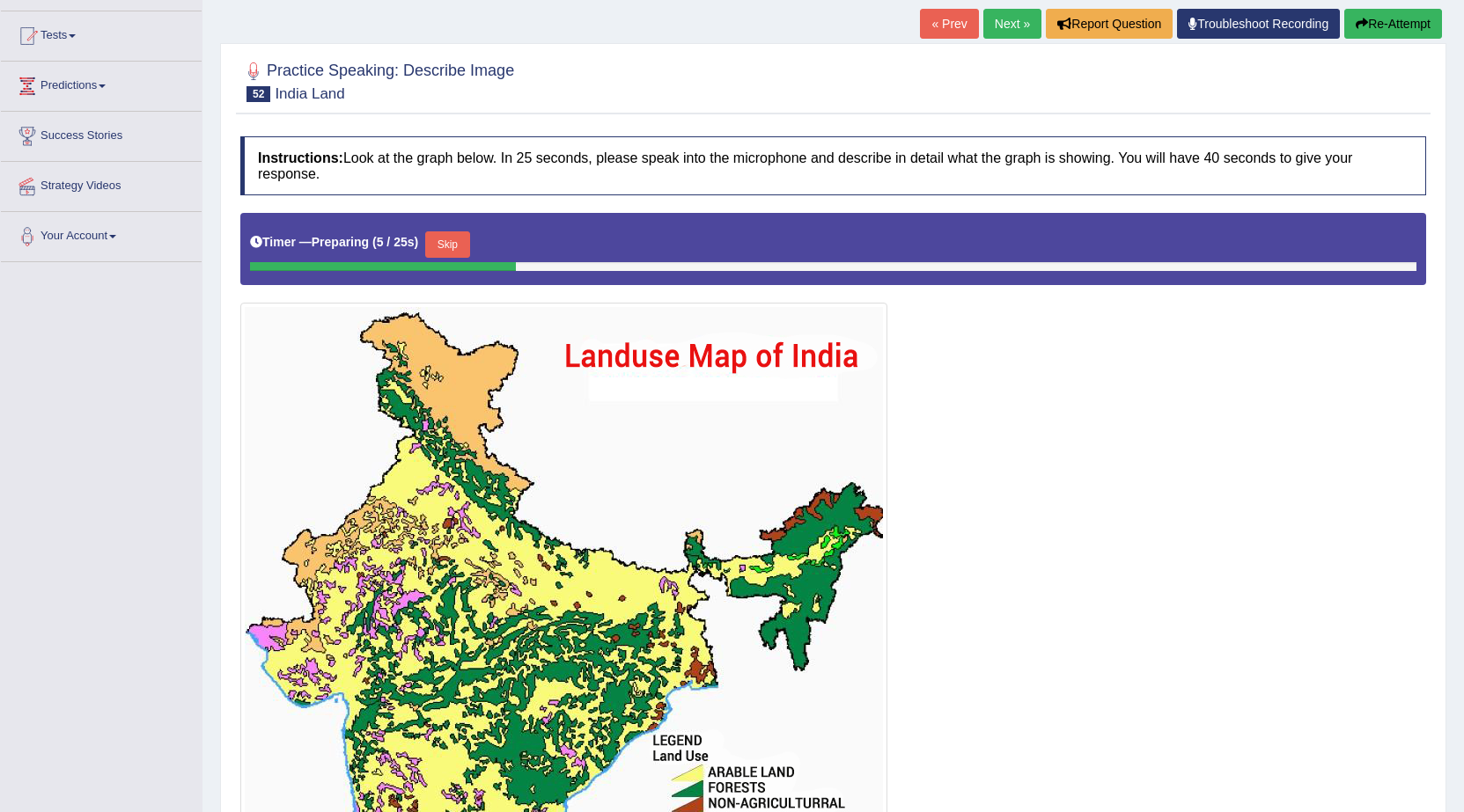
click at [999, 10] on link "Next »" at bounding box center [1013, 23] width 58 height 30
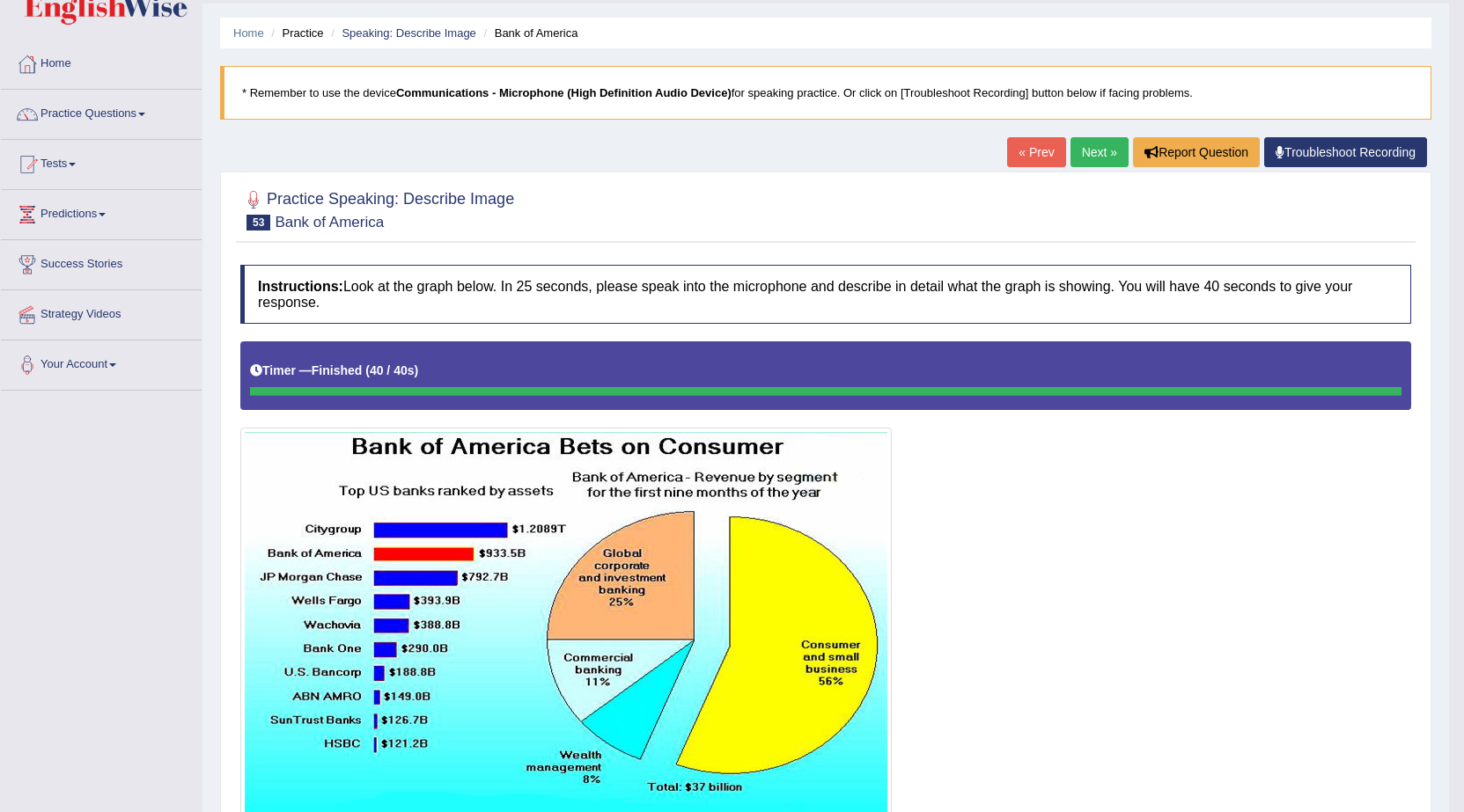
scroll to position [32, 0]
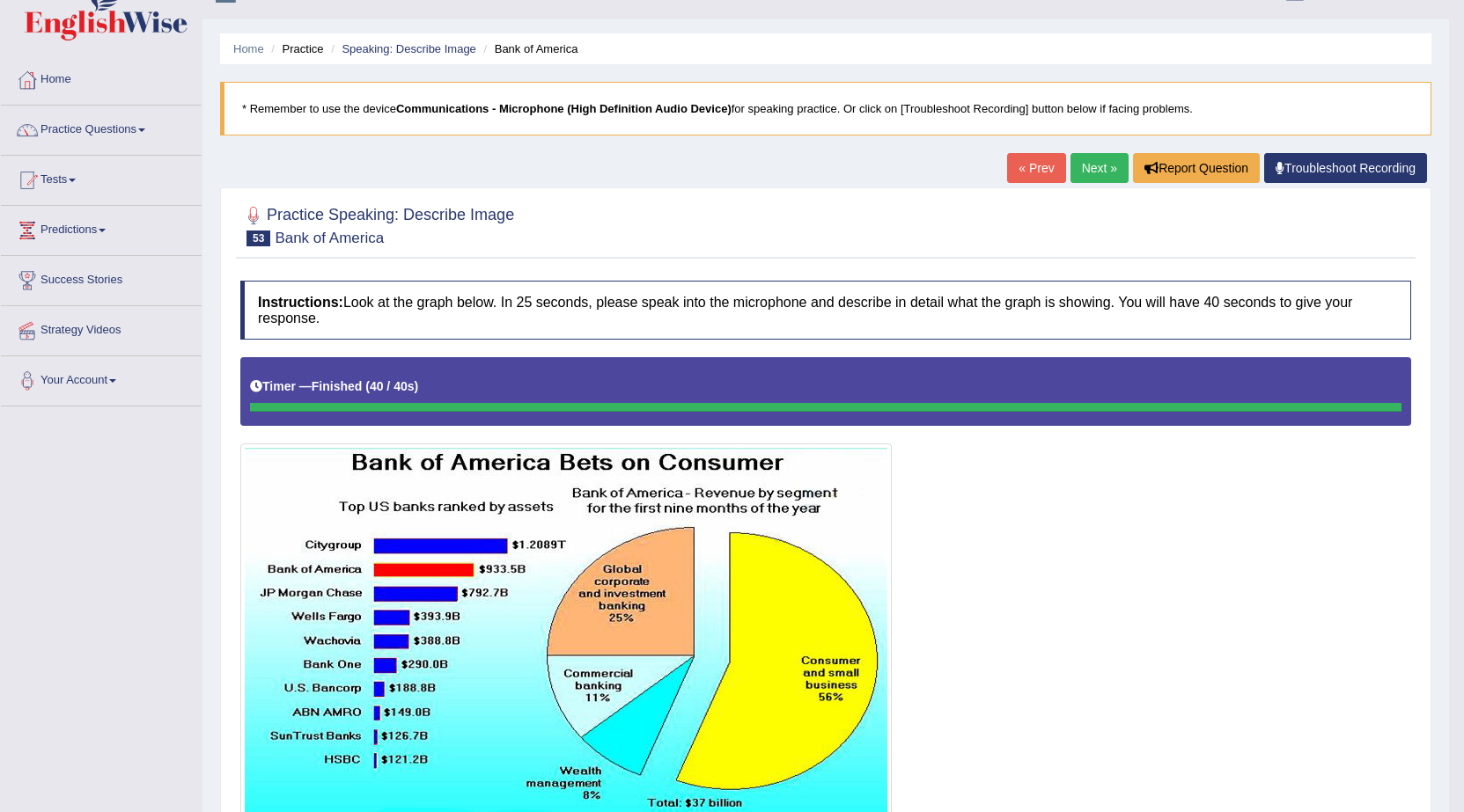
click at [1098, 158] on link "Next »" at bounding box center [1099, 168] width 58 height 30
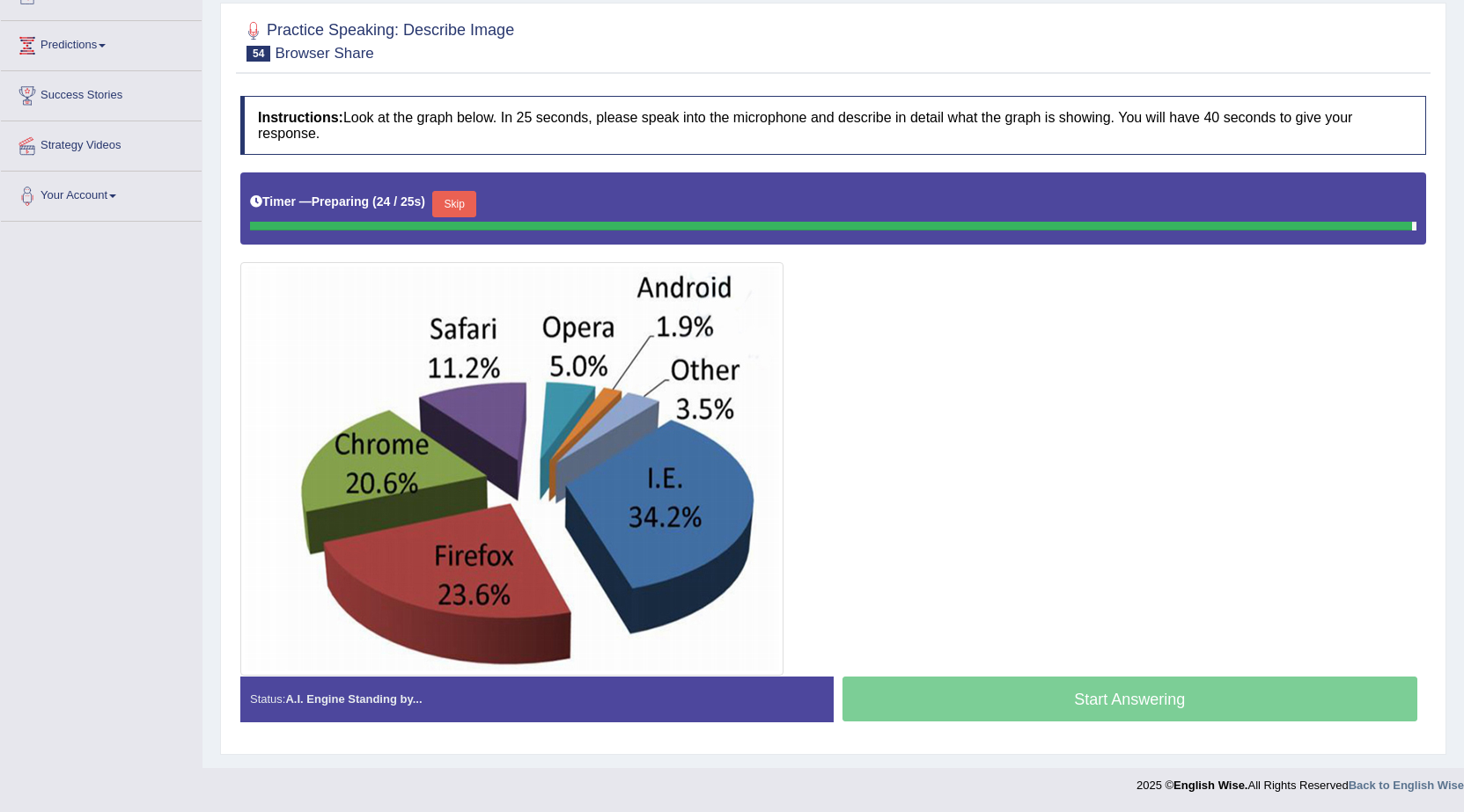
scroll to position [212, 0]
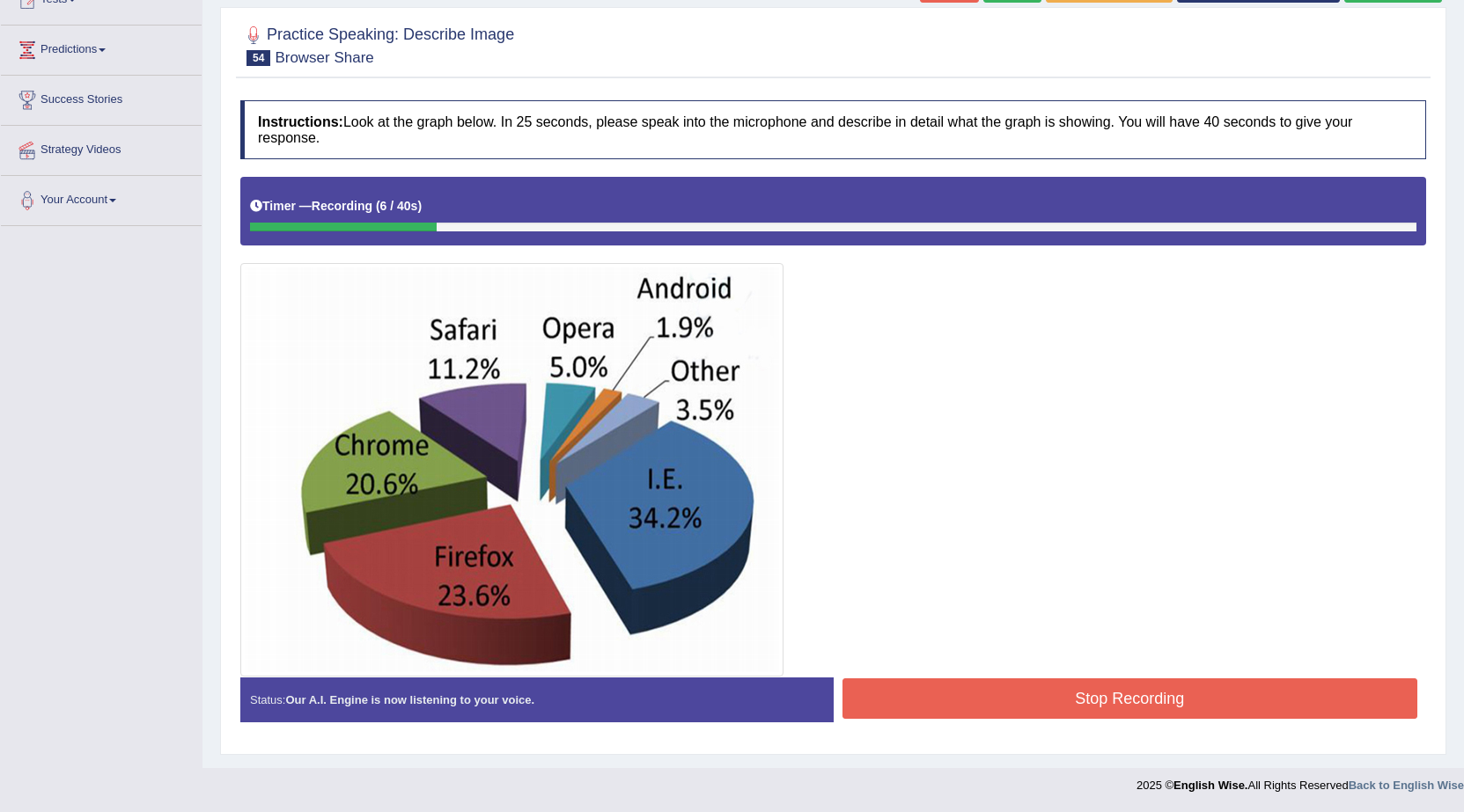
click at [927, 694] on button "Stop Recording" at bounding box center [1130, 699] width 576 height 41
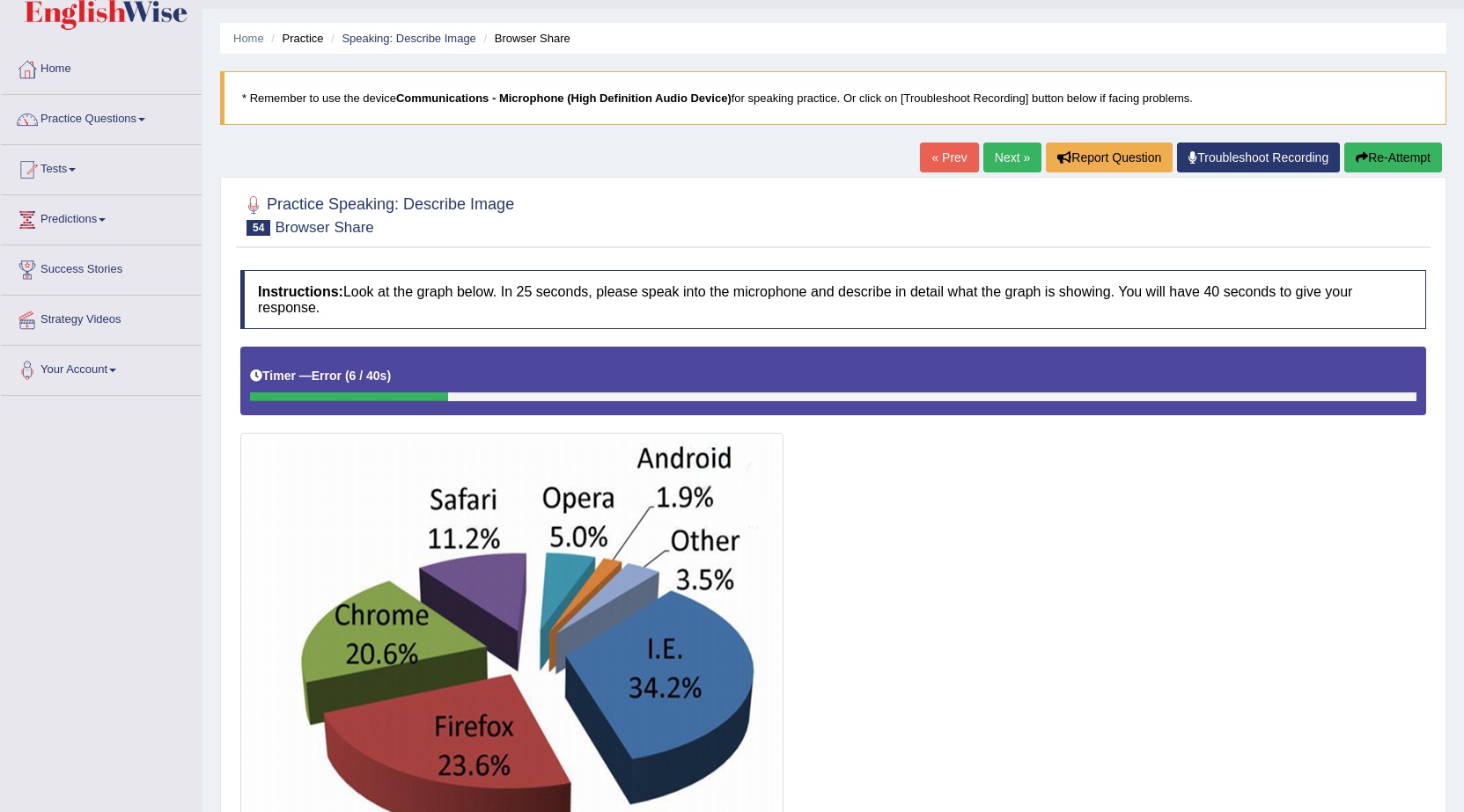
scroll to position [36, 0]
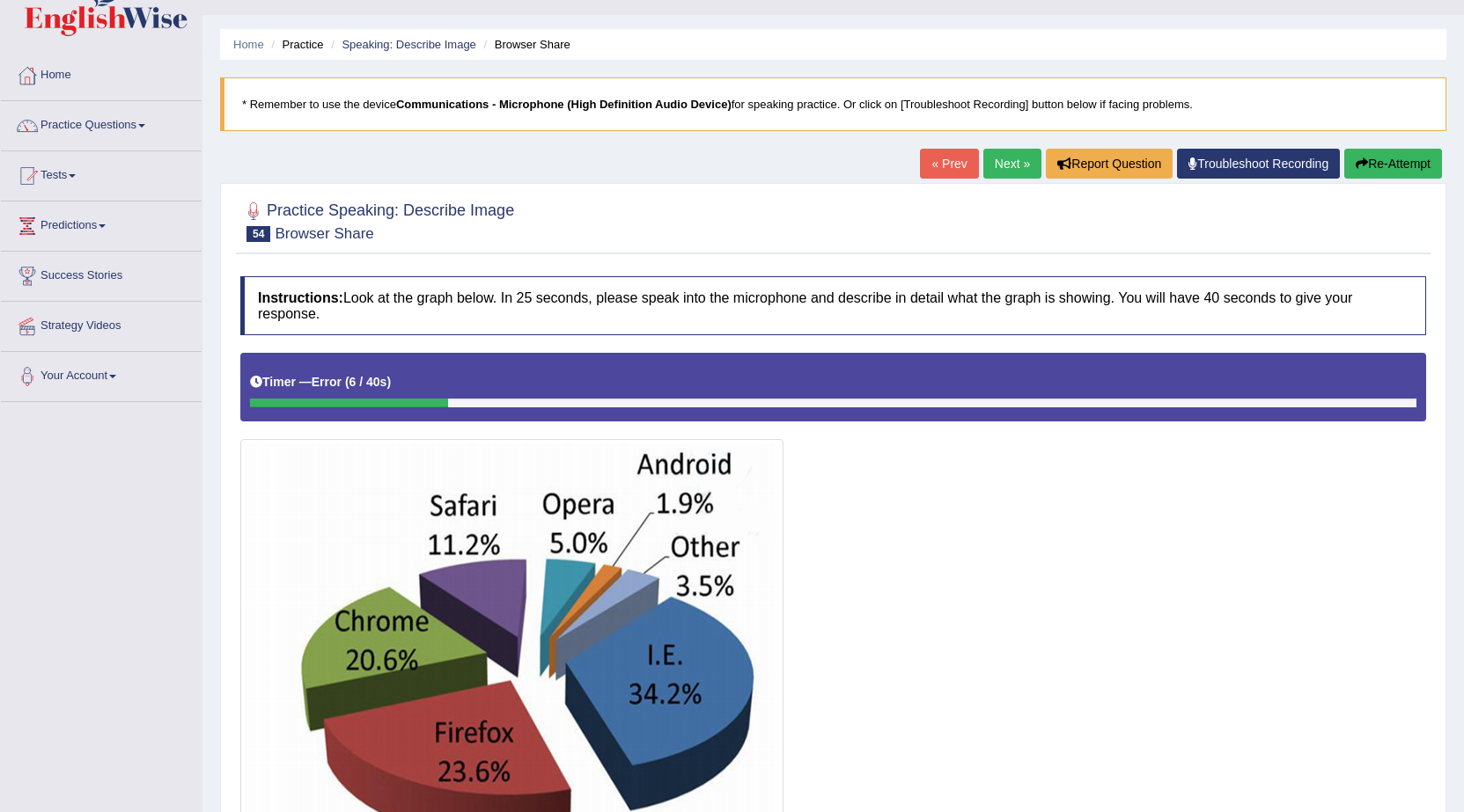
click at [1384, 164] on button "Re-Attempt" at bounding box center [1393, 163] width 98 height 30
click at [1367, 163] on button "Re-Attempt" at bounding box center [1393, 163] width 98 height 30
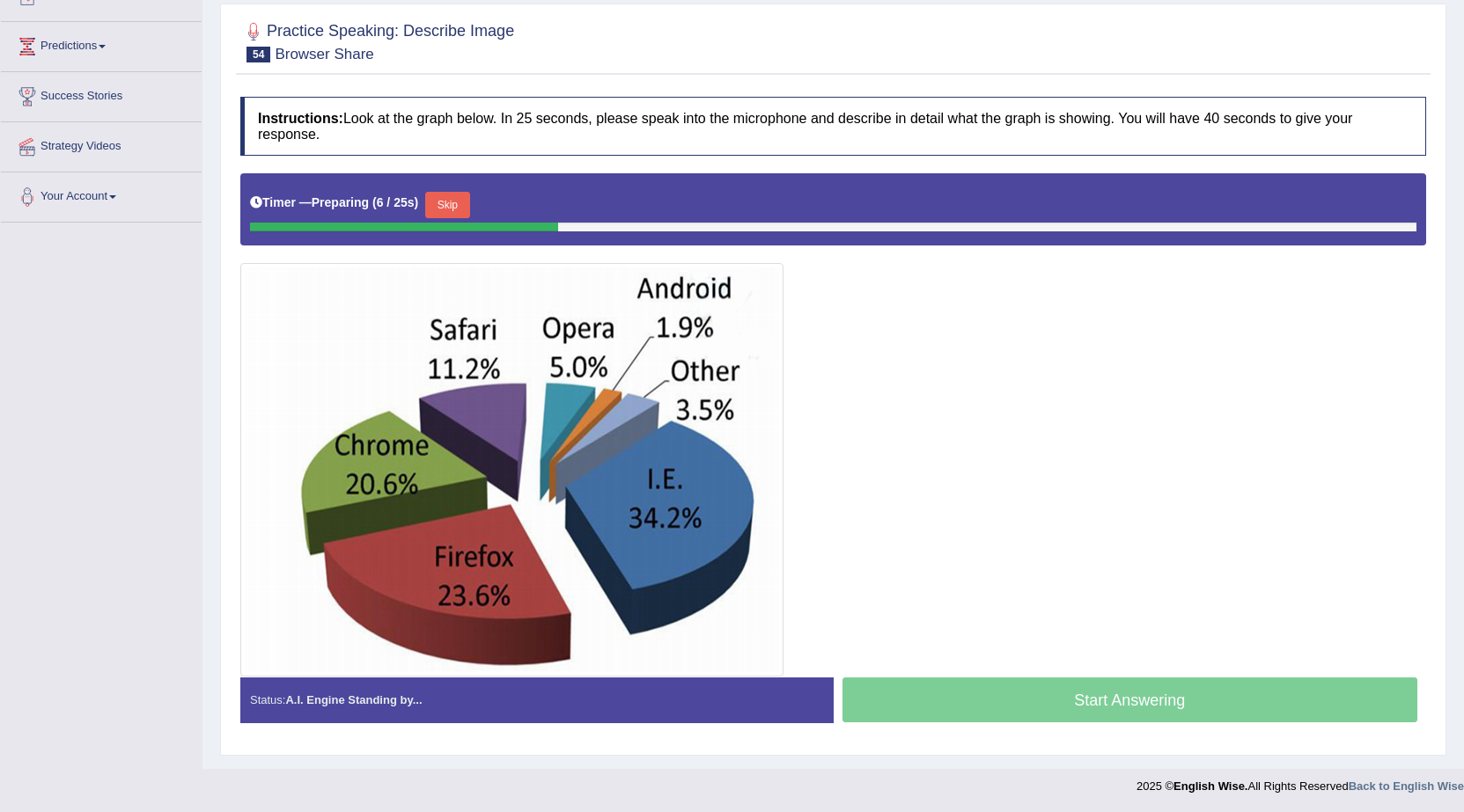
scroll to position [216, 0]
click at [442, 206] on button "Skip" at bounding box center [447, 203] width 44 height 26
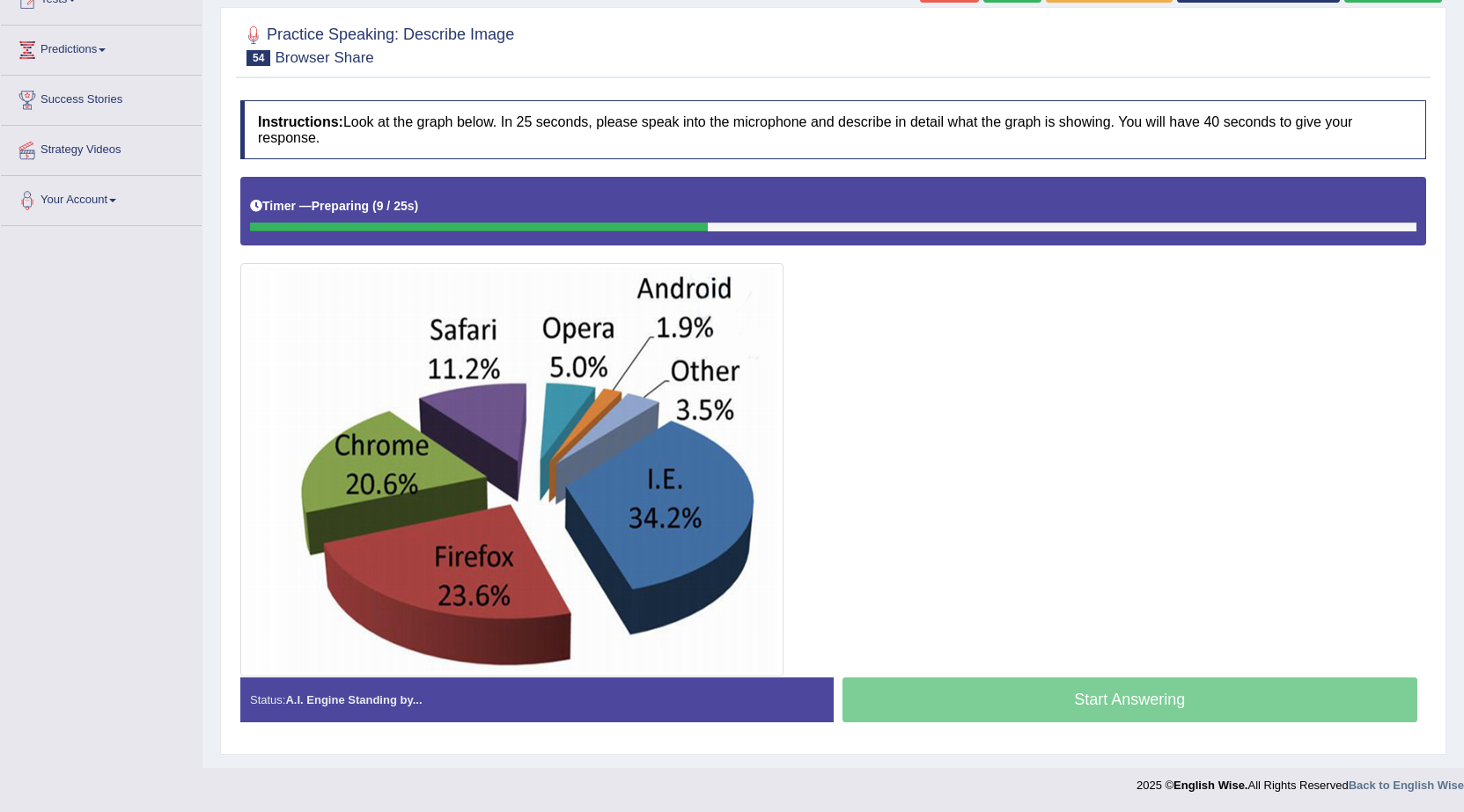
scroll to position [212, 0]
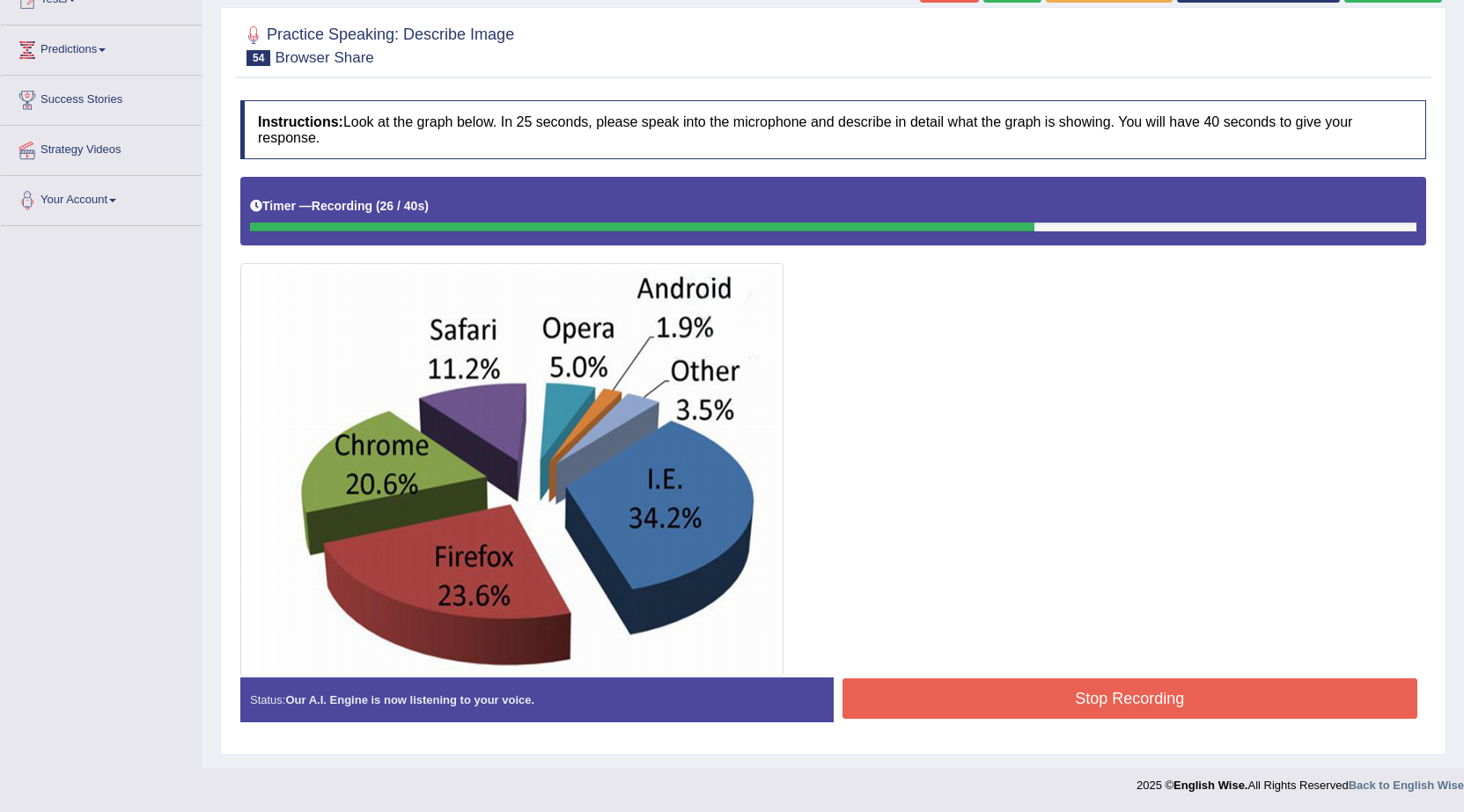
click at [1098, 693] on button "Stop Recording" at bounding box center [1130, 699] width 576 height 41
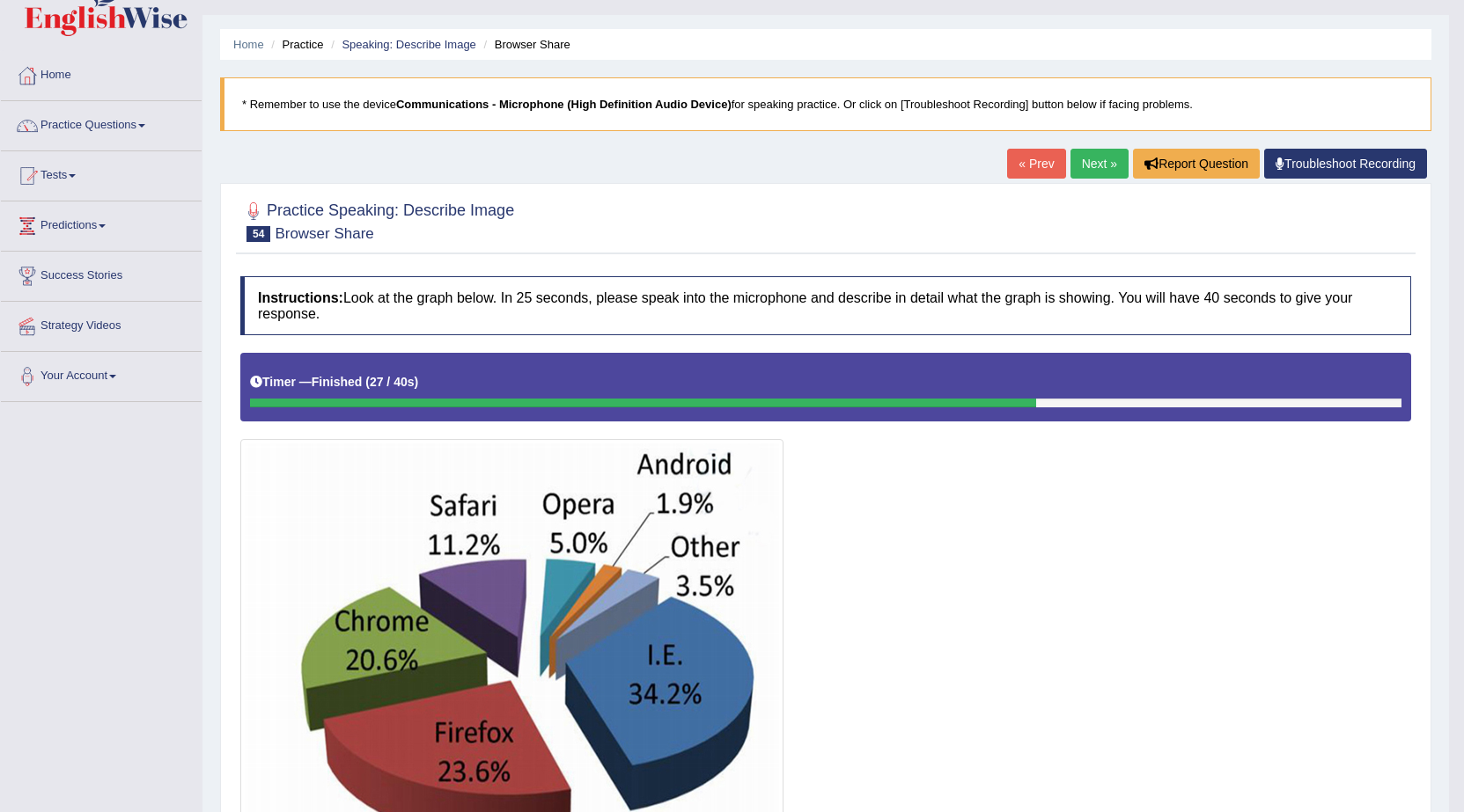
scroll to position [0, 0]
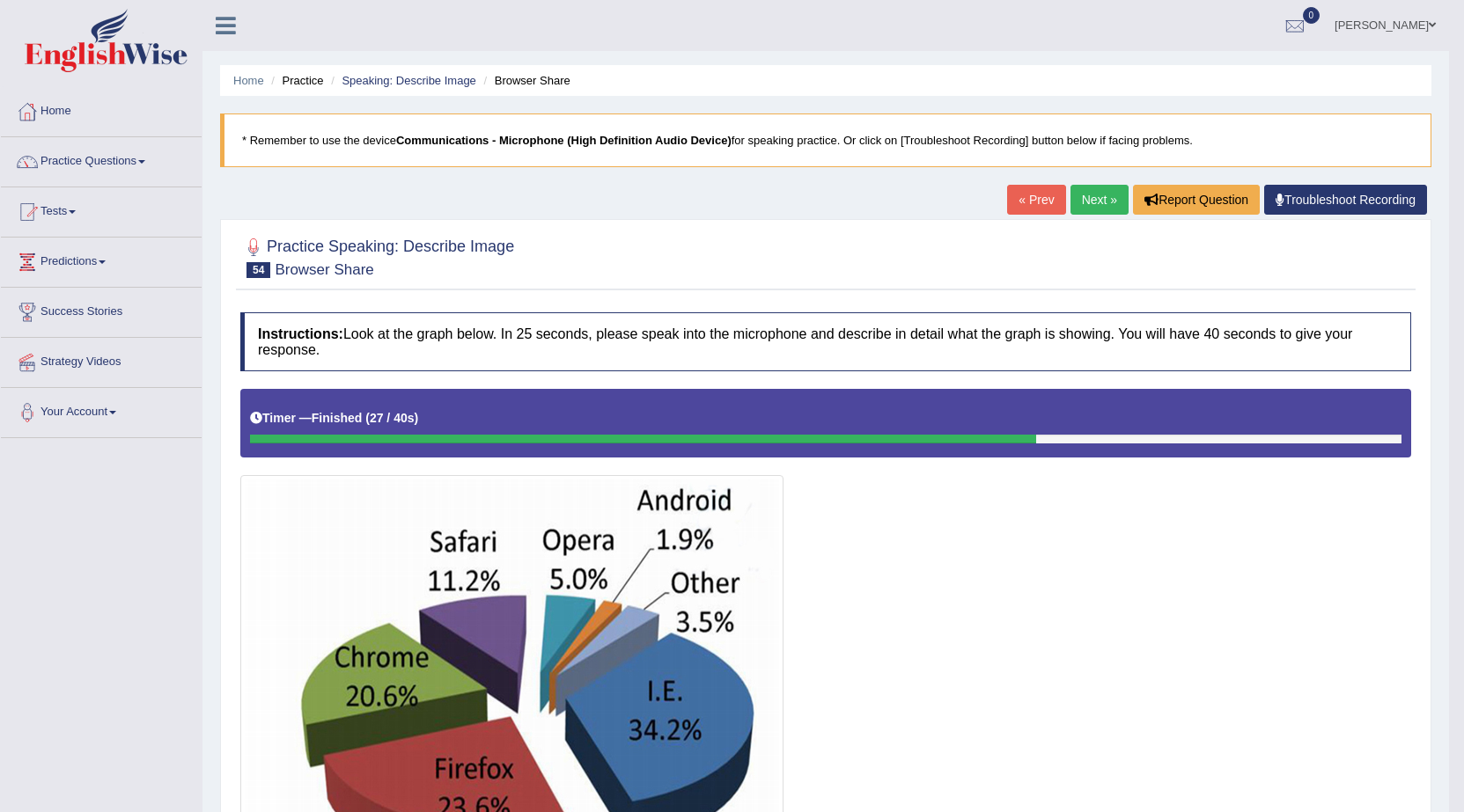
click at [1081, 197] on link "Next »" at bounding box center [1099, 200] width 58 height 30
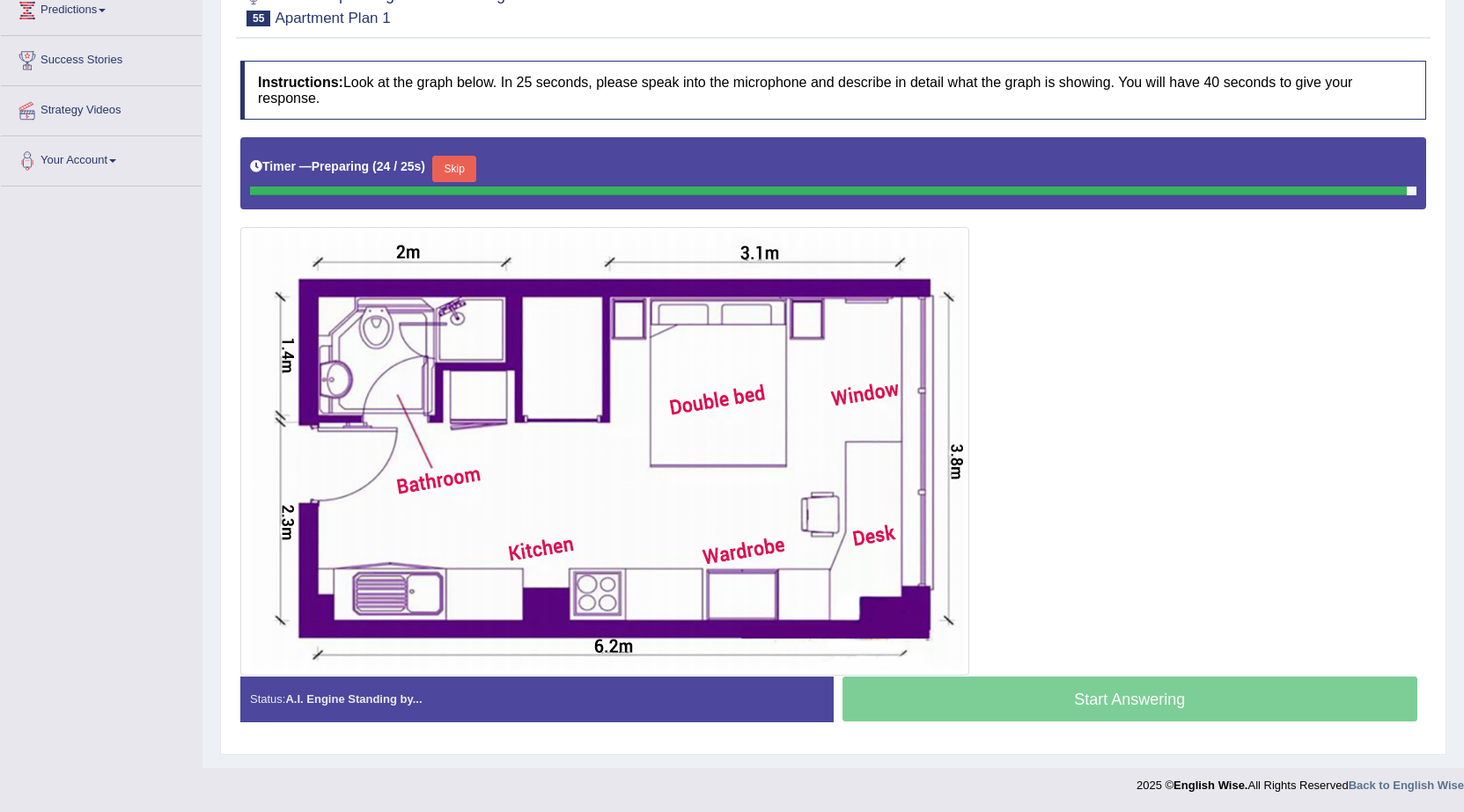
scroll to position [247, 0]
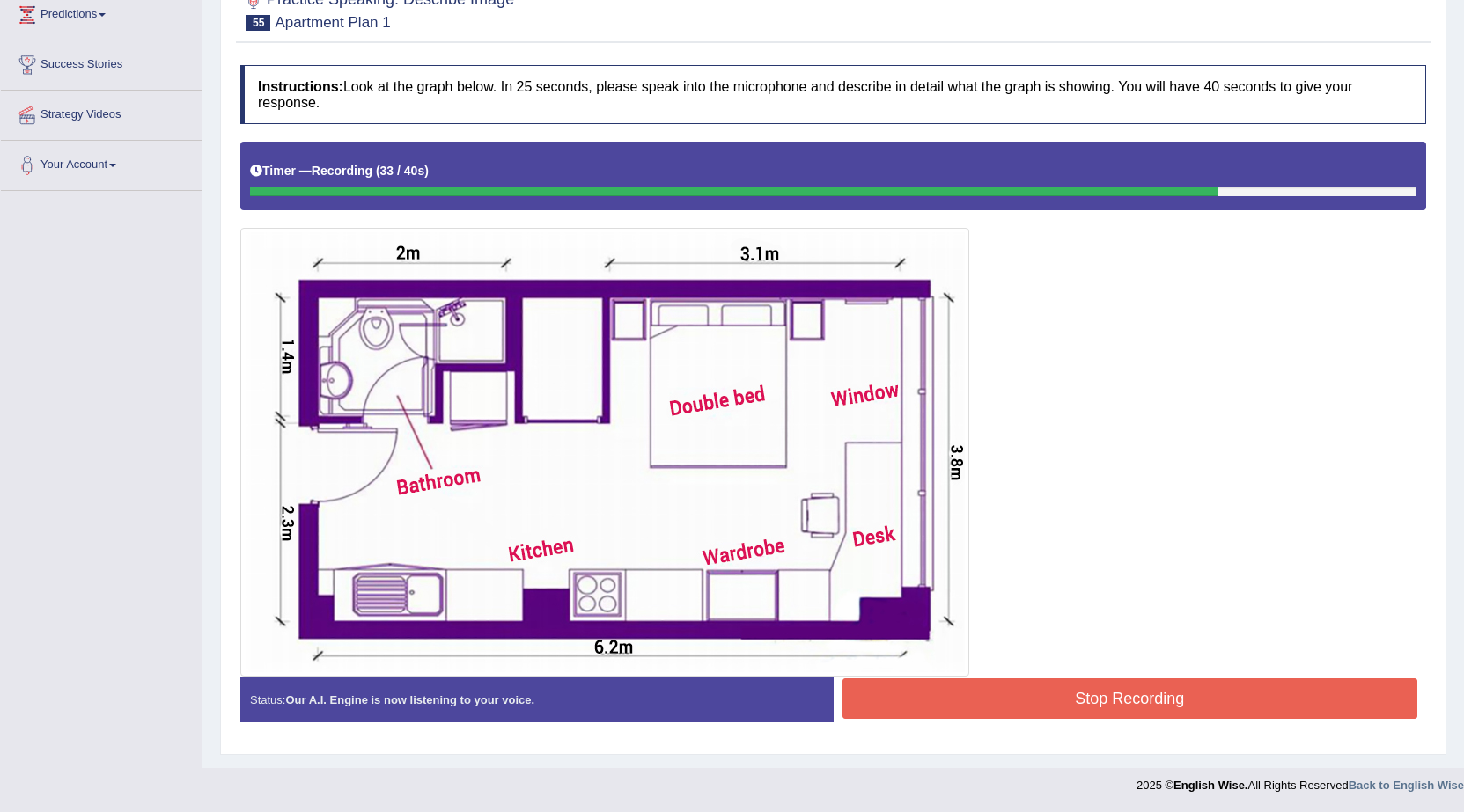
click at [1071, 712] on button "Stop Recording" at bounding box center [1130, 699] width 576 height 41
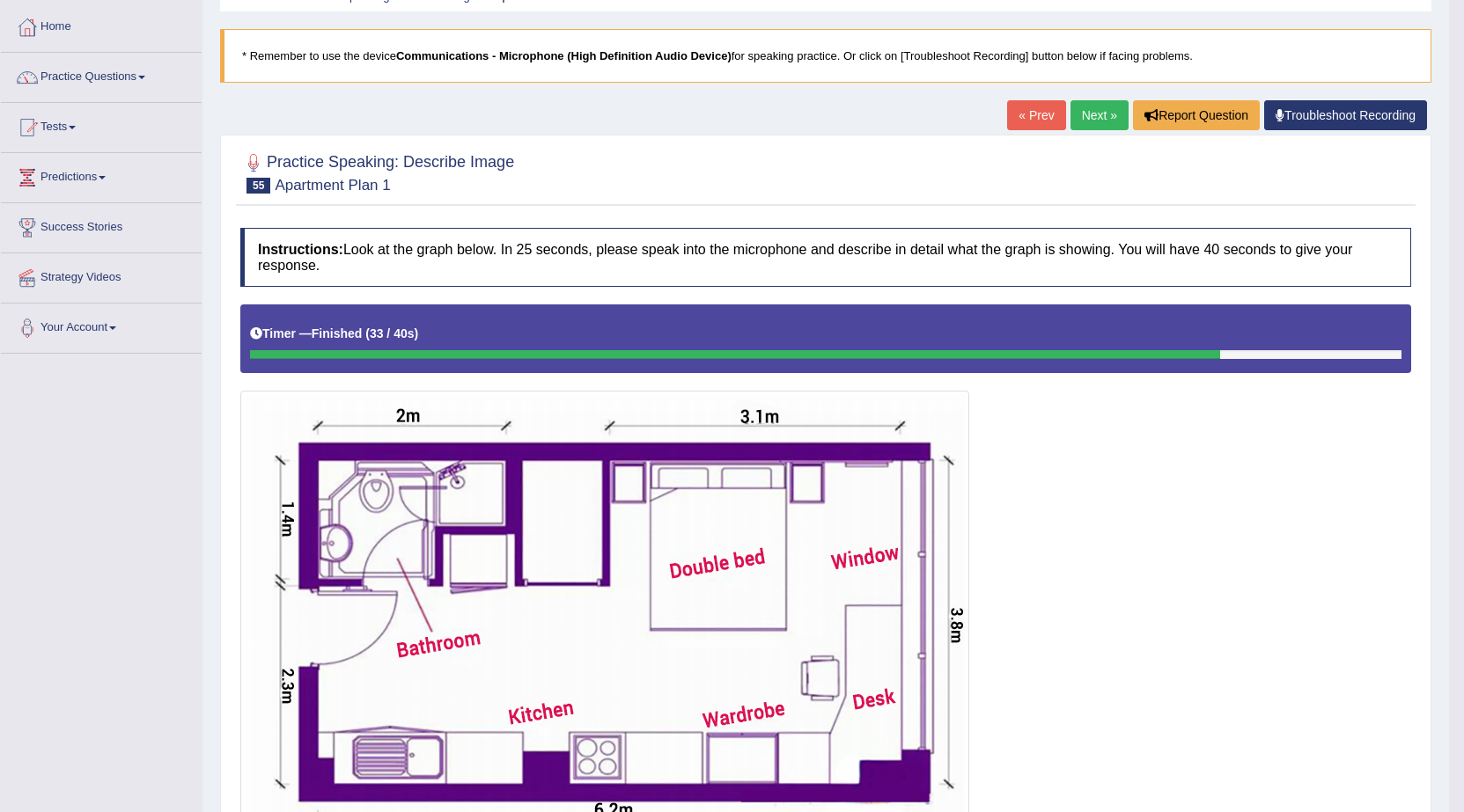
scroll to position [72, 0]
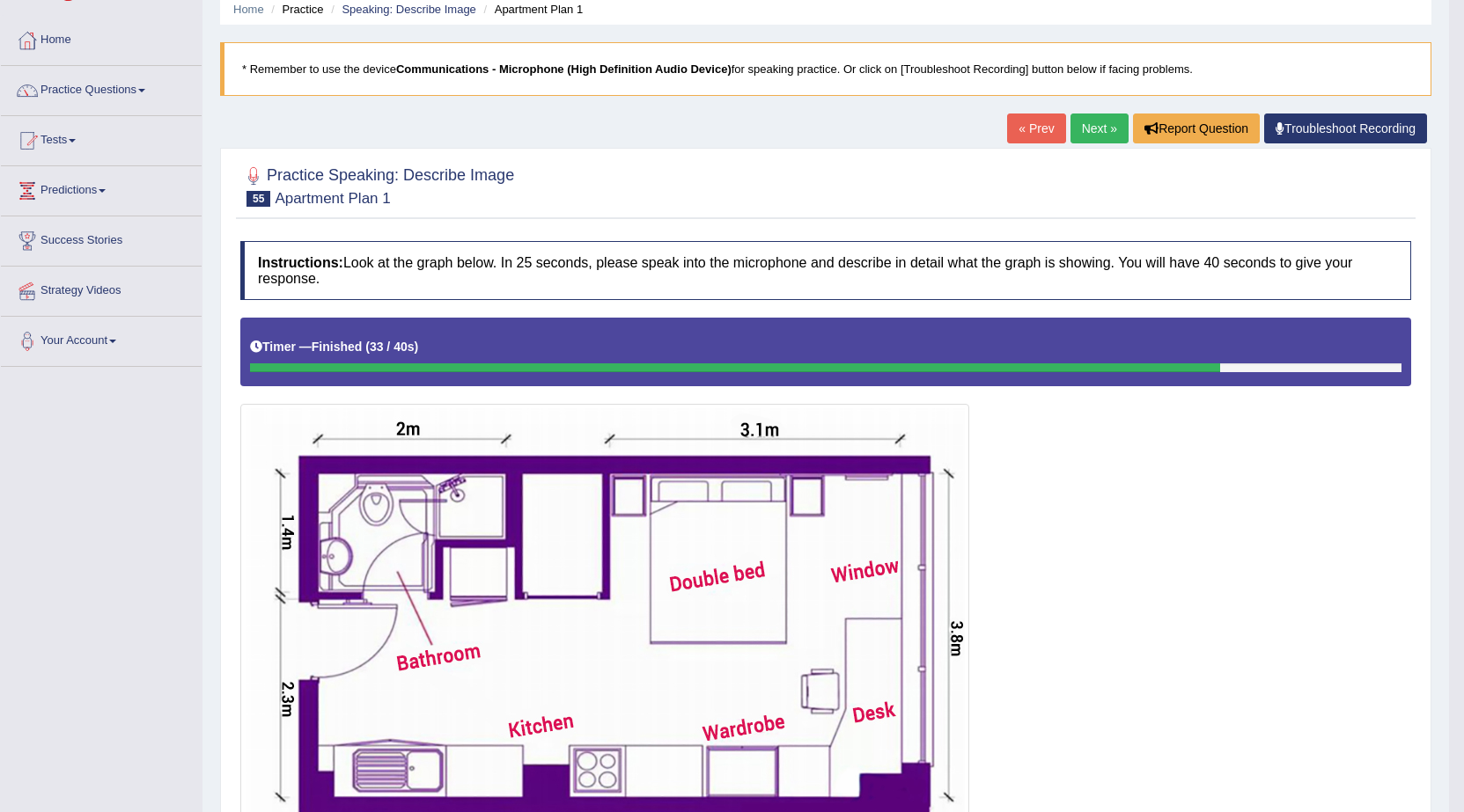
click at [1105, 140] on link "Next »" at bounding box center [1099, 128] width 58 height 30
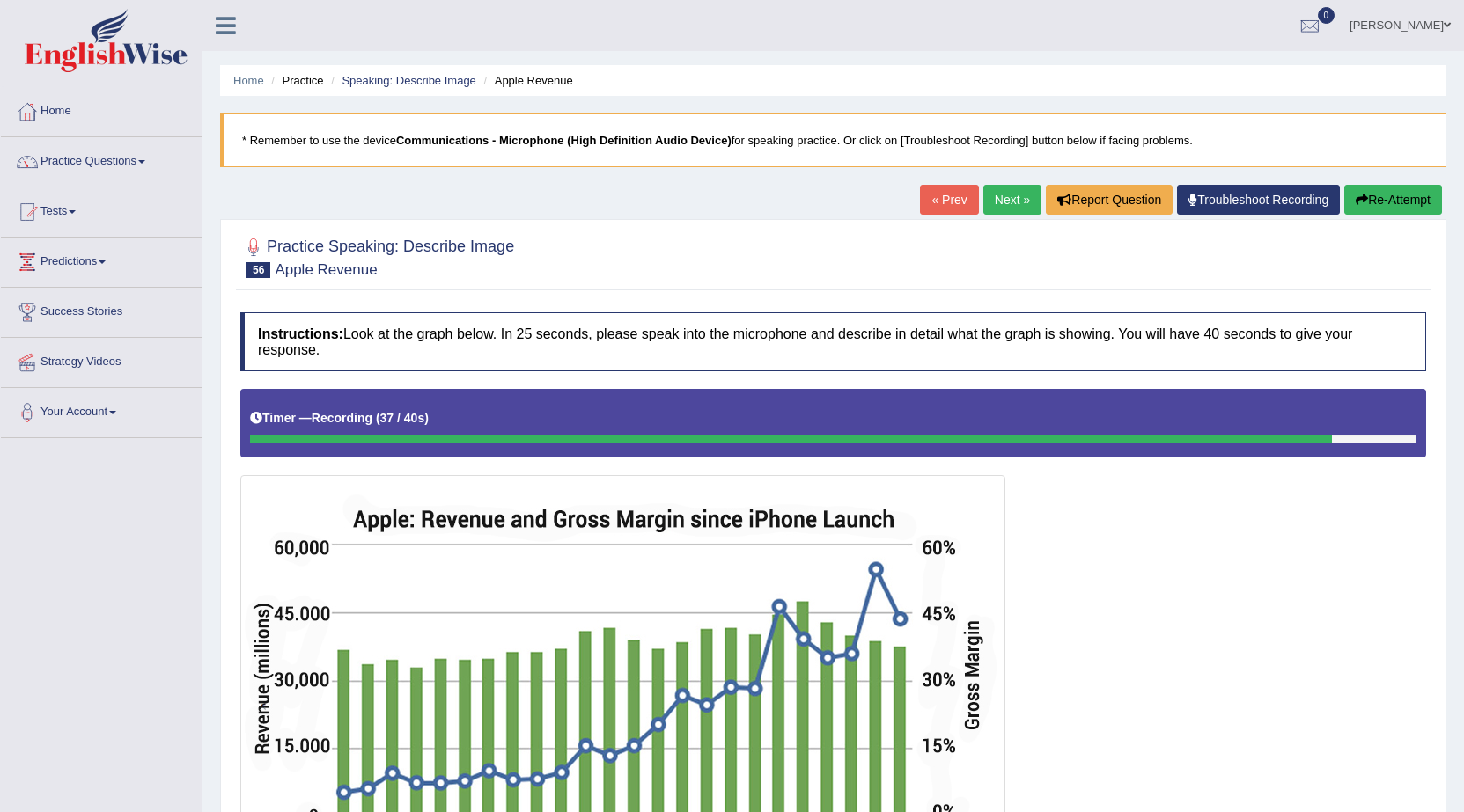
click at [1391, 206] on button "Re-Attempt" at bounding box center [1393, 200] width 98 height 30
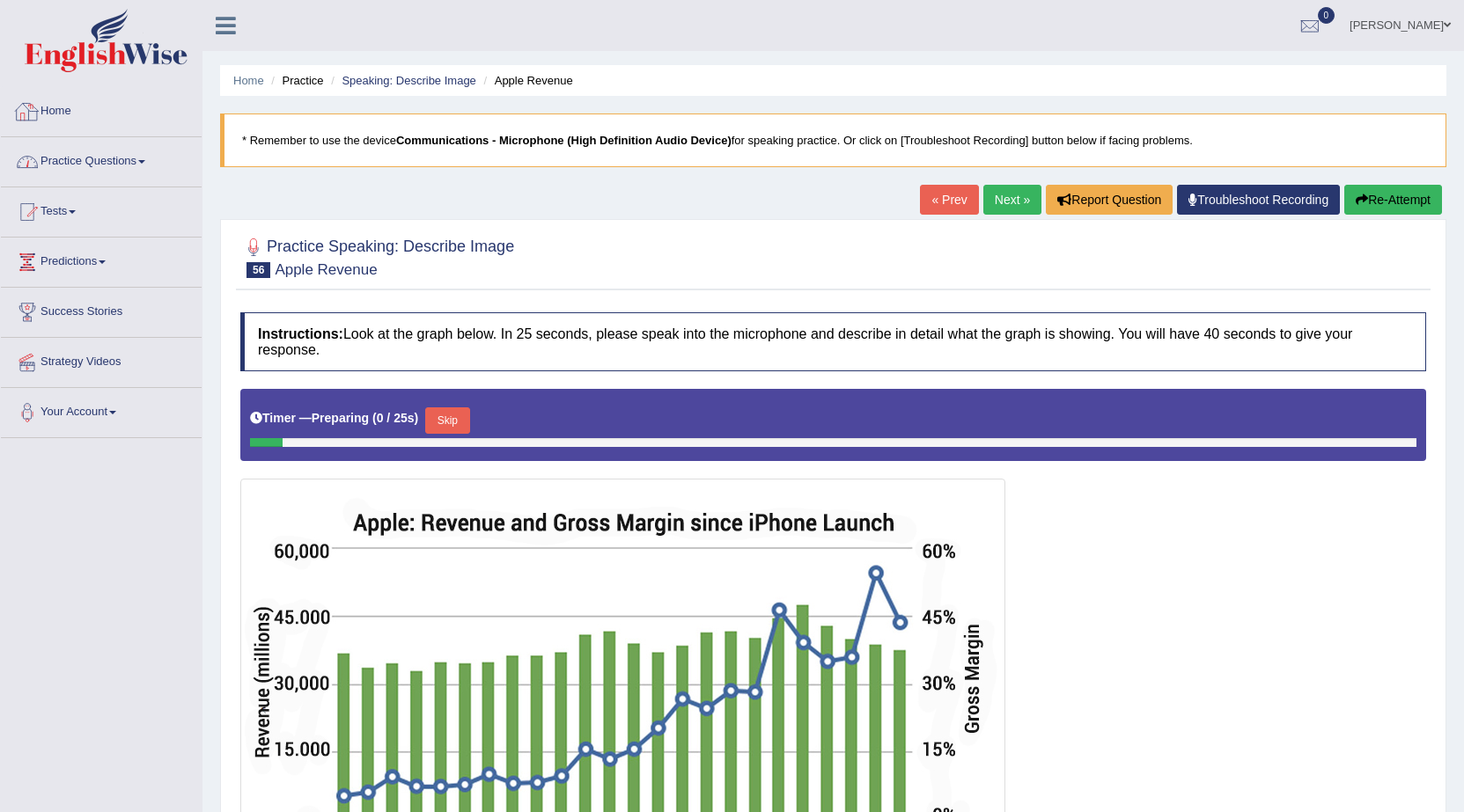
click at [110, 159] on link "Practice Questions" at bounding box center [101, 159] width 201 height 44
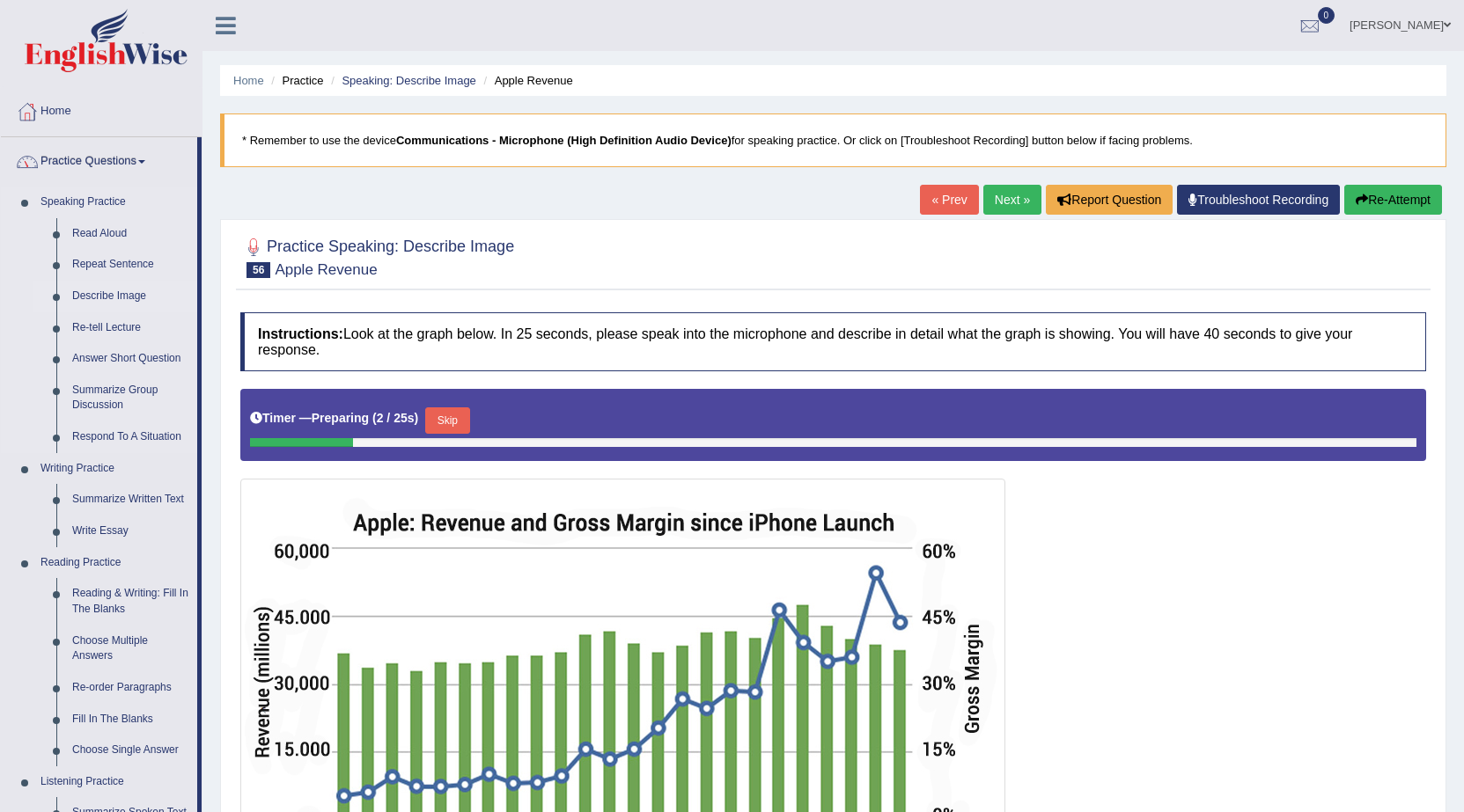
click at [109, 290] on link "Describe Image" at bounding box center [130, 297] width 133 height 32
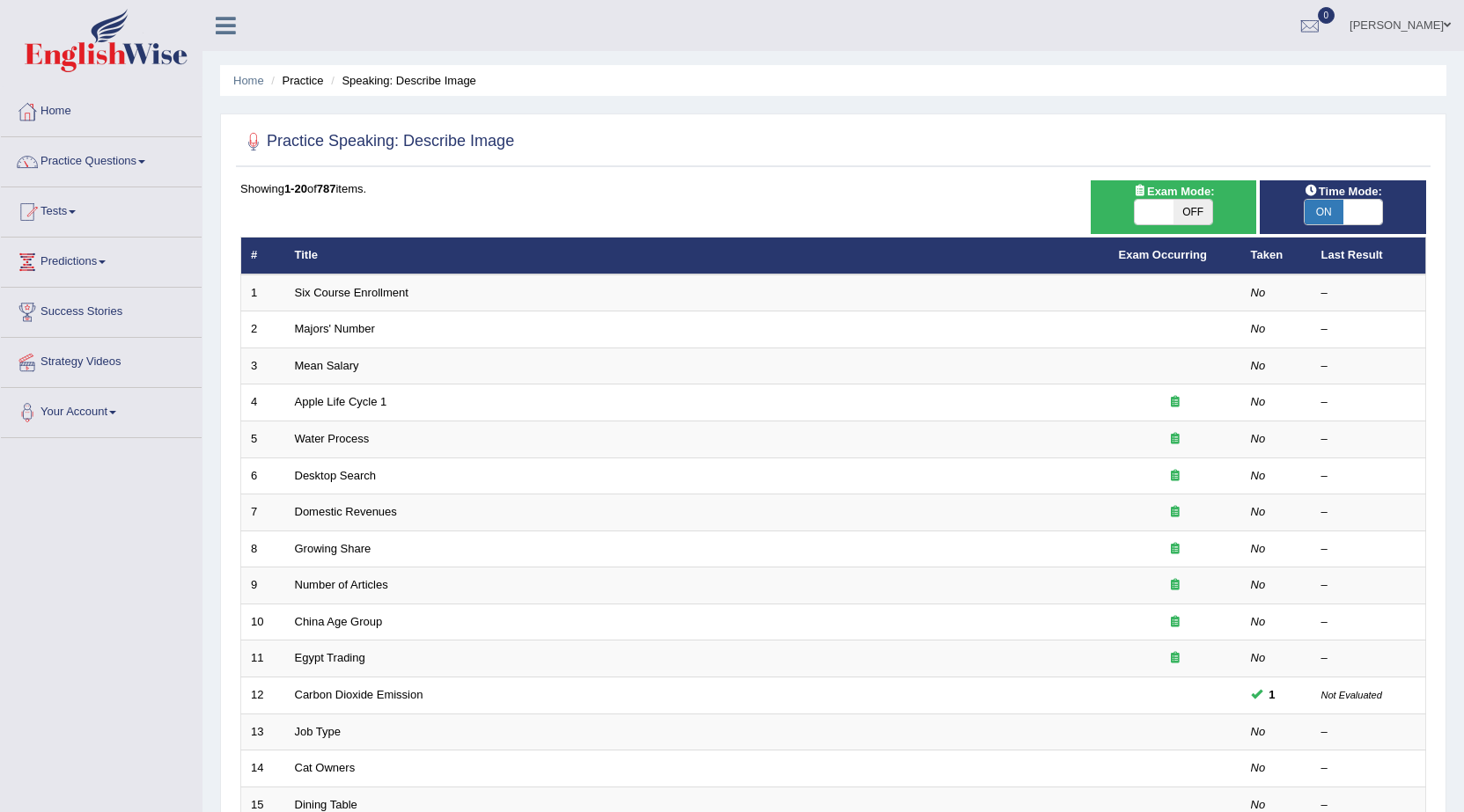
click at [1325, 205] on span "ON" at bounding box center [1324, 211] width 39 height 24
checkbox input "false"
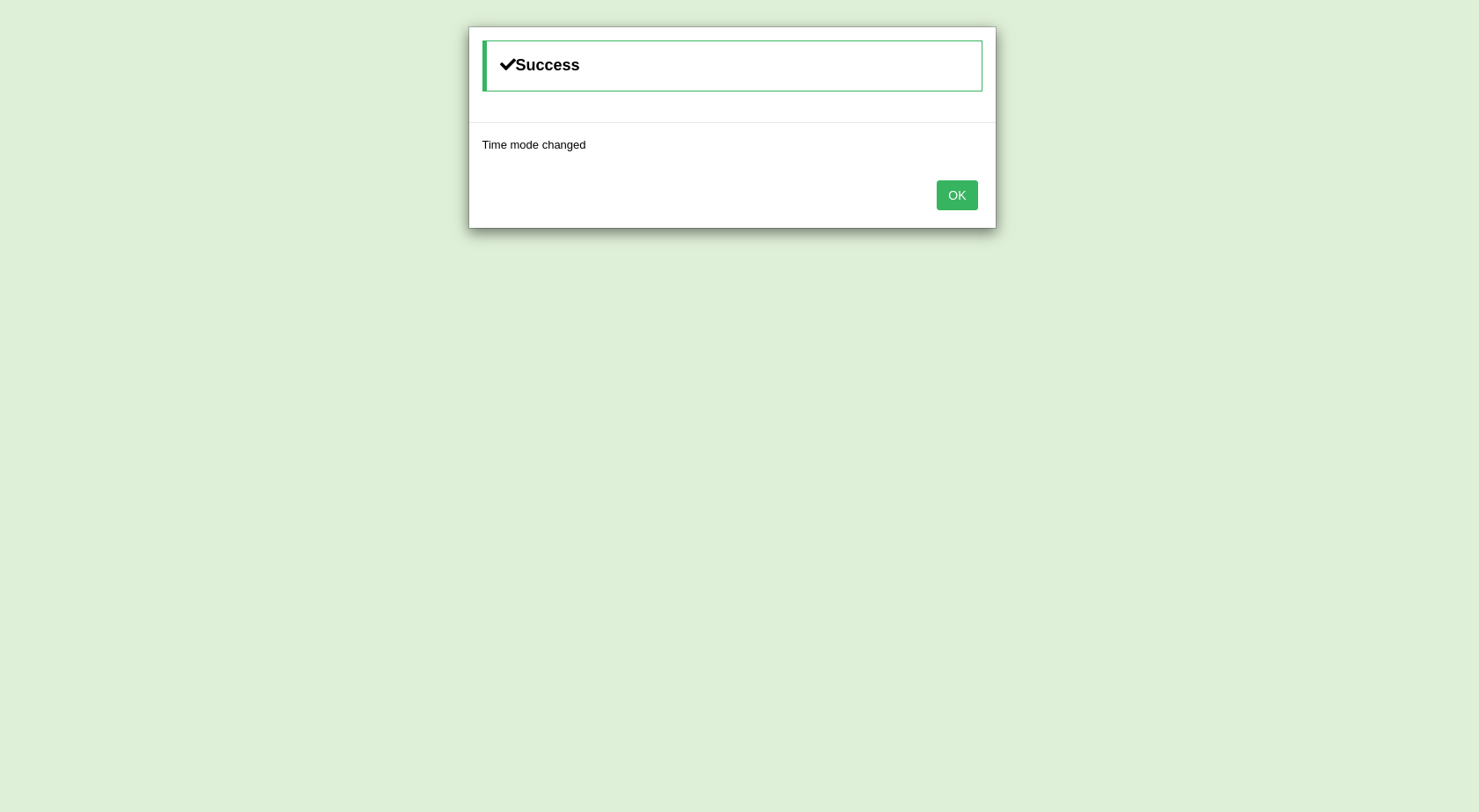
click at [957, 171] on div "OK" at bounding box center [732, 198] width 526 height 62
click at [956, 185] on button "OK" at bounding box center [957, 195] width 41 height 30
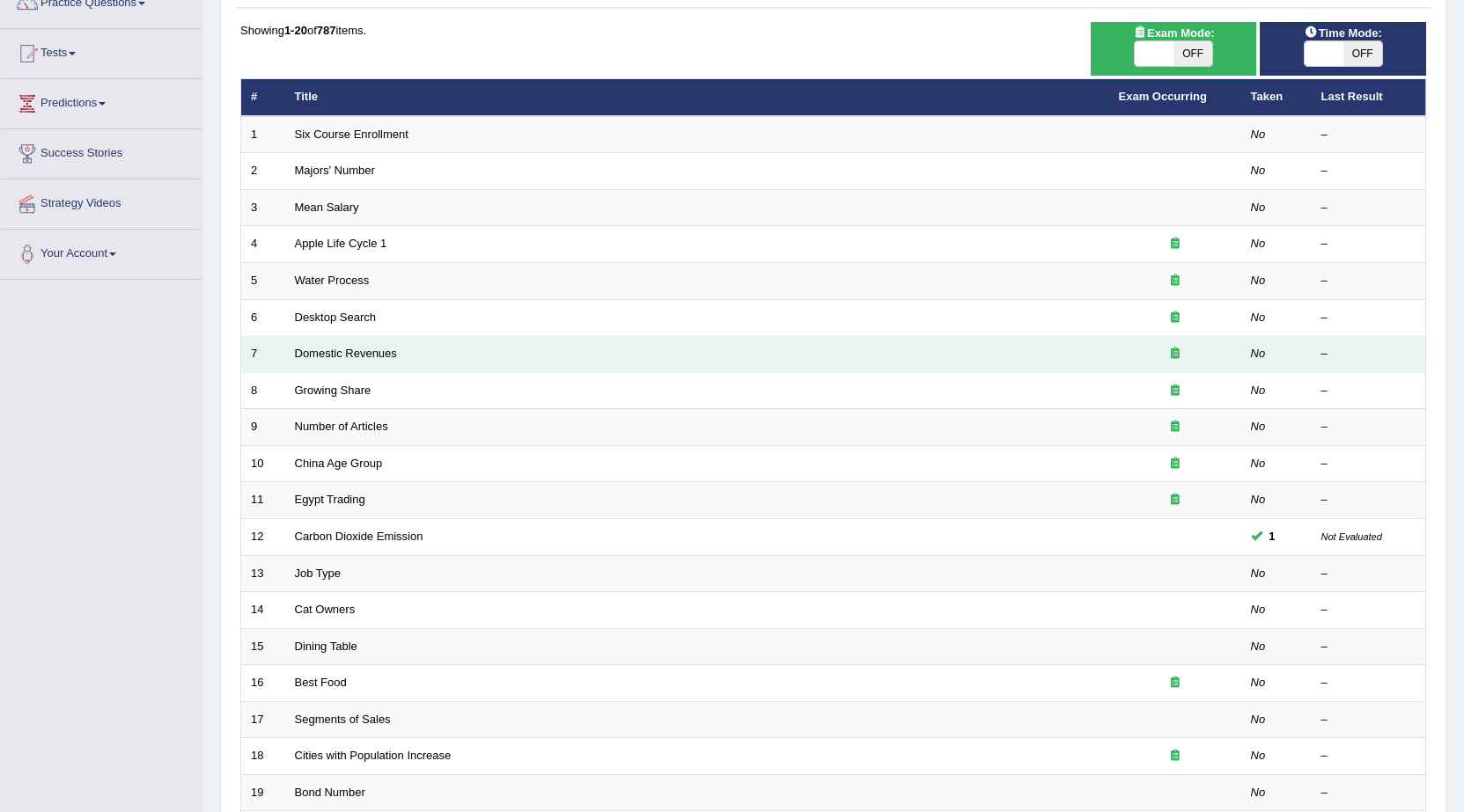
scroll to position [353, 0]
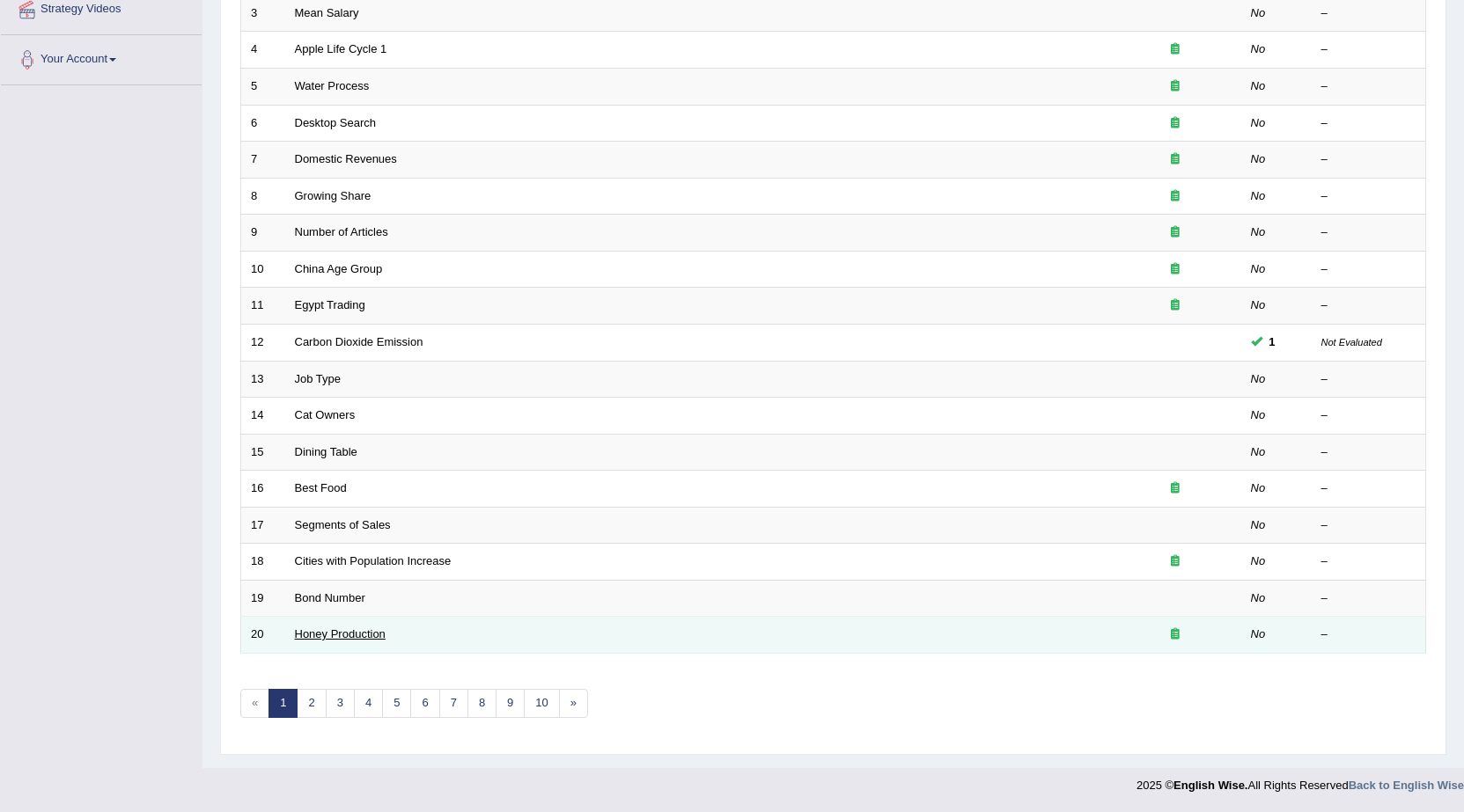
click at [337, 633] on link "Honey Production" at bounding box center [340, 635] width 91 height 14
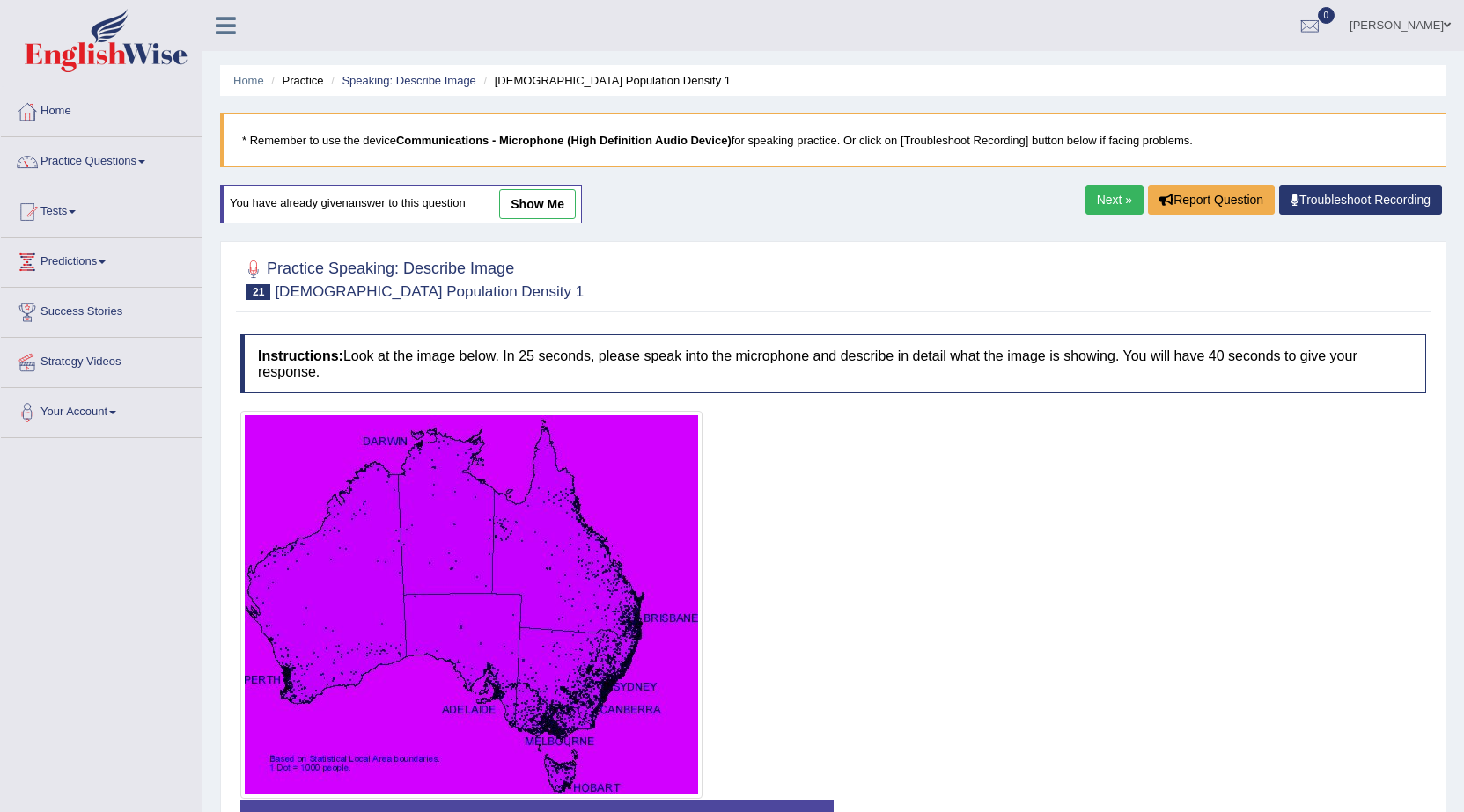
click at [1097, 205] on link "Next »" at bounding box center [1115, 200] width 58 height 30
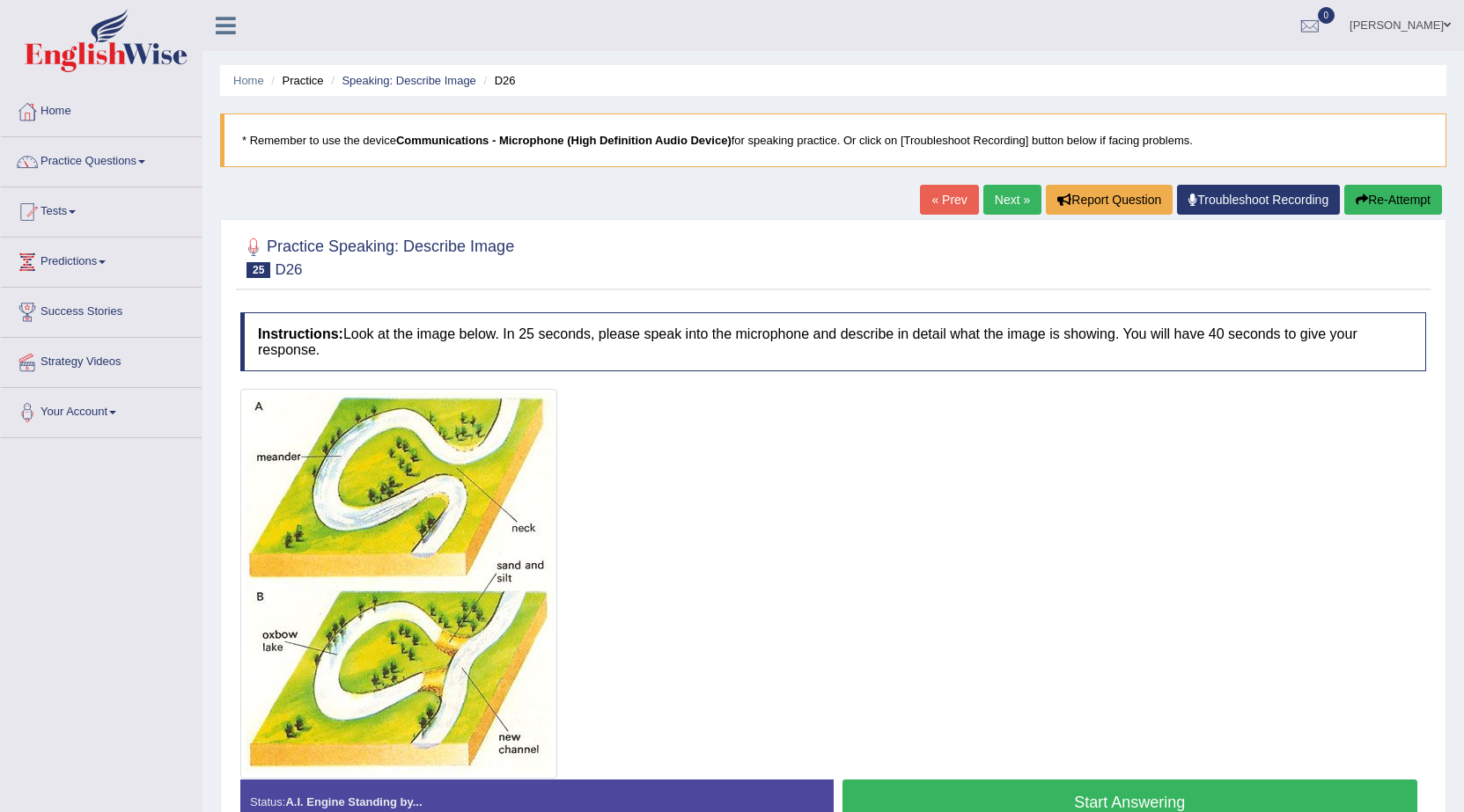
click at [999, 193] on link "Next »" at bounding box center [1013, 200] width 58 height 30
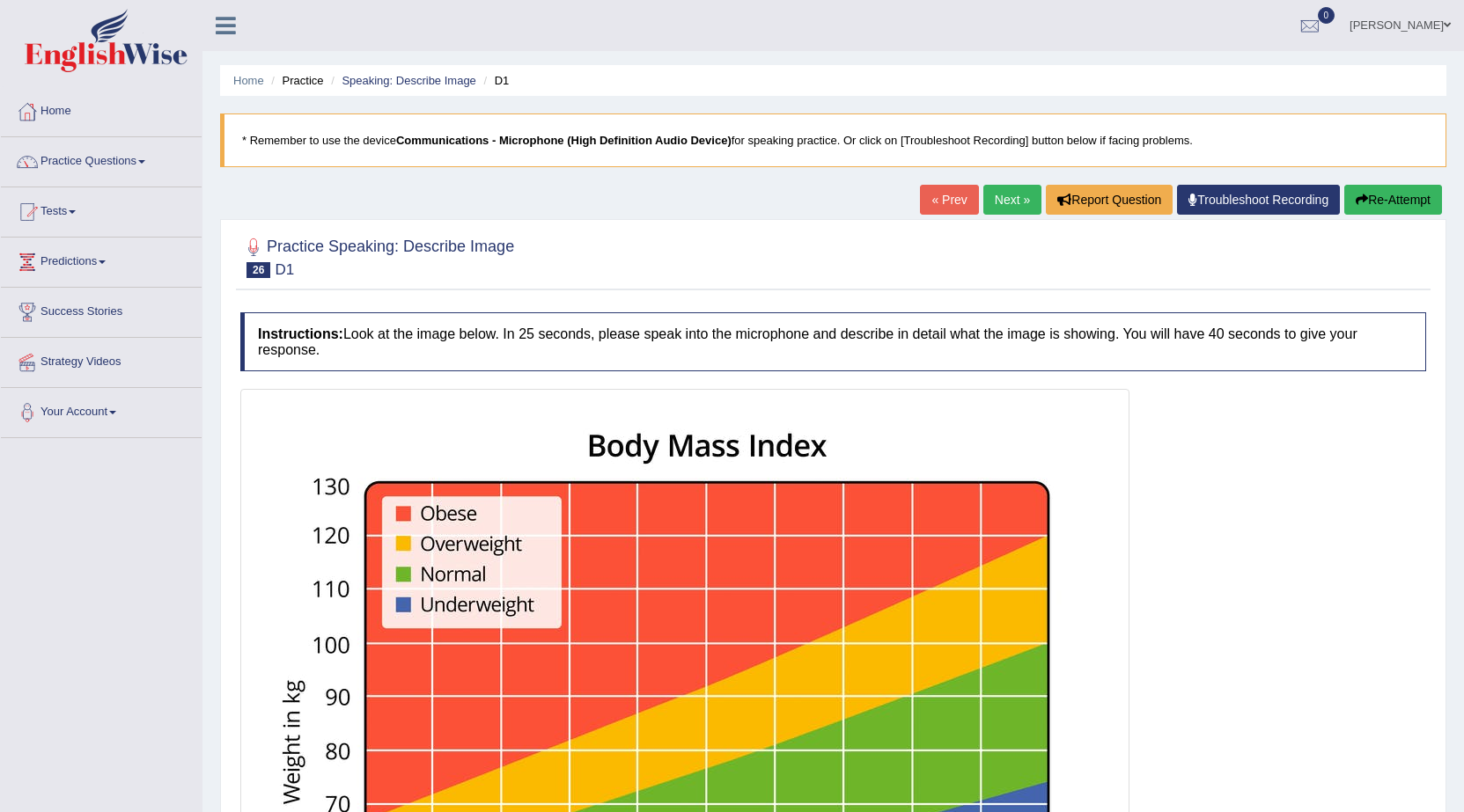
click at [1017, 190] on link "Next »" at bounding box center [1013, 200] width 58 height 30
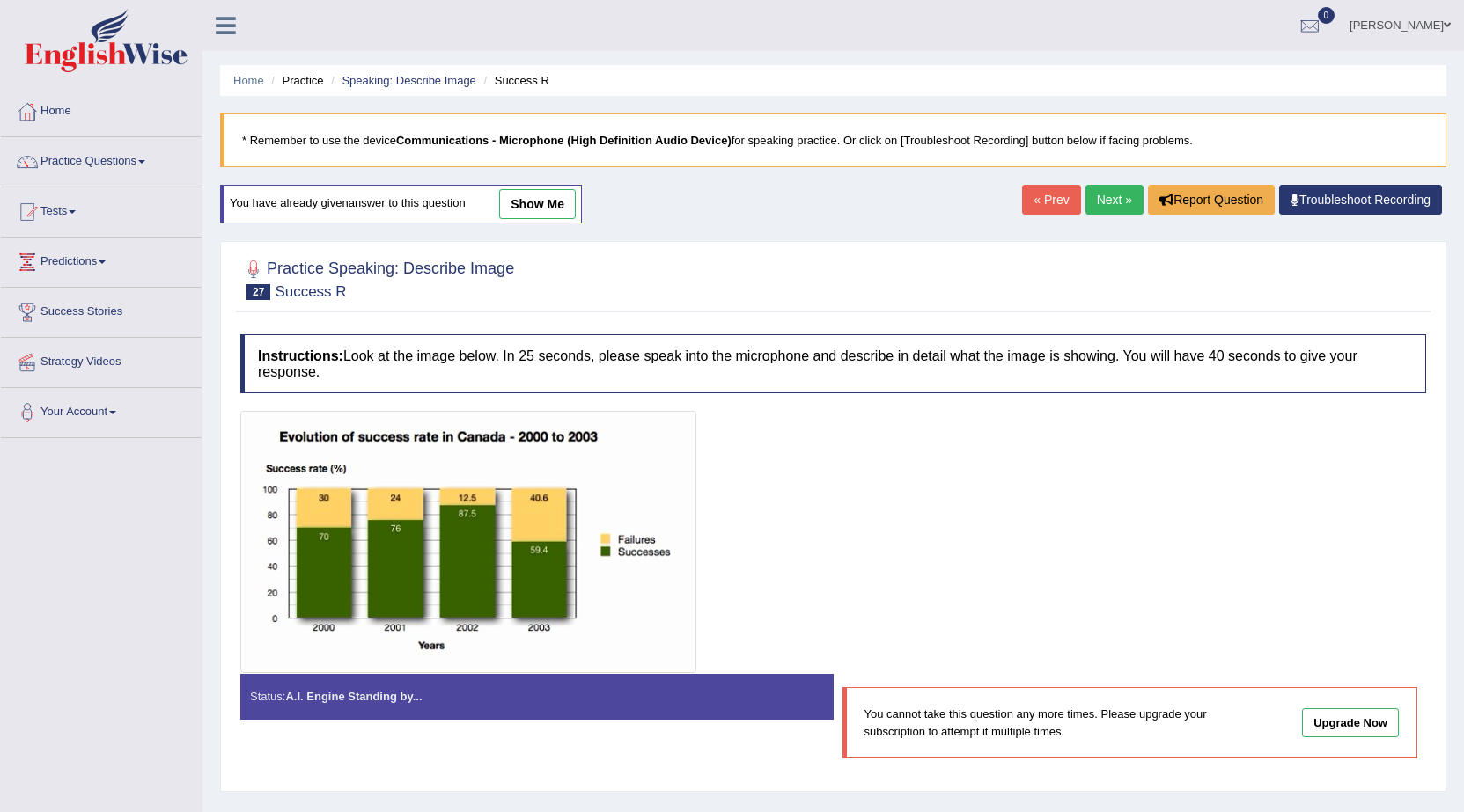
click at [1119, 203] on link "Next »" at bounding box center [1115, 200] width 58 height 30
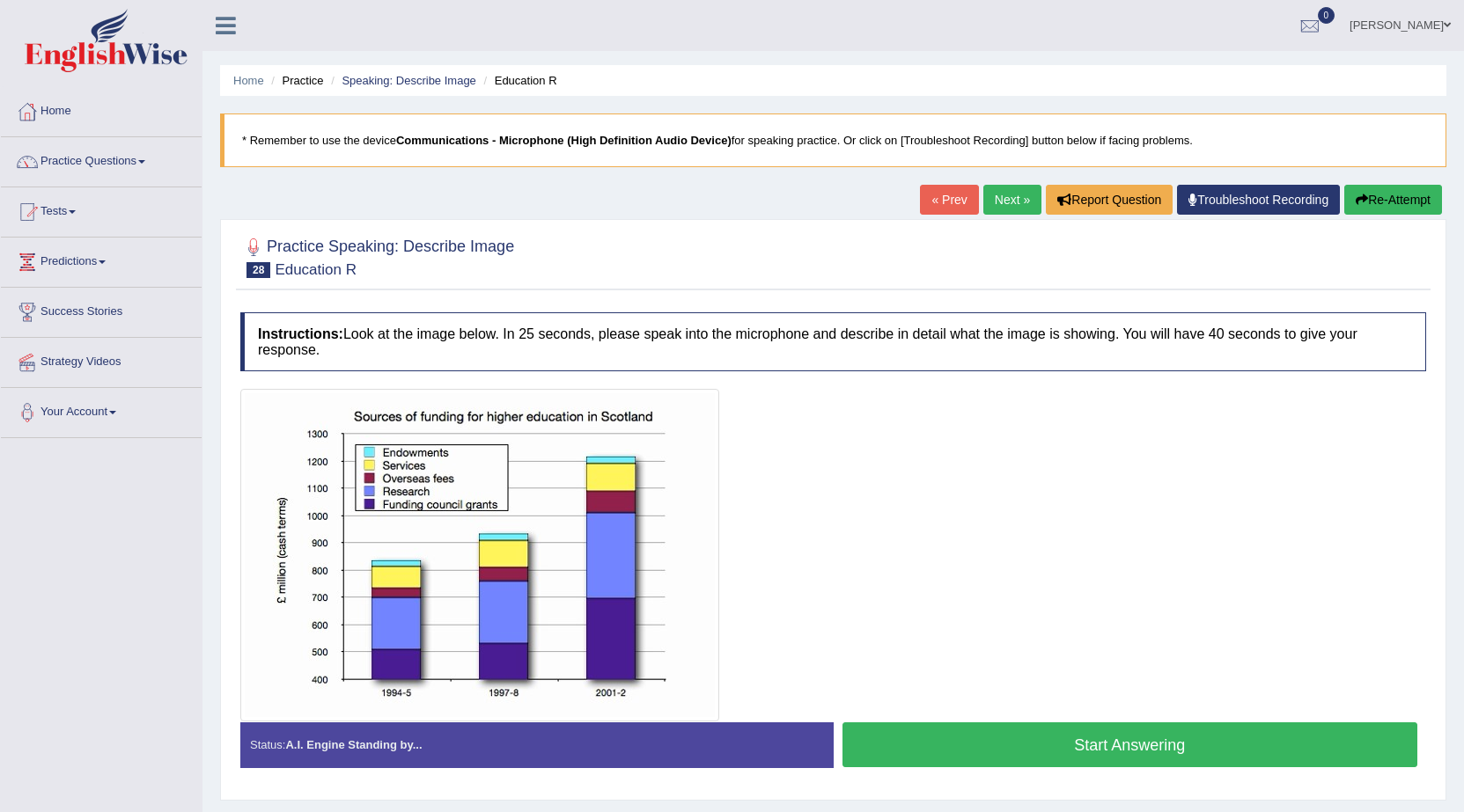
click at [984, 188] on link "Next »" at bounding box center [1013, 200] width 58 height 30
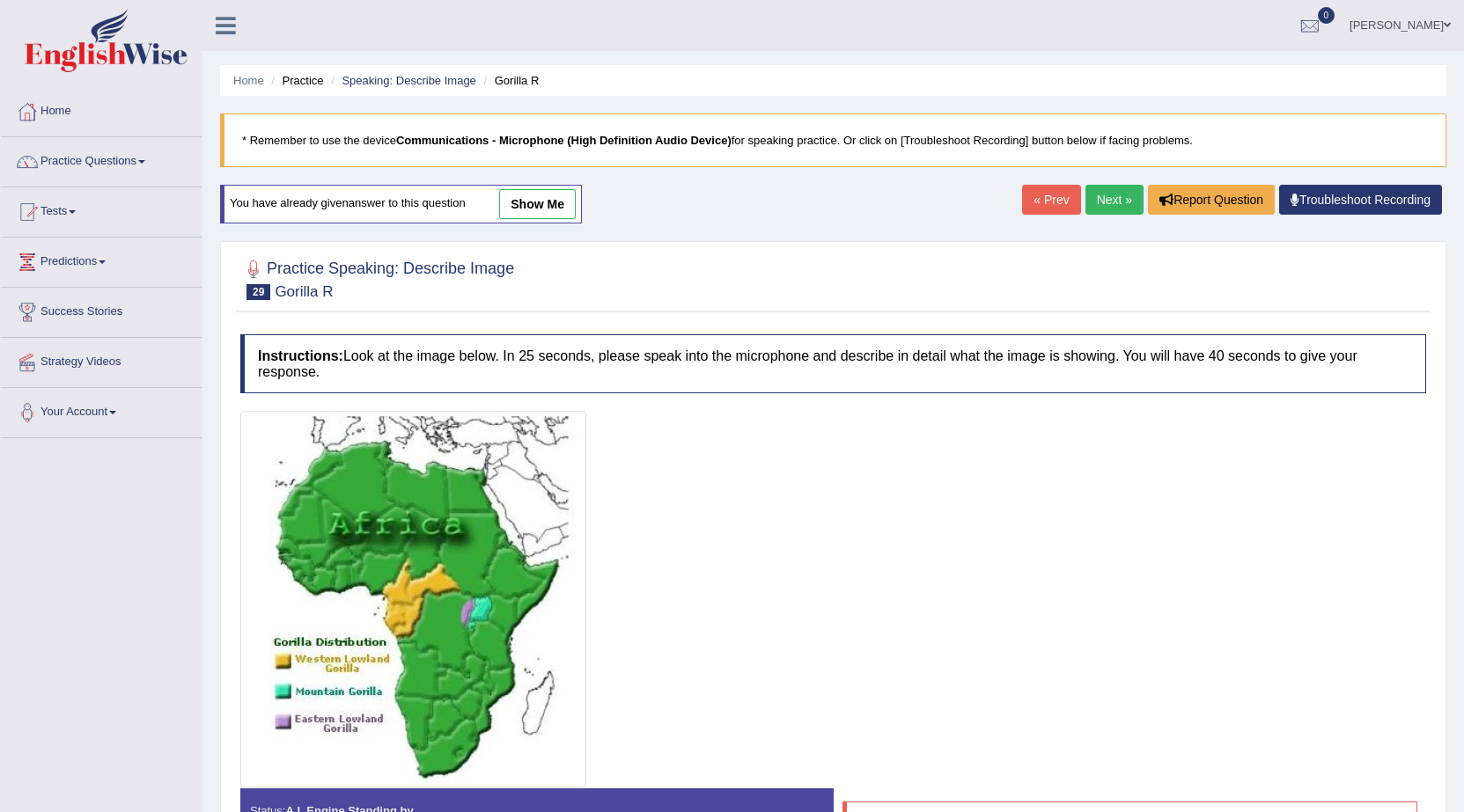
click at [1097, 206] on link "Next »" at bounding box center [1115, 200] width 58 height 30
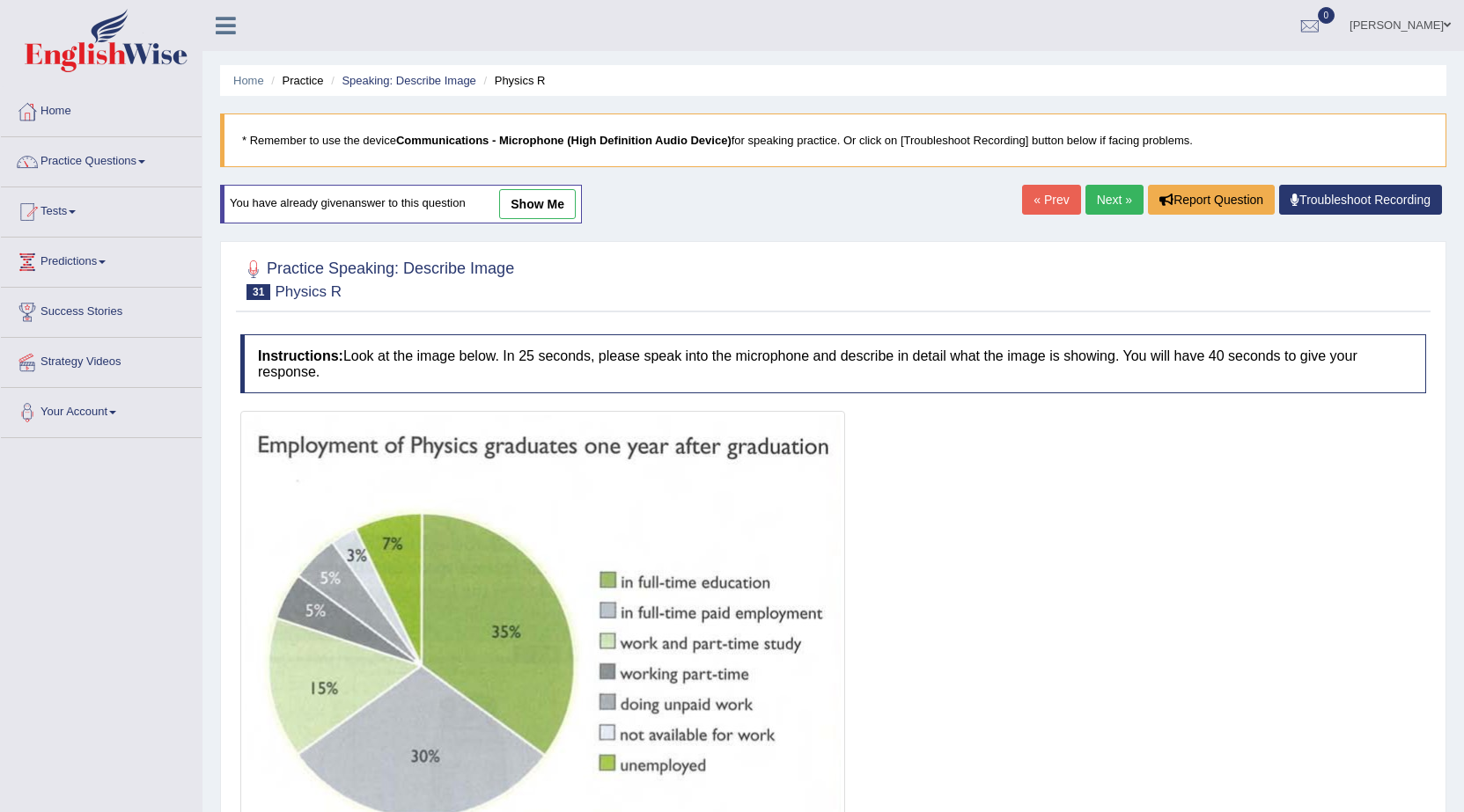
click at [1094, 207] on link "Next »" at bounding box center [1115, 200] width 58 height 30
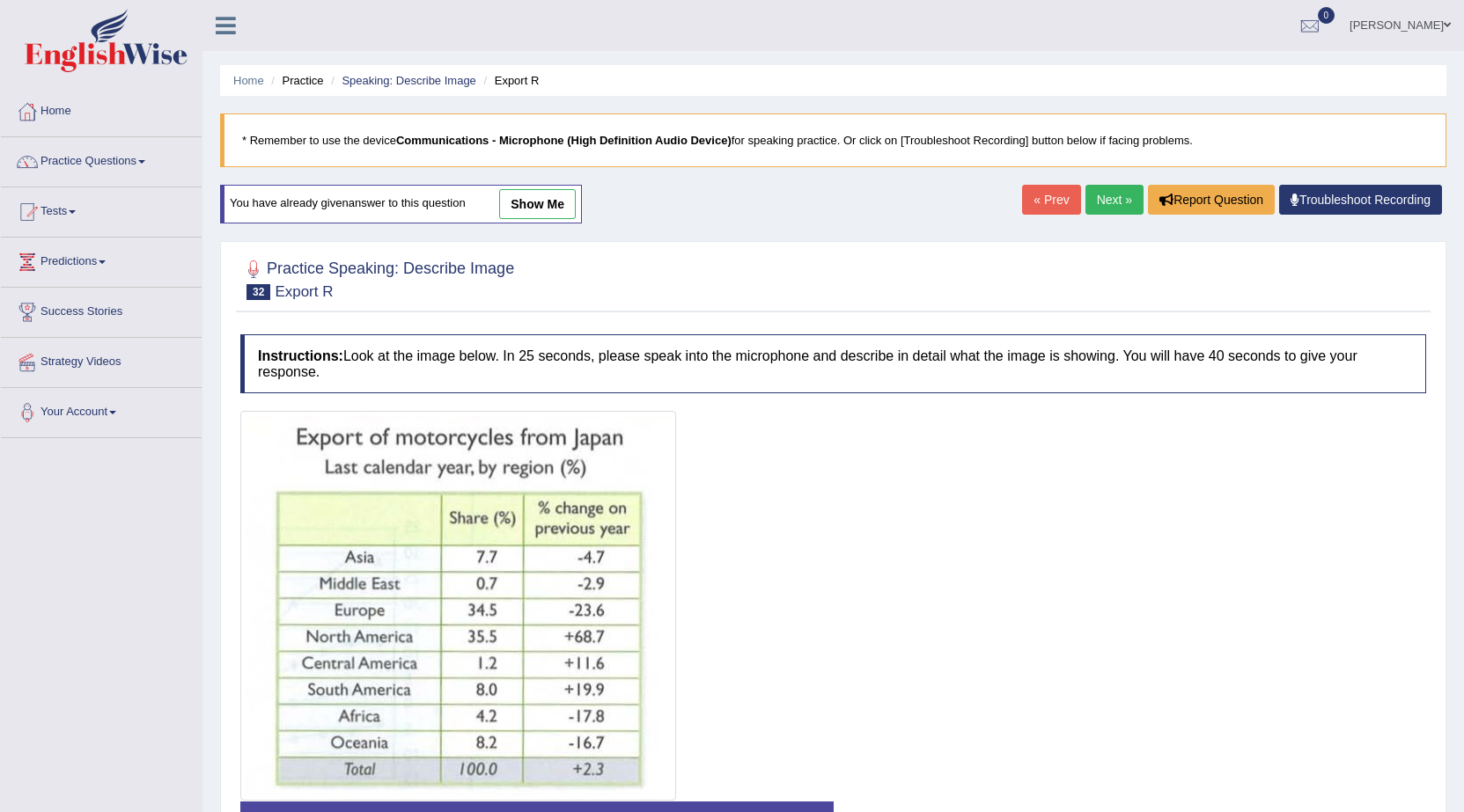
click at [1110, 195] on link "Next »" at bounding box center [1115, 200] width 58 height 30
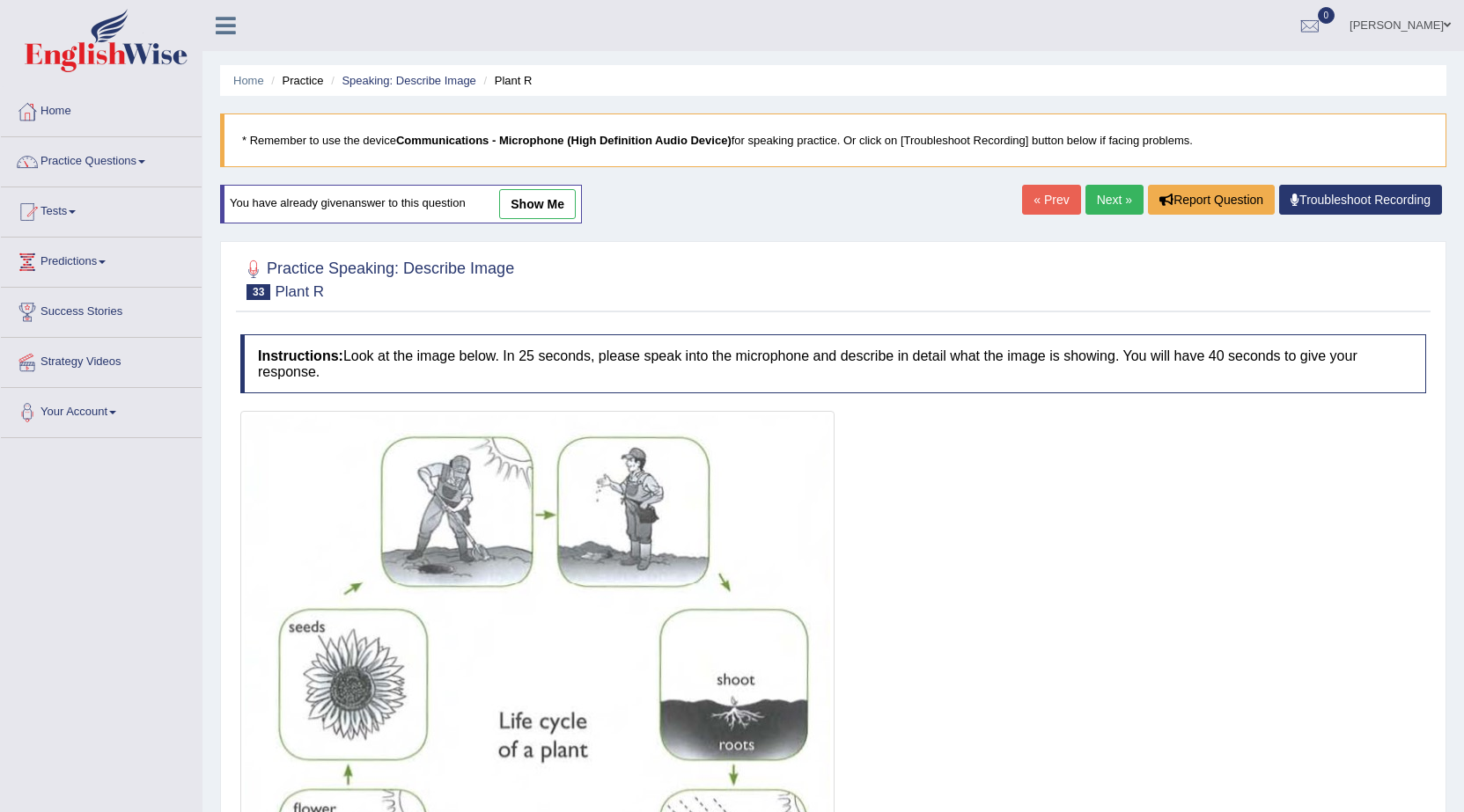
click at [1098, 202] on link "Next »" at bounding box center [1115, 200] width 58 height 30
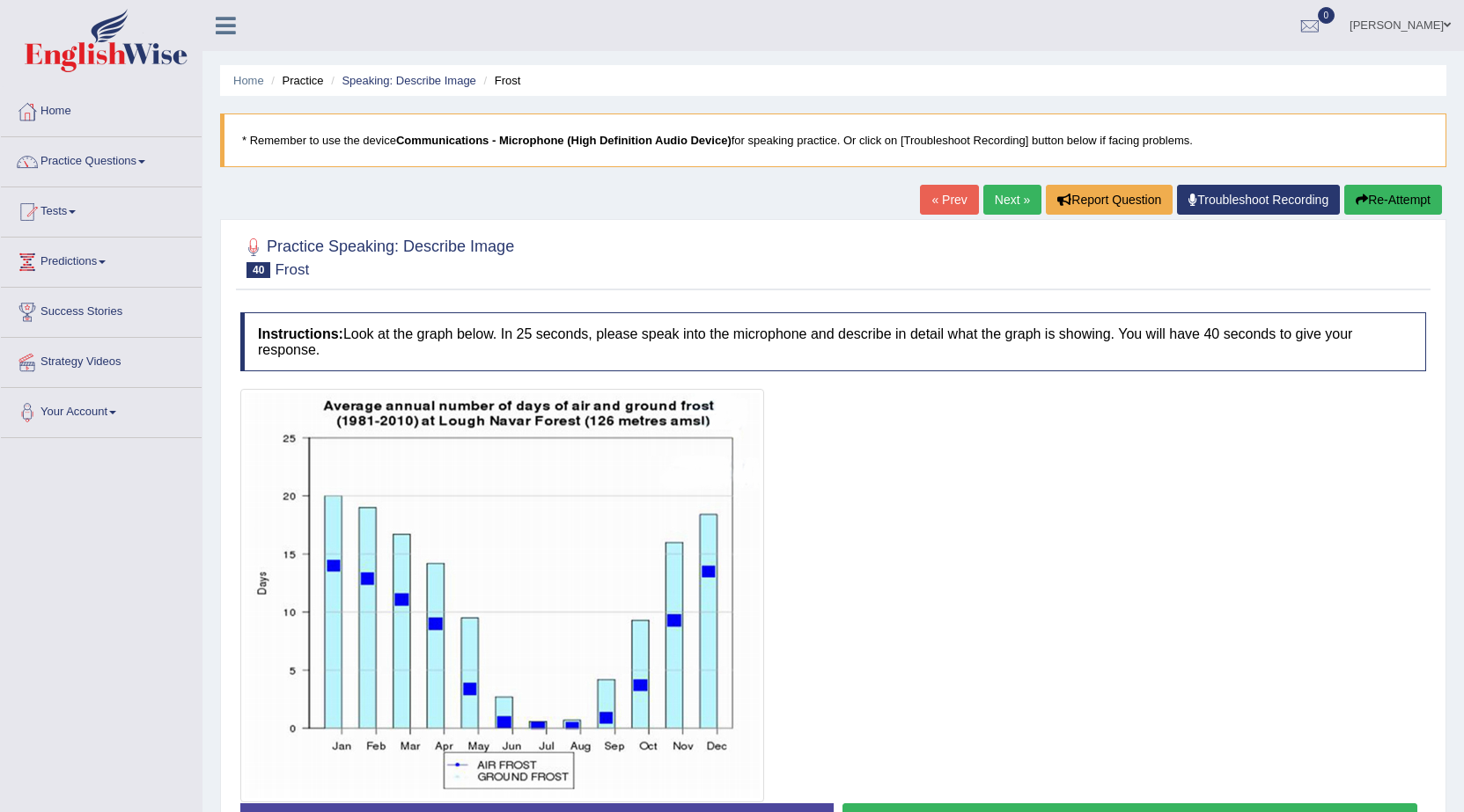
click at [1014, 209] on link "Next »" at bounding box center [1013, 200] width 58 height 30
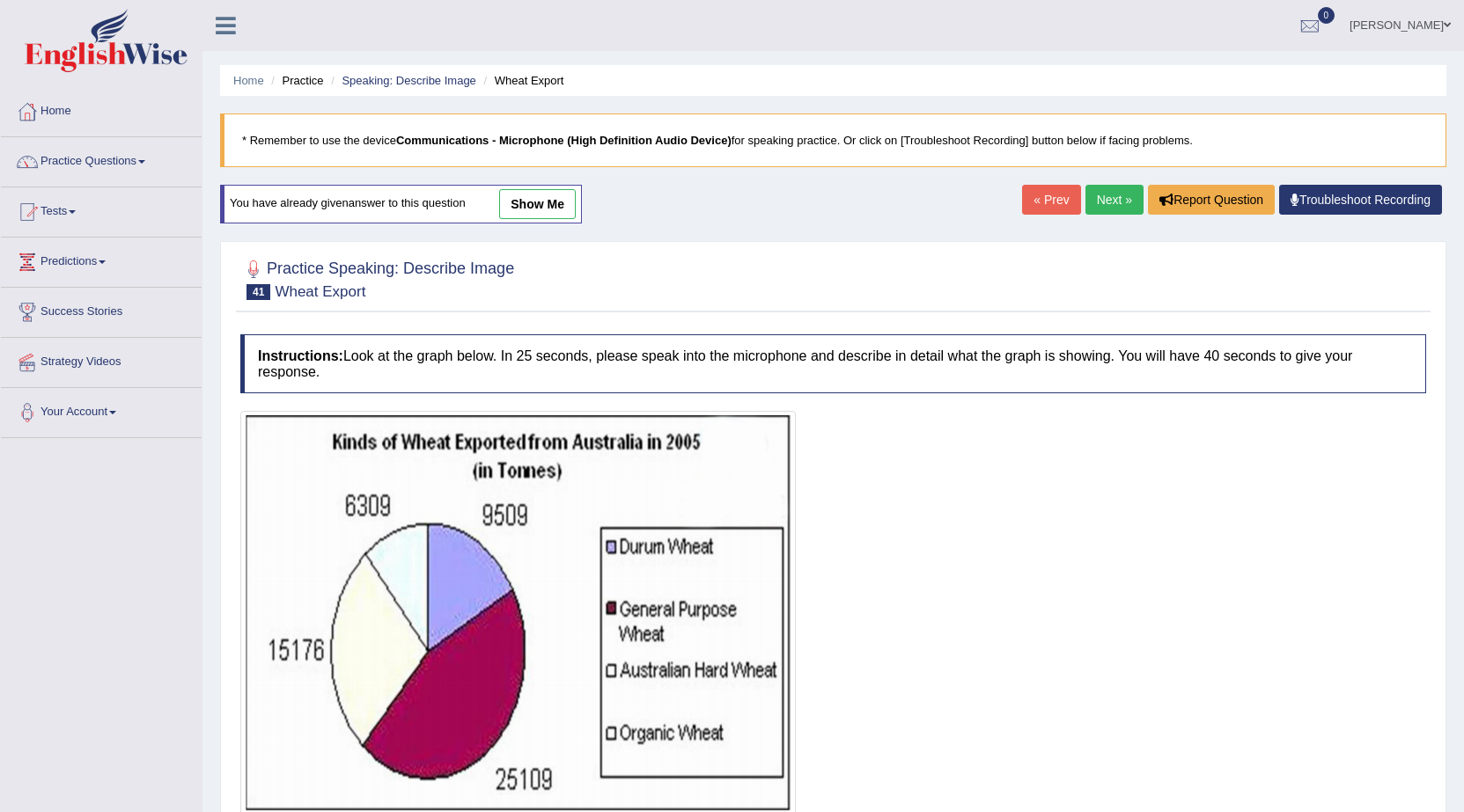
click at [1097, 198] on link "Next »" at bounding box center [1115, 200] width 58 height 30
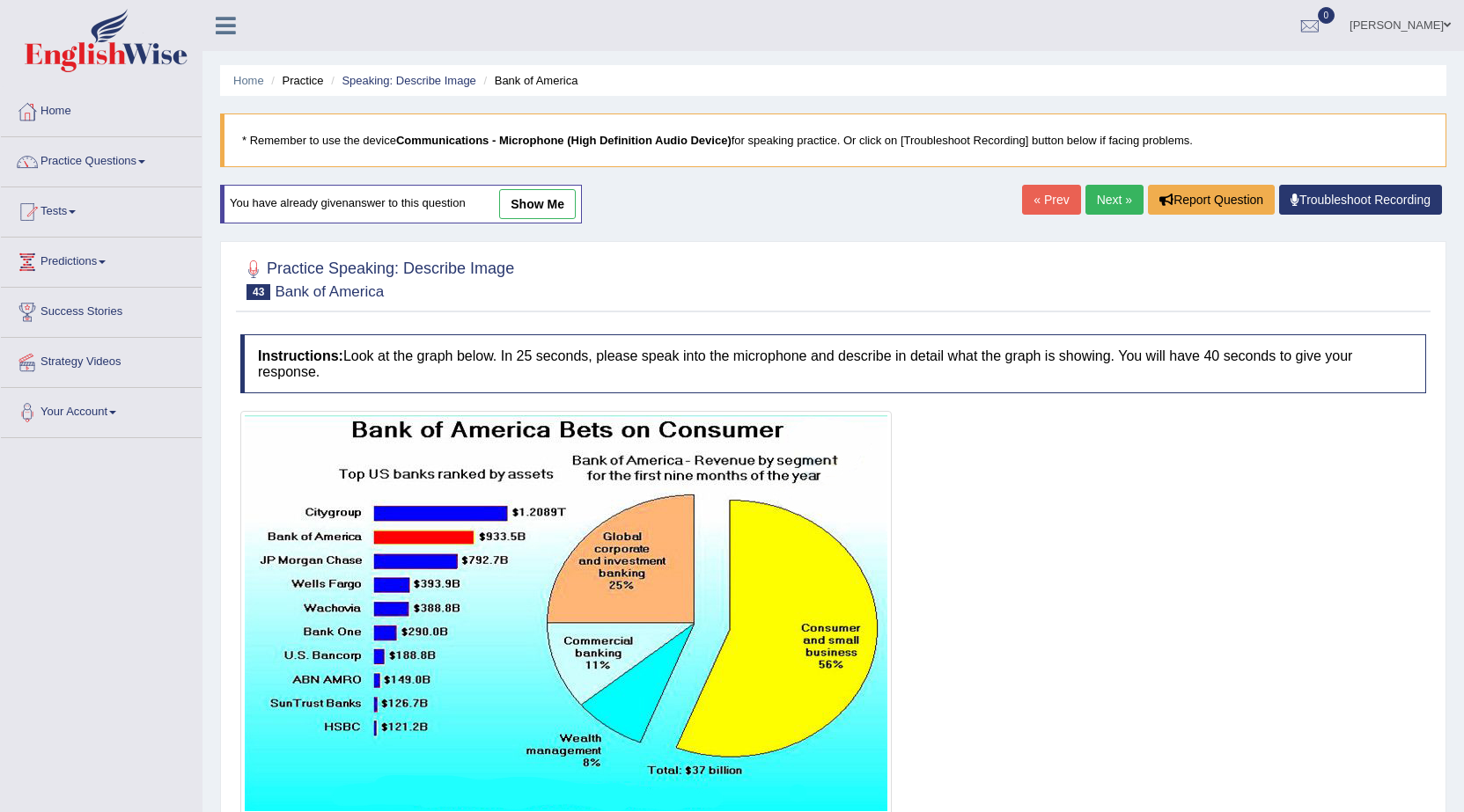
click at [1109, 199] on link "Next »" at bounding box center [1115, 200] width 58 height 30
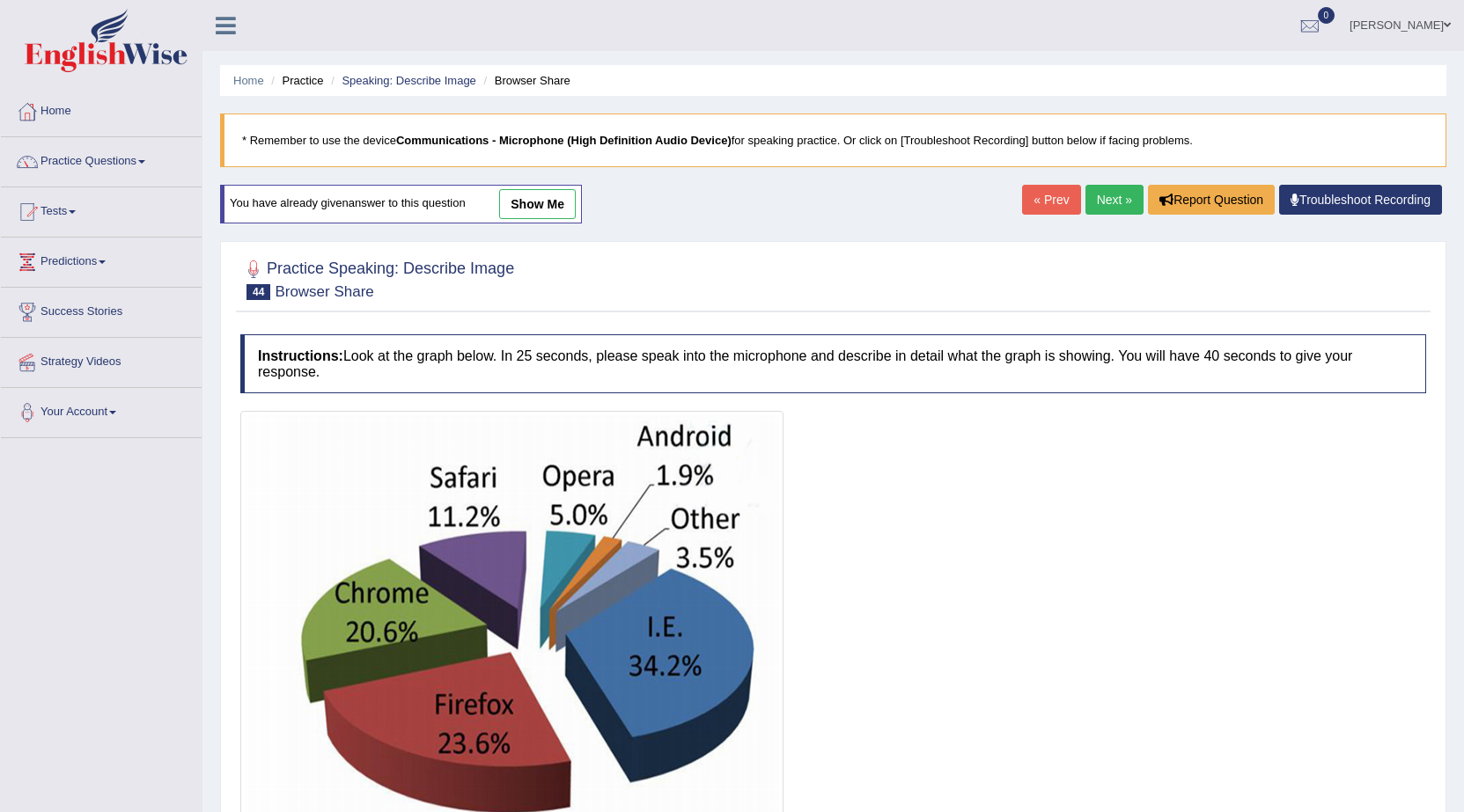
click at [1116, 201] on link "Next »" at bounding box center [1115, 200] width 58 height 30
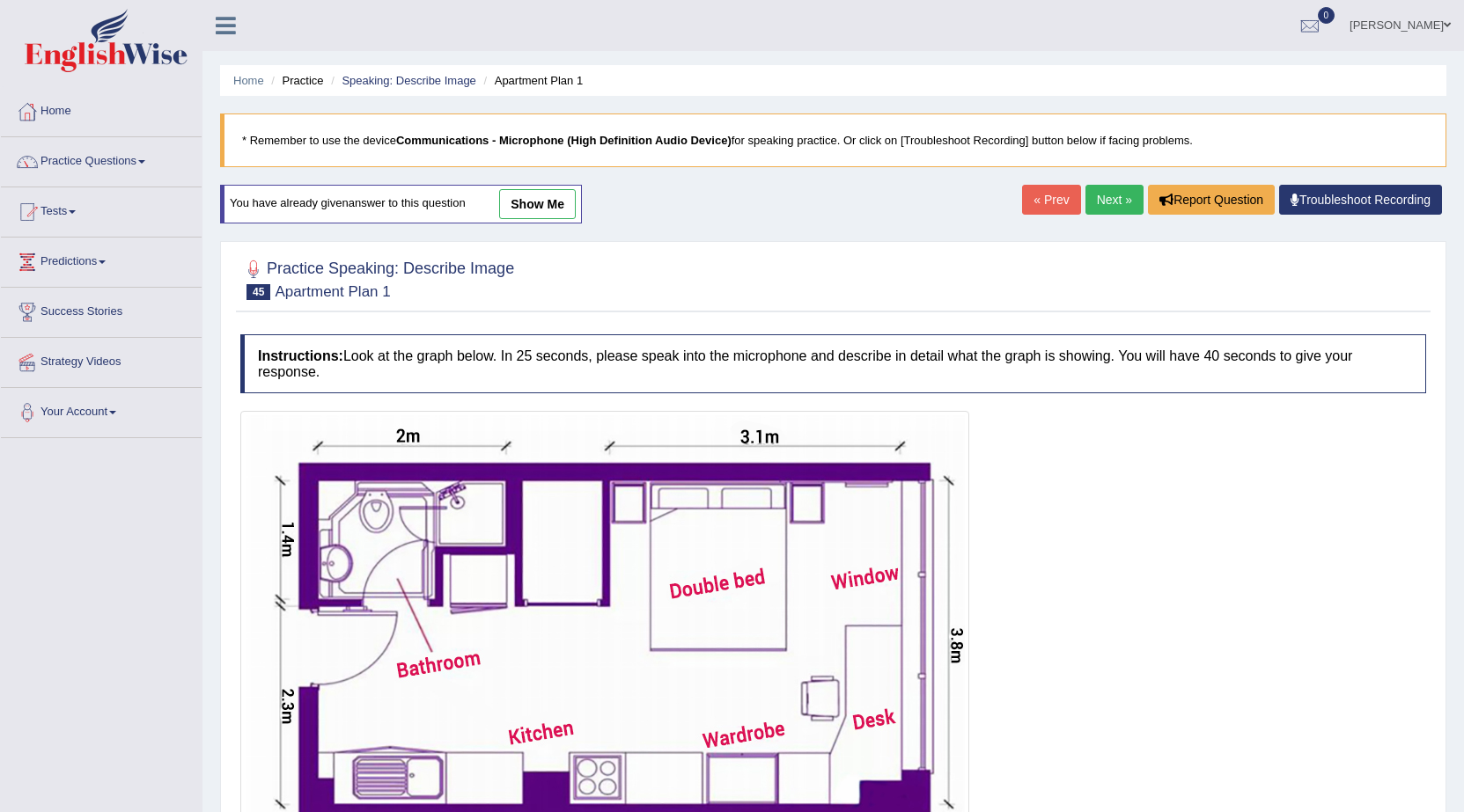
click at [1113, 199] on link "Next »" at bounding box center [1115, 200] width 58 height 30
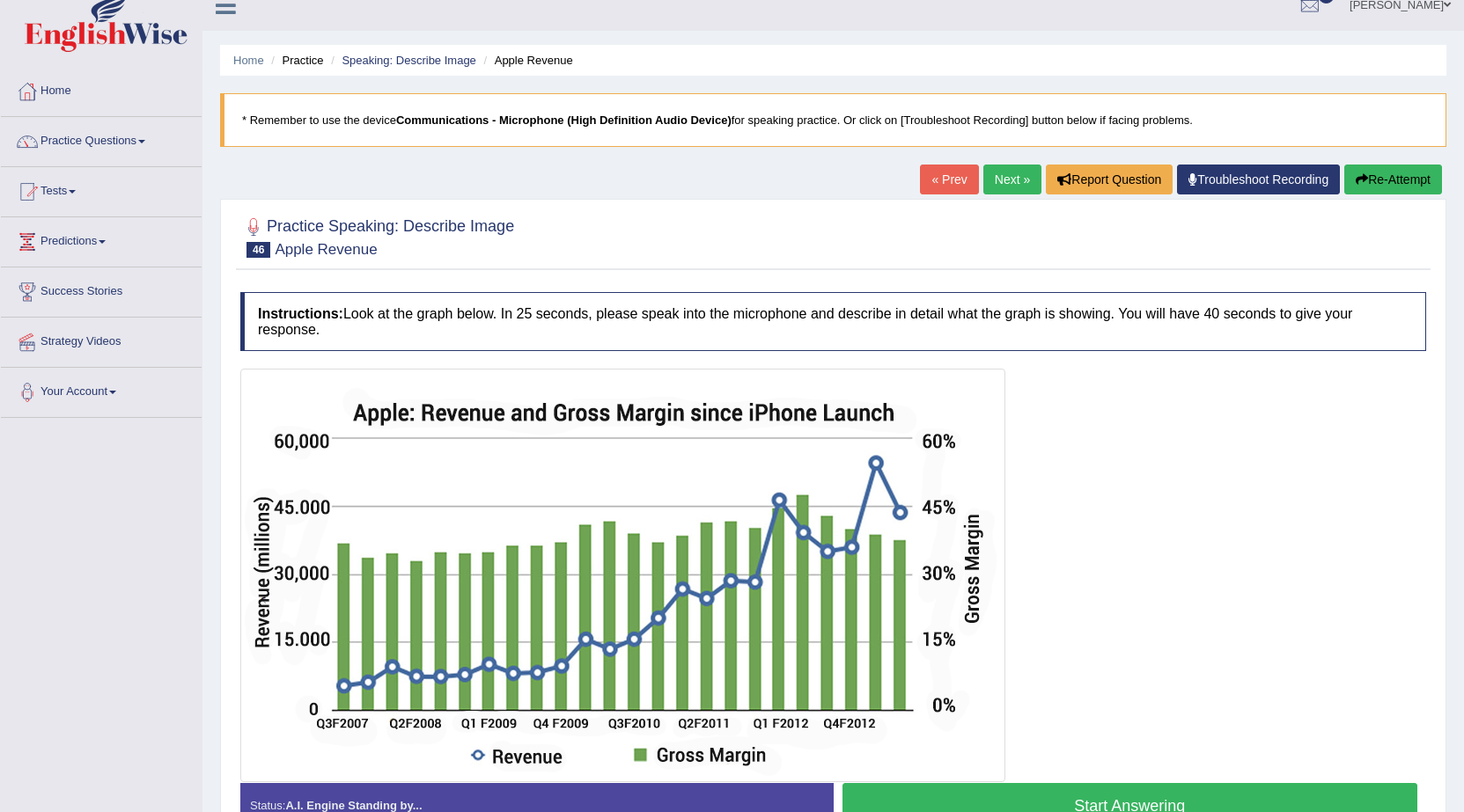
scroll to position [88, 0]
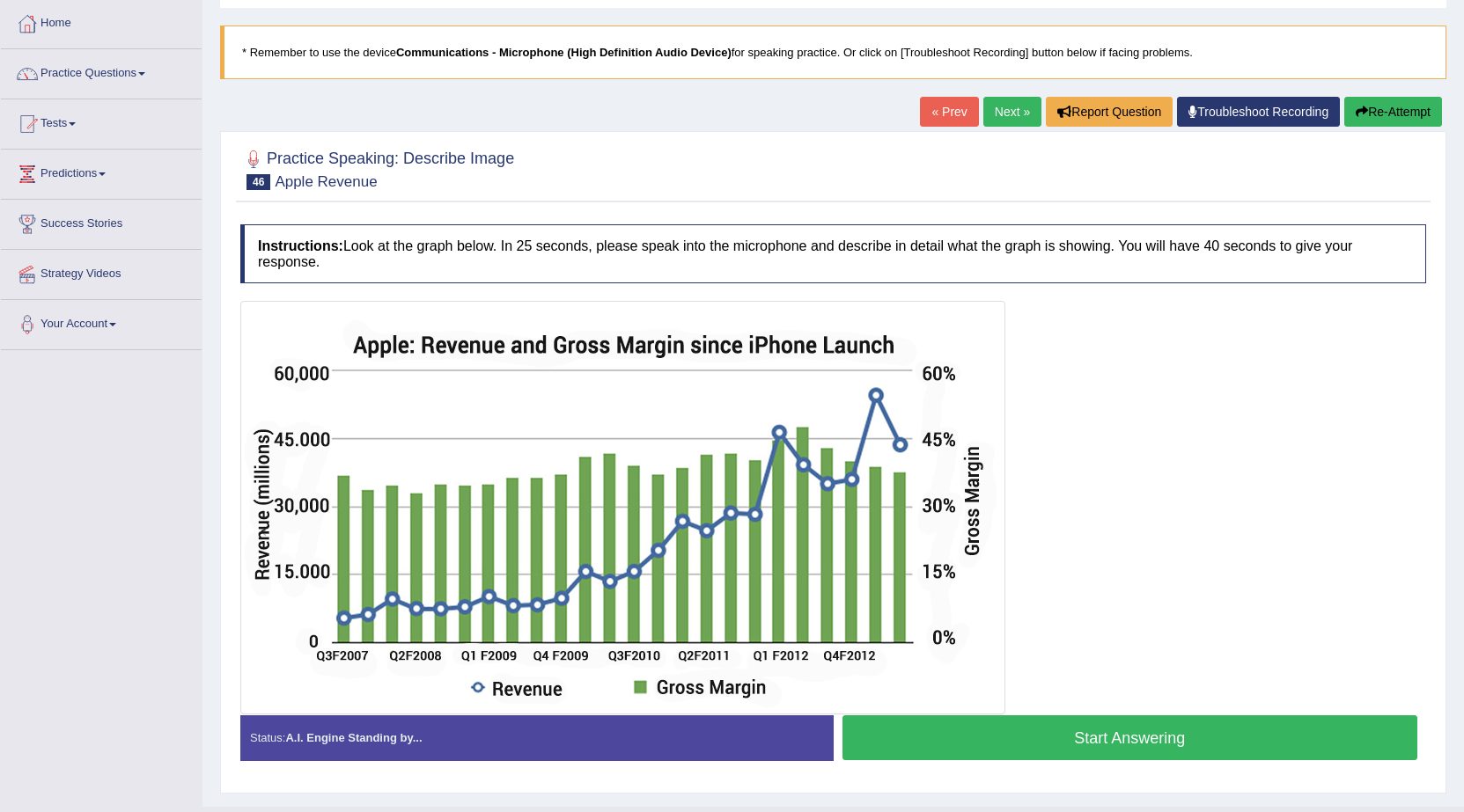
click at [1212, 726] on button "Start Answering" at bounding box center [1130, 737] width 576 height 45
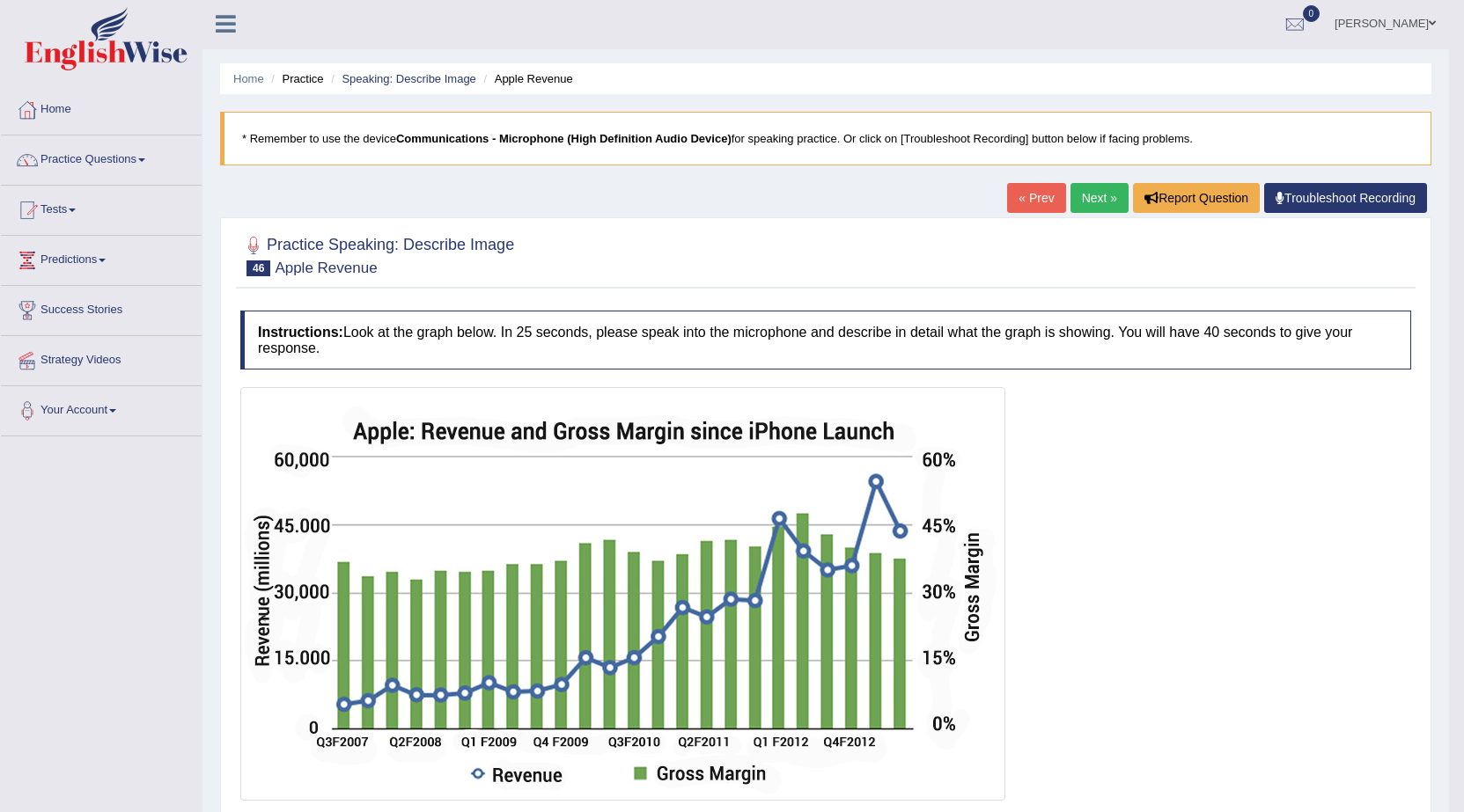
scroll to position [0, 0]
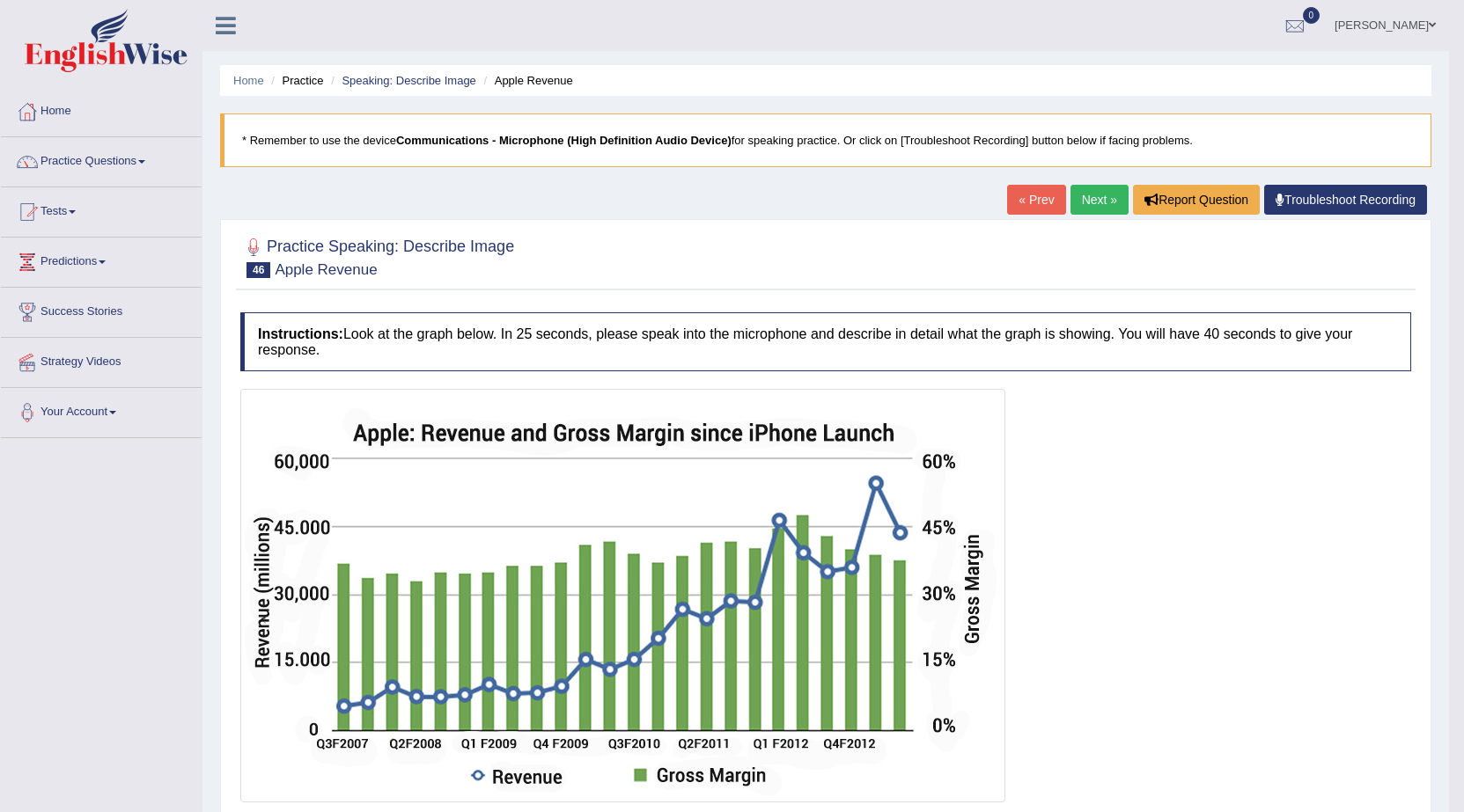
click at [1099, 186] on link "Next »" at bounding box center [1099, 200] width 58 height 30
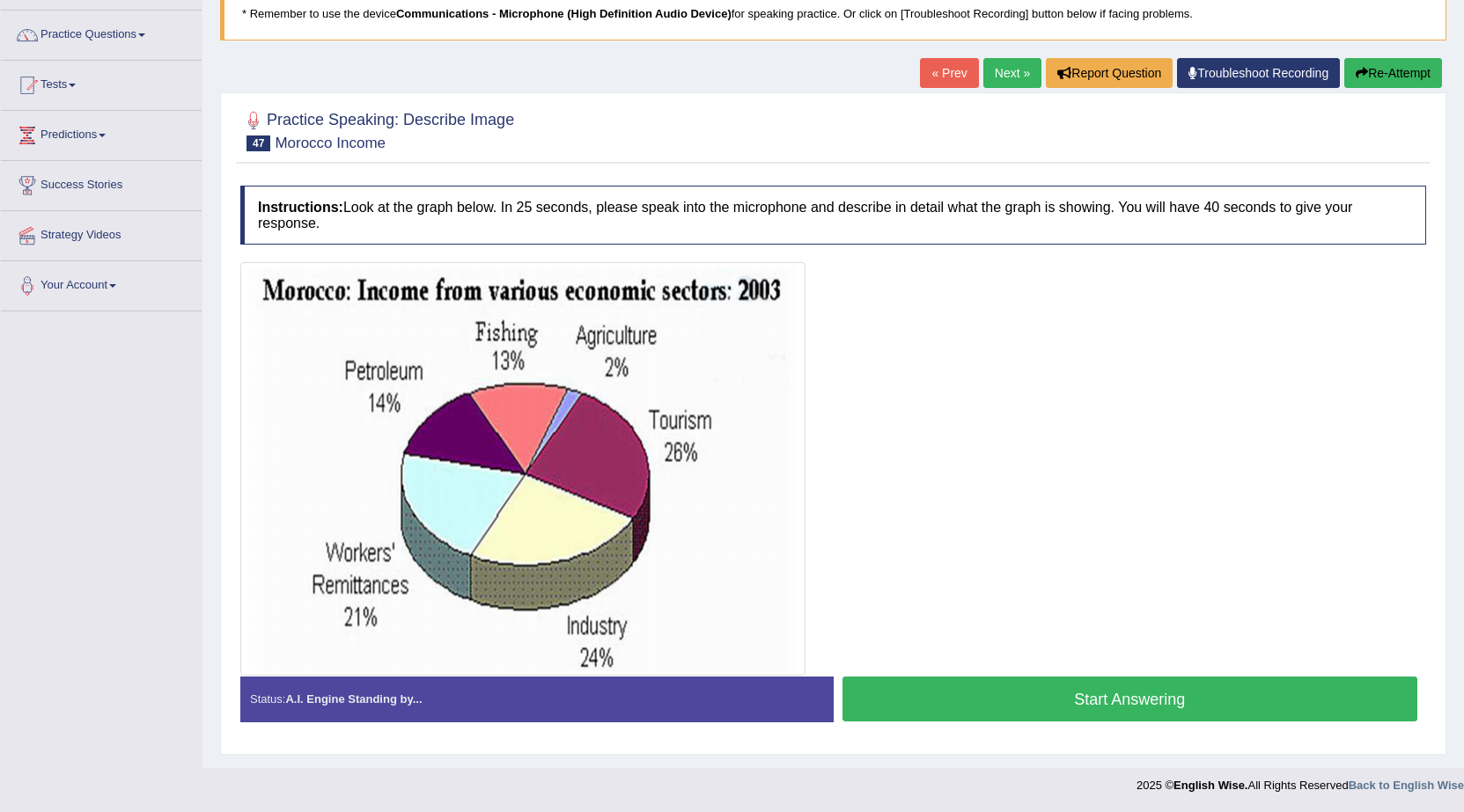
scroll to position [127, 0]
click at [1139, 684] on button "Start Answering" at bounding box center [1130, 699] width 576 height 45
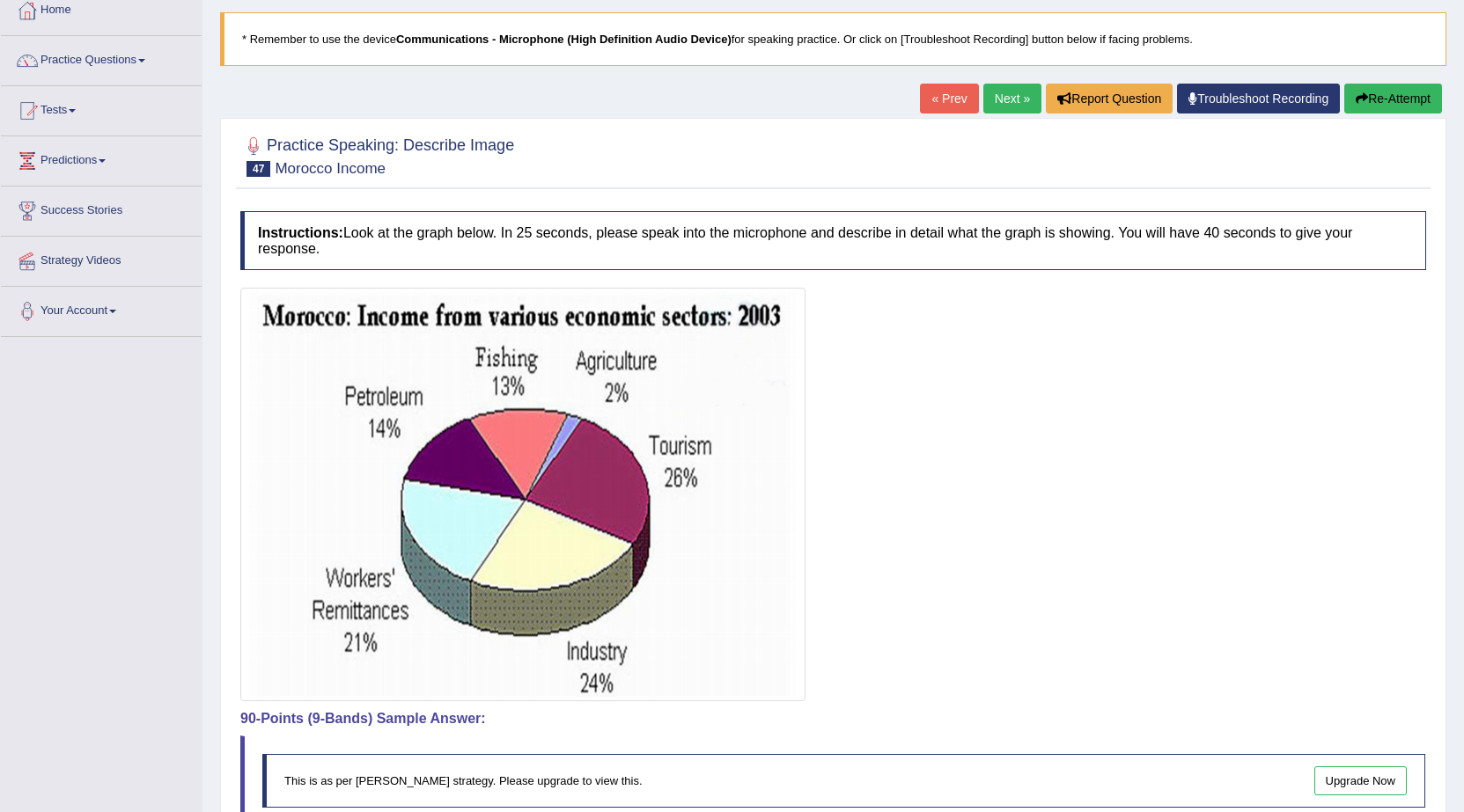
scroll to position [93, 0]
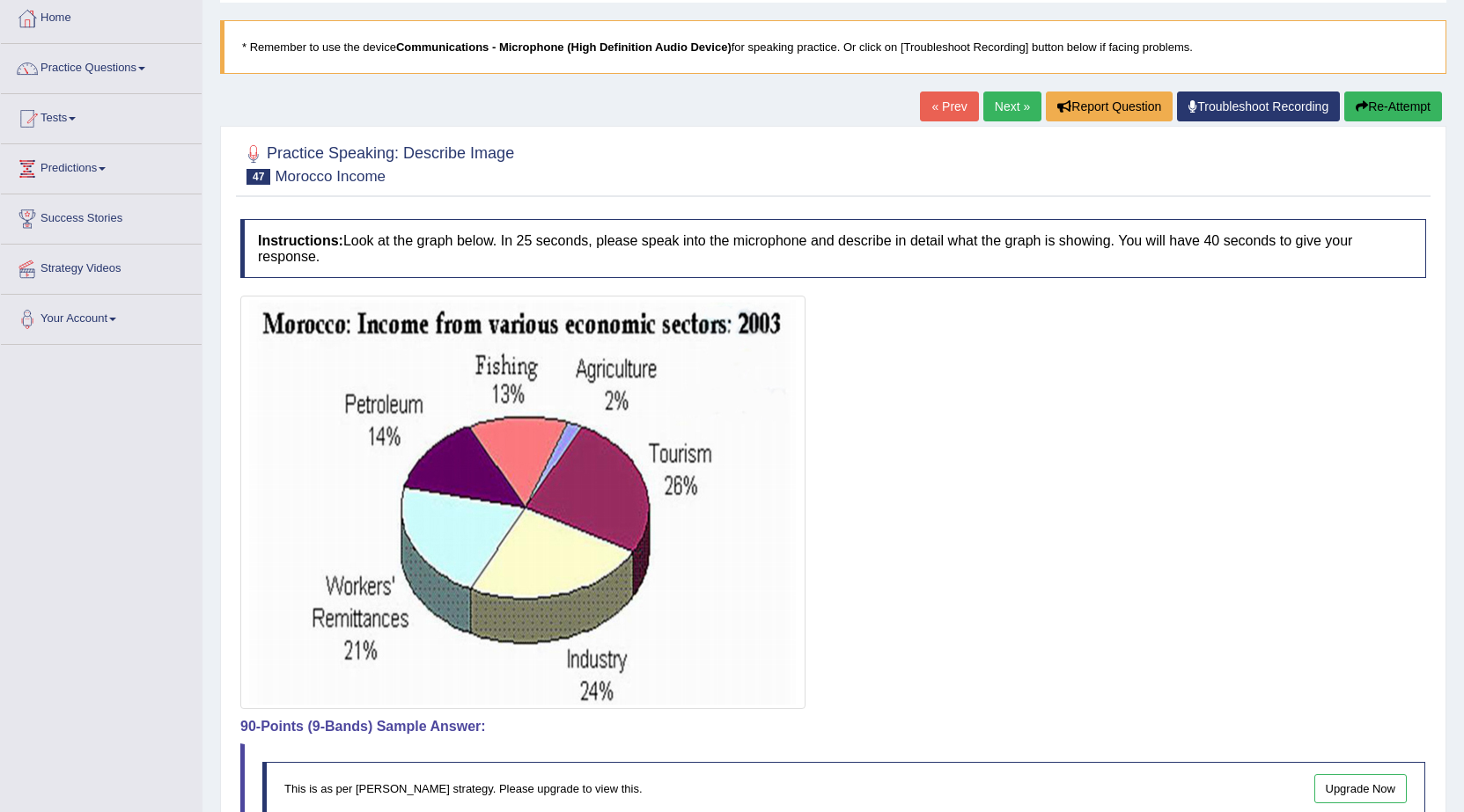
click at [1391, 104] on button "Re-Attempt" at bounding box center [1393, 106] width 98 height 30
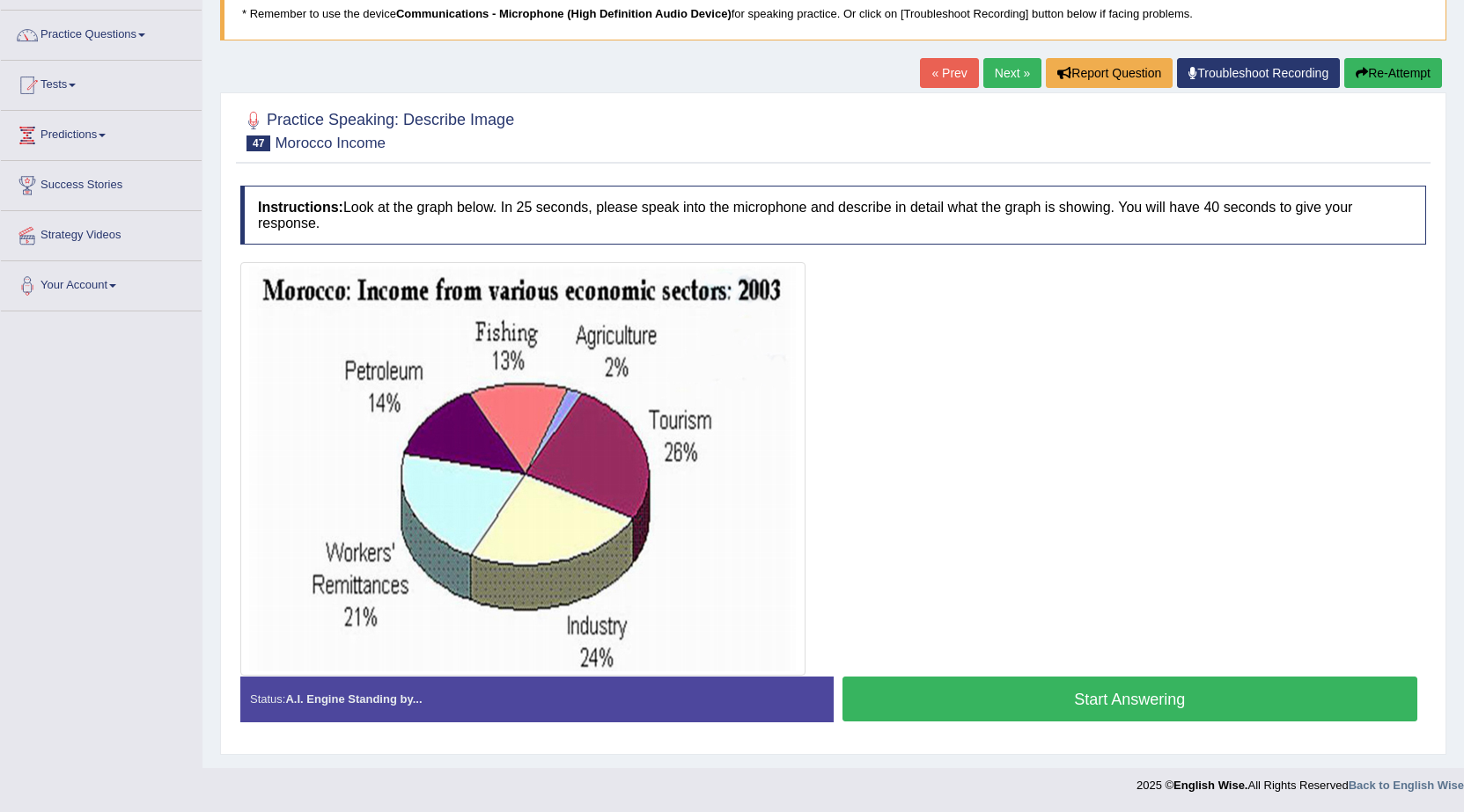
scroll to position [127, 0]
click at [1162, 715] on button "Start Answering" at bounding box center [1130, 699] width 576 height 45
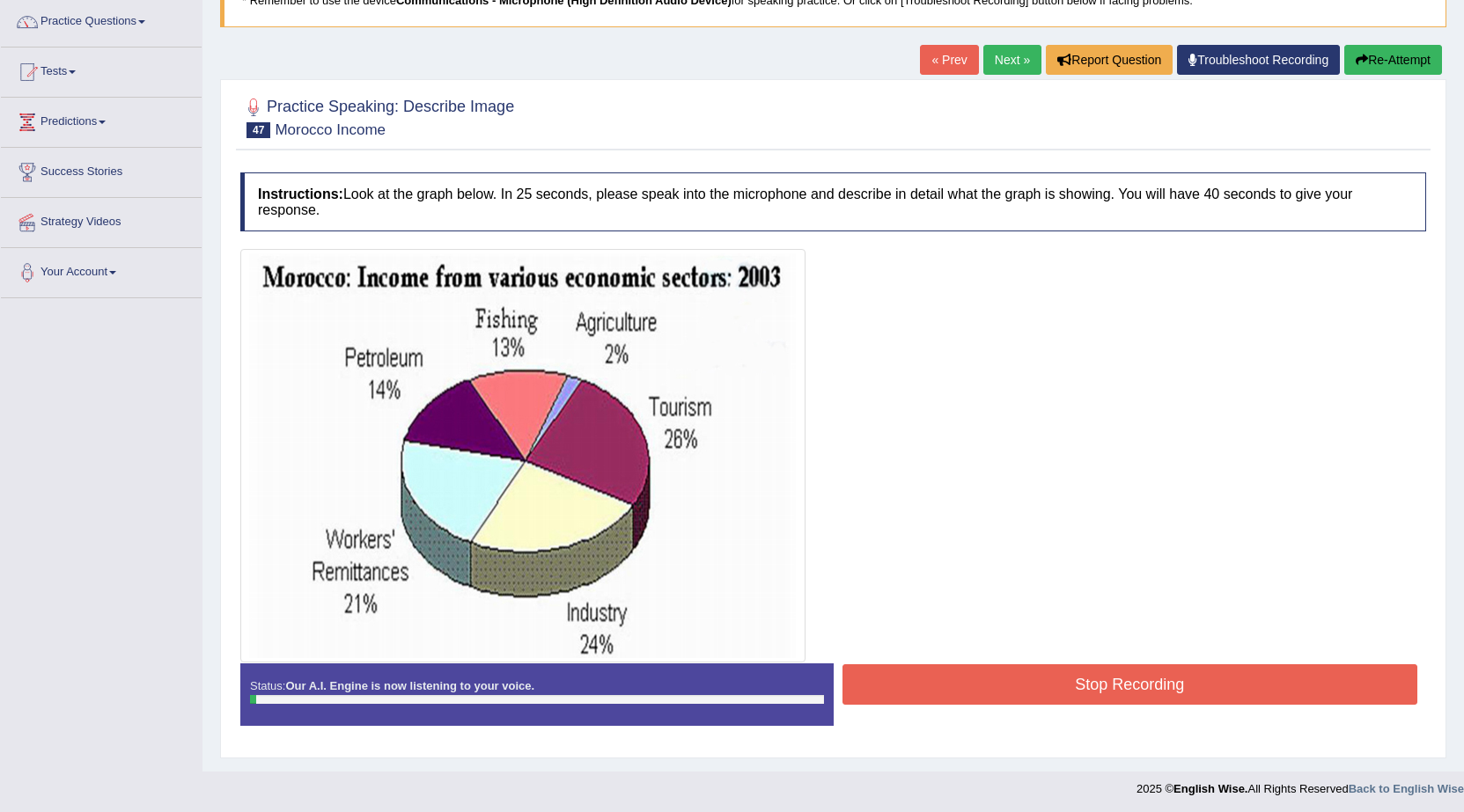
scroll to position [143, 0]
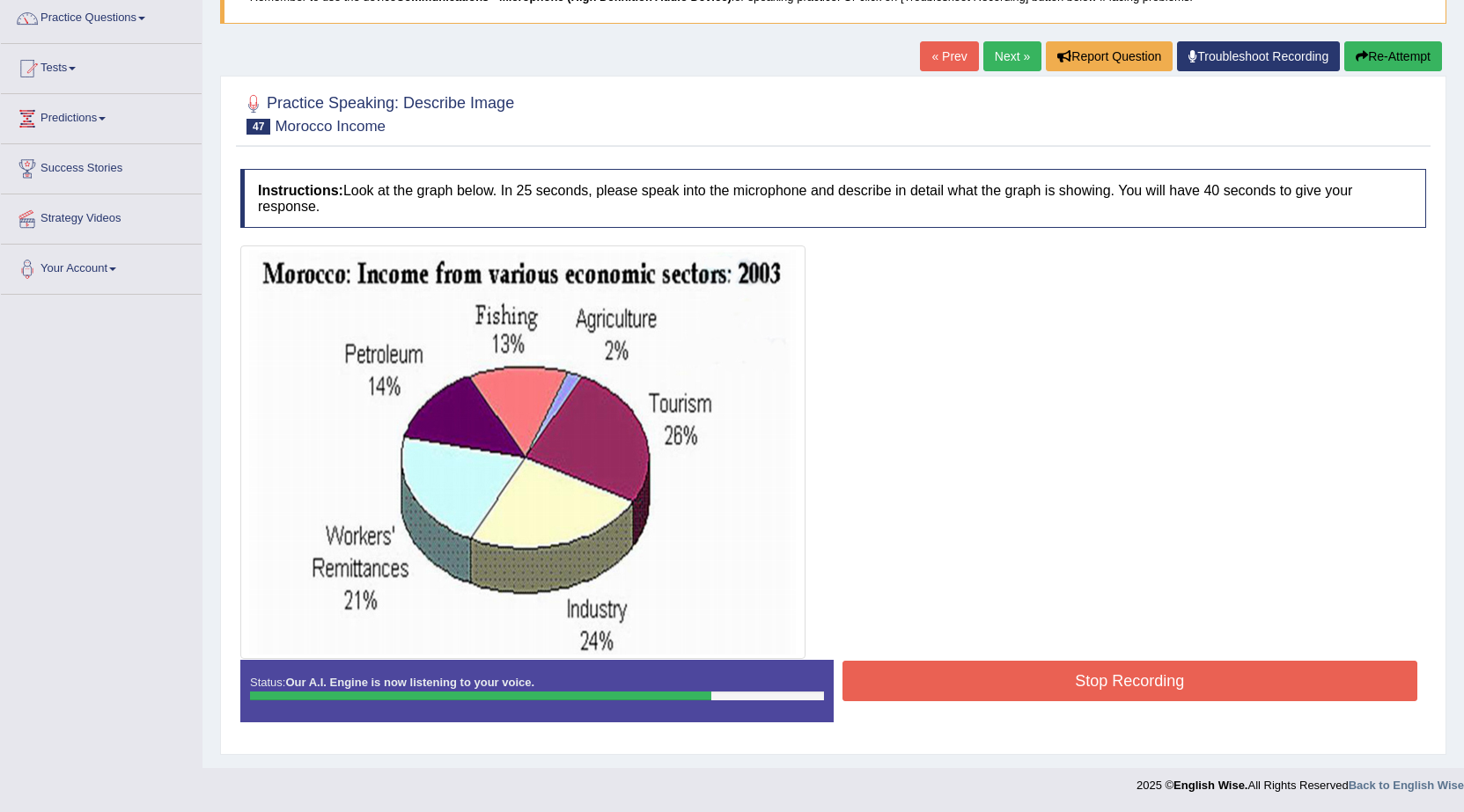
click at [1094, 691] on button "Stop Recording" at bounding box center [1130, 681] width 576 height 41
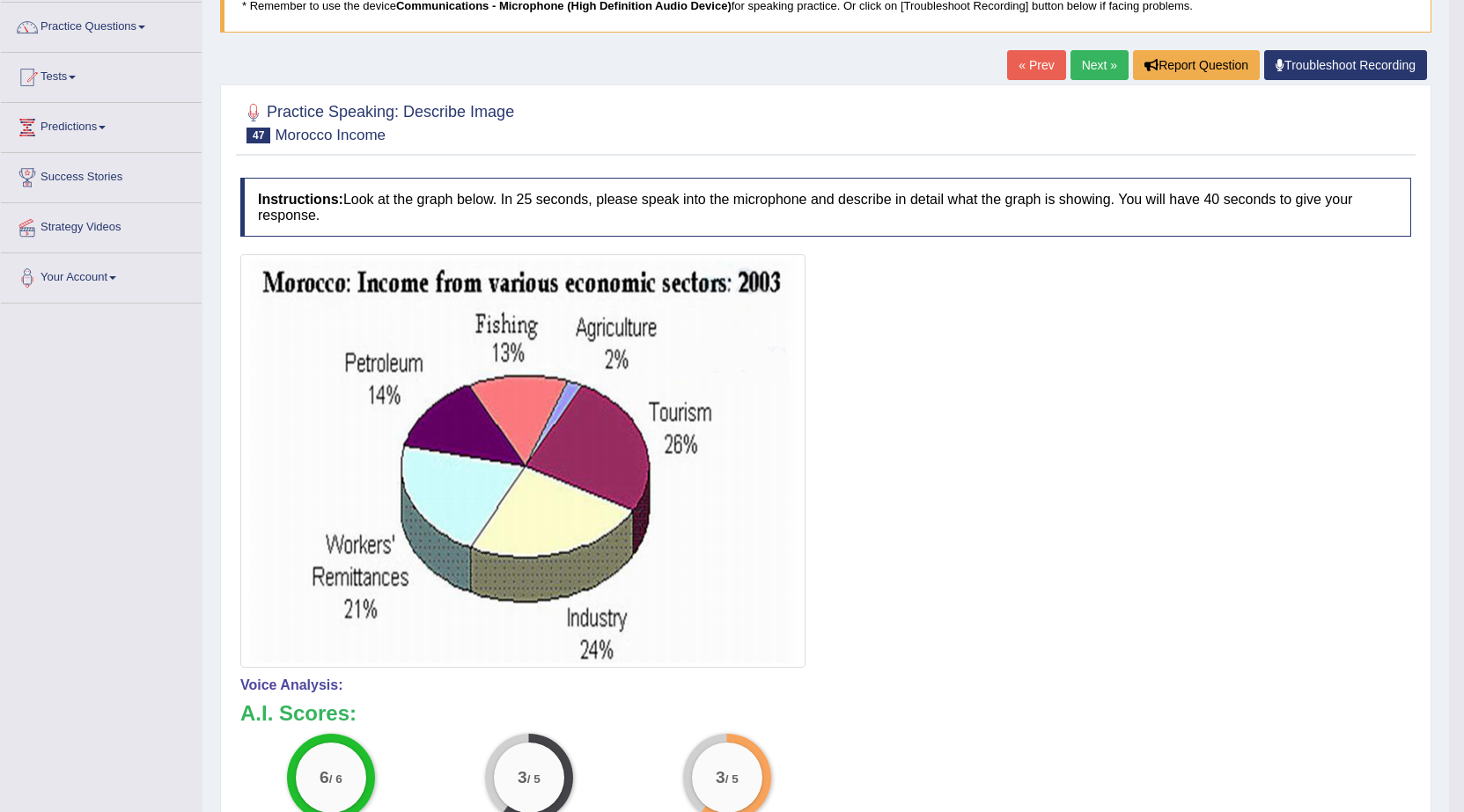
scroll to position [28, 0]
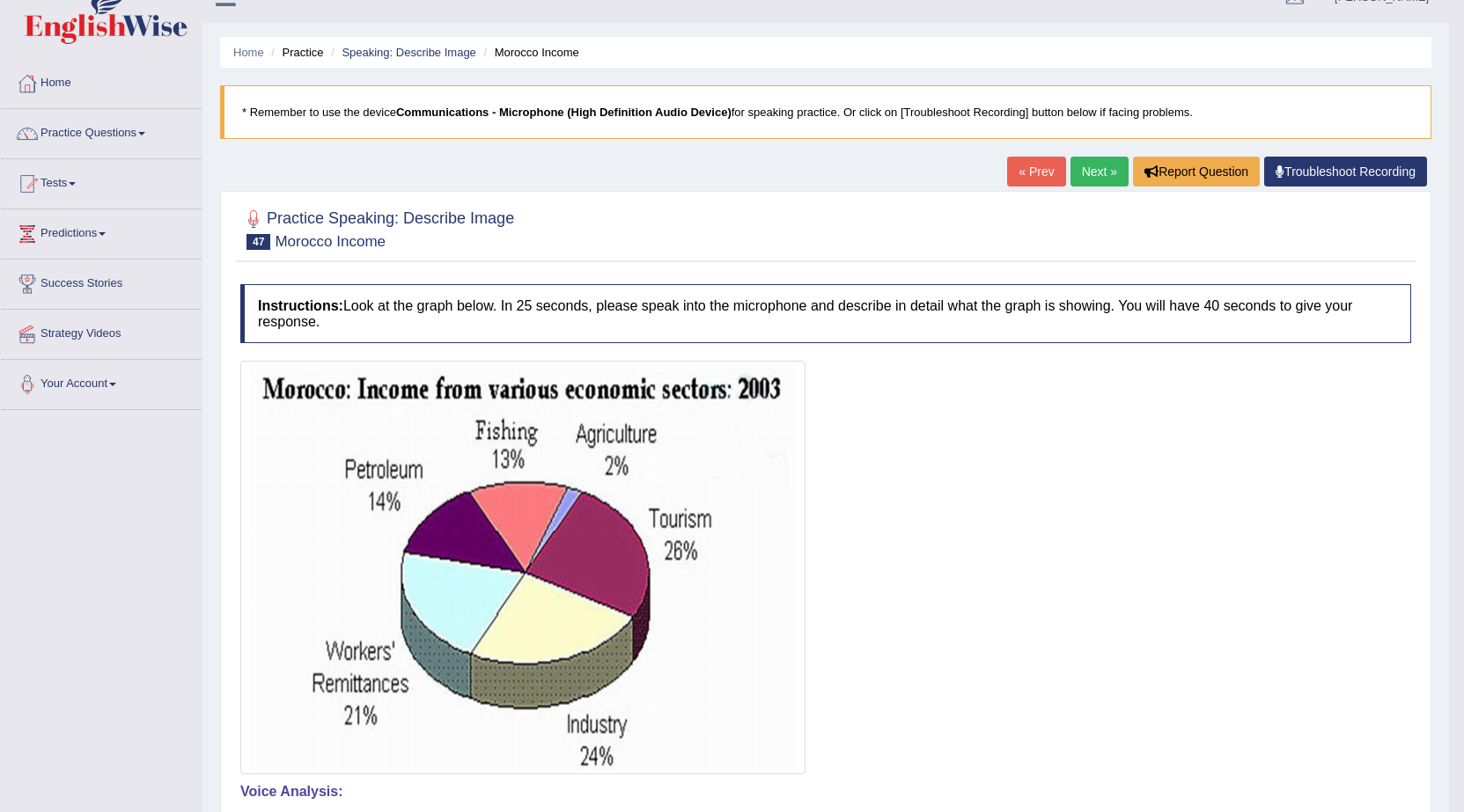
click at [1079, 170] on link "Next »" at bounding box center [1099, 172] width 58 height 30
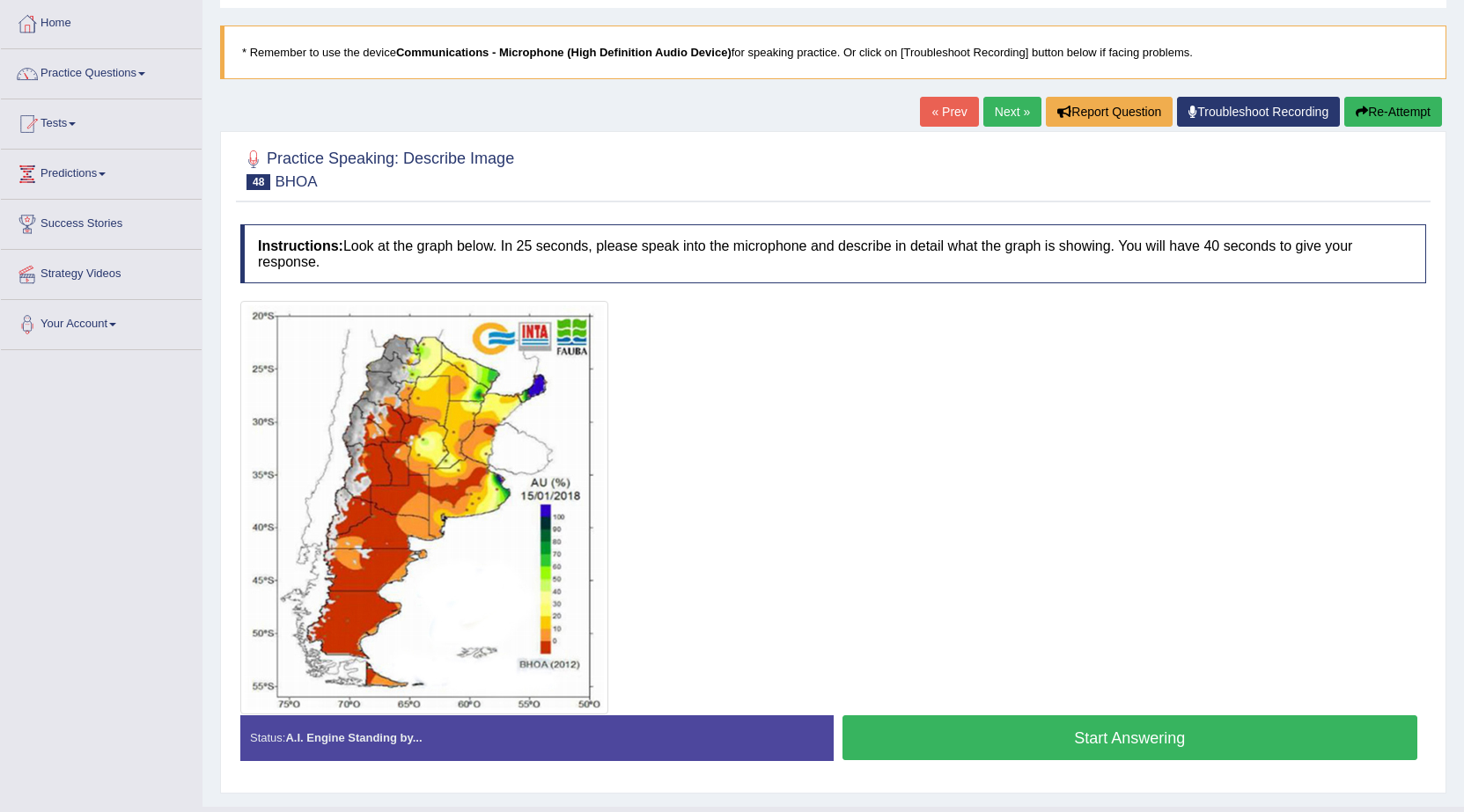
click at [1014, 110] on link "Next »" at bounding box center [1013, 111] width 58 height 30
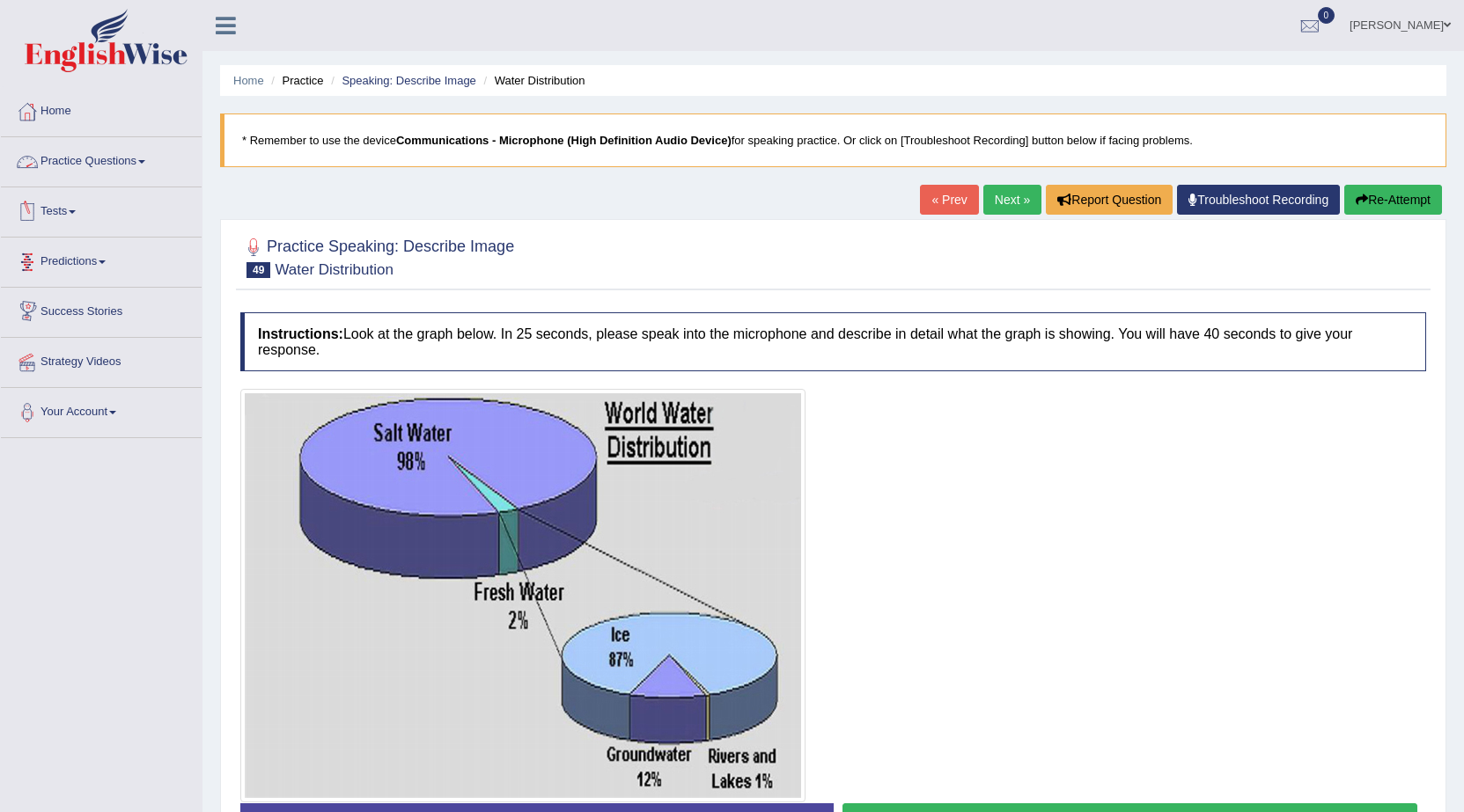
click at [105, 156] on link "Practice Questions" at bounding box center [101, 159] width 201 height 44
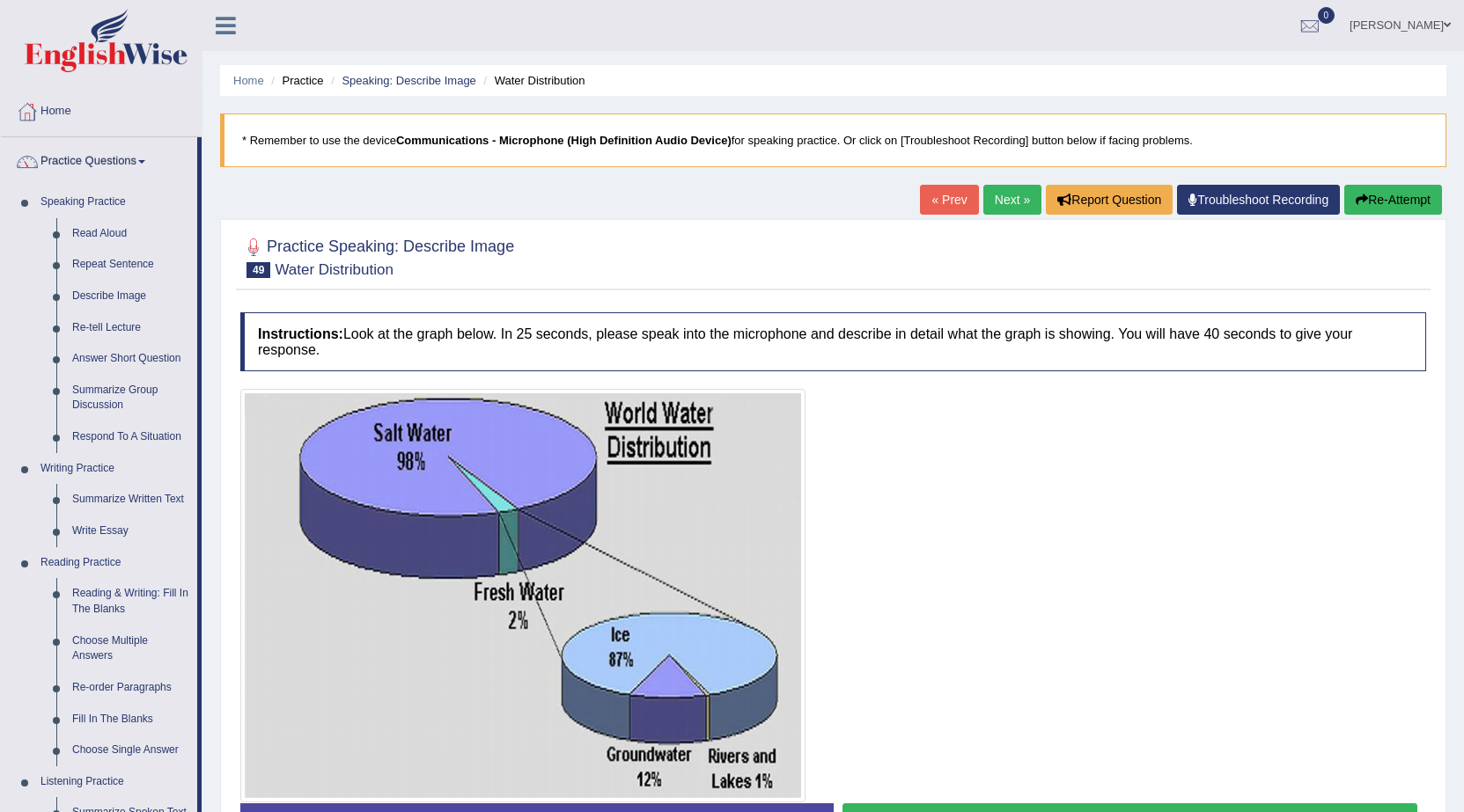
click at [1193, 645] on div at bounding box center [833, 595] width 1186 height 414
click at [108, 204] on link "Speaking Practice" at bounding box center [115, 203] width 165 height 32
click at [39, 202] on link "Speaking Practice" at bounding box center [115, 203] width 165 height 32
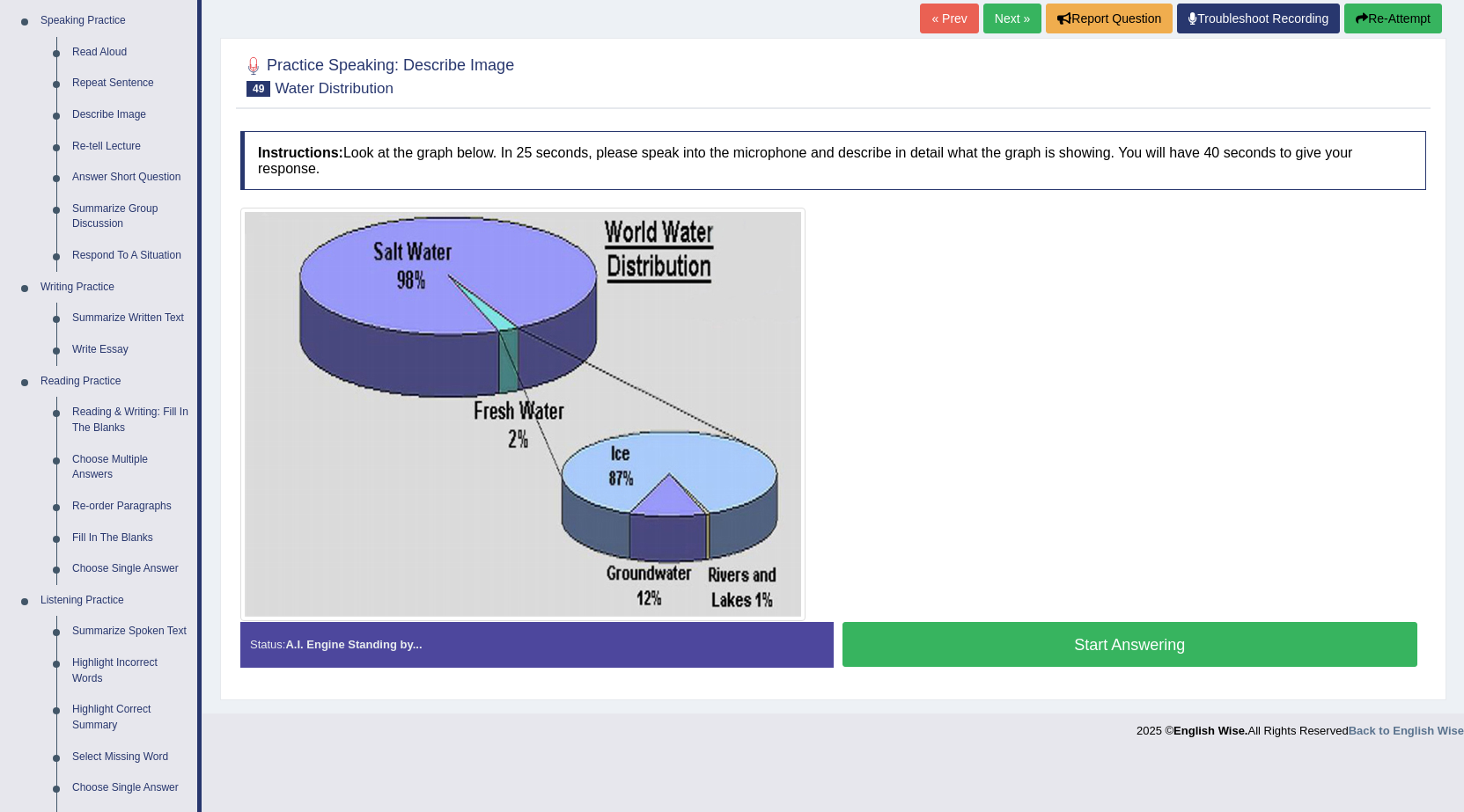
scroll to position [176, 0]
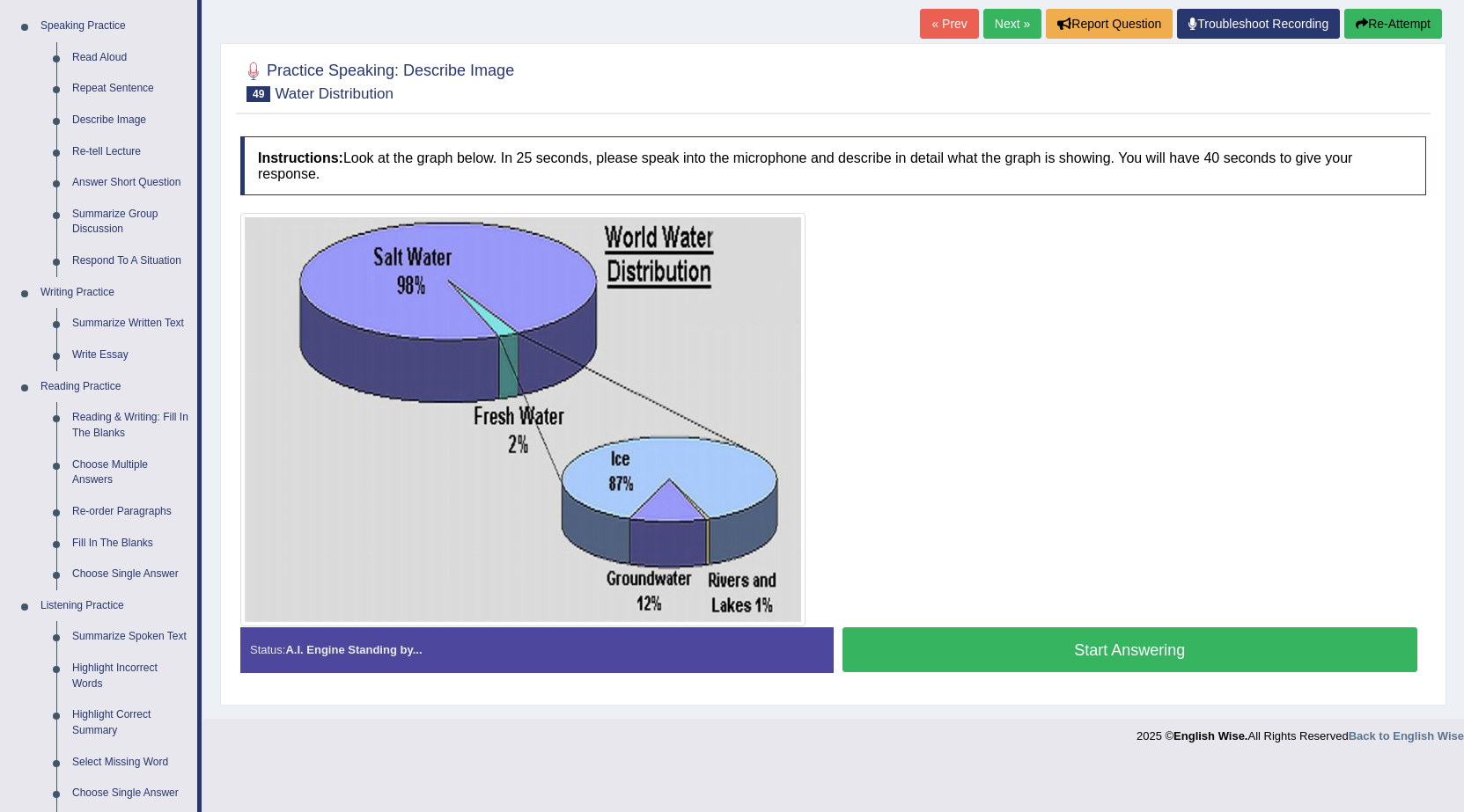
click at [1096, 647] on button "Start Answering" at bounding box center [1130, 650] width 576 height 45
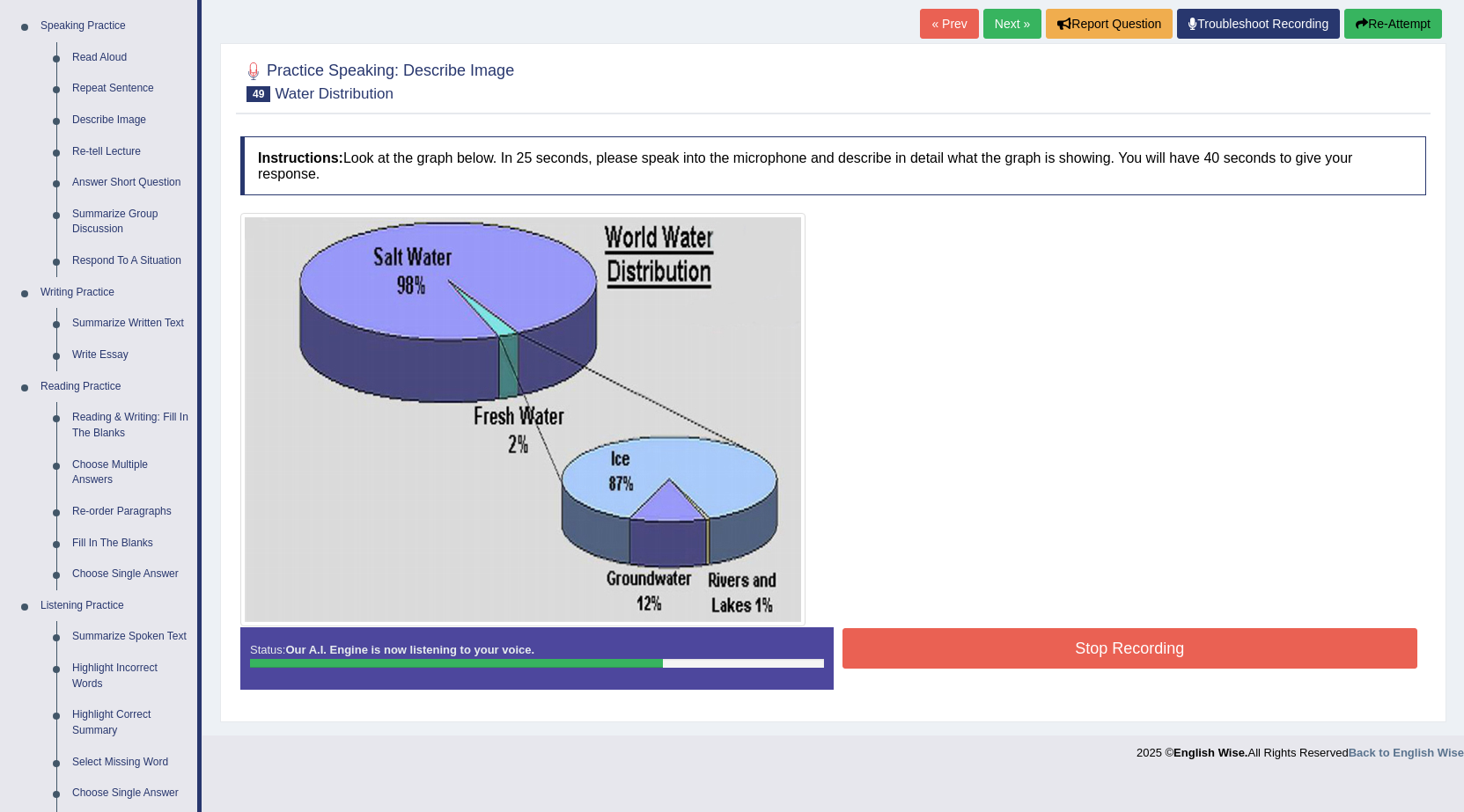
click at [1100, 667] on button "Stop Recording" at bounding box center [1130, 649] width 576 height 41
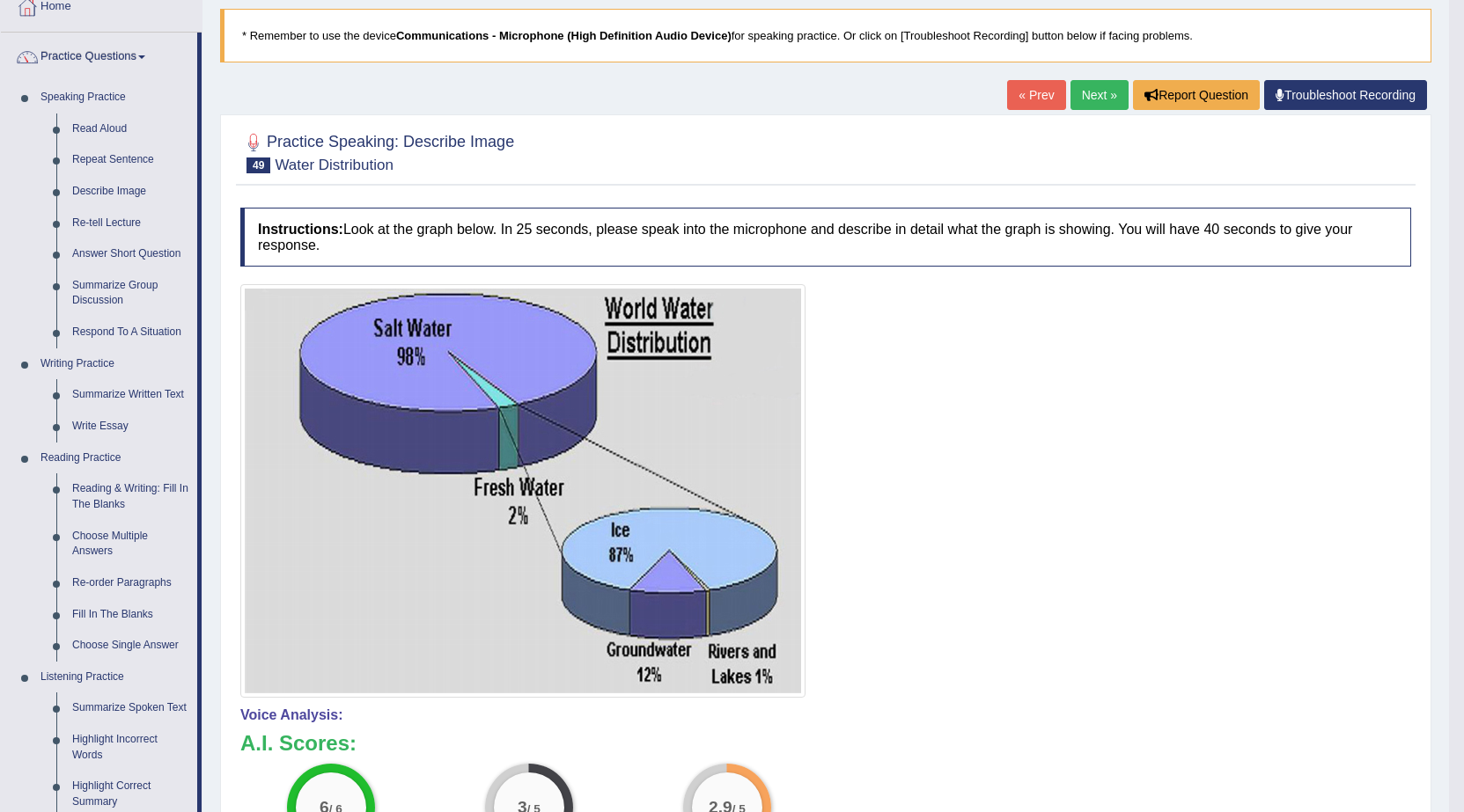
scroll to position [88, 0]
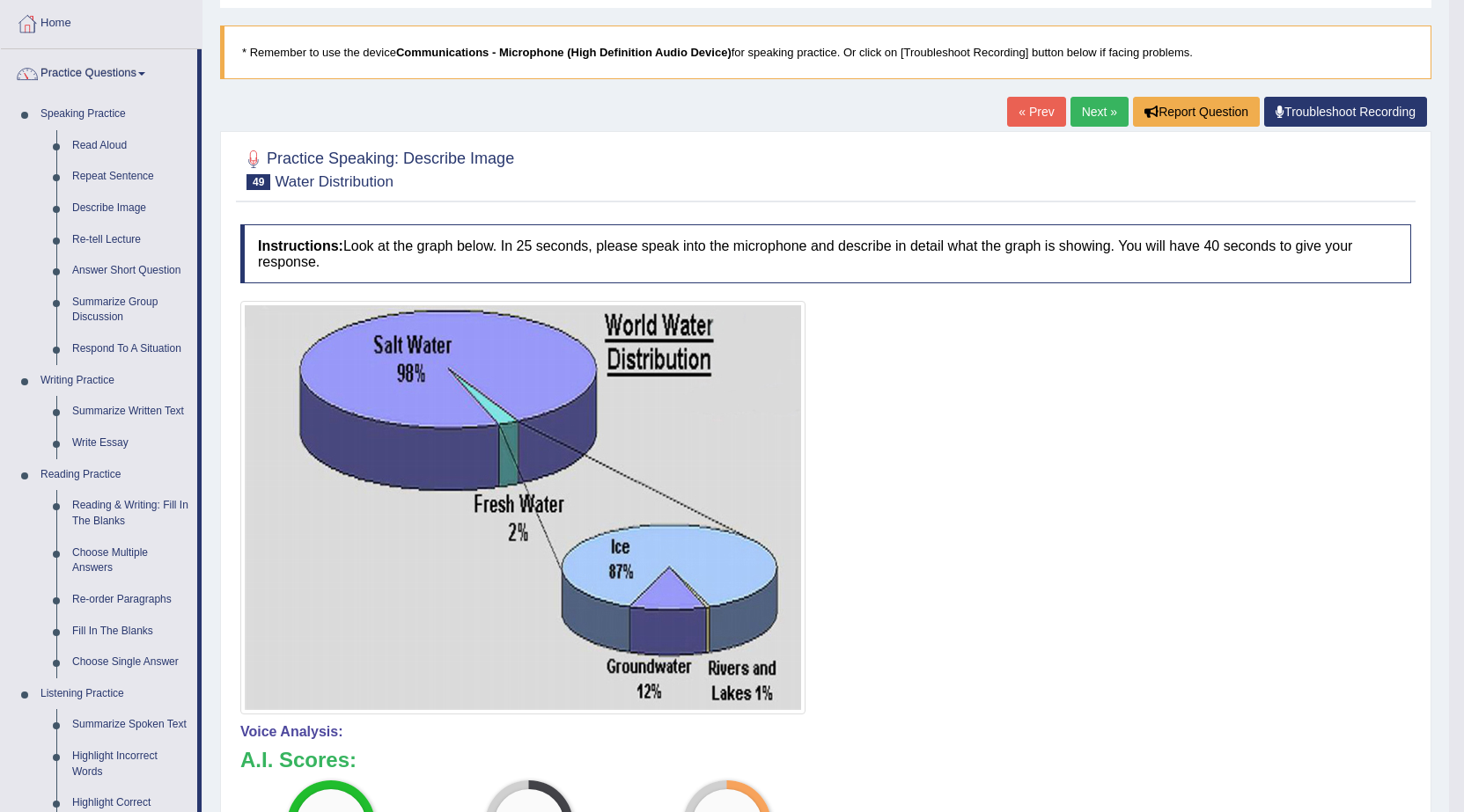
click at [1089, 116] on link "Next »" at bounding box center [1099, 111] width 58 height 30
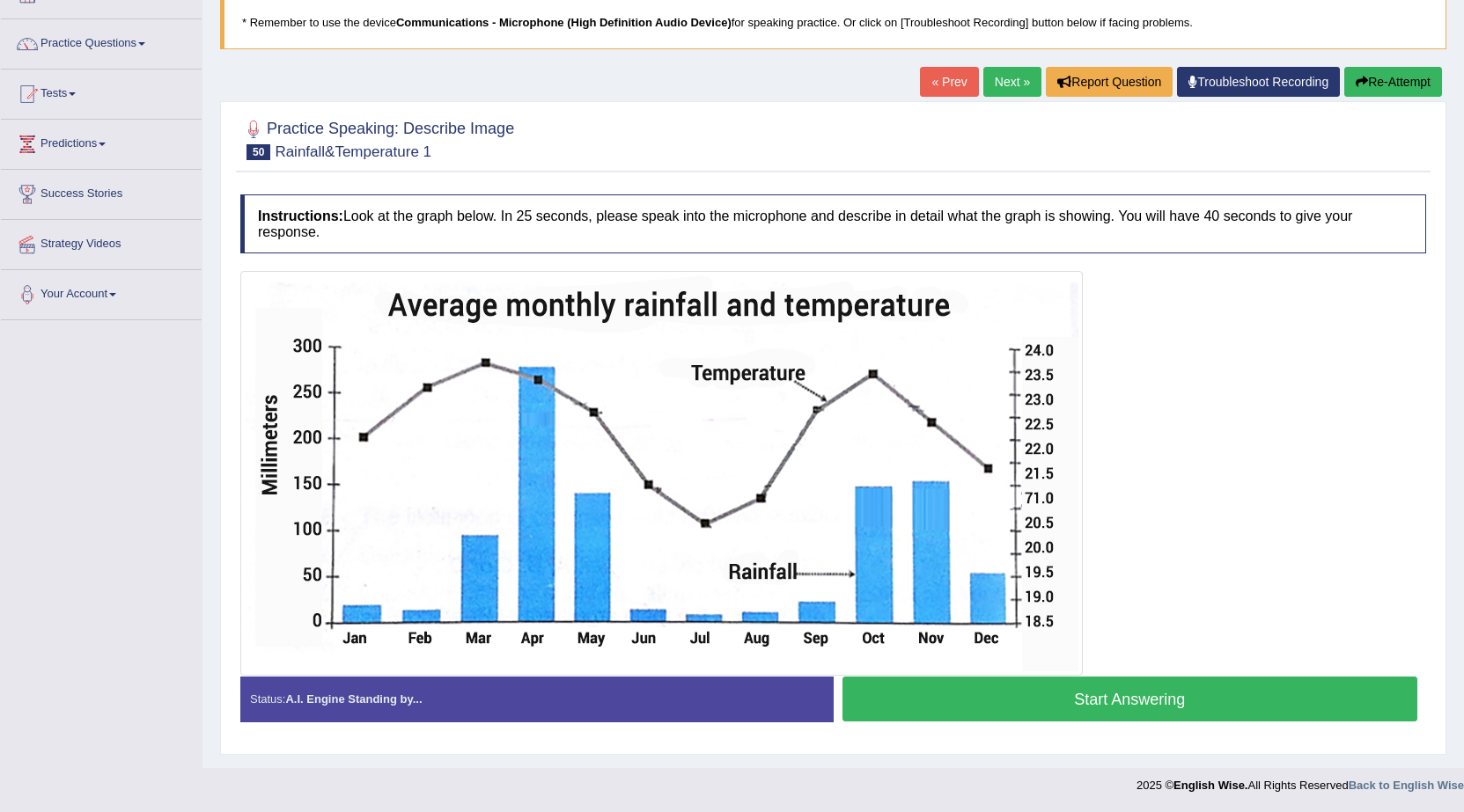
click at [1062, 694] on button "Start Answering" at bounding box center [1130, 699] width 576 height 45
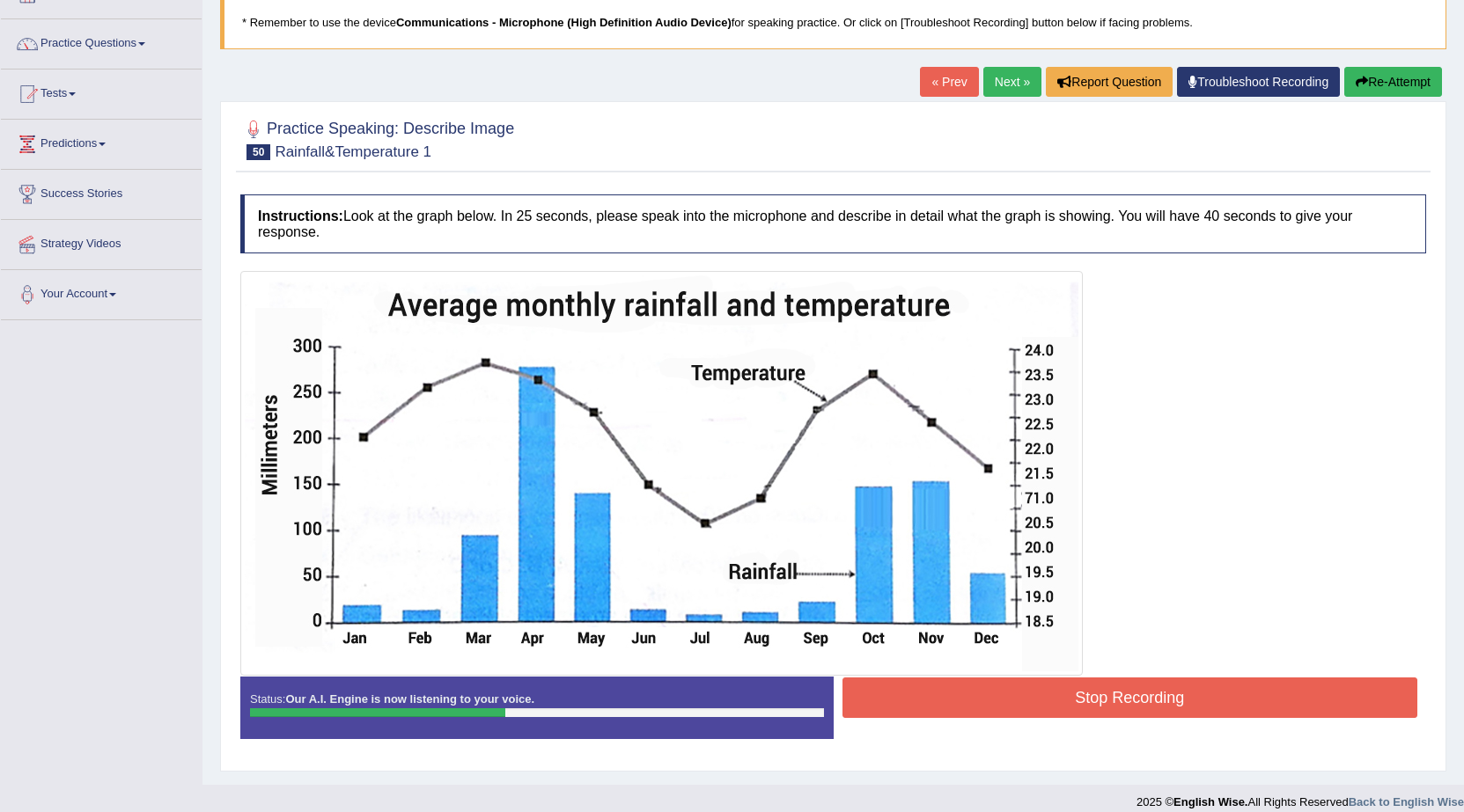
click at [1433, 79] on button "Re-Attempt" at bounding box center [1393, 81] width 98 height 30
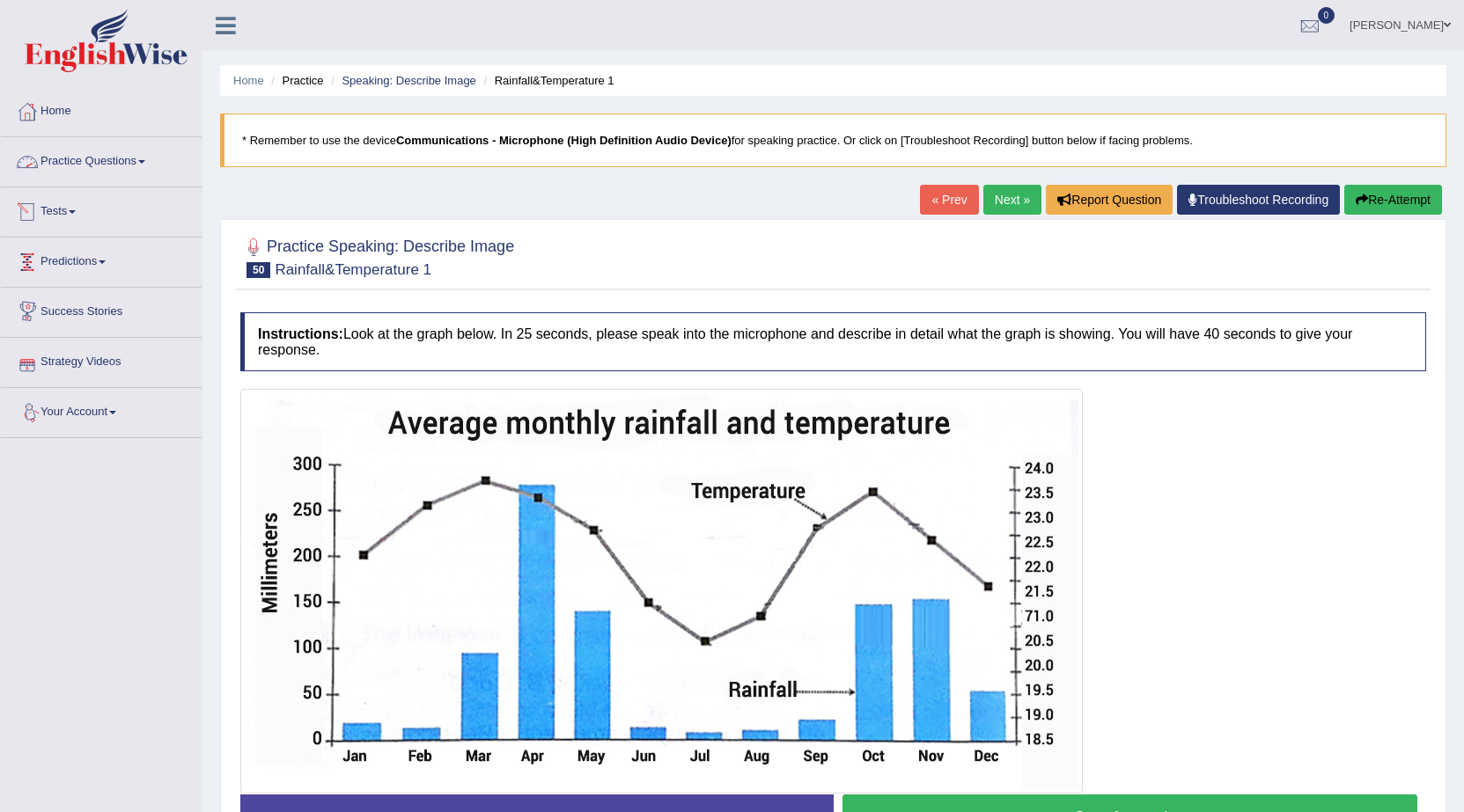
click at [79, 161] on link "Practice Questions" at bounding box center [101, 159] width 201 height 44
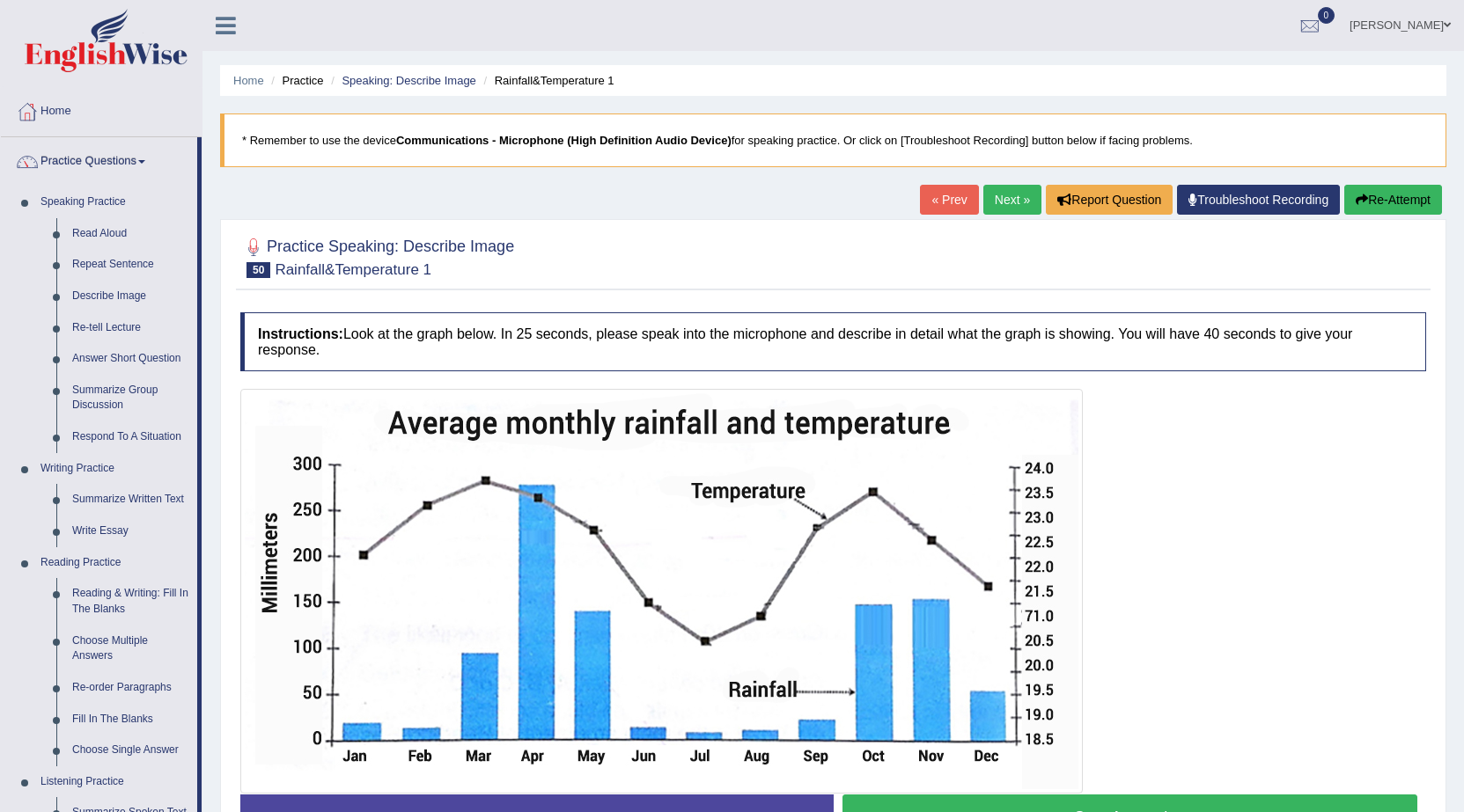
click at [1257, 600] on div at bounding box center [833, 591] width 1186 height 405
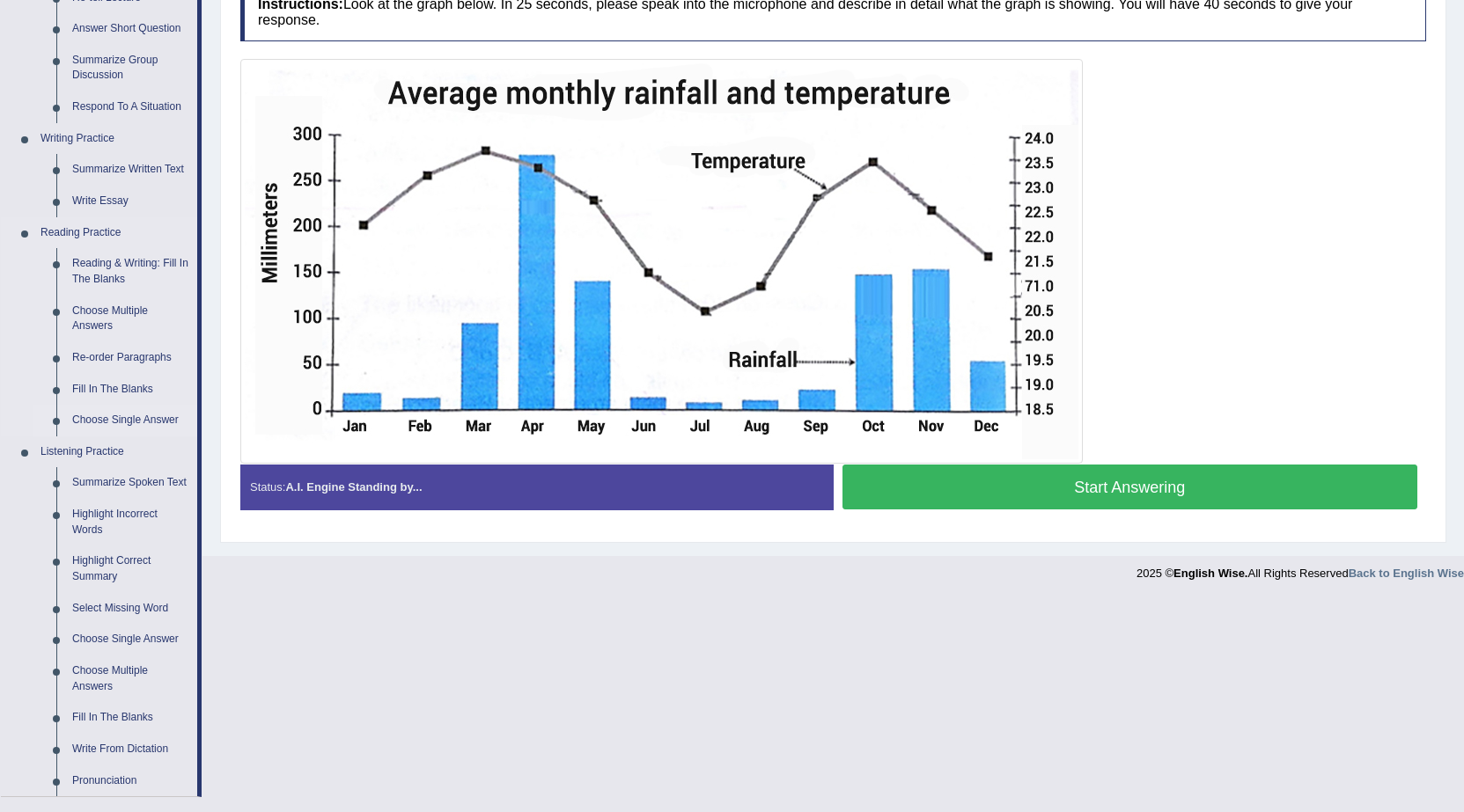
scroll to position [264, 0]
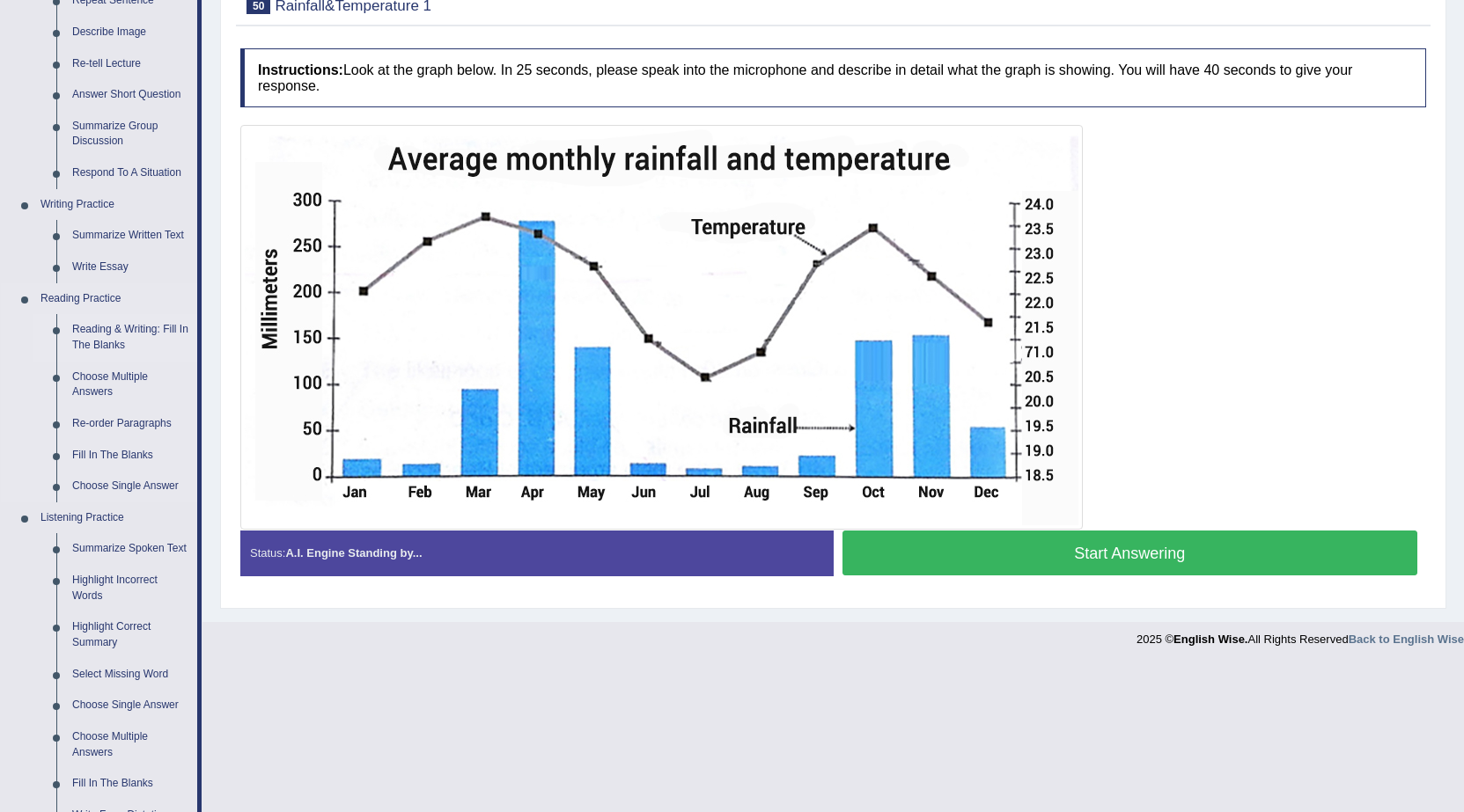
click at [111, 332] on link "Reading & Writing: Fill In The Blanks" at bounding box center [130, 337] width 133 height 47
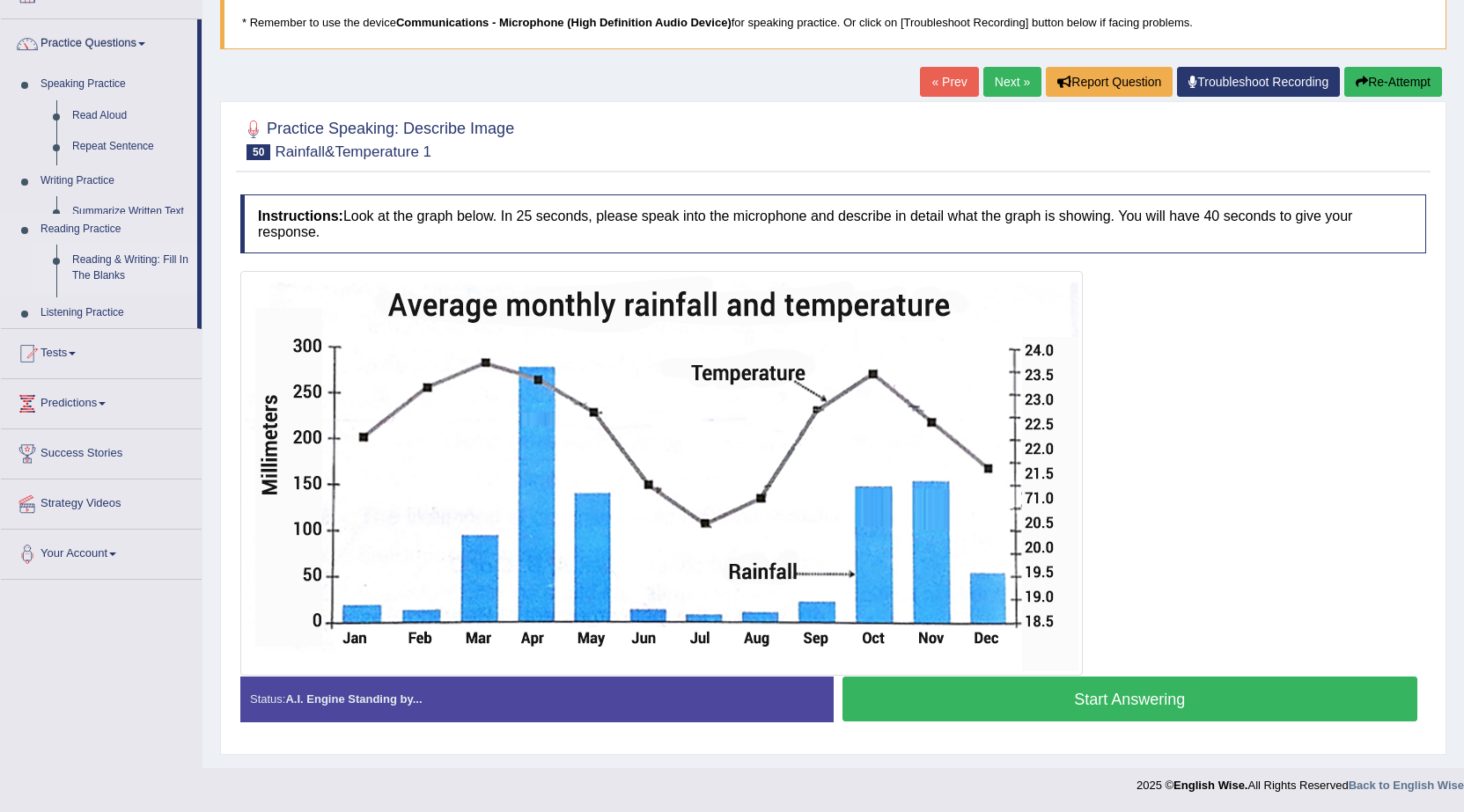
scroll to position [118, 0]
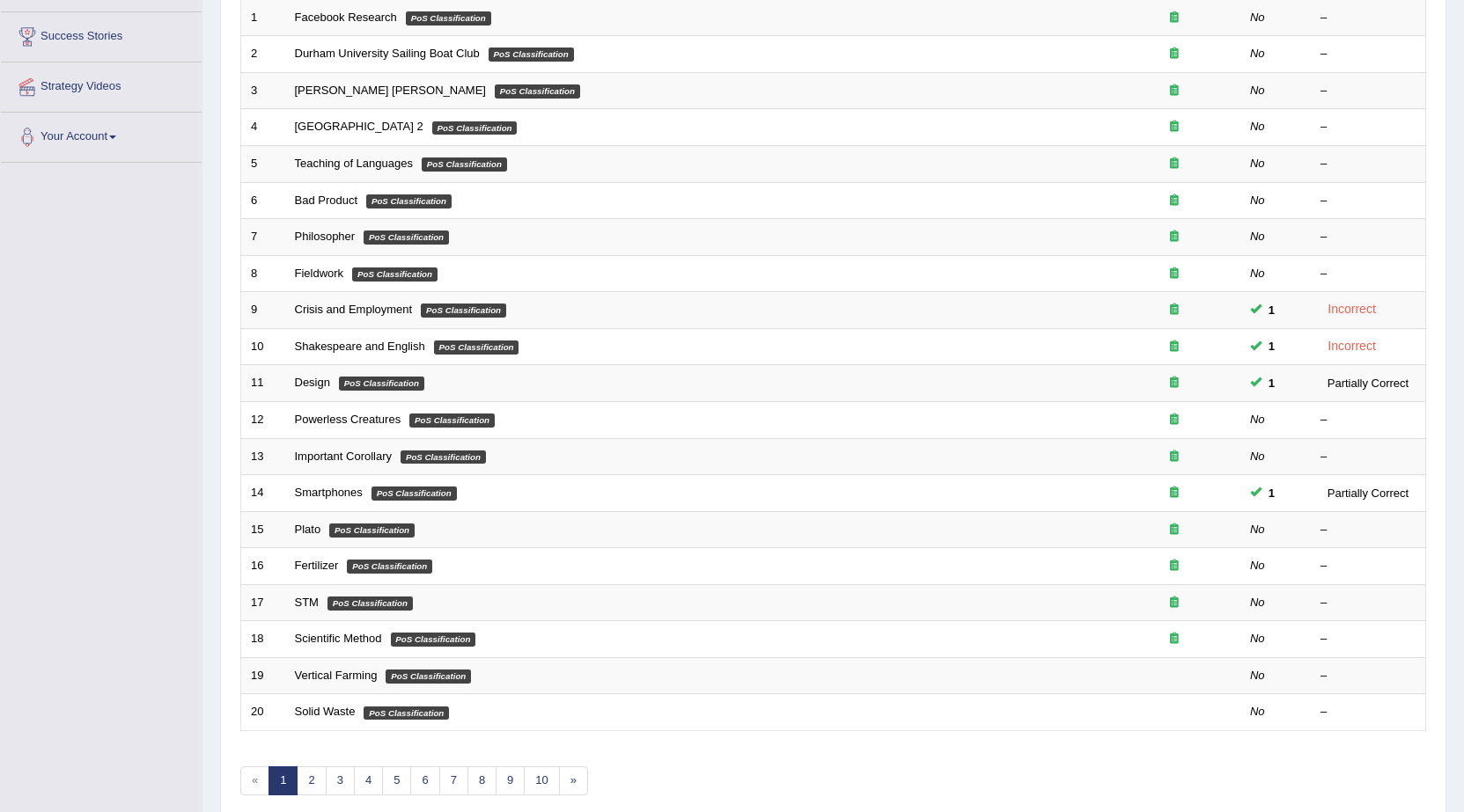
scroll to position [352, 0]
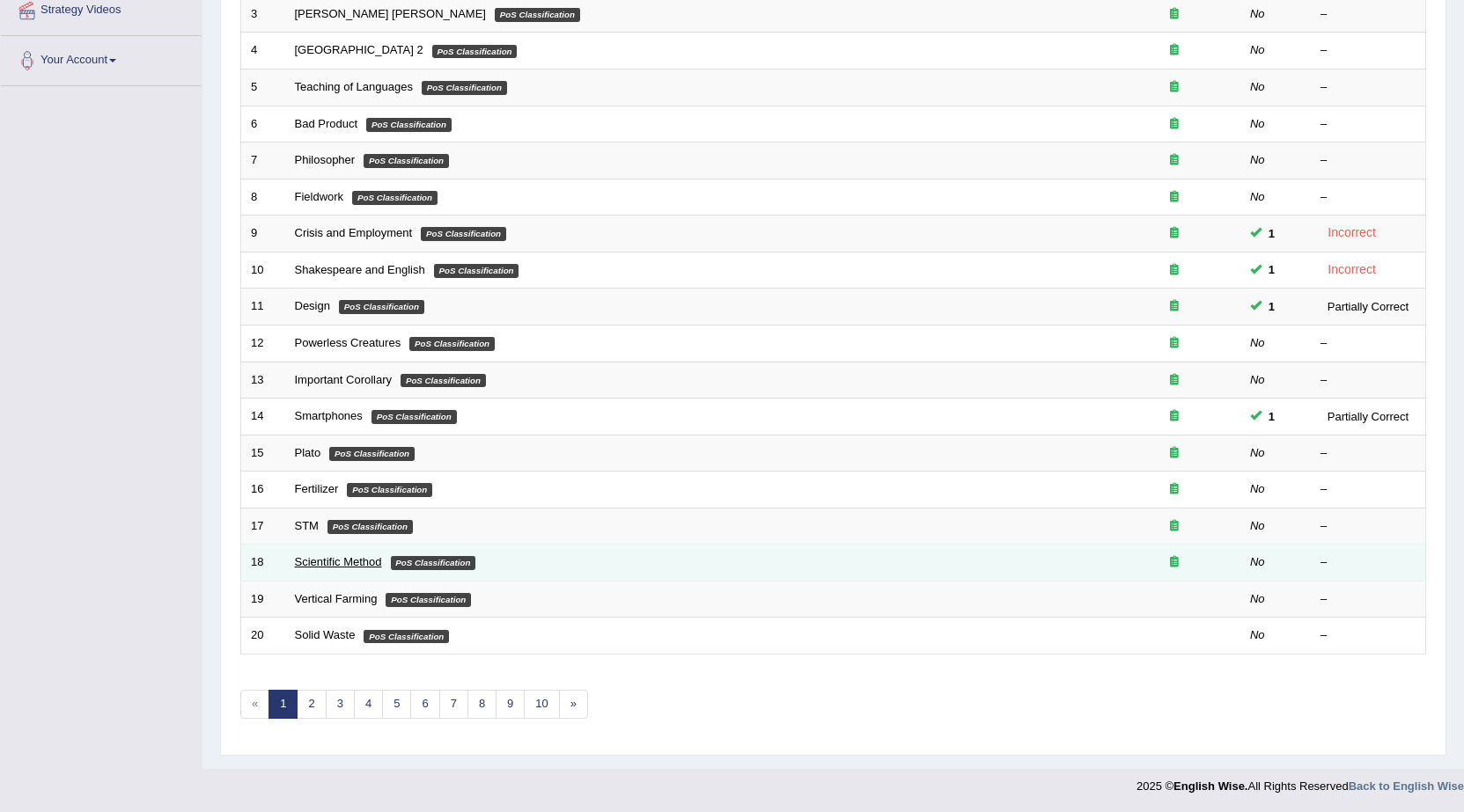
click at [338, 558] on link "Scientific Method" at bounding box center [338, 562] width 87 height 14
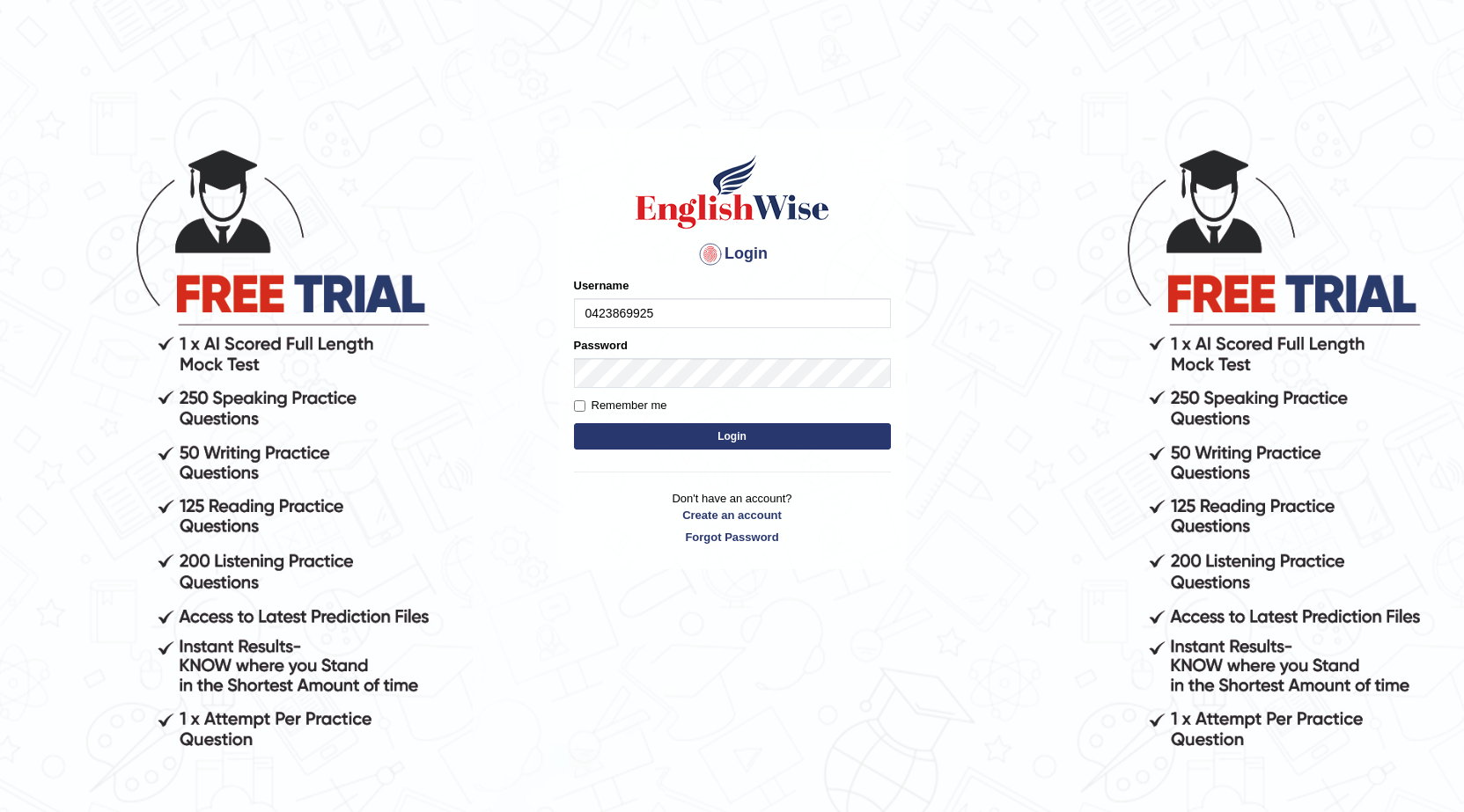
type input "0423869925"
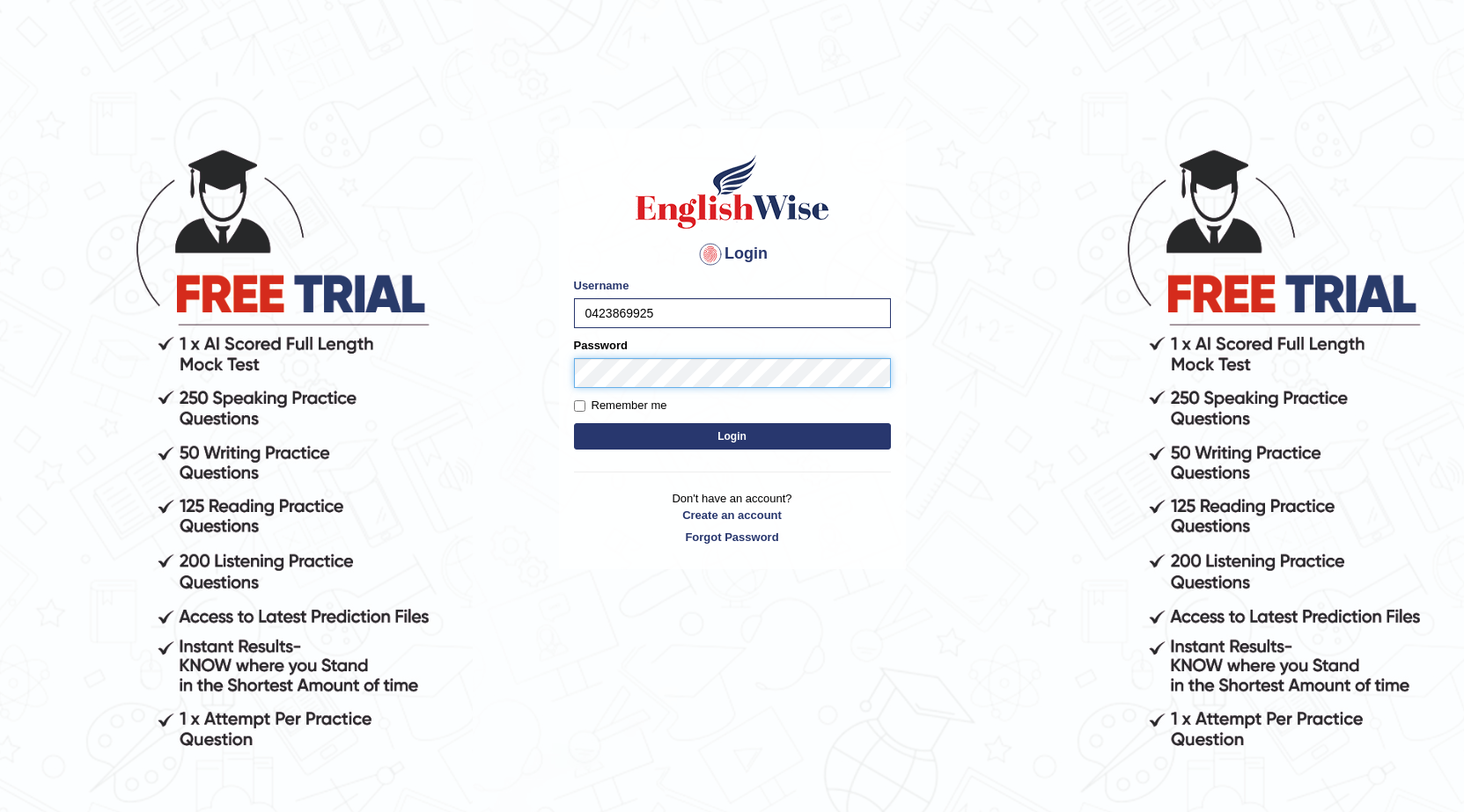
click at [574, 423] on button "Login" at bounding box center [732, 436] width 317 height 26
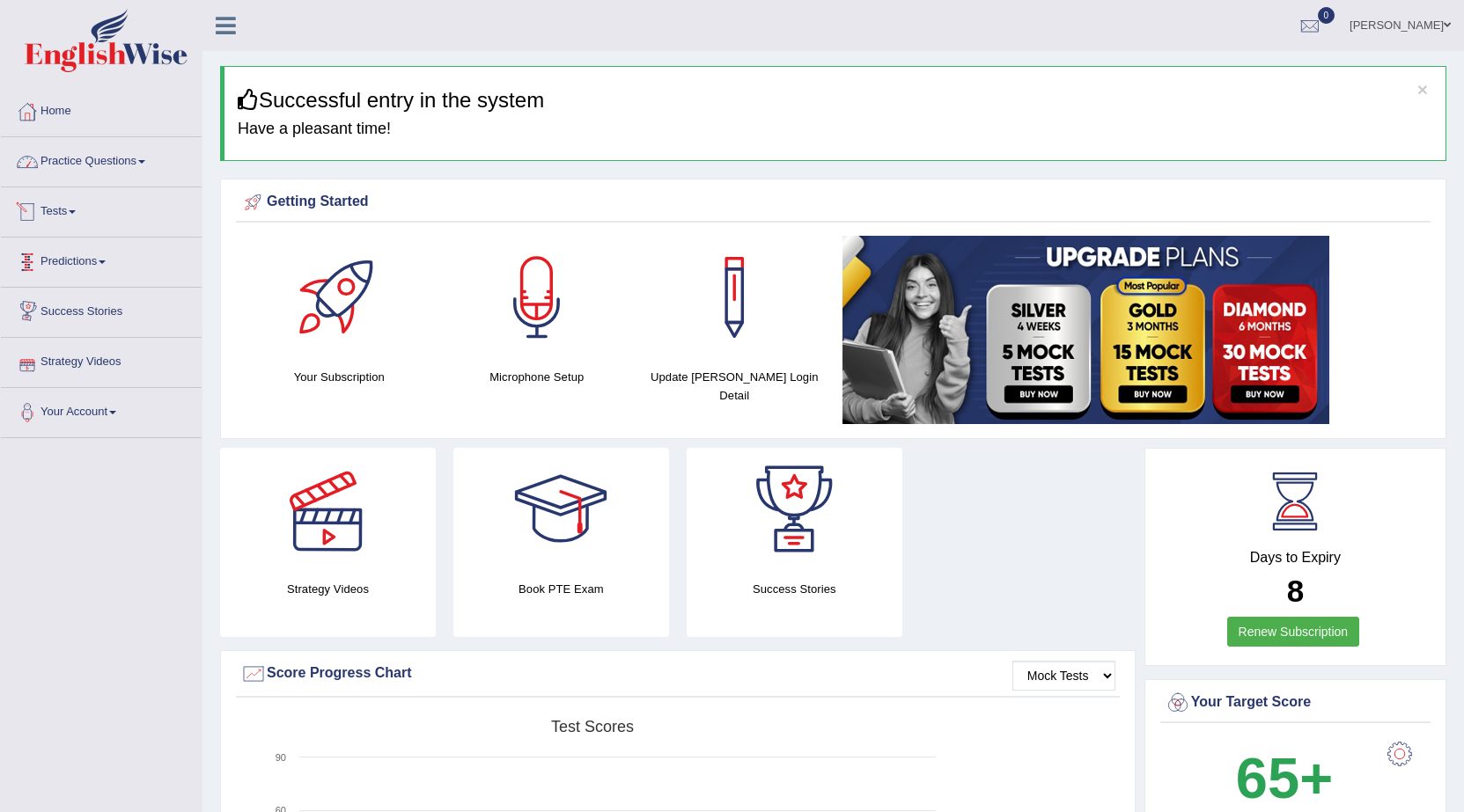
click at [70, 163] on link "Practice Questions" at bounding box center [101, 159] width 201 height 44
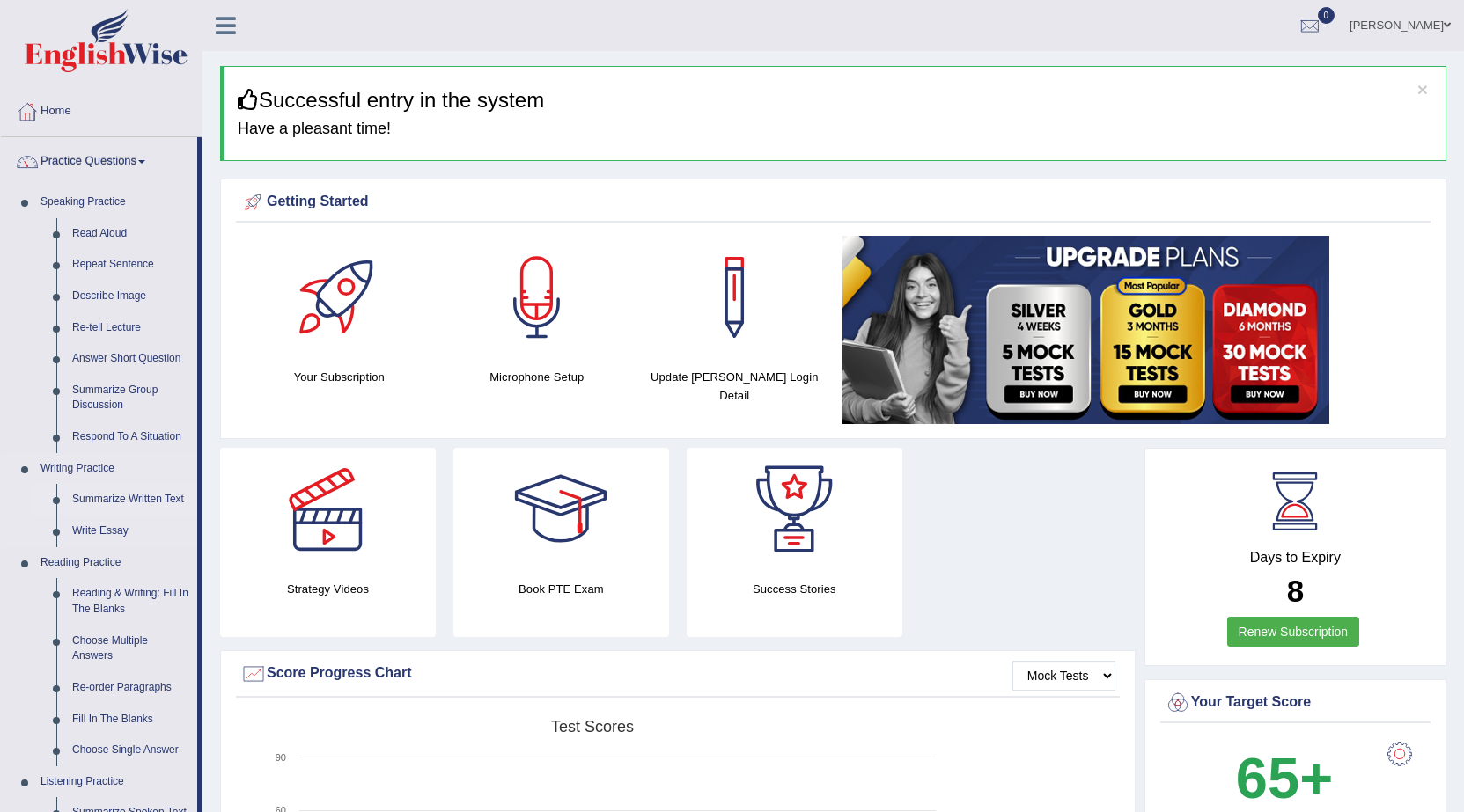
click at [148, 504] on link "Summarize Written Text" at bounding box center [130, 500] width 133 height 32
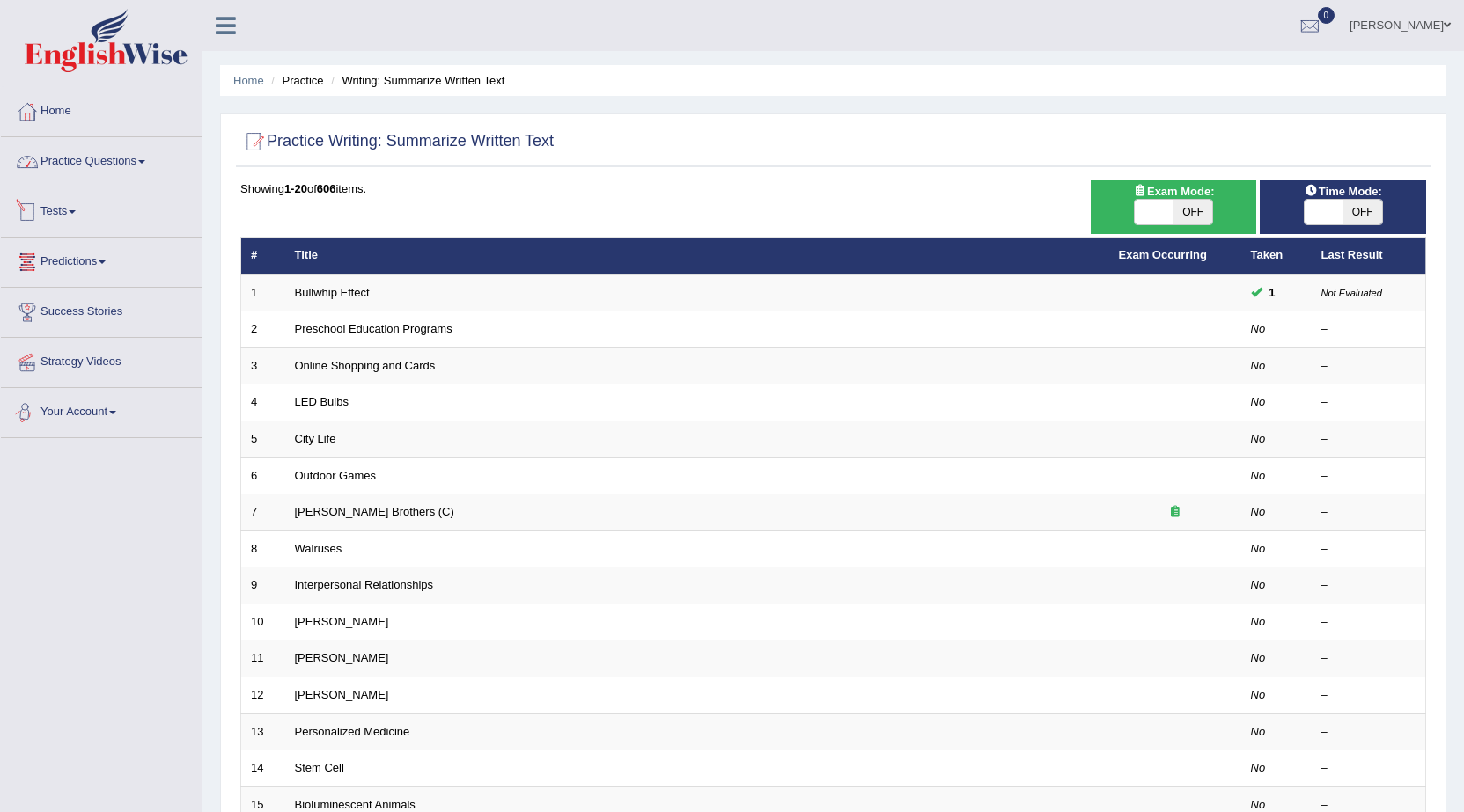
click at [101, 170] on link "Practice Questions" at bounding box center [101, 159] width 201 height 44
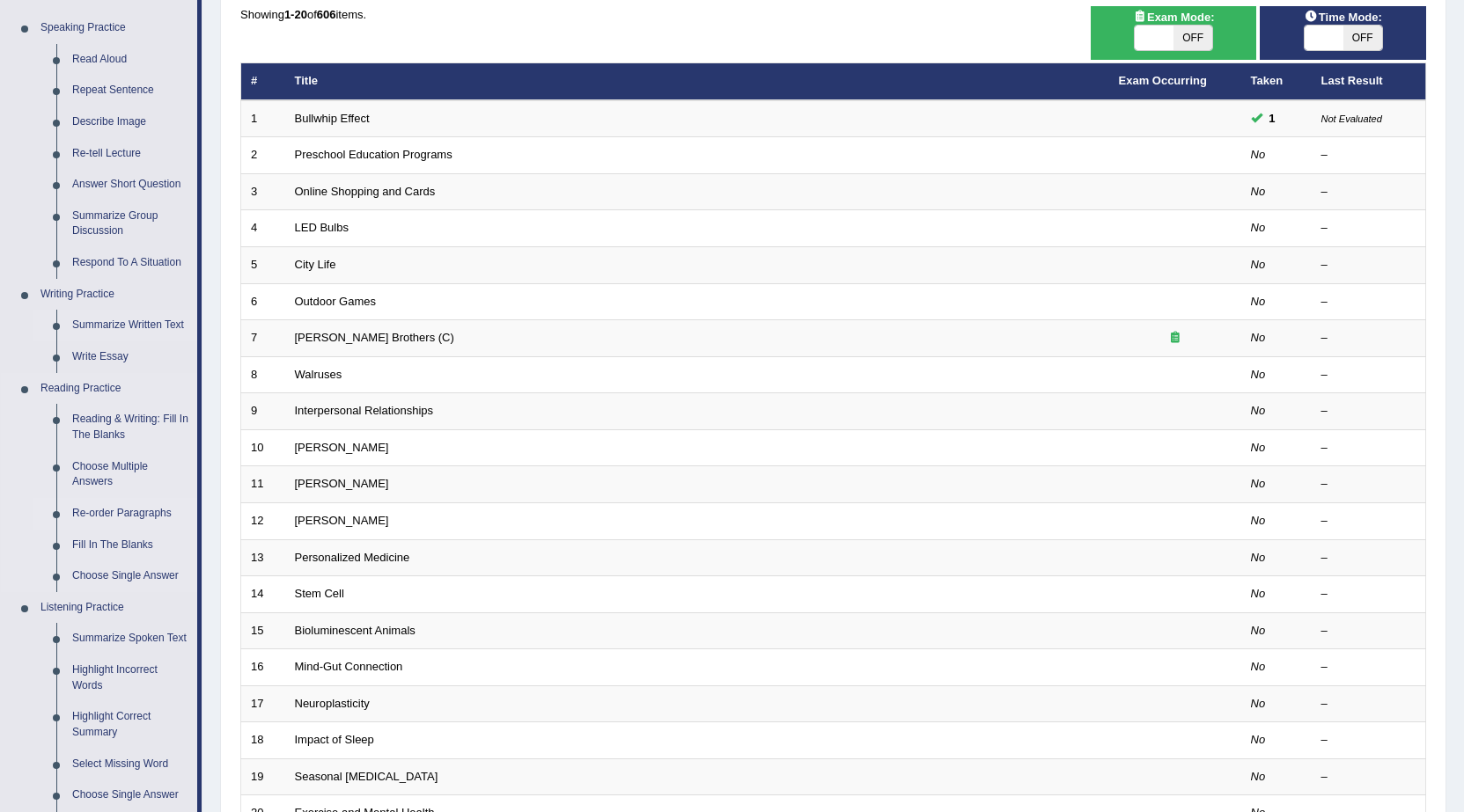
scroll to position [176, 0]
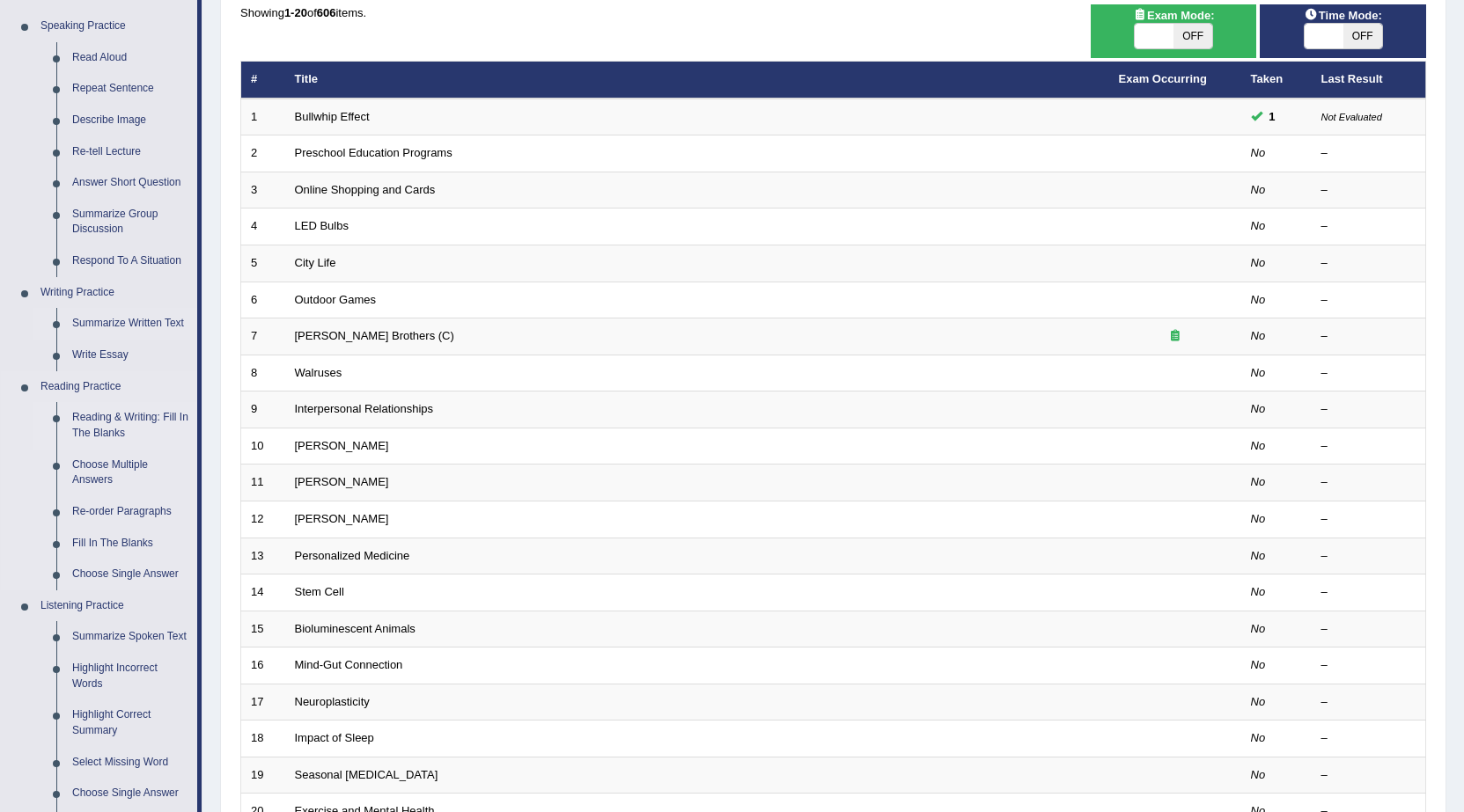
click at [125, 427] on link "Reading & Writing: Fill In The Blanks" at bounding box center [130, 425] width 133 height 47
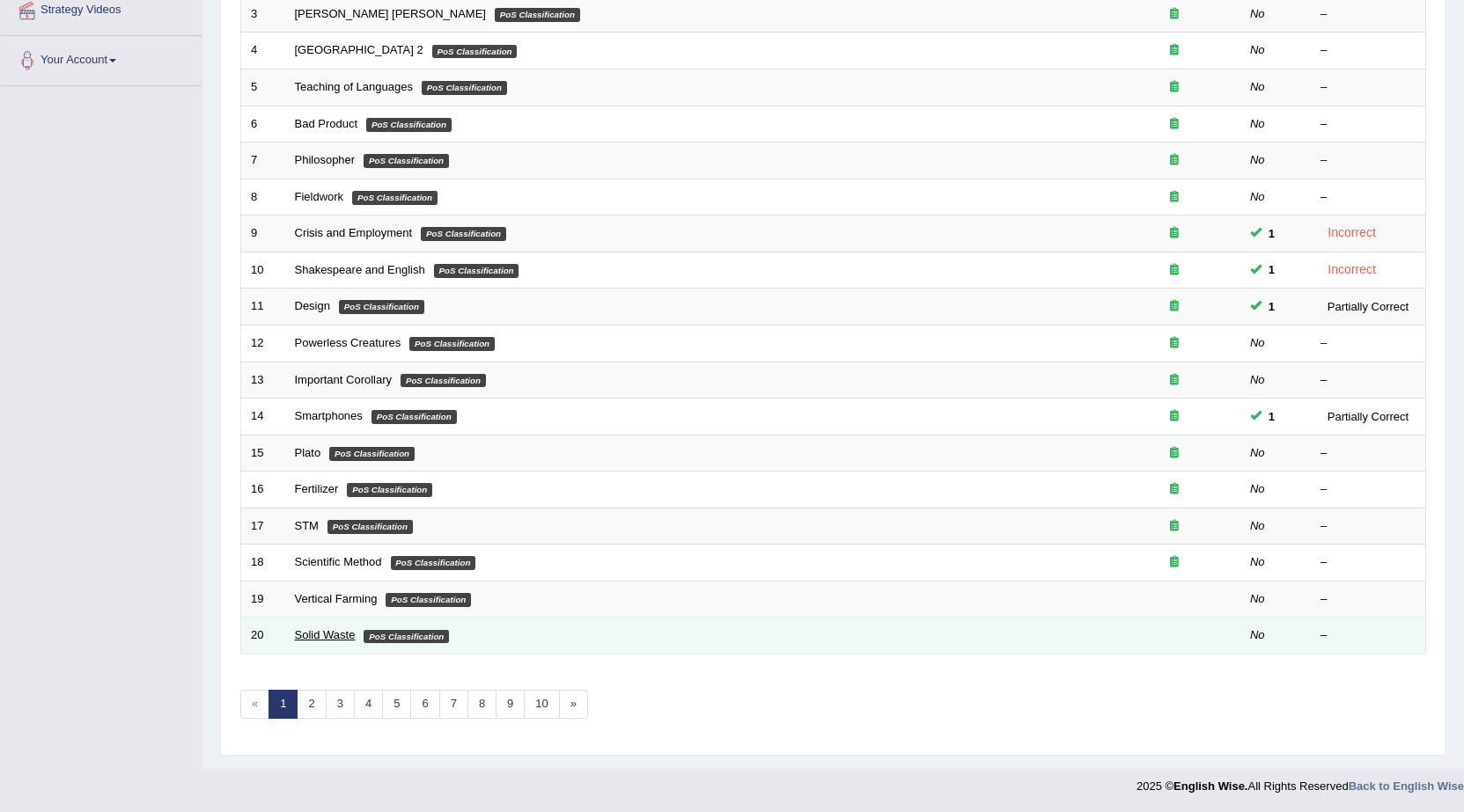
click at [338, 638] on link "Solid Waste" at bounding box center [325, 636] width 61 height 14
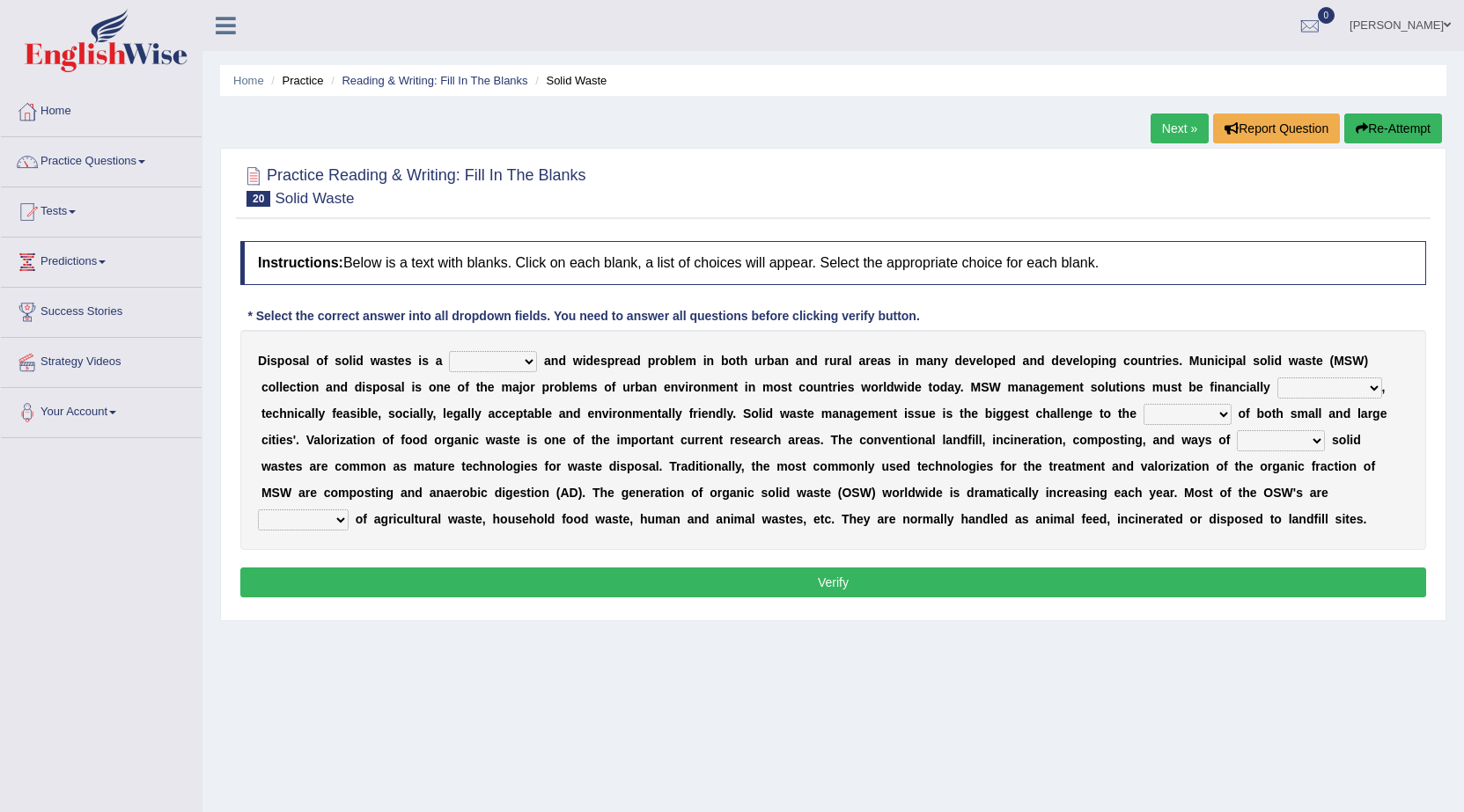
click at [465, 366] on select "slanting stinging stalling shafting" at bounding box center [493, 361] width 88 height 21
select select "shafting"
click at [449, 351] on select "slanting stinging stalling shafting" at bounding box center [493, 361] width 88 height 21
click at [1305, 396] on select "unattainable sustainable objectionable treasonable" at bounding box center [1330, 389] width 105 height 21
select select "sustainable"
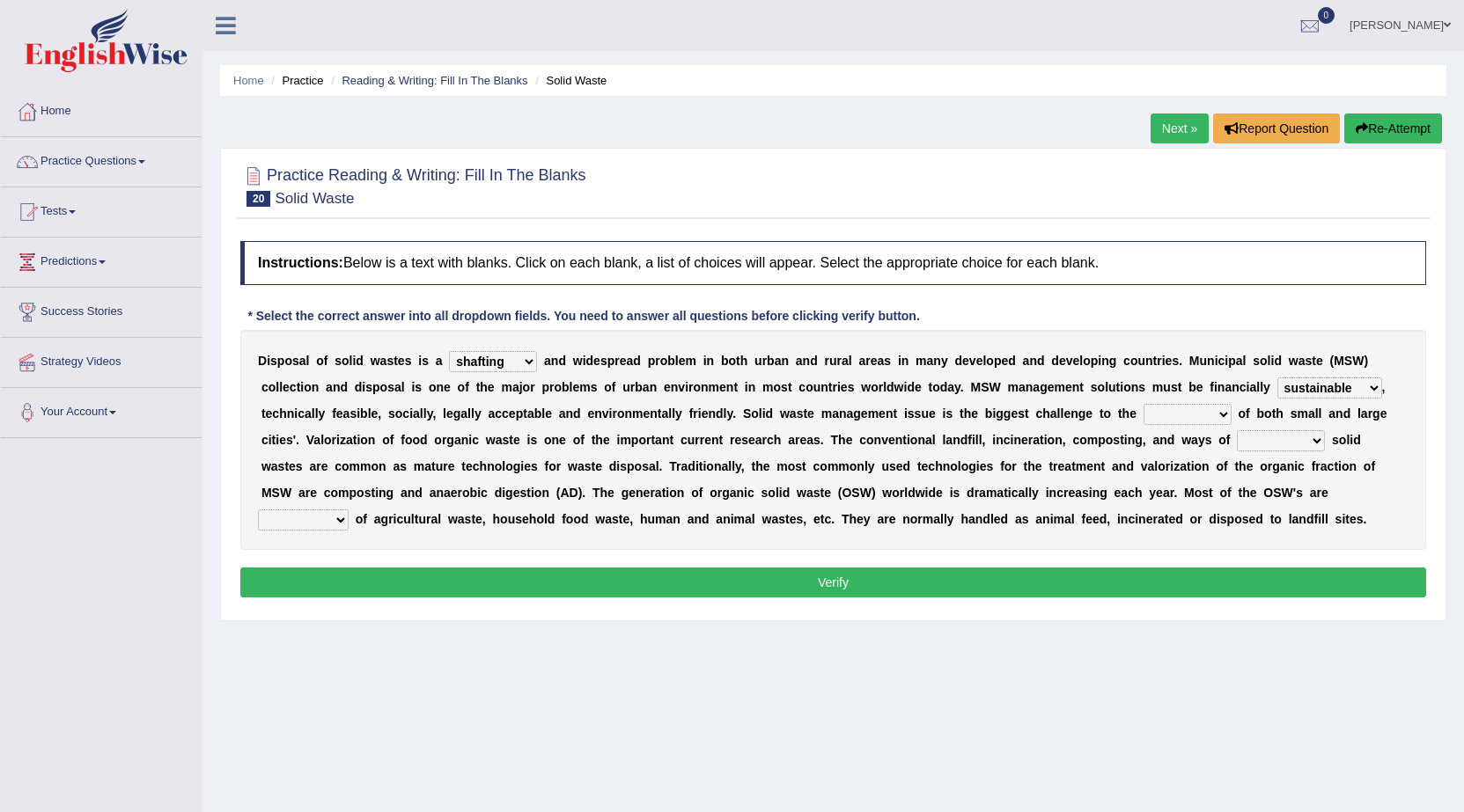
click at [1278, 378] on select "unattainable sustainable objectionable treasonable" at bounding box center [1330, 389] width 105 height 21
click at [1193, 419] on select "plants culture authorities history" at bounding box center [1188, 415] width 88 height 21
select select "authorities"
click at [1144, 404] on select "plants culture authorities history" at bounding box center [1188, 415] width 88 height 21
click at [1283, 445] on select "reserving preserving deserving handling" at bounding box center [1281, 441] width 88 height 21
